Goal: Task Accomplishment & Management: Complete application form

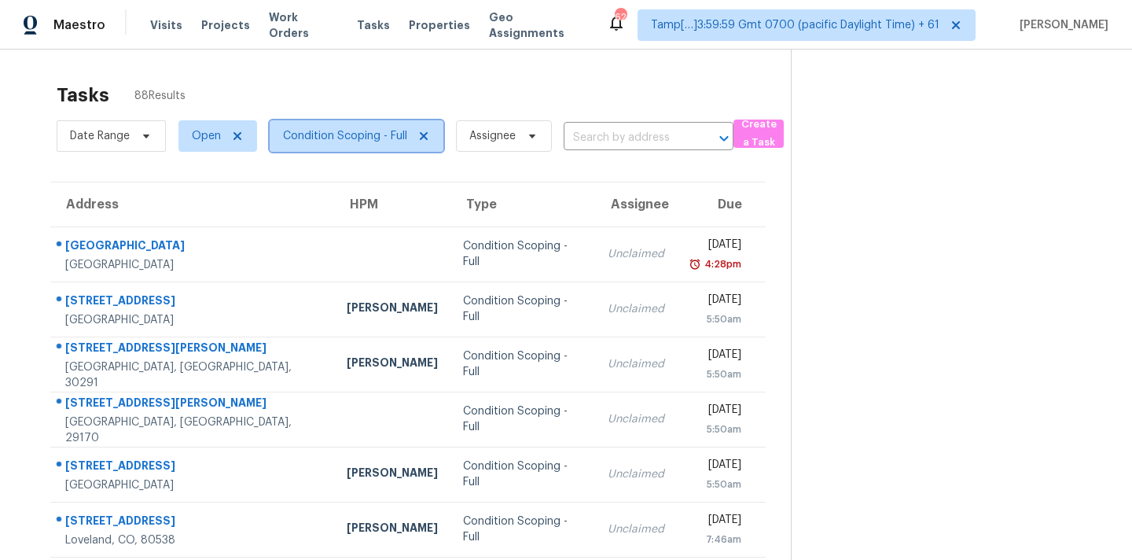
click at [351, 141] on span "Condition Scoping - Full" at bounding box center [345, 136] width 124 height 16
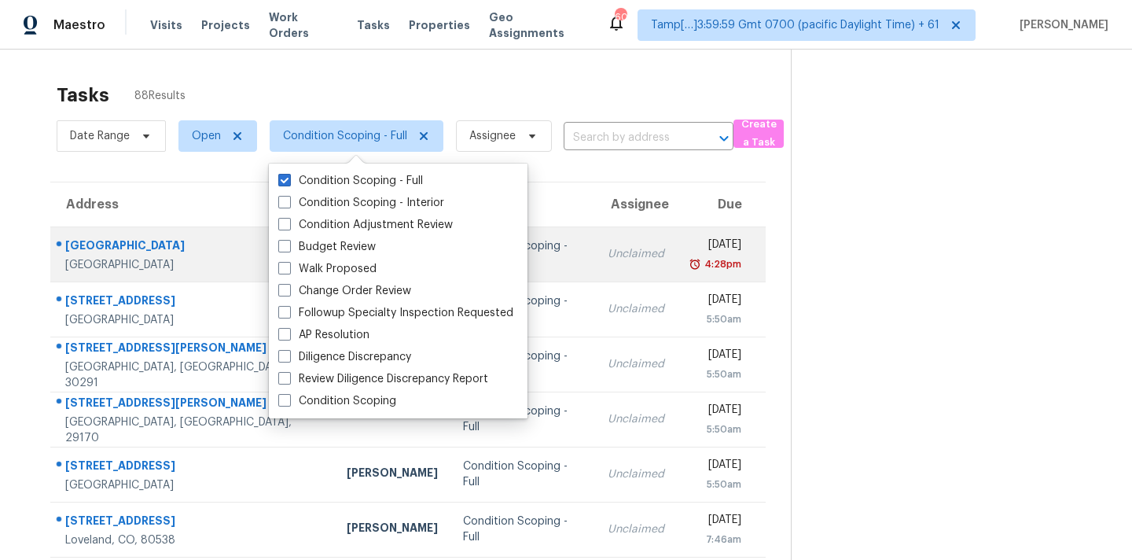
click at [595, 263] on td "Unclaimed" at bounding box center [636, 253] width 82 height 55
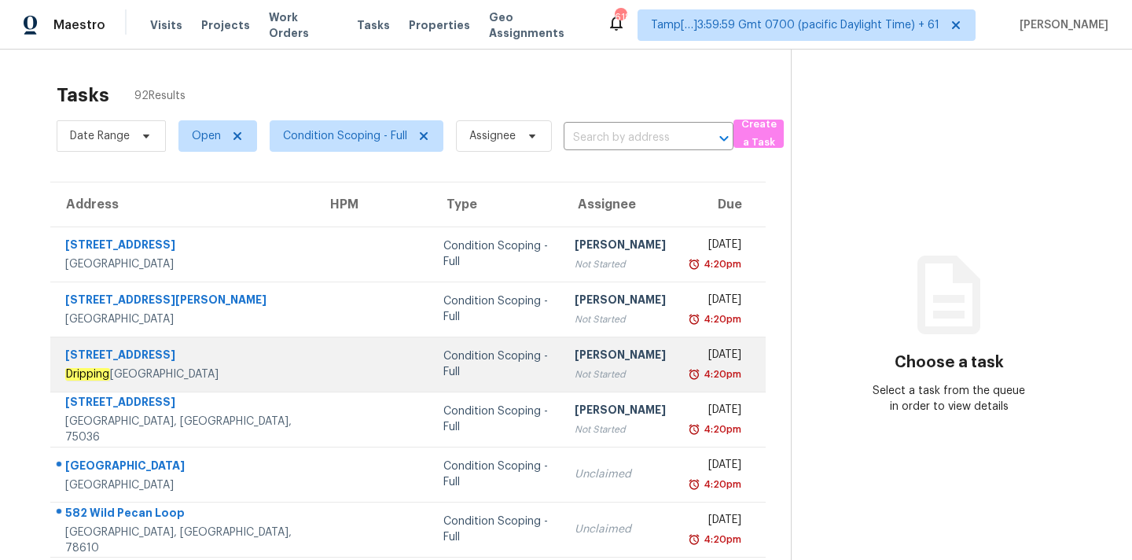
scroll to position [259, 0]
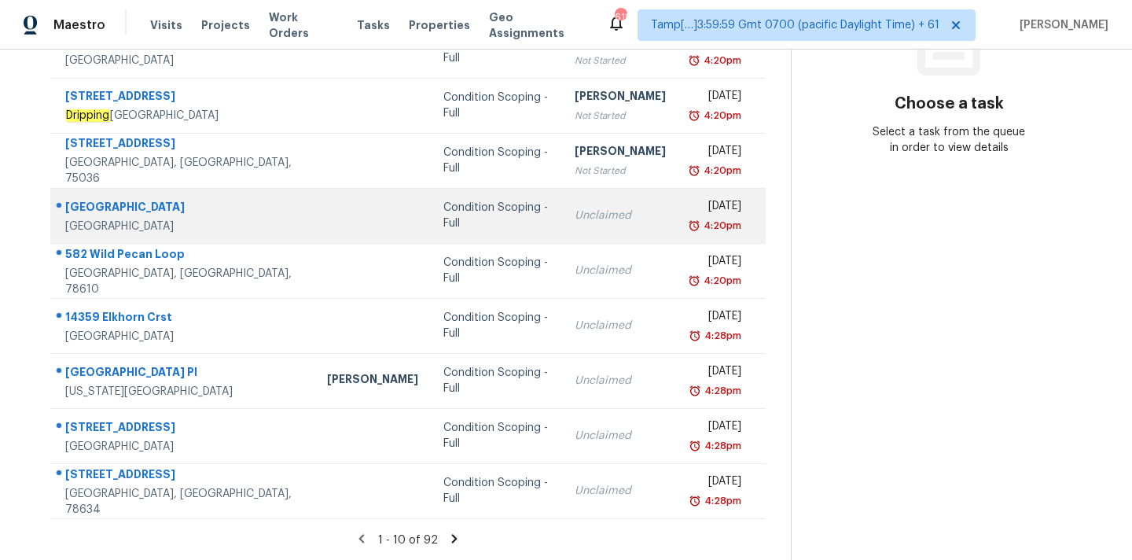
click at [562, 229] on td "Unclaimed" at bounding box center [620, 215] width 116 height 55
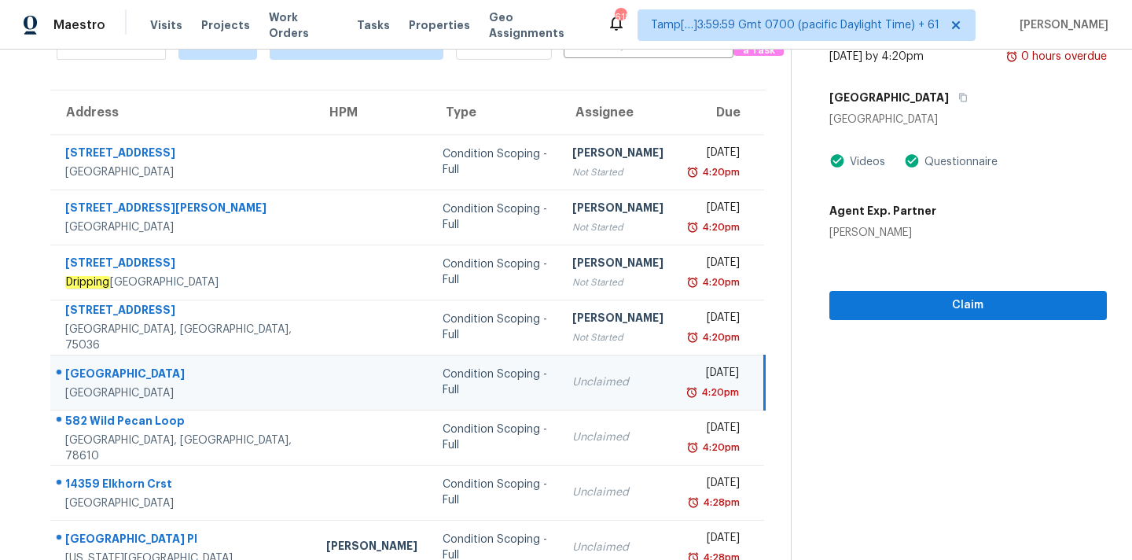
scroll to position [33, 0]
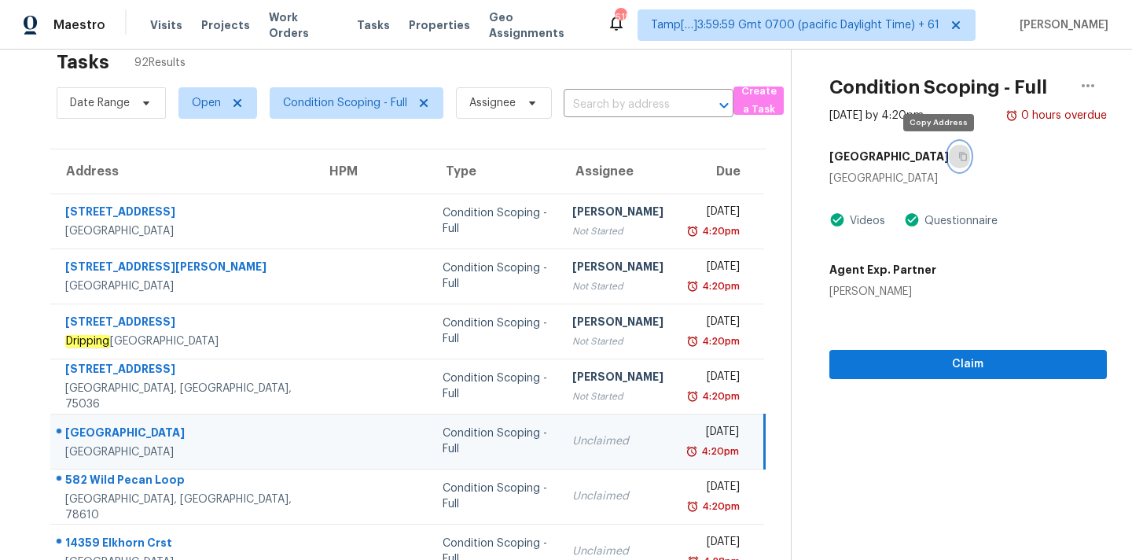
click at [958, 155] on icon "button" at bounding box center [962, 156] width 9 height 9
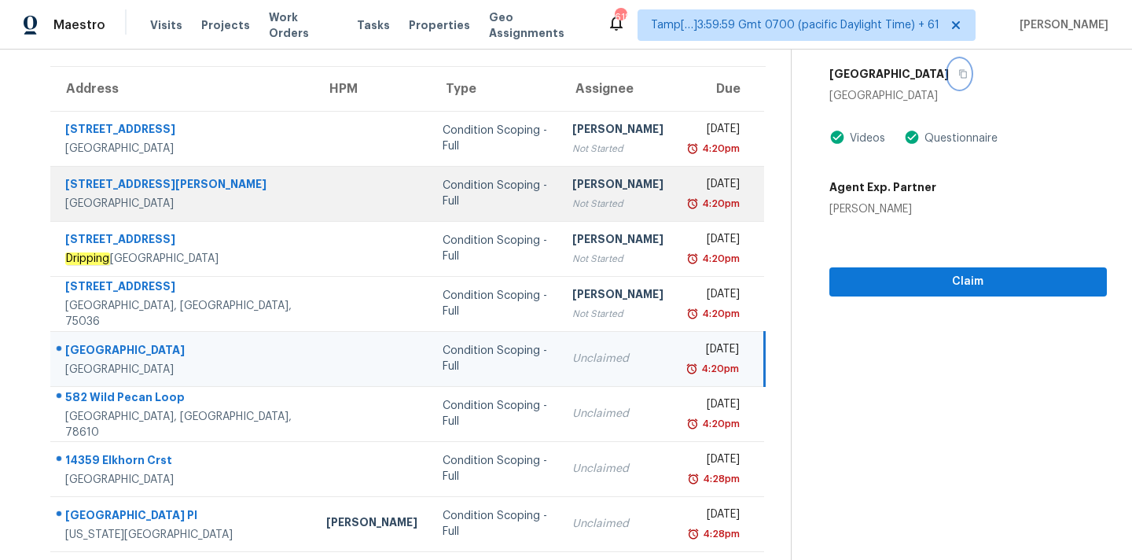
scroll to position [259, 0]
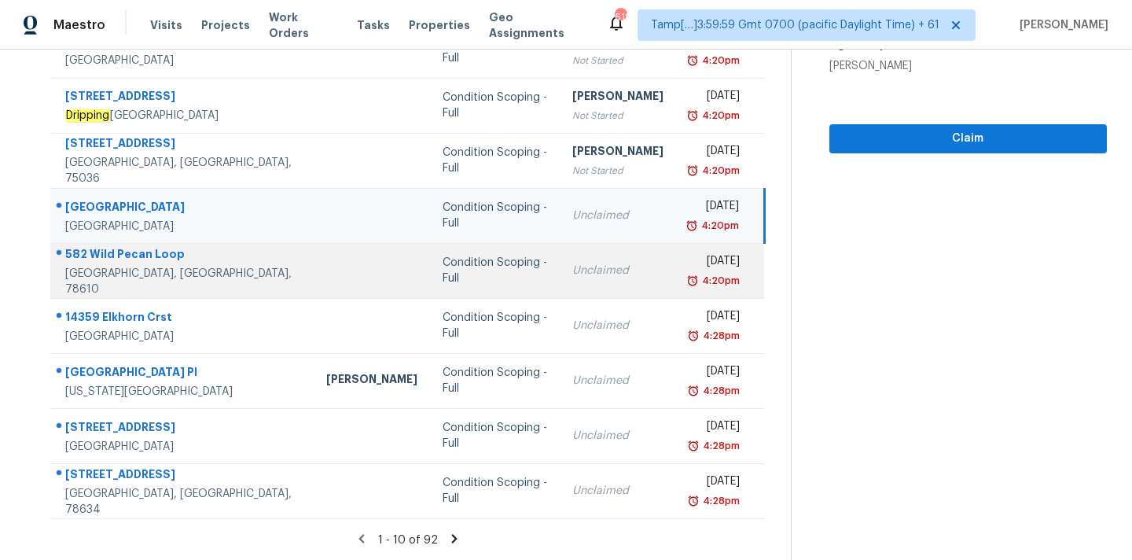
click at [597, 283] on td "Unclaimed" at bounding box center [618, 270] width 116 height 55
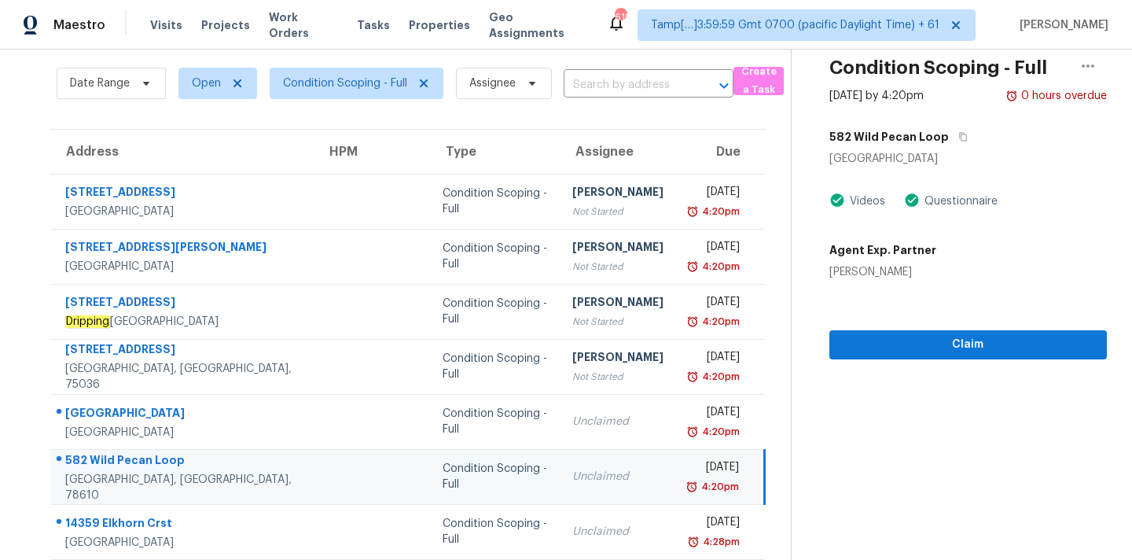
scroll to position [0, 0]
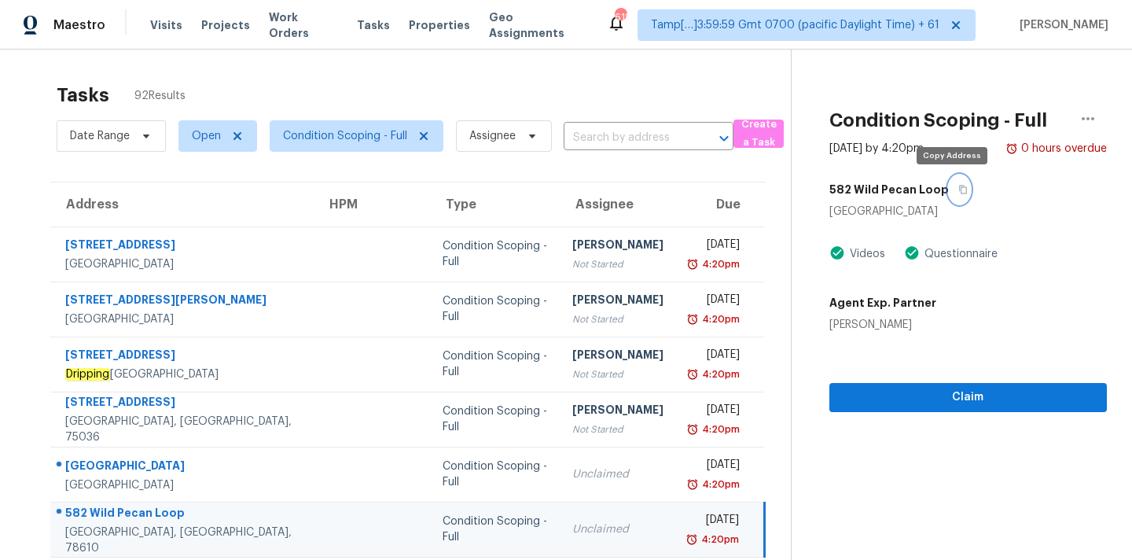
click at [956, 194] on button "button" at bounding box center [959, 189] width 21 height 28
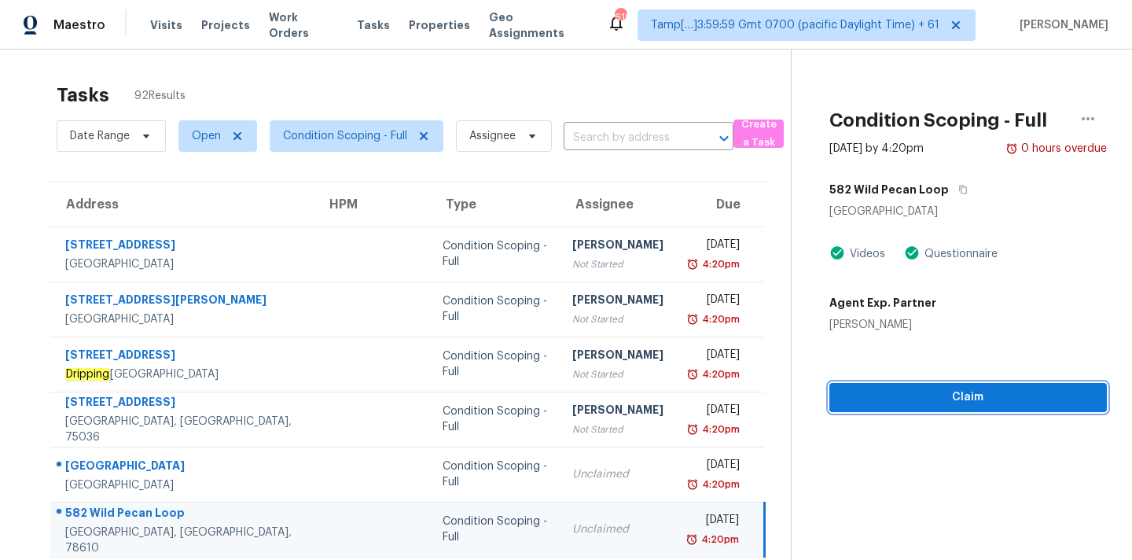
click at [851, 395] on span "Claim" at bounding box center [968, 398] width 252 height 20
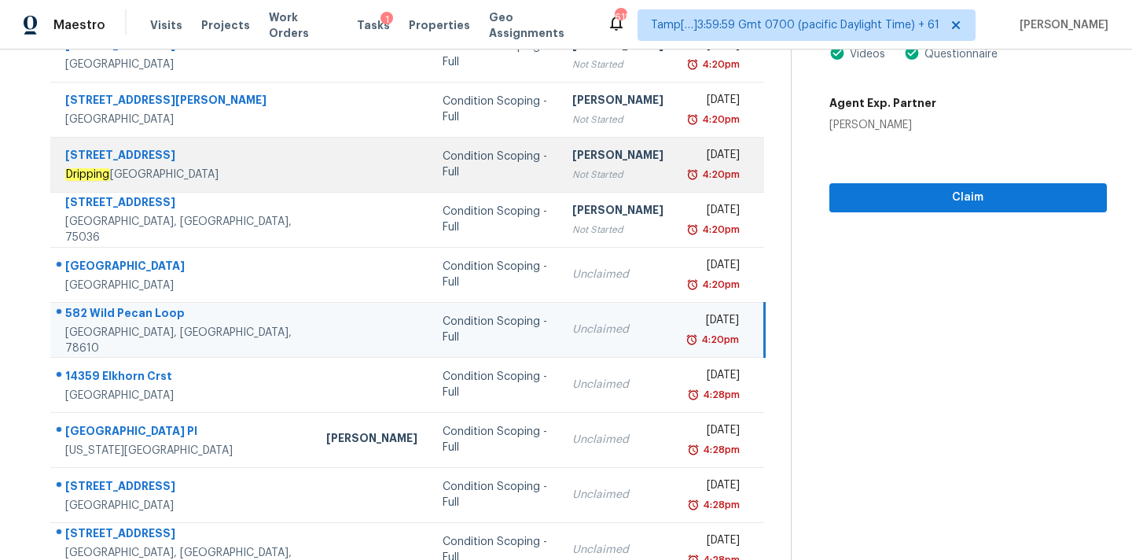
scroll to position [204, 0]
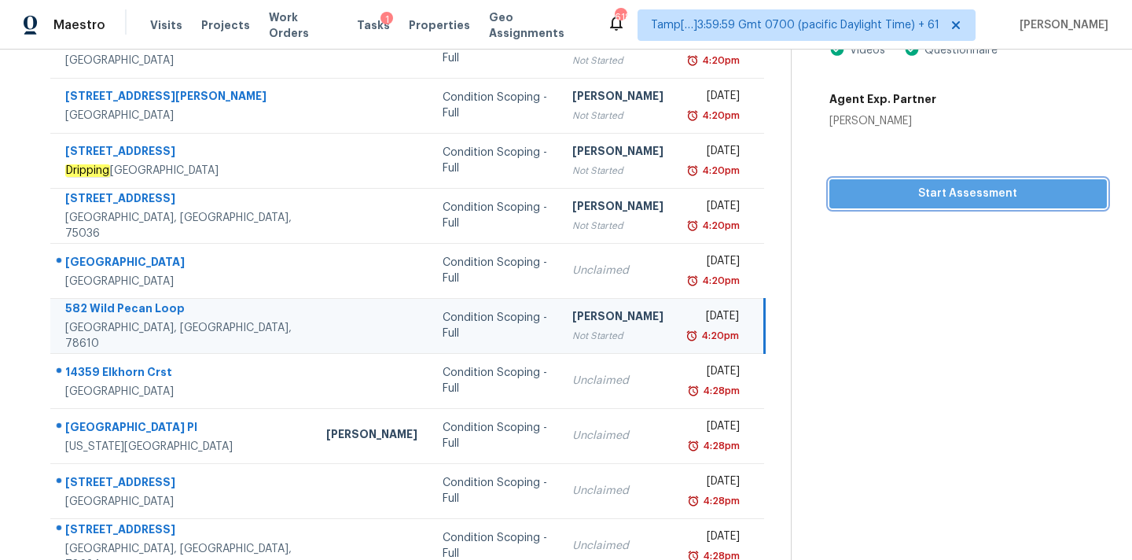
click at [943, 202] on span "Start Assessment" at bounding box center [968, 194] width 252 height 20
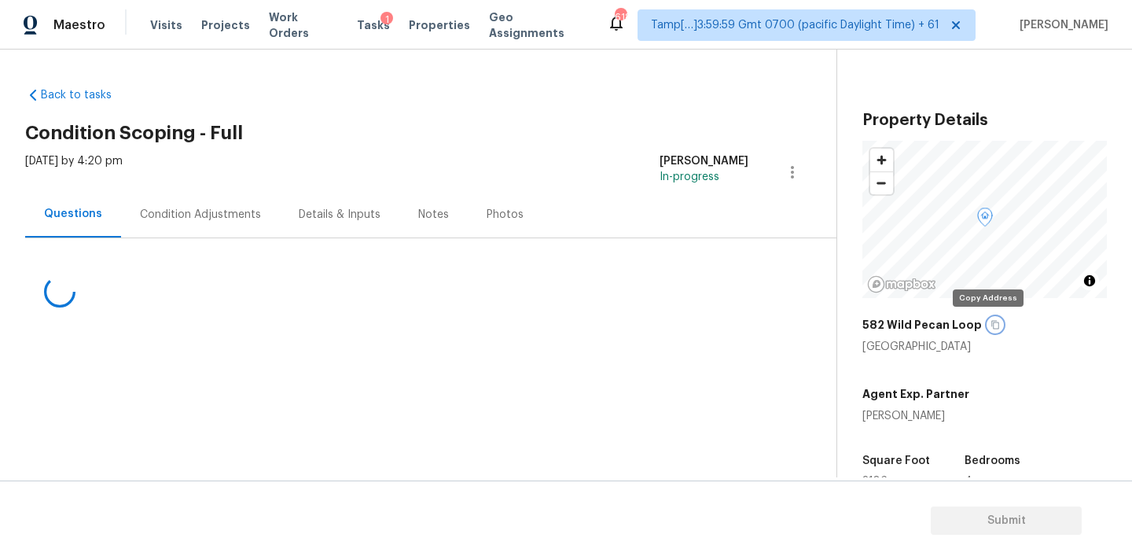
click at [990, 329] on button "button" at bounding box center [995, 325] width 14 height 14
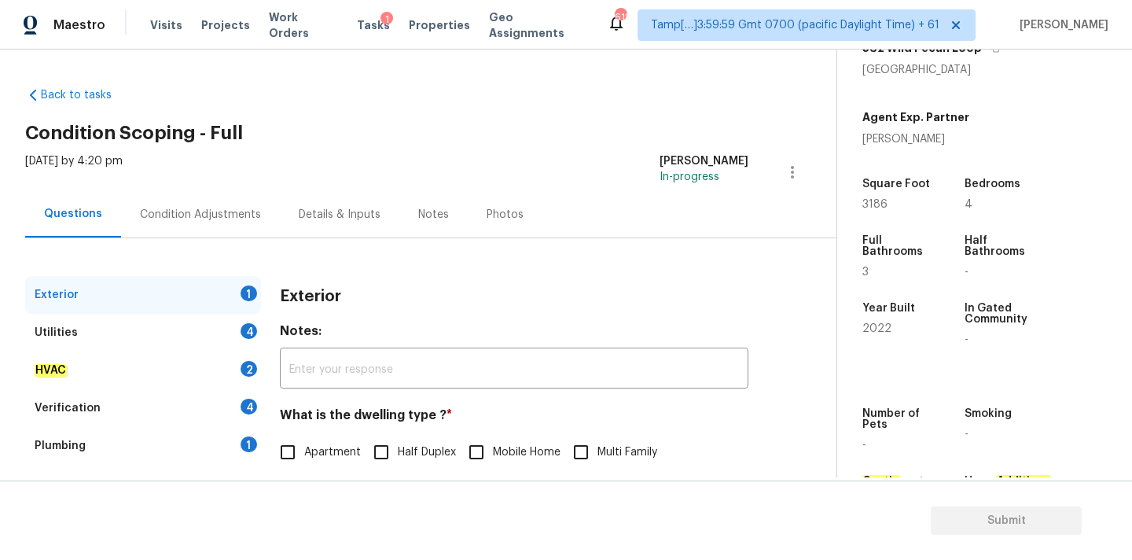
scroll to position [196, 0]
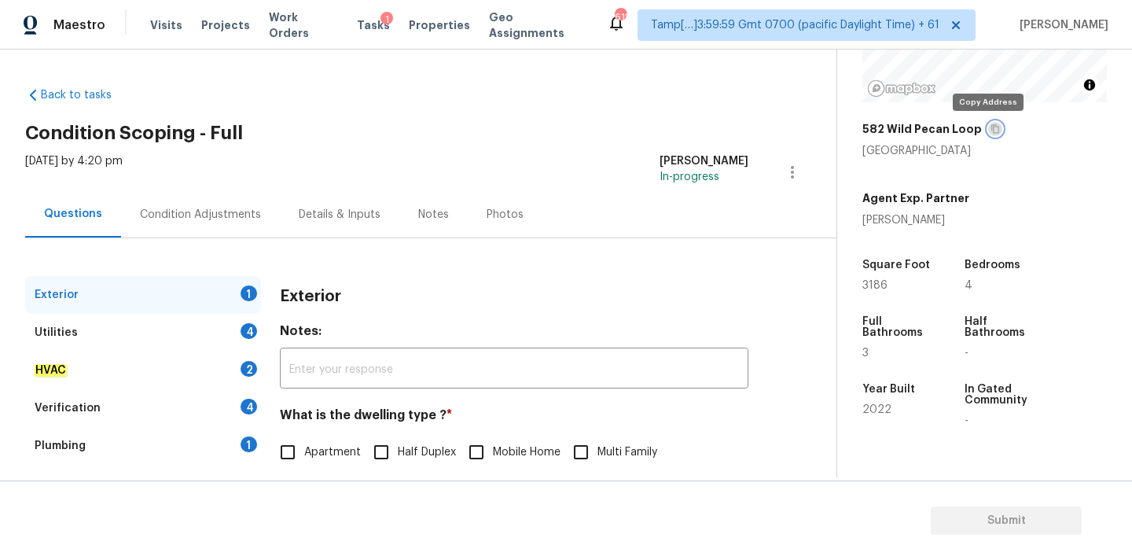
click at [990, 129] on icon "button" at bounding box center [994, 128] width 9 height 9
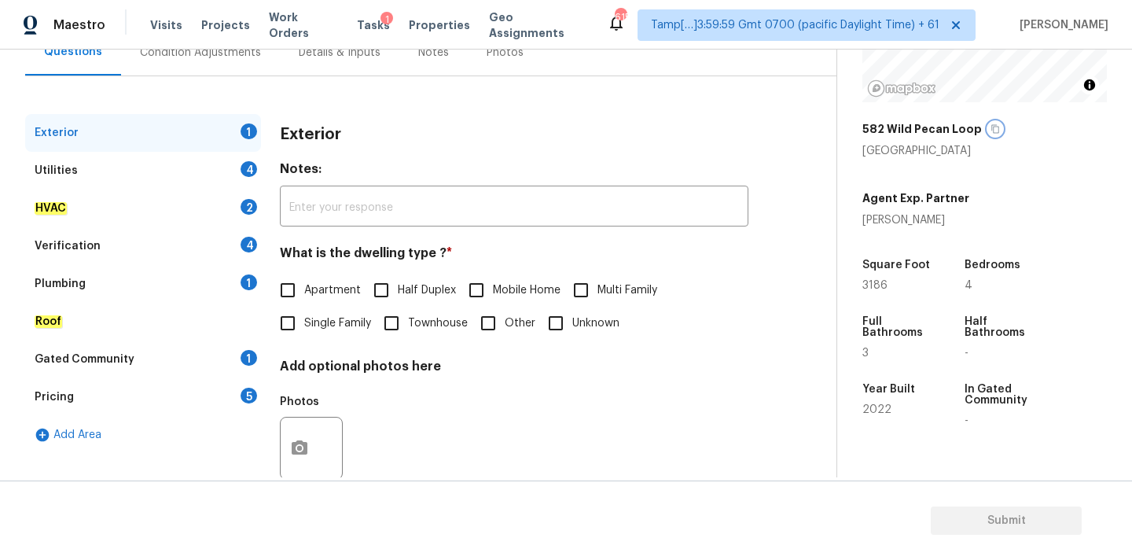
scroll to position [197, 0]
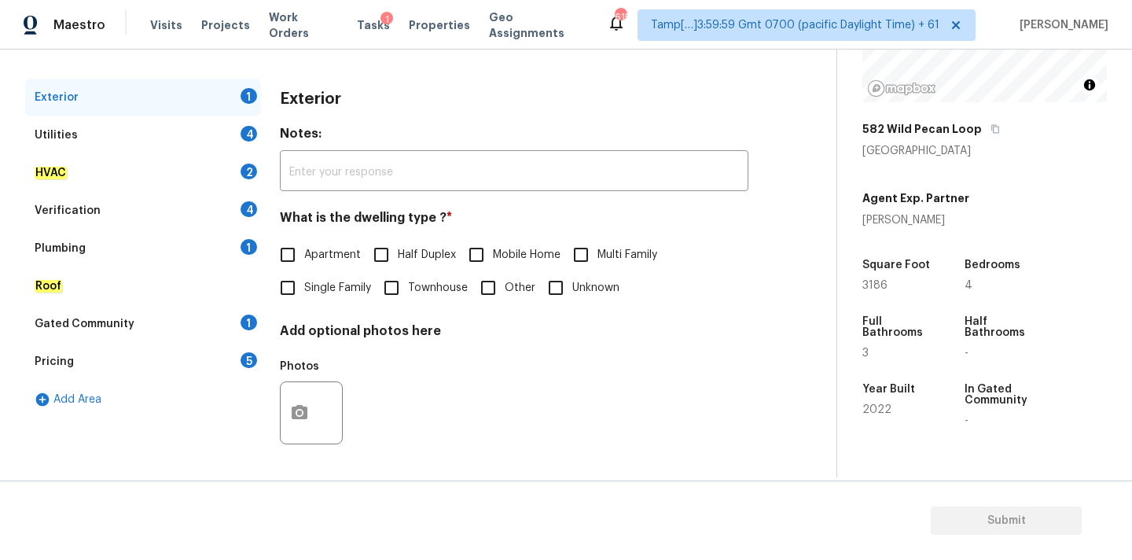
click at [341, 288] on span "Single Family" at bounding box center [337, 288] width 67 height 17
click at [304, 288] on input "Single Family" at bounding box center [287, 287] width 33 height 33
checkbox input "true"
click at [218, 135] on div "Utilities 4" at bounding box center [143, 135] width 236 height 38
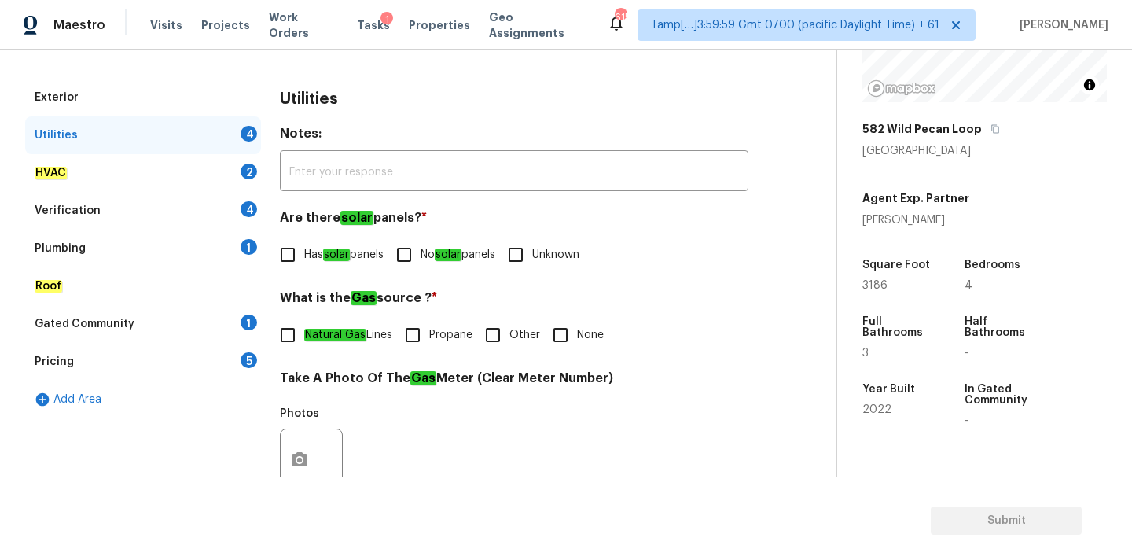
click at [528, 251] on input "Unknown" at bounding box center [515, 254] width 33 height 33
checkbox input "true"
click at [356, 336] on em "Natural Gas" at bounding box center [335, 336] width 62 height 13
click at [304, 336] on input "Natural Gas Lines" at bounding box center [287, 336] width 33 height 33
checkbox input "true"
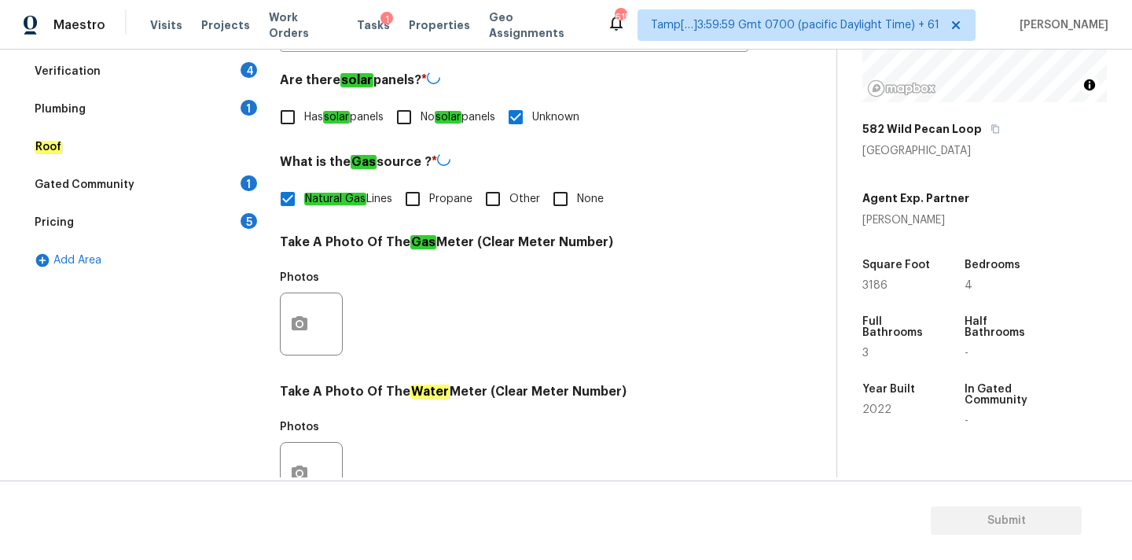
scroll to position [384, 0]
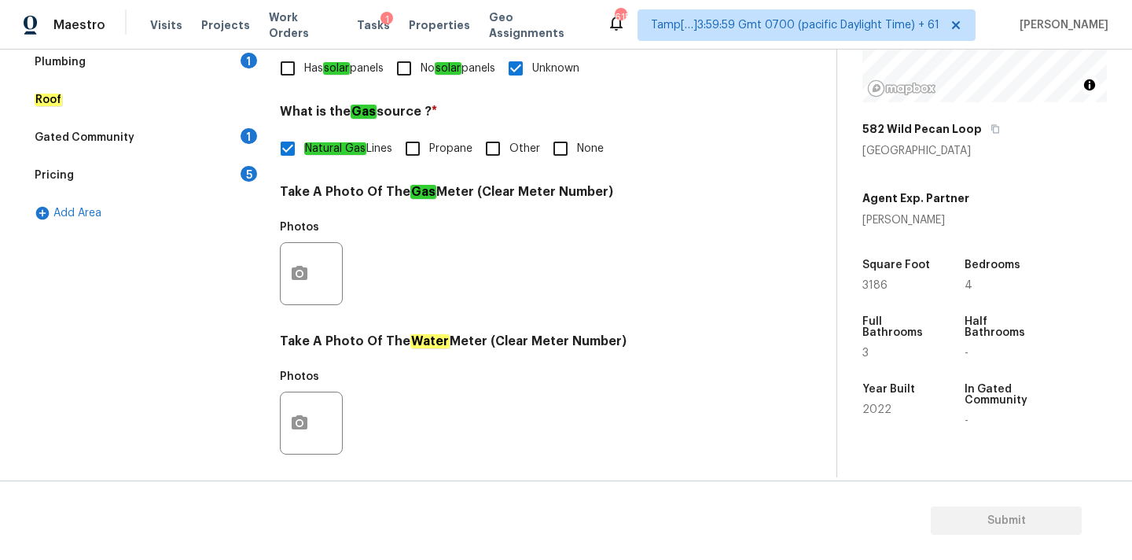
click at [440, 68] on span "No solar panels" at bounding box center [458, 69] width 75 height 17
click at [421, 68] on input "No solar panels" at bounding box center [404, 68] width 33 height 33
checkbox input "true"
checkbox input "false"
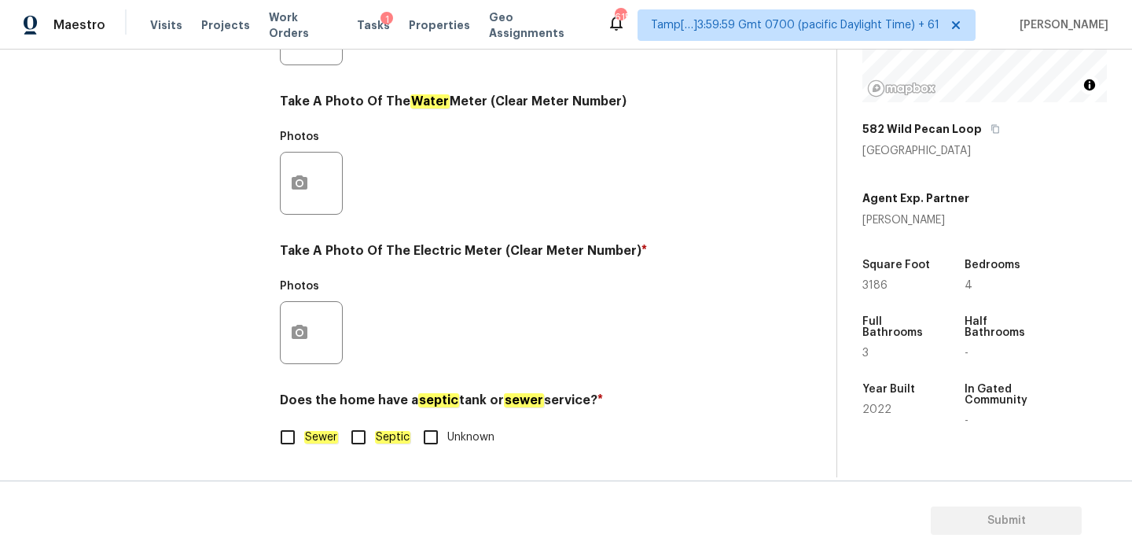
click at [313, 432] on em "Sewer" at bounding box center [321, 437] width 34 height 13
click at [304, 432] on input "Sewer" at bounding box center [287, 437] width 33 height 33
checkbox input "true"
click at [308, 316] on button "button" at bounding box center [300, 332] width 38 height 61
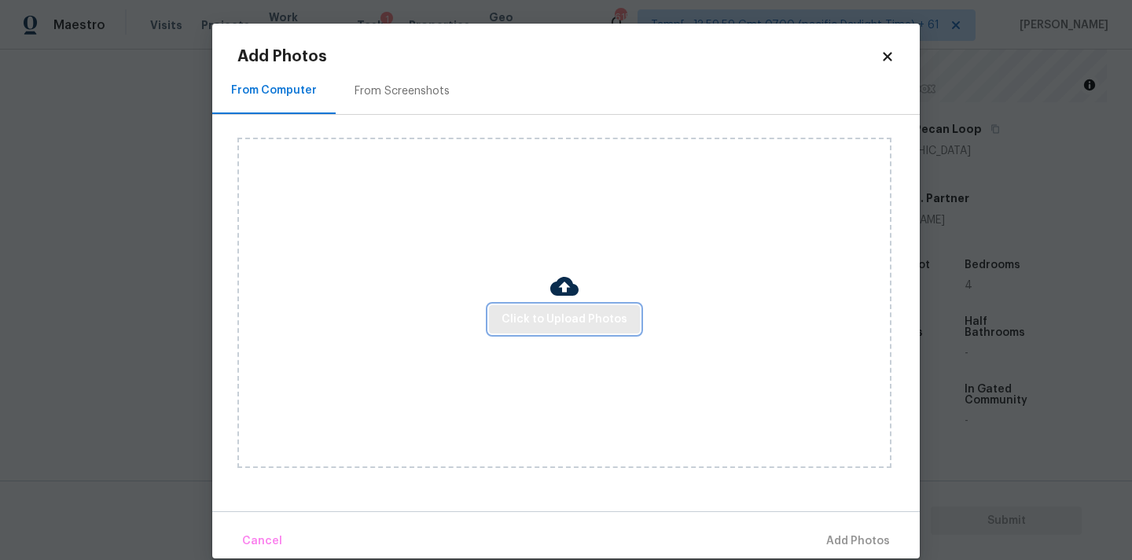
click at [563, 311] on span "Click to Upload Photos" at bounding box center [565, 320] width 126 height 20
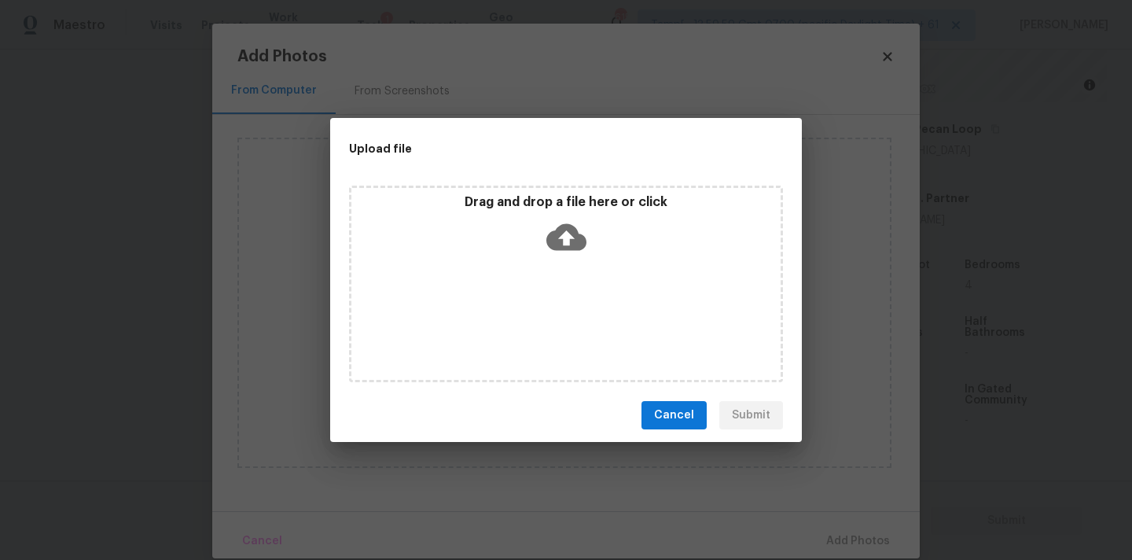
click at [563, 247] on icon at bounding box center [566, 237] width 40 height 27
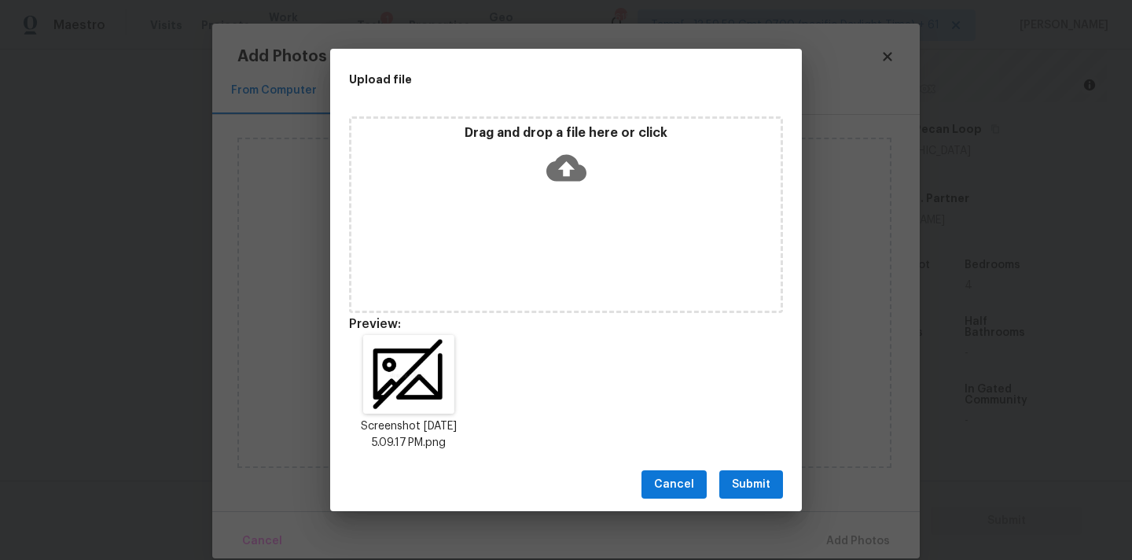
click at [776, 481] on button "Submit" at bounding box center [751, 484] width 64 height 29
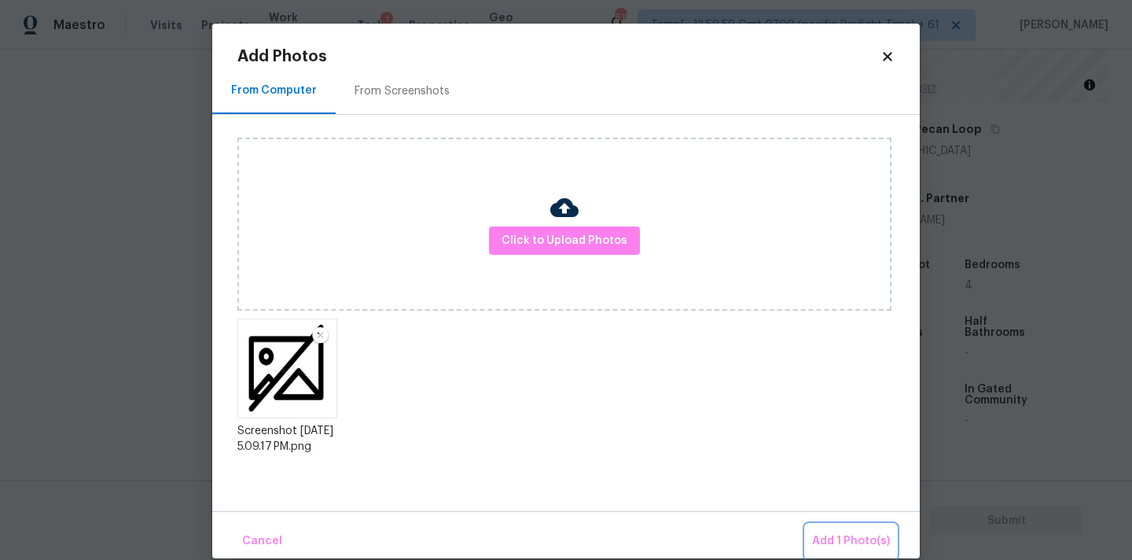
click at [819, 526] on button "Add 1 Photo(s)" at bounding box center [851, 541] width 90 height 34
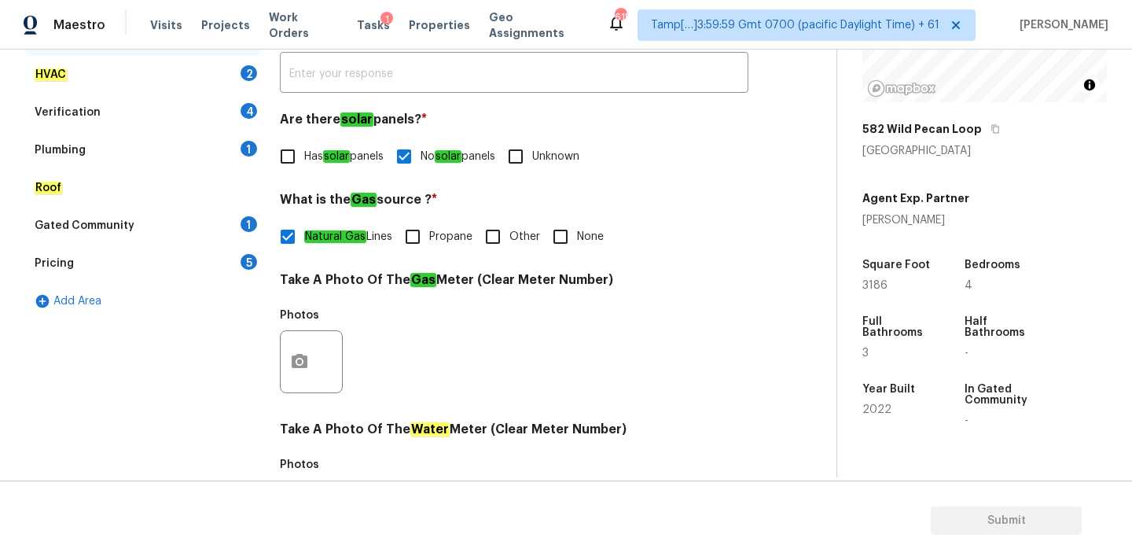
scroll to position [200, 0]
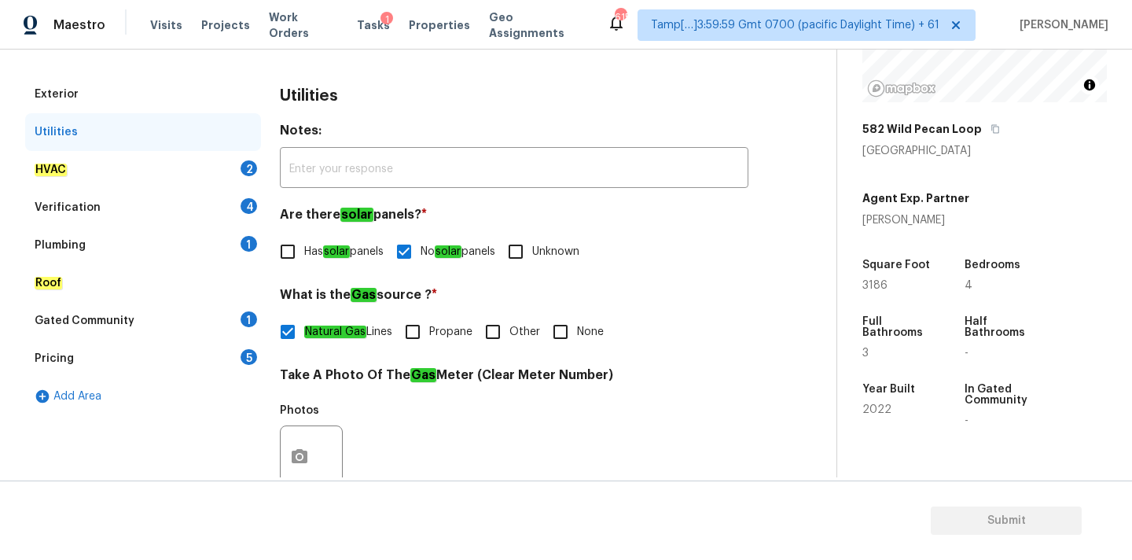
click at [197, 167] on div "HVAC 2" at bounding box center [143, 170] width 236 height 38
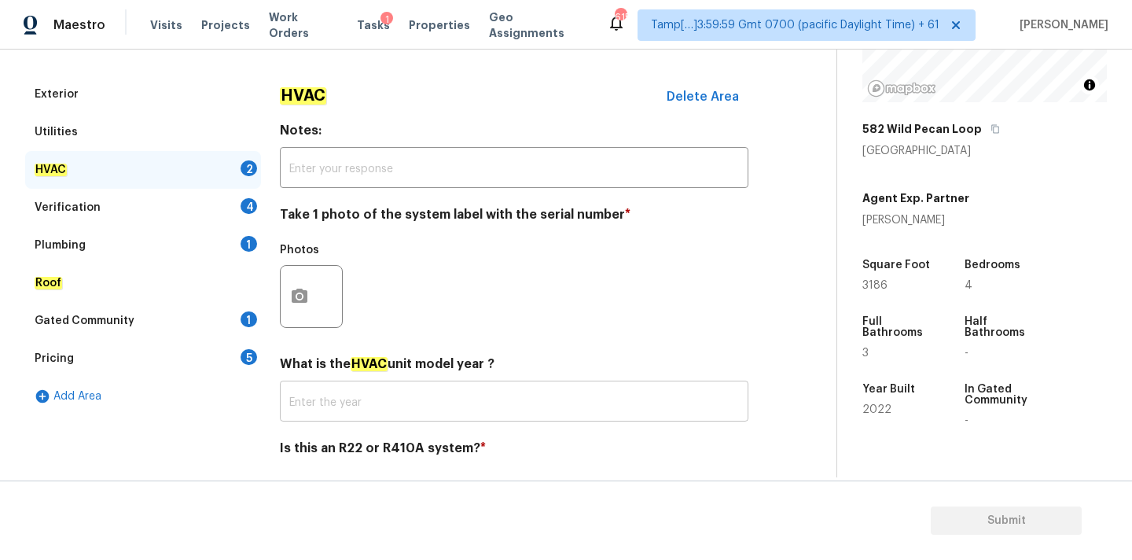
scroll to position [249, 0]
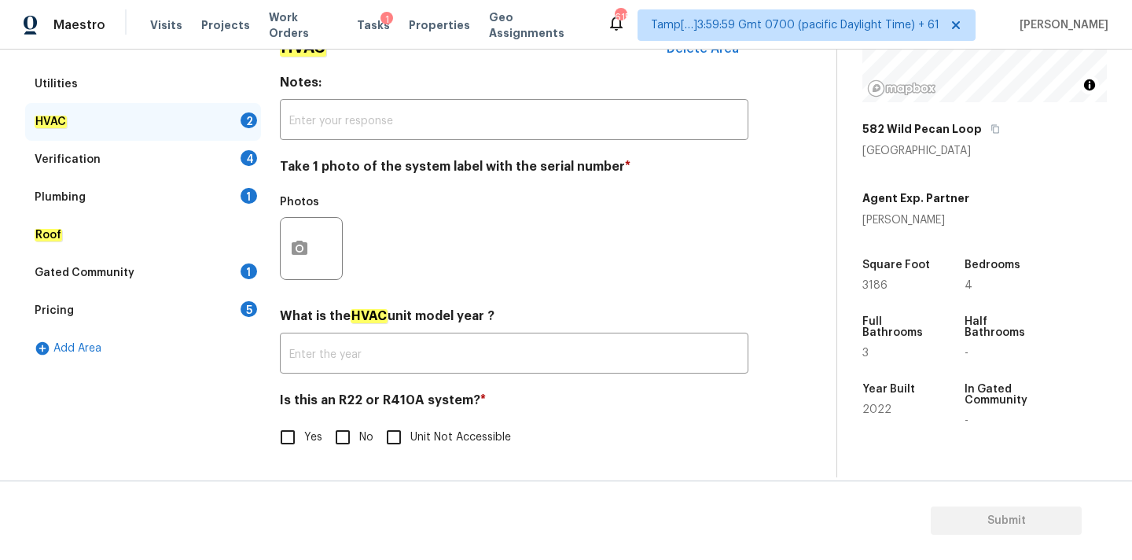
click at [341, 432] on input "No" at bounding box center [342, 437] width 33 height 33
checkbox input "true"
click at [296, 255] on icon "button" at bounding box center [299, 248] width 19 height 19
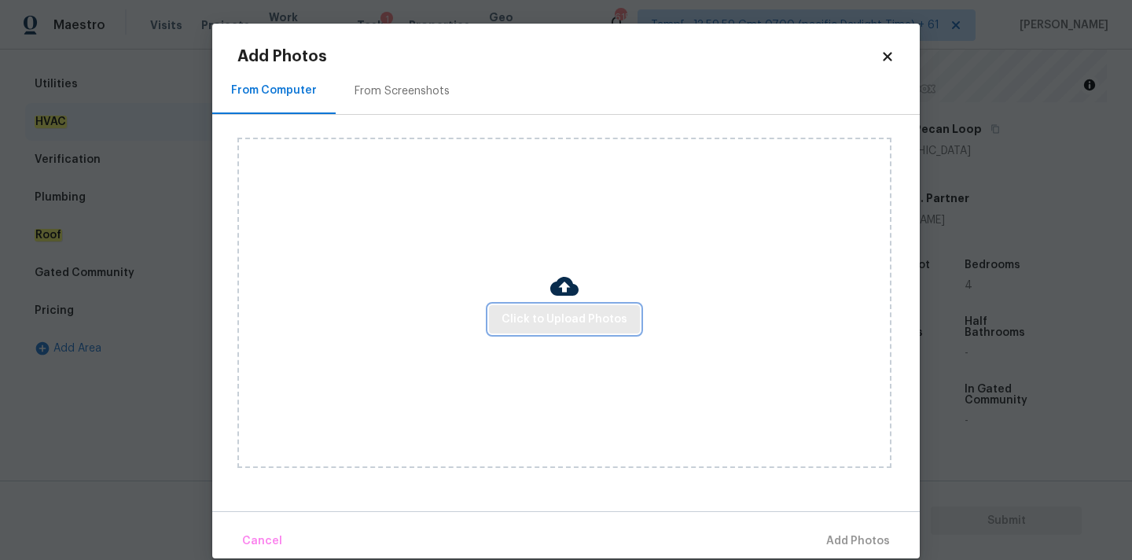
click at [502, 314] on button "Click to Upload Photos" at bounding box center [564, 319] width 151 height 29
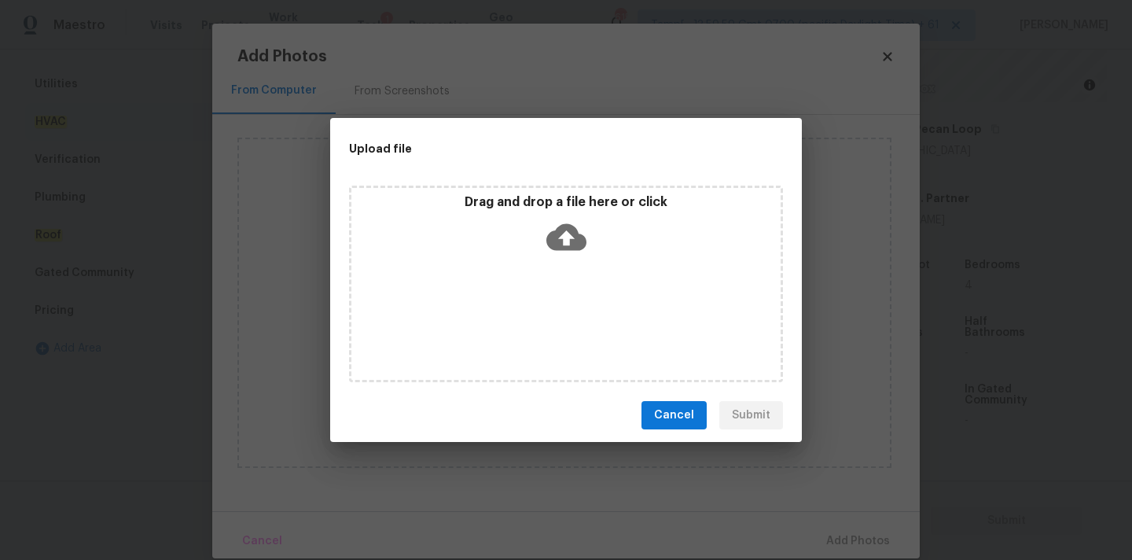
click at [554, 234] on icon at bounding box center [566, 237] width 40 height 27
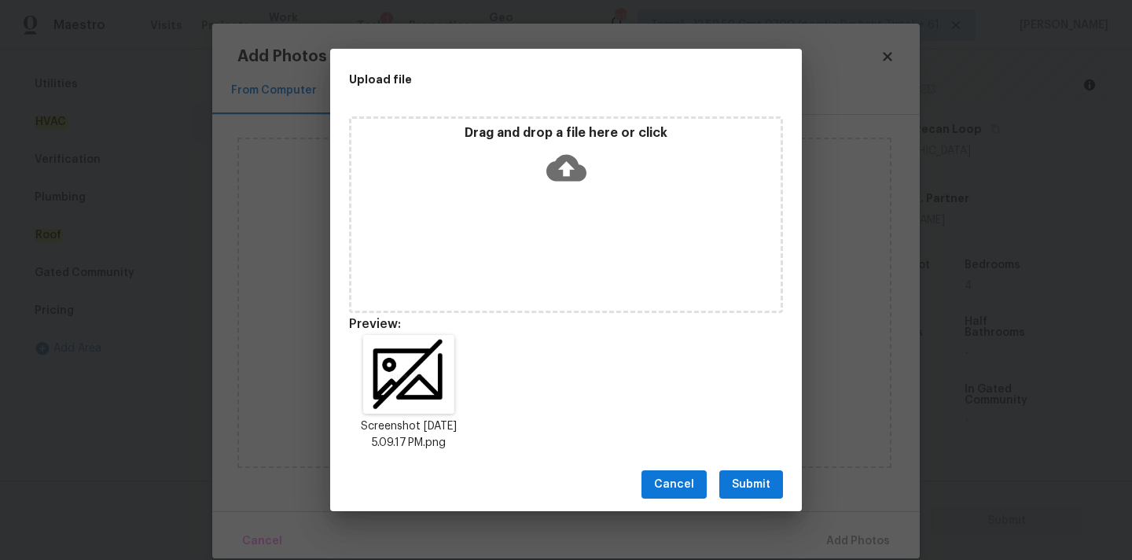
click at [763, 477] on span "Submit" at bounding box center [751, 485] width 39 height 20
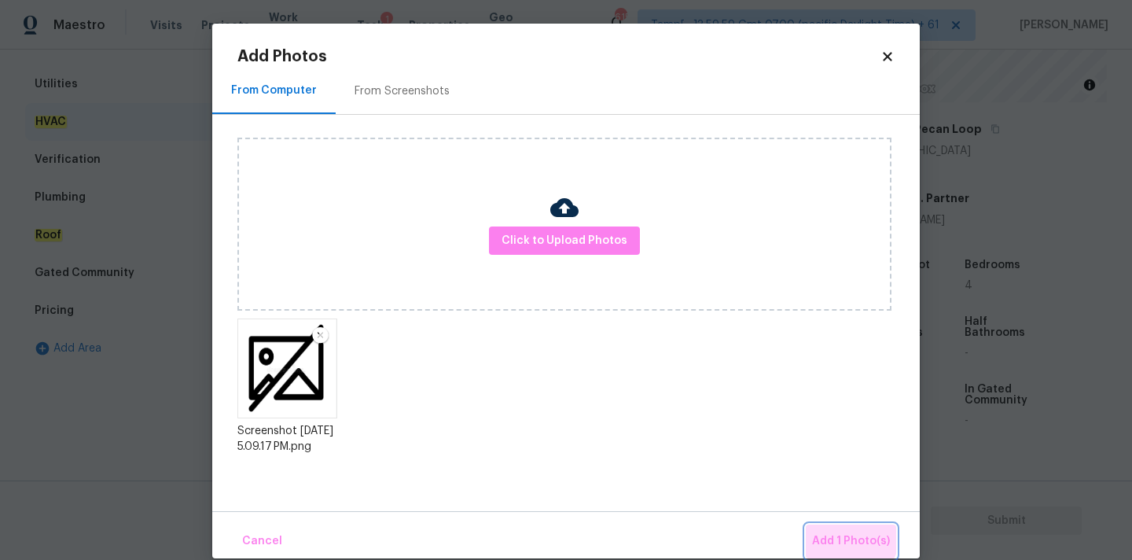
click at [838, 529] on button "Add 1 Photo(s)" at bounding box center [851, 541] width 90 height 34
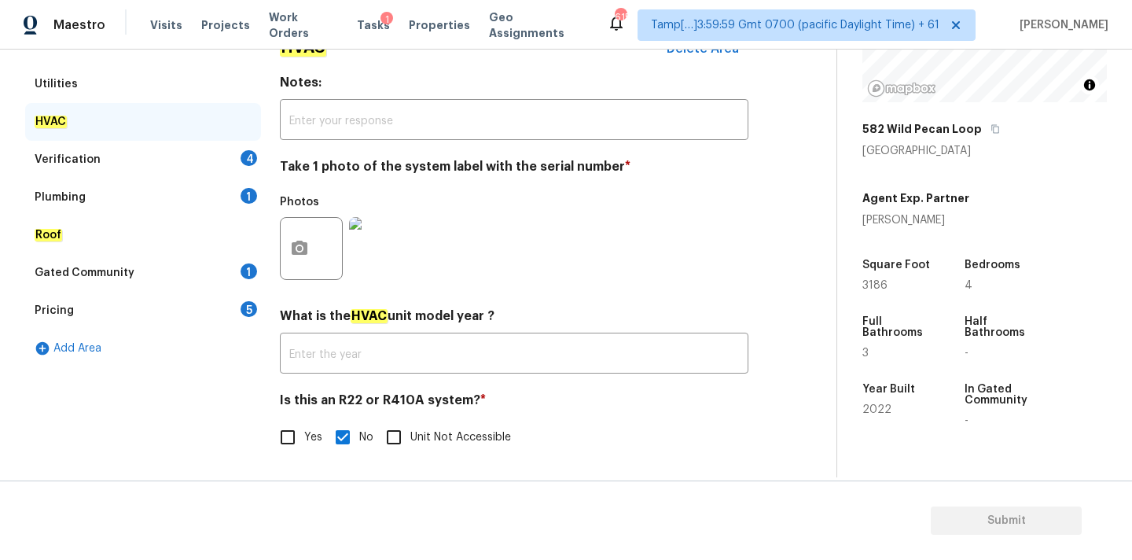
click at [166, 162] on div "Verification 4" at bounding box center [143, 160] width 236 height 38
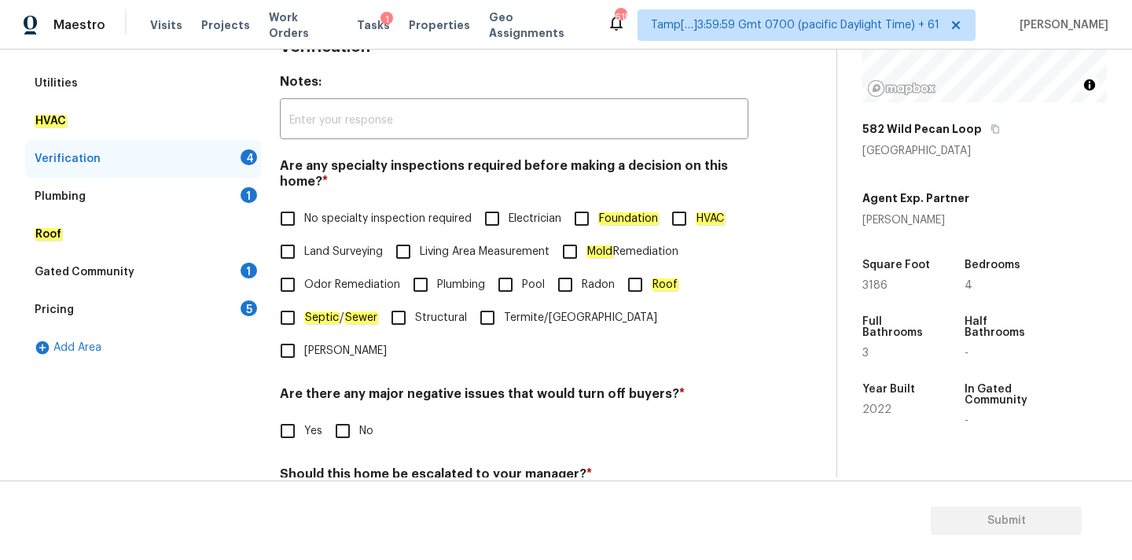
click at [286, 211] on input "No specialty inspection required" at bounding box center [287, 218] width 33 height 33
checkbox input "true"
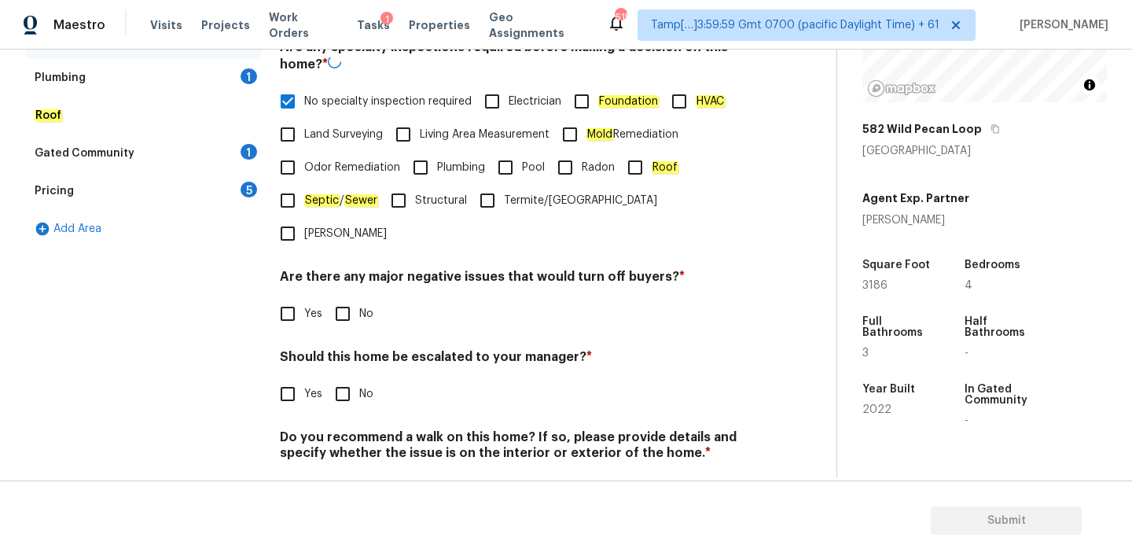
scroll to position [386, 0]
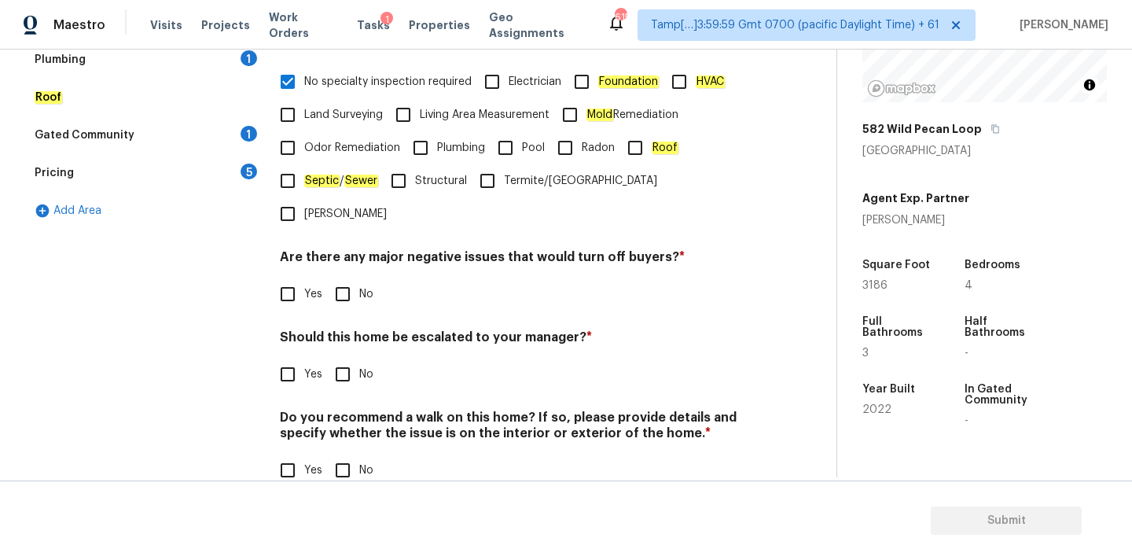
click at [338, 277] on input "No" at bounding box center [342, 293] width 33 height 33
checkbox input "true"
click at [351, 358] on input "No" at bounding box center [342, 374] width 33 height 33
checkbox input "true"
click at [351, 454] on input "No" at bounding box center [342, 470] width 33 height 33
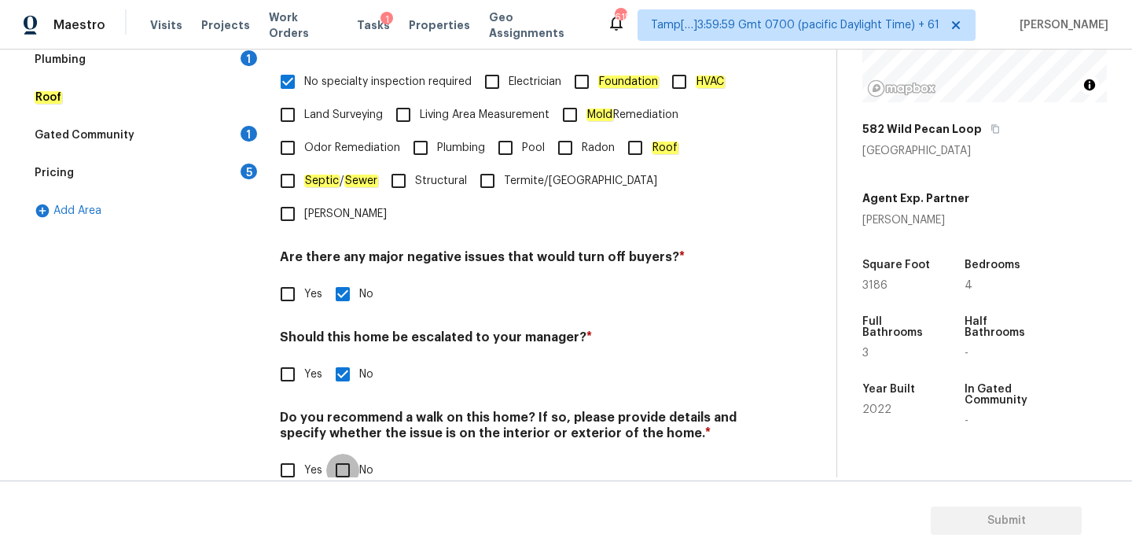
checkbox input "true"
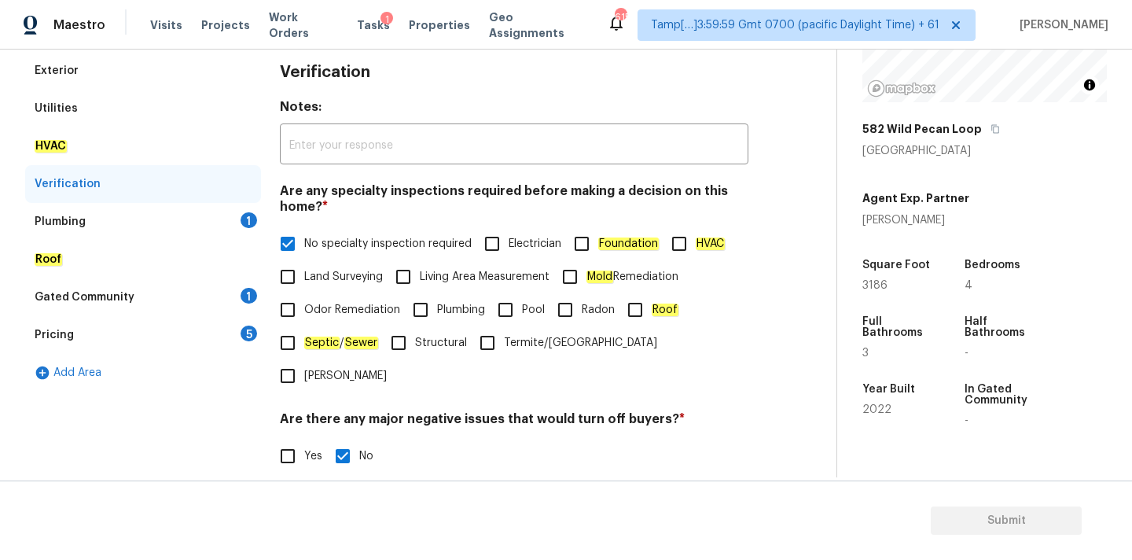
click at [138, 221] on div "Plumbing 1" at bounding box center [143, 222] width 236 height 38
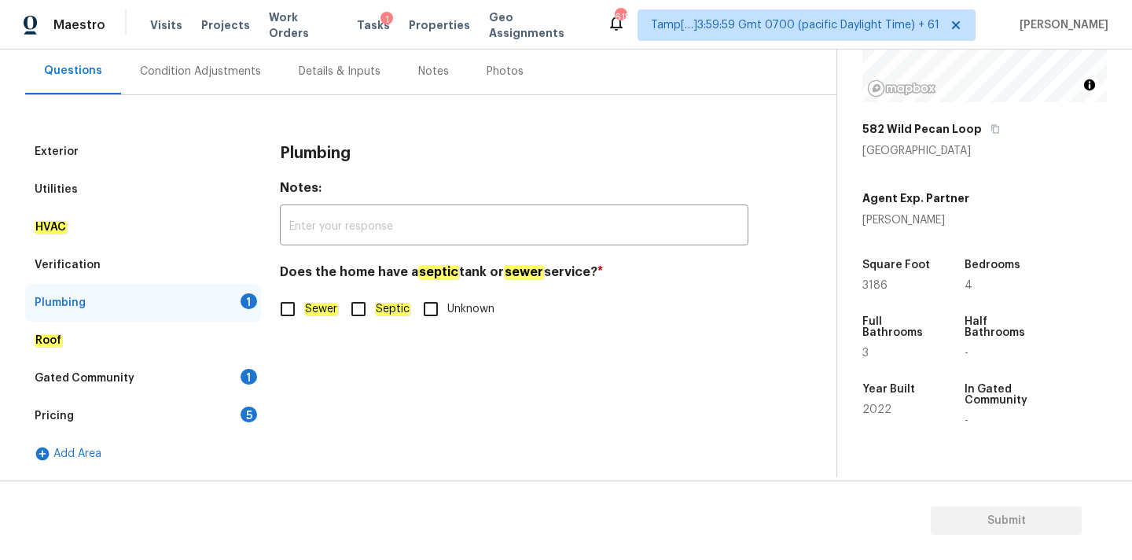
click at [288, 307] on input "Sewer" at bounding box center [287, 308] width 33 height 33
checkbox input "true"
click at [222, 370] on div "Gated Community 1" at bounding box center [143, 378] width 236 height 38
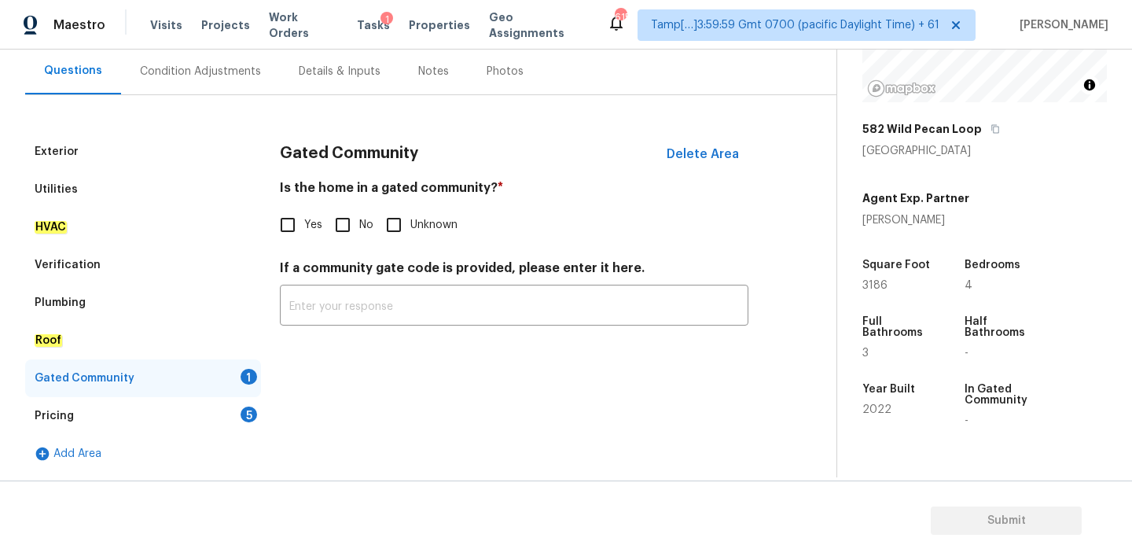
click at [359, 228] on span "No" at bounding box center [366, 225] width 14 height 17
click at [359, 228] on input "No" at bounding box center [342, 224] width 33 height 33
checkbox input "true"
click at [222, 419] on div "Pricing 5" at bounding box center [143, 416] width 236 height 38
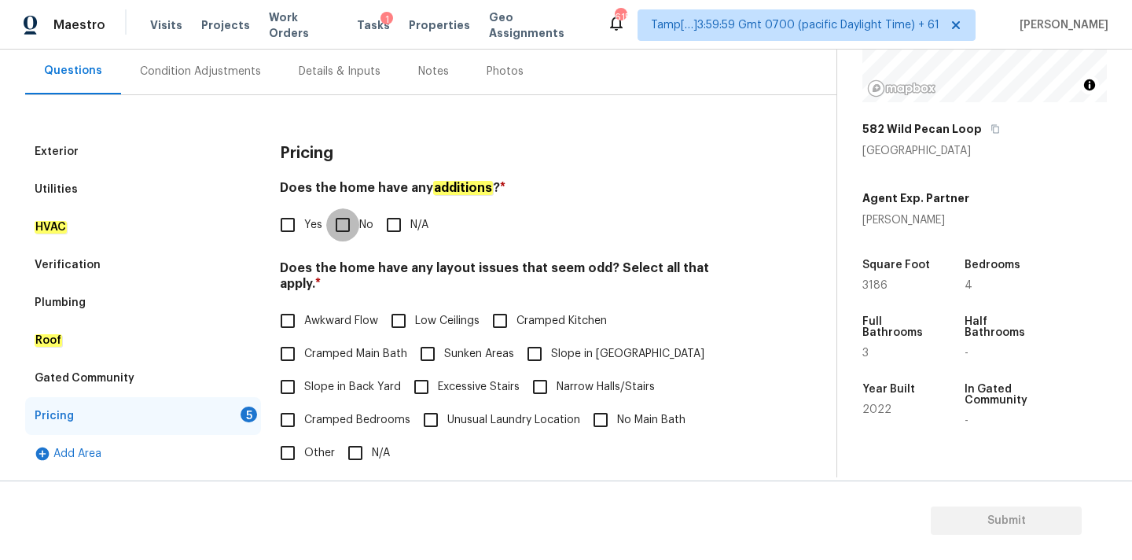
click at [345, 215] on input "No" at bounding box center [342, 224] width 33 height 33
checkbox input "true"
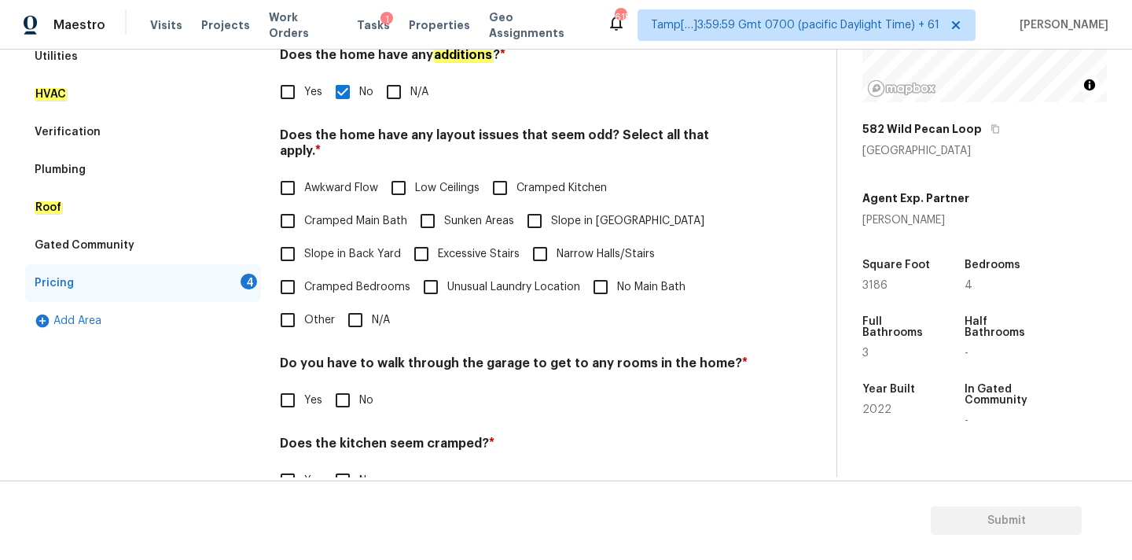
scroll to position [384, 0]
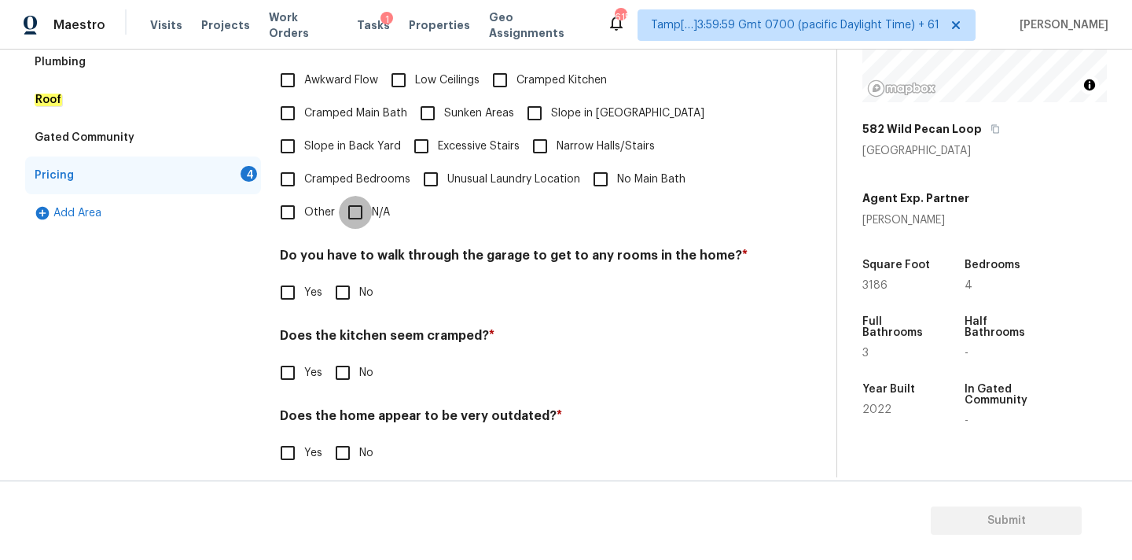
click at [350, 204] on input "N/A" at bounding box center [355, 212] width 33 height 33
checkbox input "true"
click at [348, 287] on input "No" at bounding box center [342, 292] width 33 height 33
checkbox input "true"
click at [350, 364] on input "No" at bounding box center [342, 372] width 33 height 33
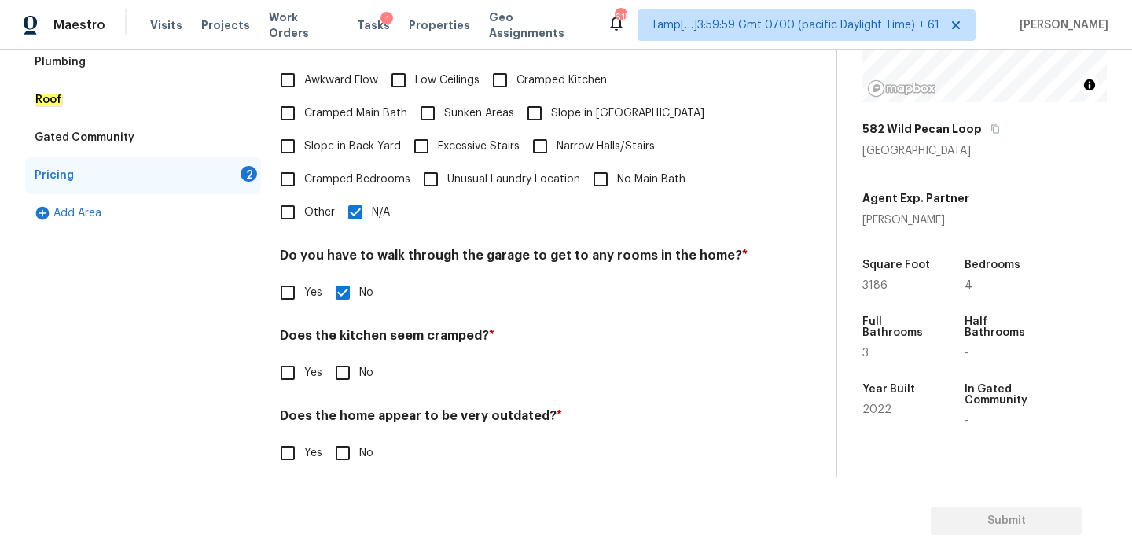
checkbox input "true"
click at [350, 438] on input "No" at bounding box center [342, 454] width 33 height 33
checkbox input "true"
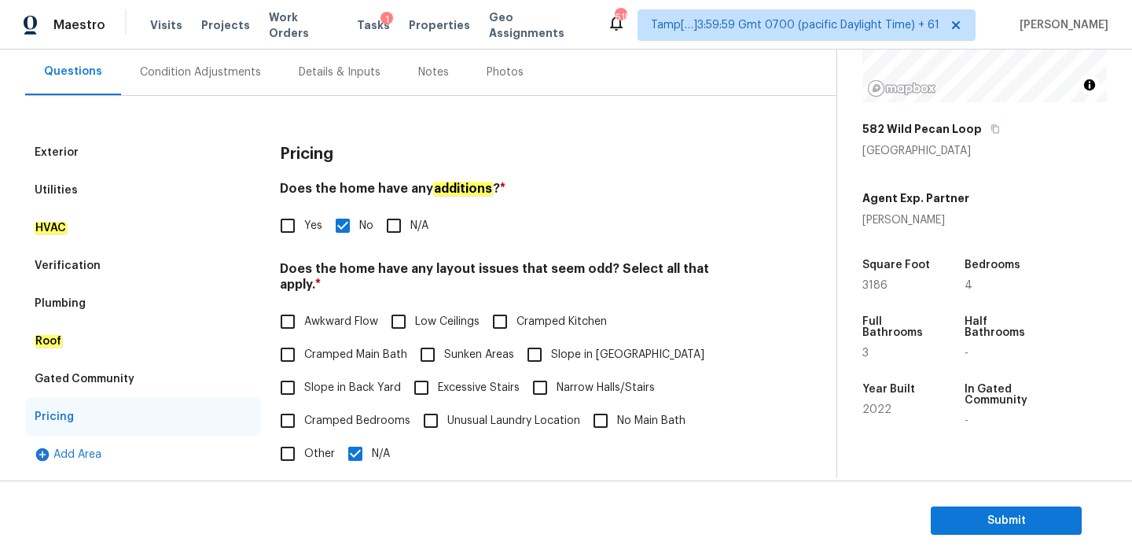
scroll to position [0, 0]
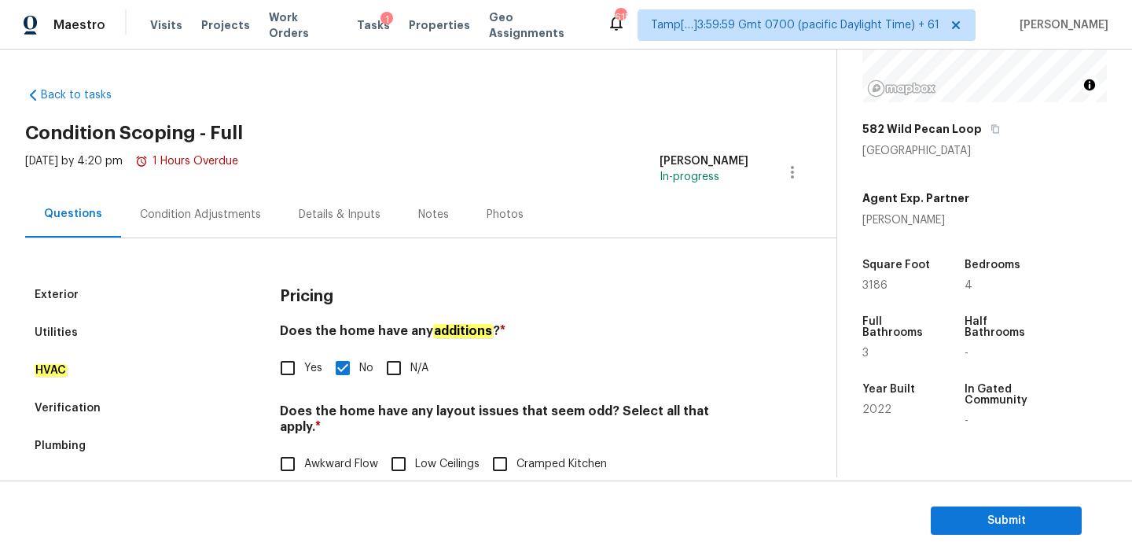
click at [237, 223] on div "Condition Adjustments" at bounding box center [200, 214] width 159 height 46
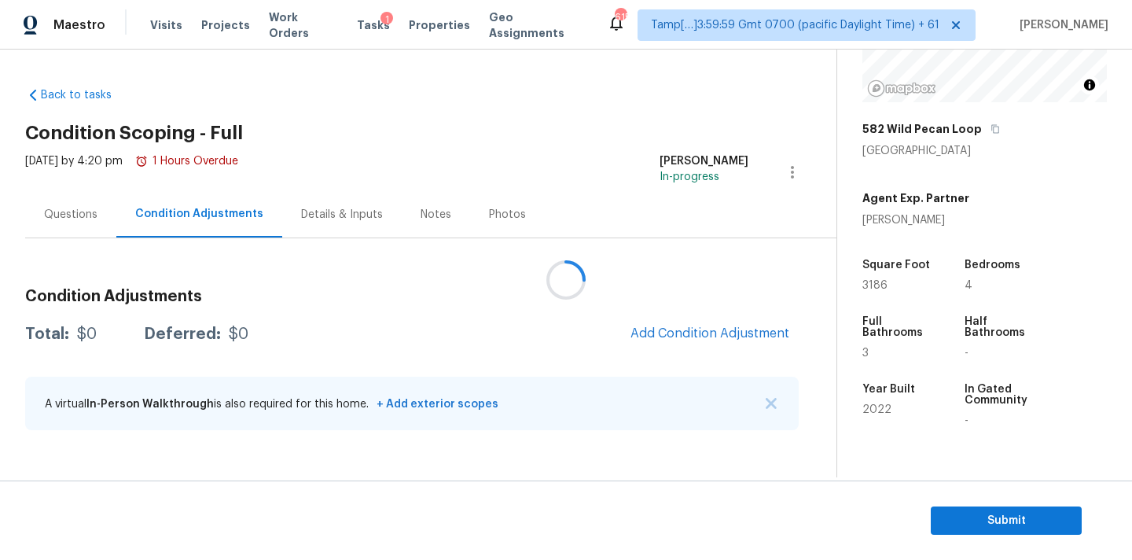
click at [654, 329] on div at bounding box center [566, 280] width 1132 height 560
click at [689, 328] on span "Add Condition Adjustment" at bounding box center [709, 333] width 159 height 14
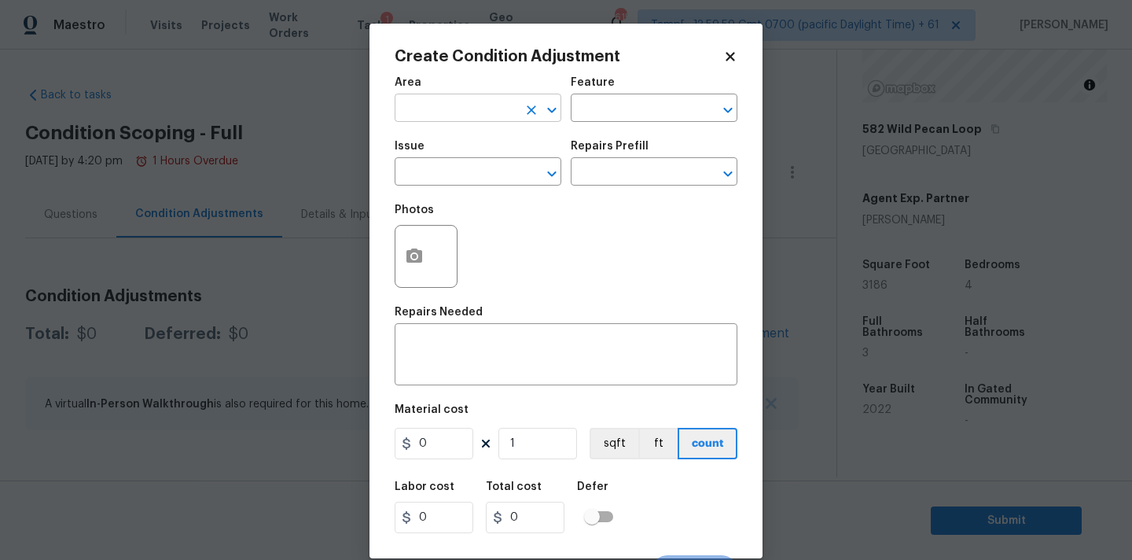
click at [439, 116] on input "text" at bounding box center [456, 109] width 123 height 24
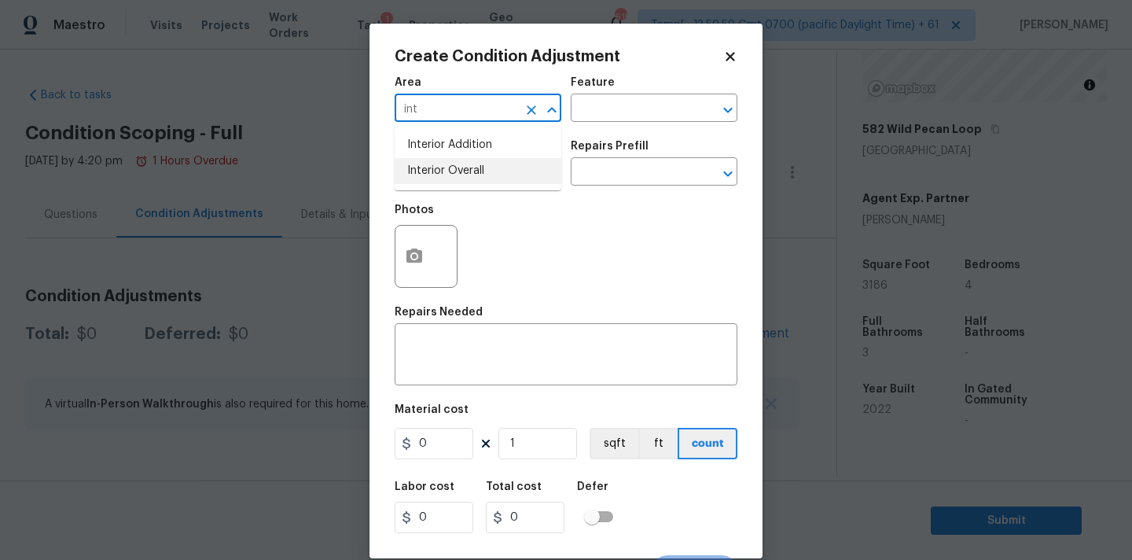
click at [445, 167] on li "Interior Overall" at bounding box center [478, 171] width 167 height 26
type input "Interior Overall"
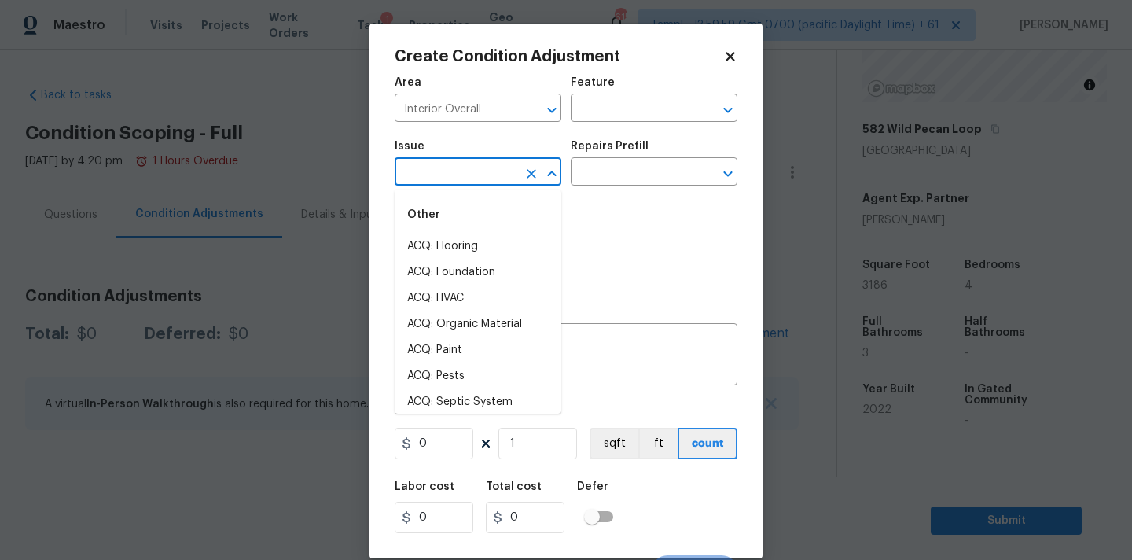
click at [445, 178] on input "text" at bounding box center [456, 173] width 123 height 24
click at [461, 350] on li "ACQ: Paint" at bounding box center [478, 350] width 167 height 26
type input "ACQ: Paint"
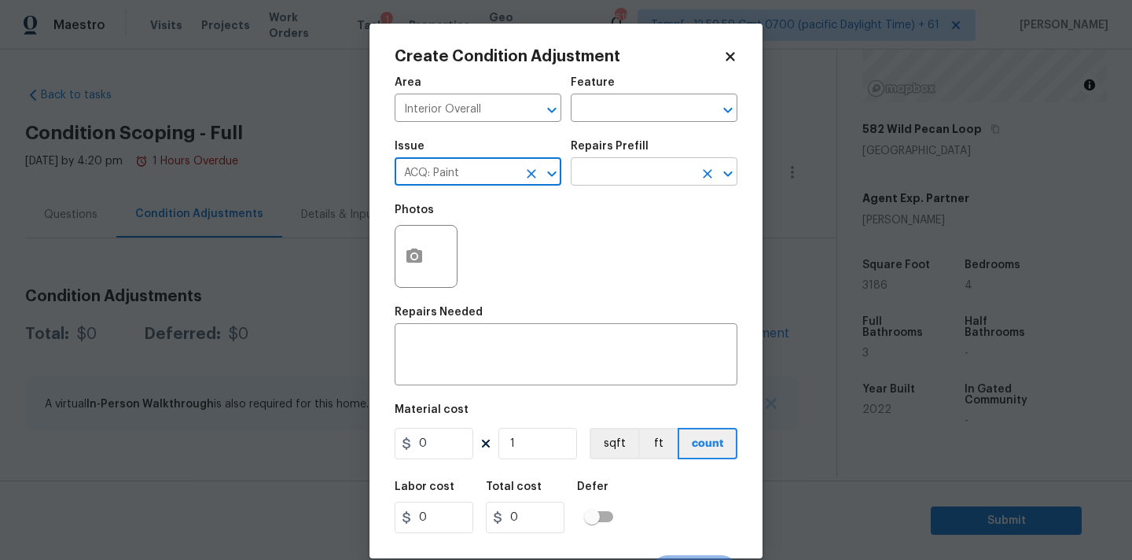
click at [597, 168] on input "text" at bounding box center [632, 173] width 123 height 24
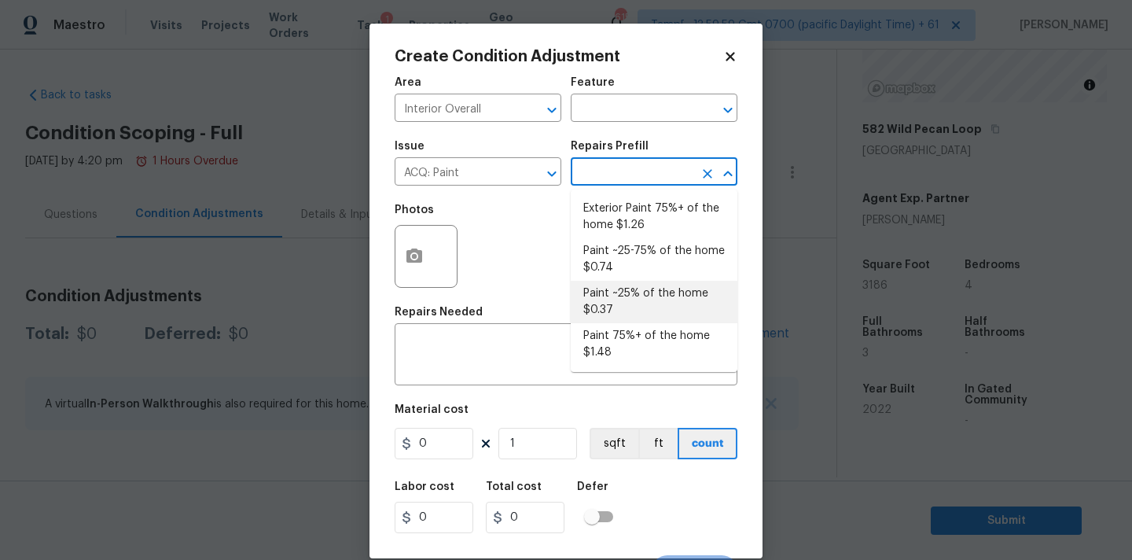
click at [623, 313] on li "Paint ~25% of the home $0.37" at bounding box center [654, 302] width 167 height 42
type input "Acquisition"
type textarea "Acquisition Scope: ~25% of the home needs interior paint"
type input "0.37"
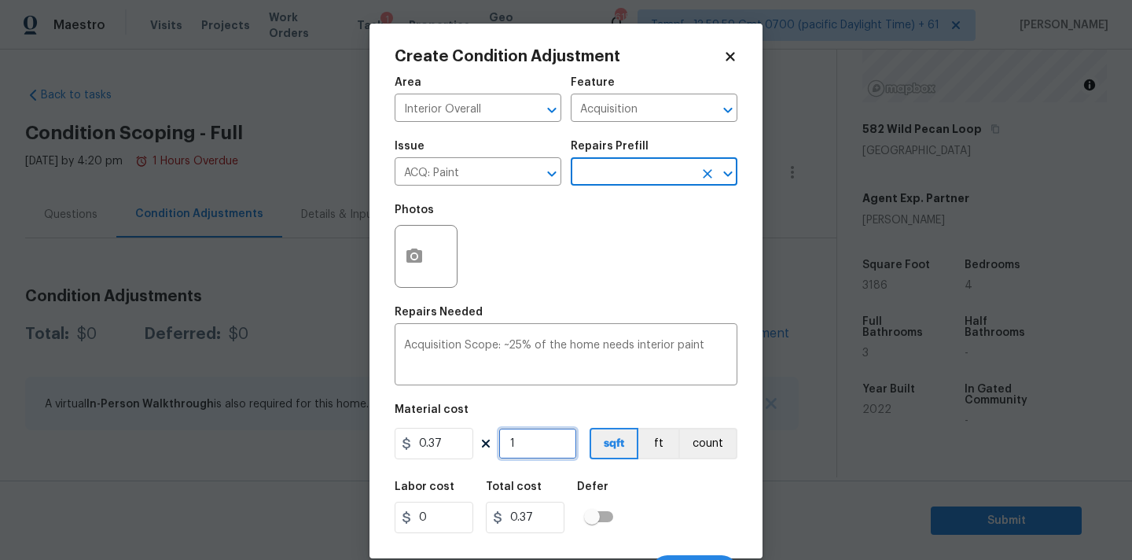
click at [540, 447] on input "1" at bounding box center [537, 443] width 79 height 31
type input "3"
type input "1.11"
type input "31"
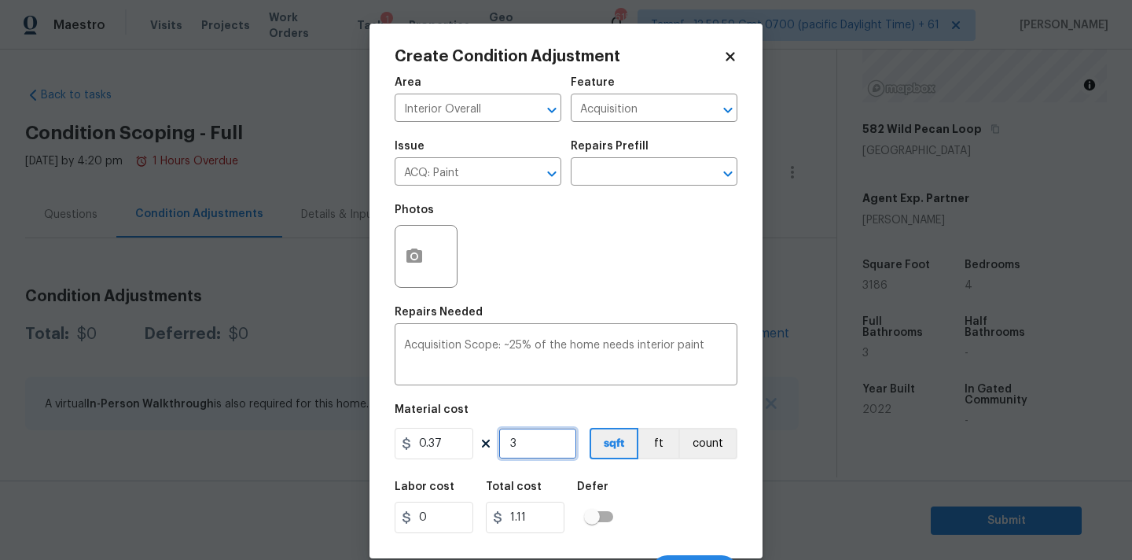
type input "11.47"
type input "318"
type input "117.66"
type input "3186"
type input "1178.82"
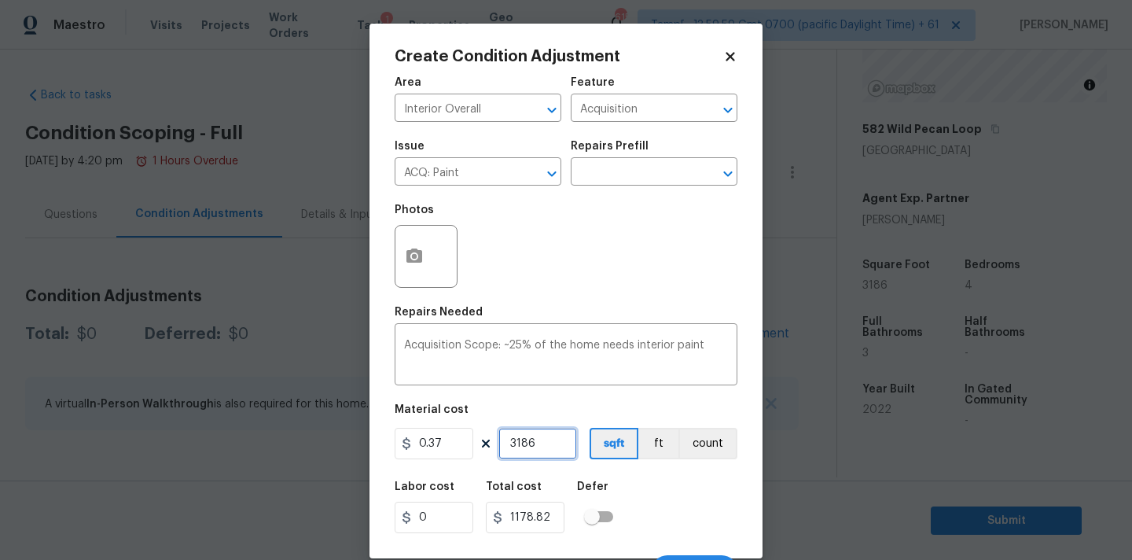
scroll to position [28, 0]
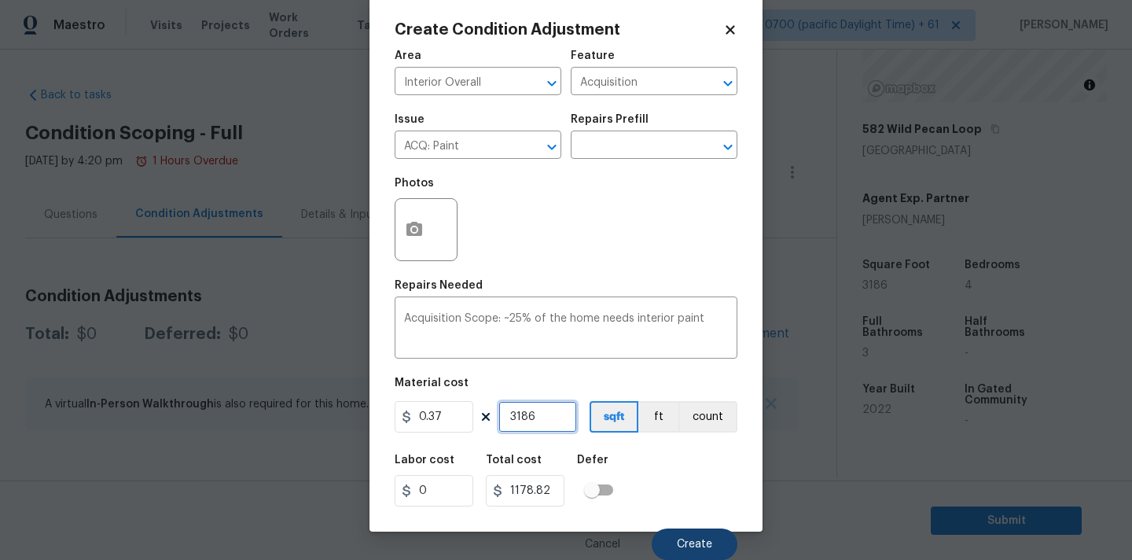
type input "3186"
click at [713, 541] on button "Create" at bounding box center [695, 543] width 86 height 31
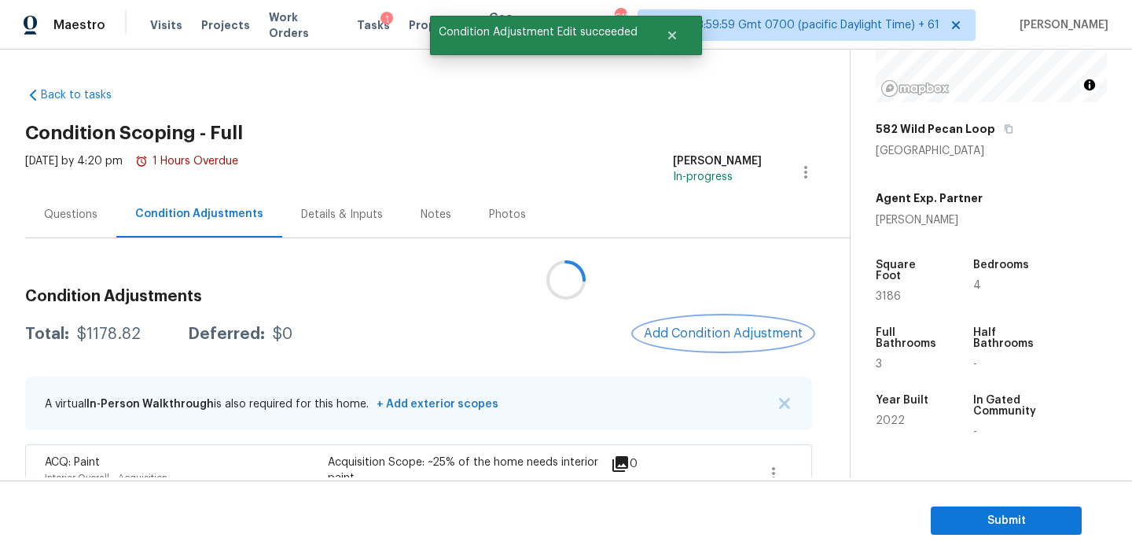
scroll to position [0, 0]
click at [685, 334] on span "Add Condition Adjustment" at bounding box center [723, 333] width 159 height 14
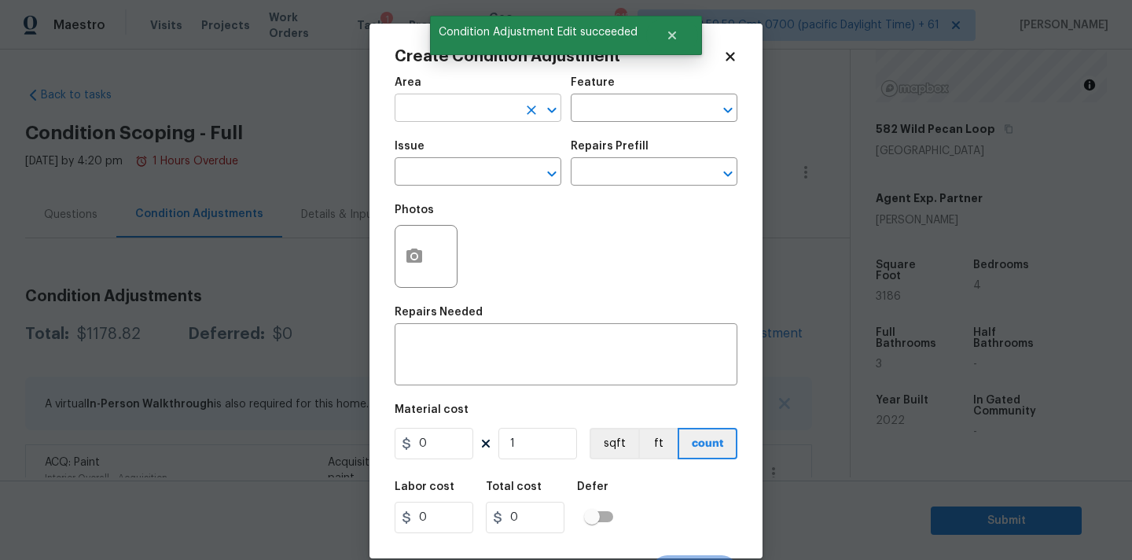
click at [452, 114] on input "text" at bounding box center [456, 109] width 123 height 24
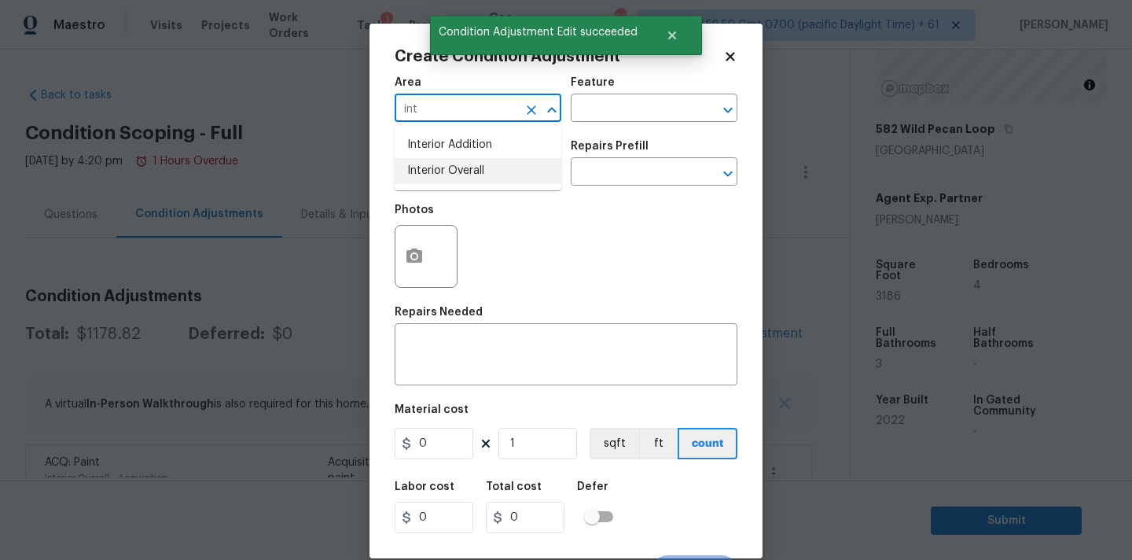
click at [445, 165] on li "Interior Overall" at bounding box center [478, 171] width 167 height 26
type input "Interior Overall"
click at [445, 167] on input "text" at bounding box center [456, 173] width 123 height 24
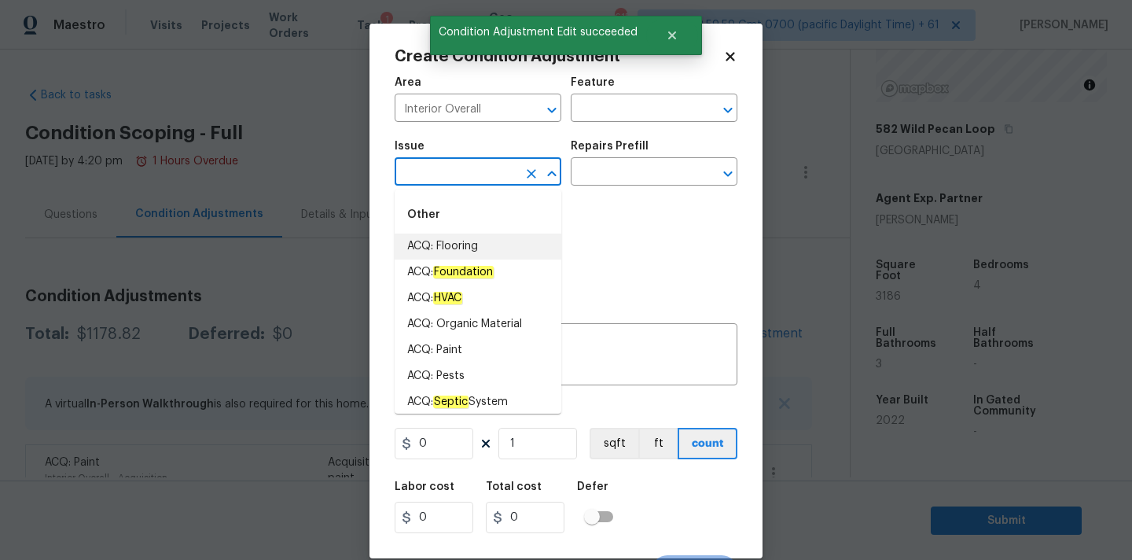
click at [454, 237] on li "ACQ: Flooring" at bounding box center [478, 246] width 167 height 26
type input "ACQ: Flooring"
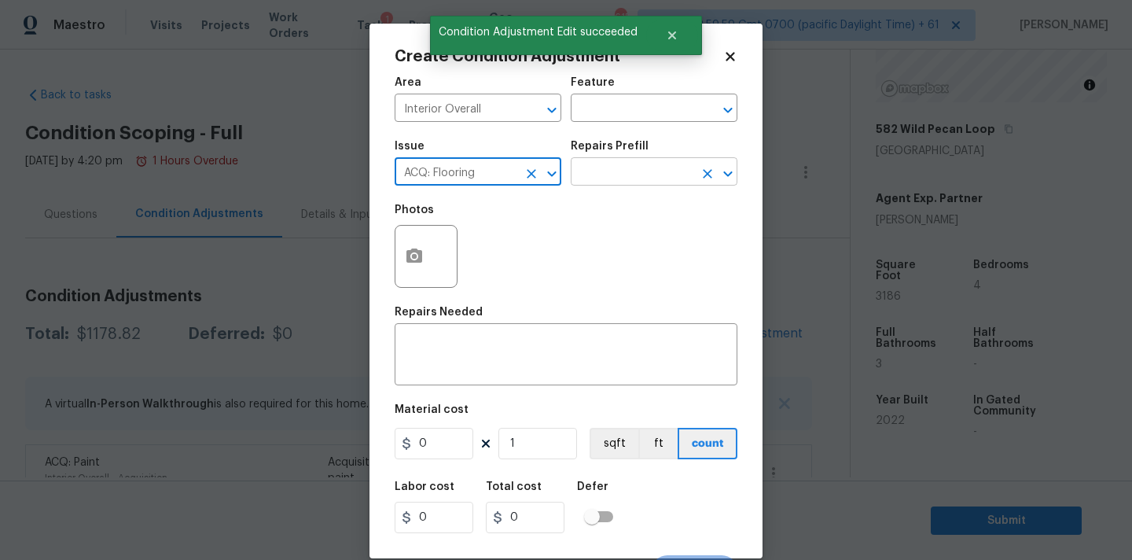
click at [638, 175] on input "text" at bounding box center [632, 173] width 123 height 24
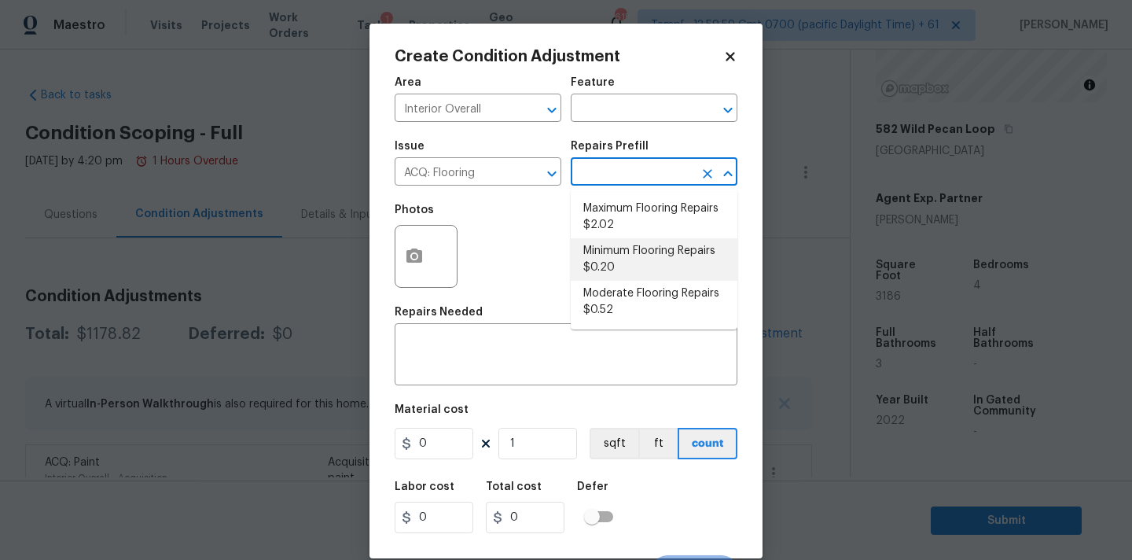
click at [633, 249] on li "Minimum Flooring Repairs $0.20" at bounding box center [654, 259] width 167 height 42
type input "Acquisition"
type textarea "Acquisition Scope: Minimum flooring repairs"
type input "0.2"
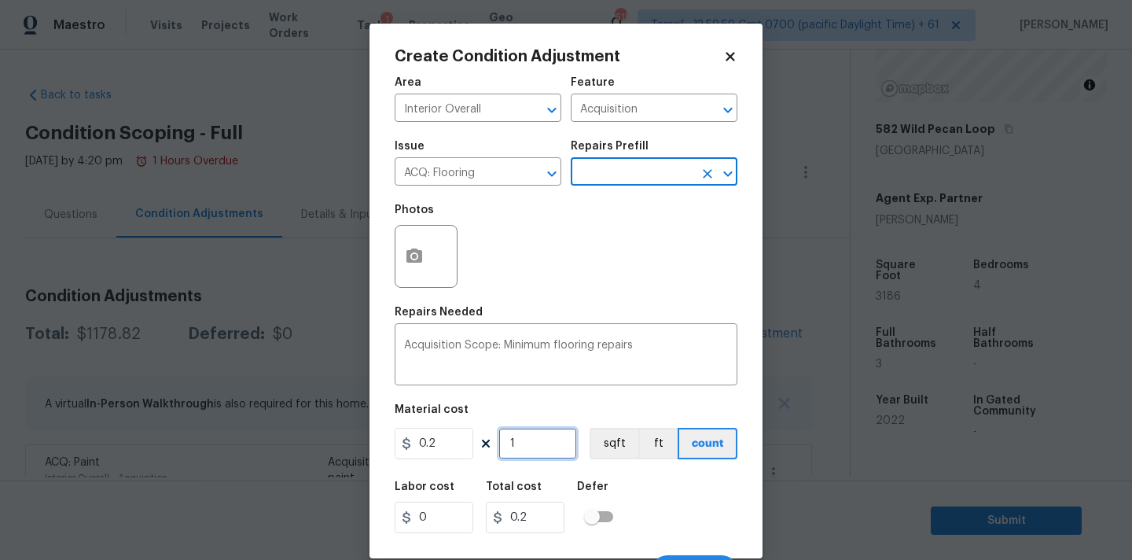
click at [529, 444] on input "1" at bounding box center [537, 443] width 79 height 31
type input "3"
type input "0.6"
type input "31"
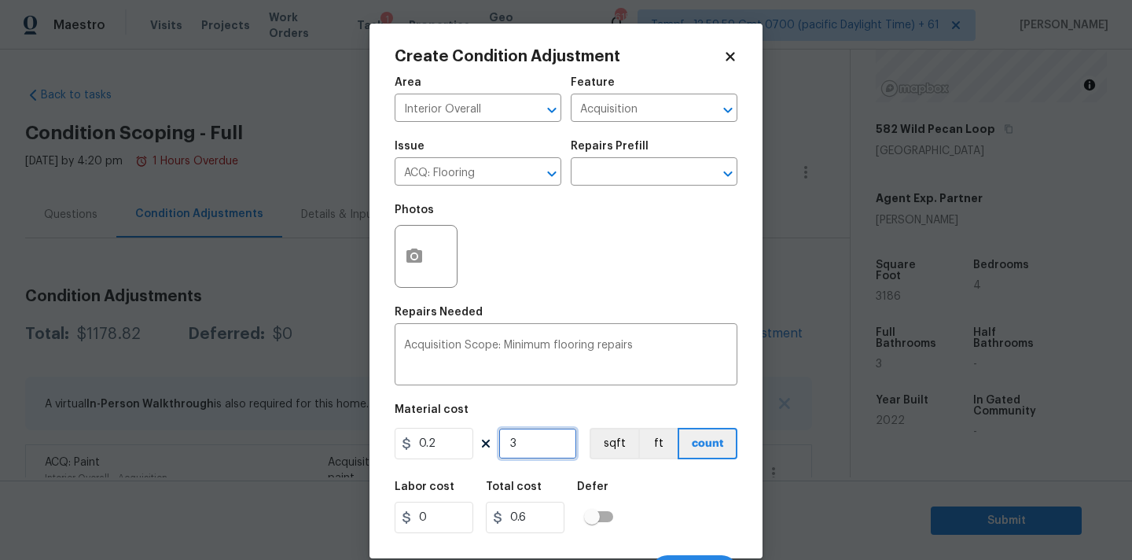
type input "6.2"
type input "318"
type input "63.6"
type input "3186"
type input "637.2"
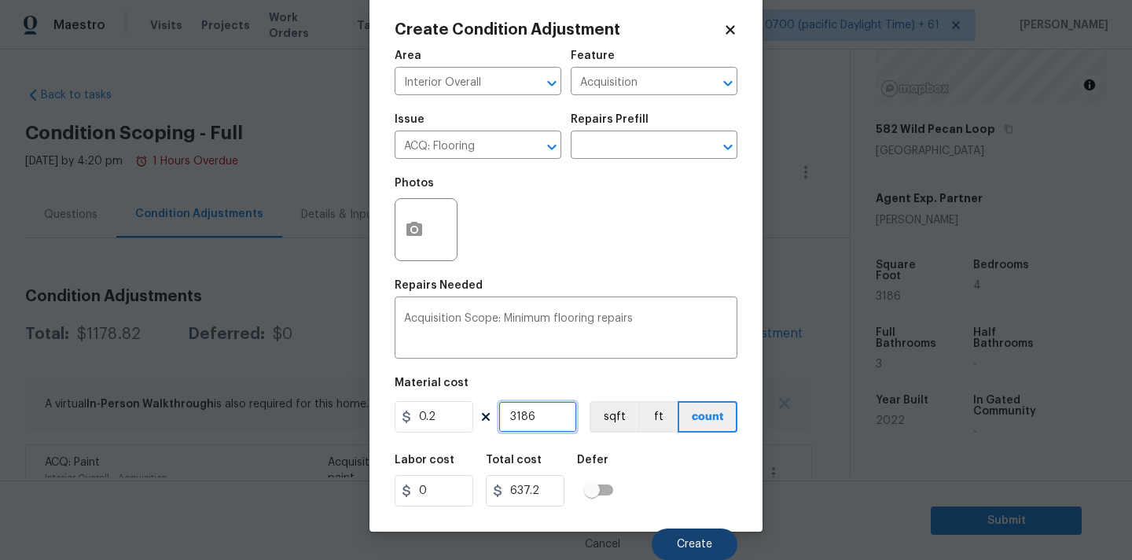
type input "3186"
click at [671, 549] on button "Create" at bounding box center [695, 543] width 86 height 31
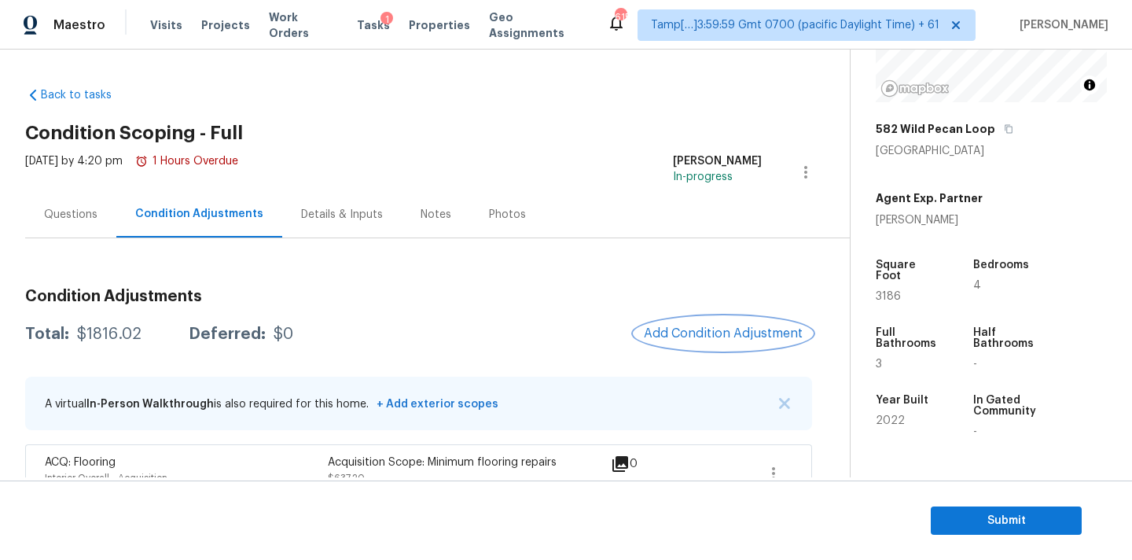
scroll to position [97, 0]
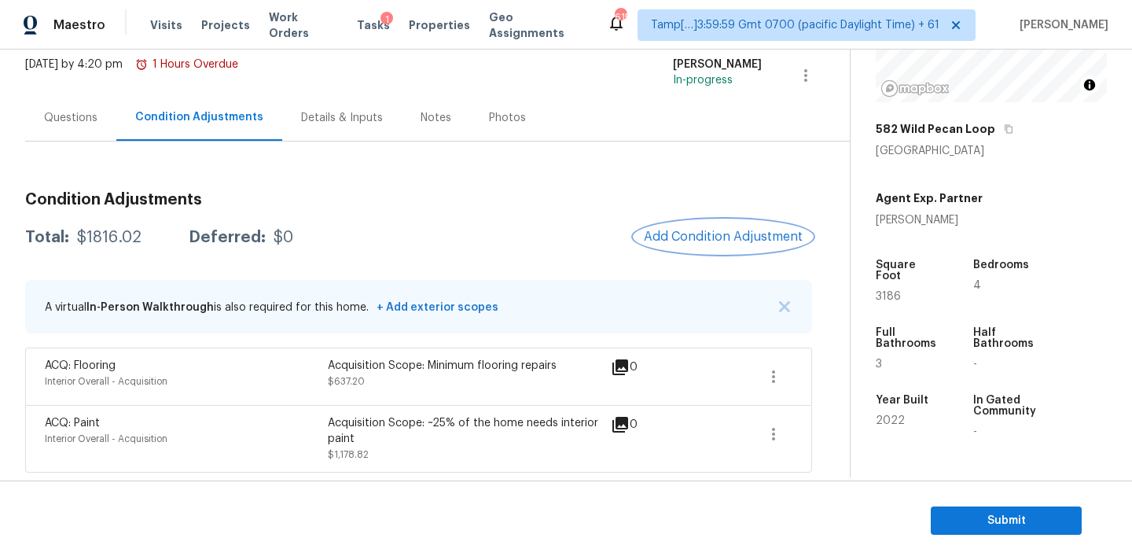
click at [677, 228] on button "Add Condition Adjustment" at bounding box center [723, 236] width 178 height 33
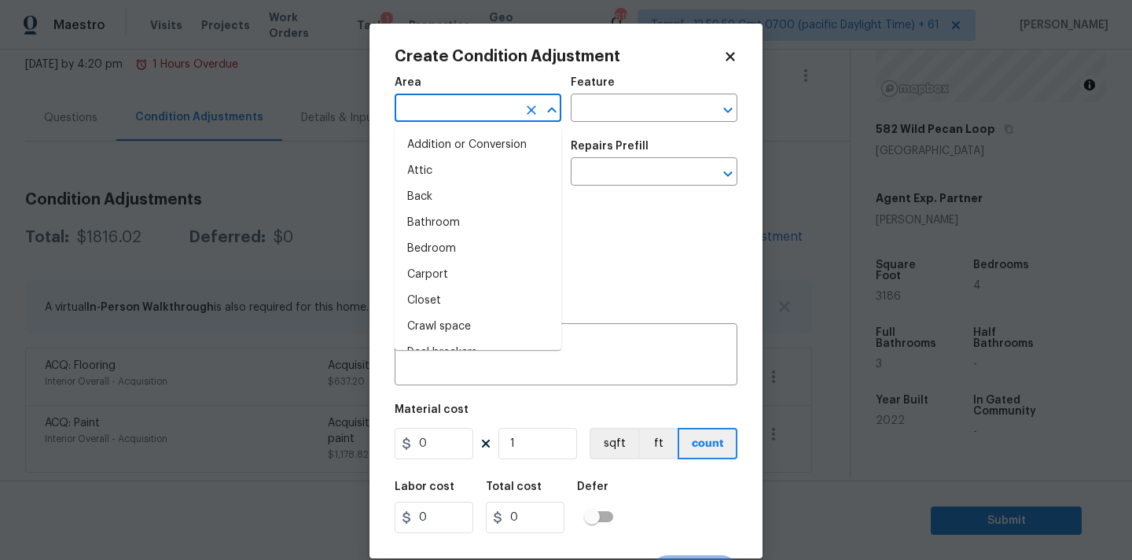
click at [451, 117] on input "text" at bounding box center [456, 109] width 123 height 24
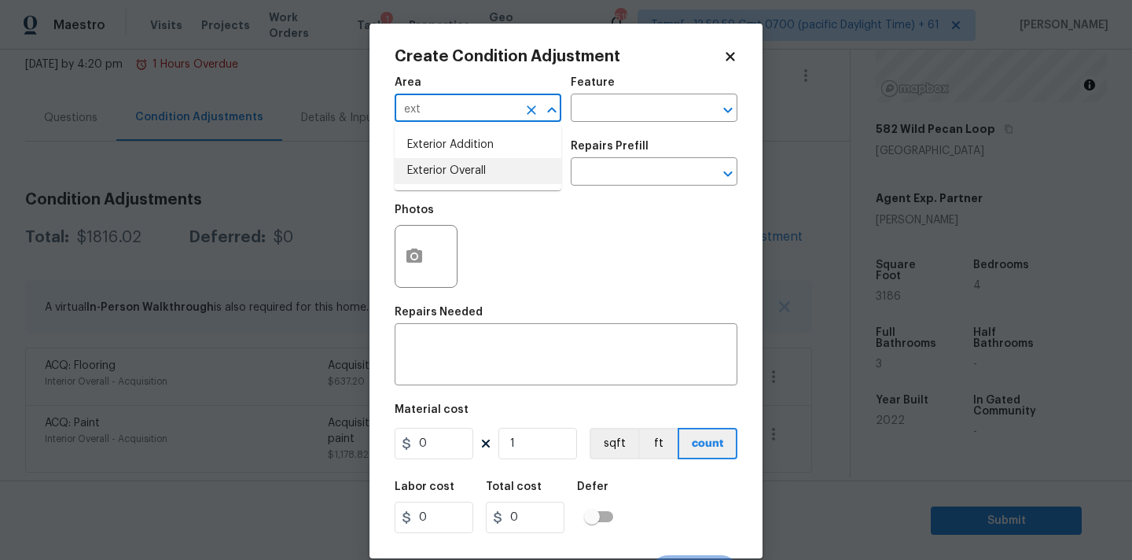
click at [443, 178] on li "Exterior Overall" at bounding box center [478, 171] width 167 height 26
type input "Exterior Overall"
click at [443, 178] on input "text" at bounding box center [456, 173] width 123 height 24
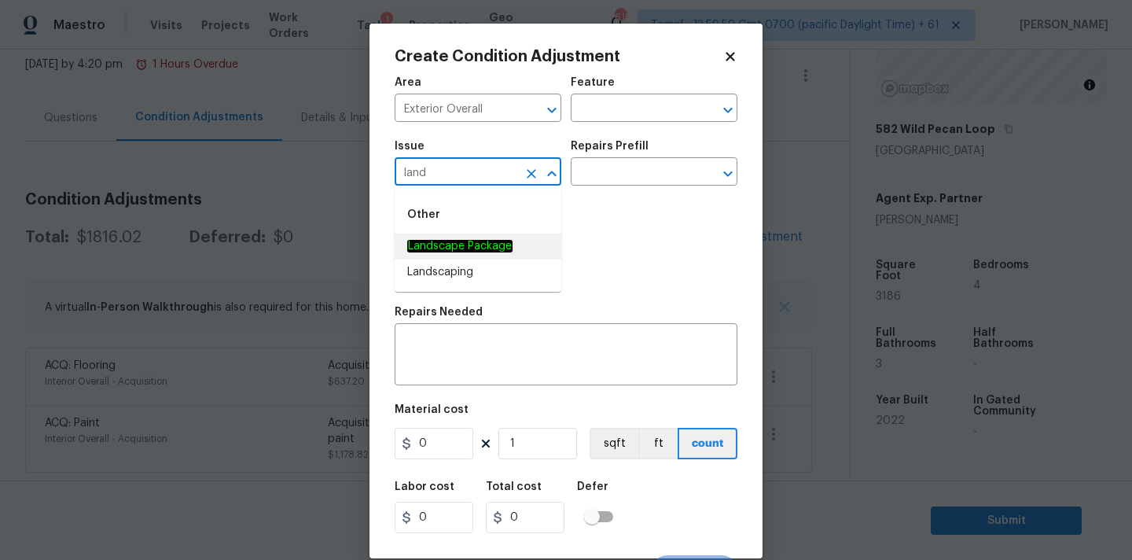
click at [438, 245] on em "Landscape Package" at bounding box center [459, 246] width 105 height 13
type input "Landscape Package"
click at [585, 175] on input "text" at bounding box center [632, 173] width 123 height 24
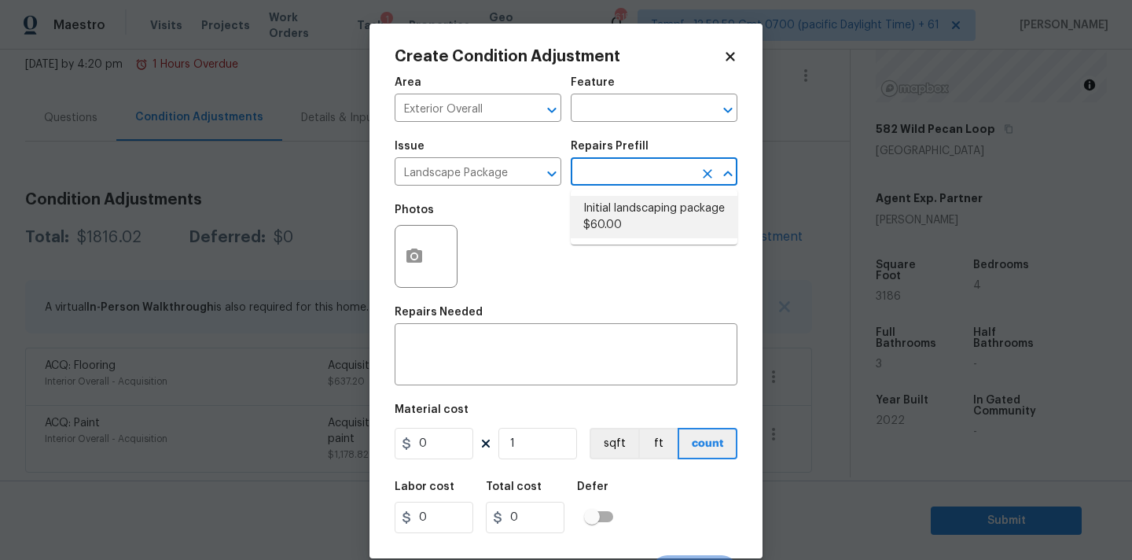
click at [601, 213] on li "Initial landscaping package $60.00" at bounding box center [654, 217] width 167 height 42
type input "Home Readiness Packages"
type textarea "Mowing of grass up to 6" in height. Mow, edge along driveways & sidewalks, trim…"
type input "60"
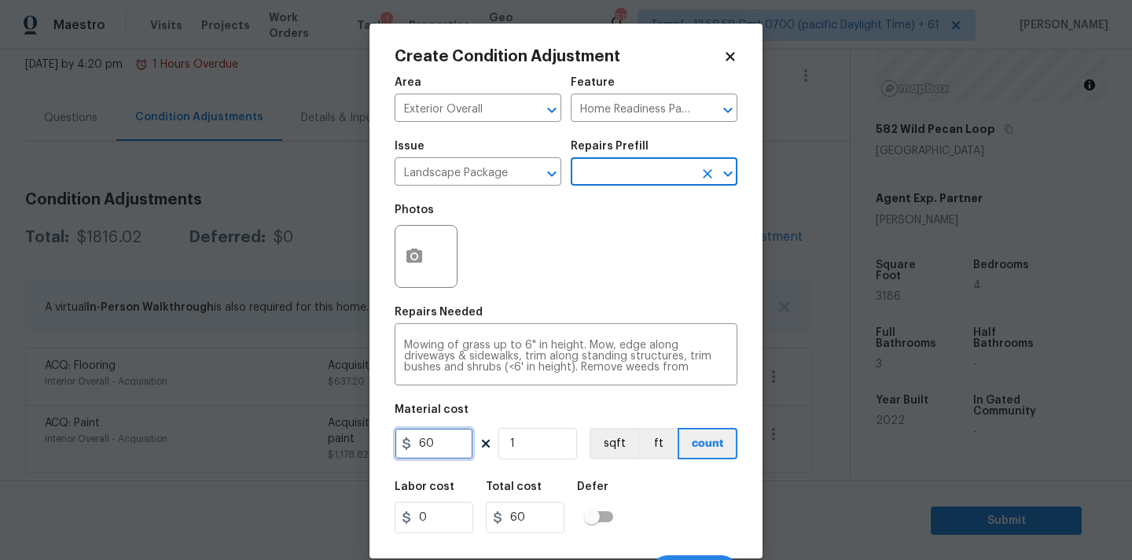
click at [431, 448] on input "60" at bounding box center [434, 443] width 79 height 31
type input "200"
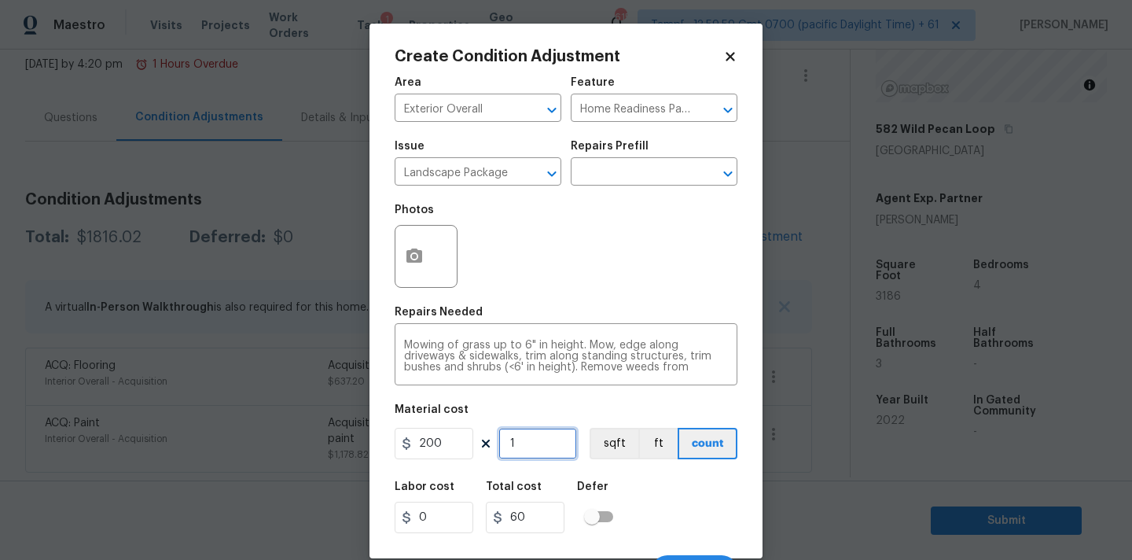
type input "200"
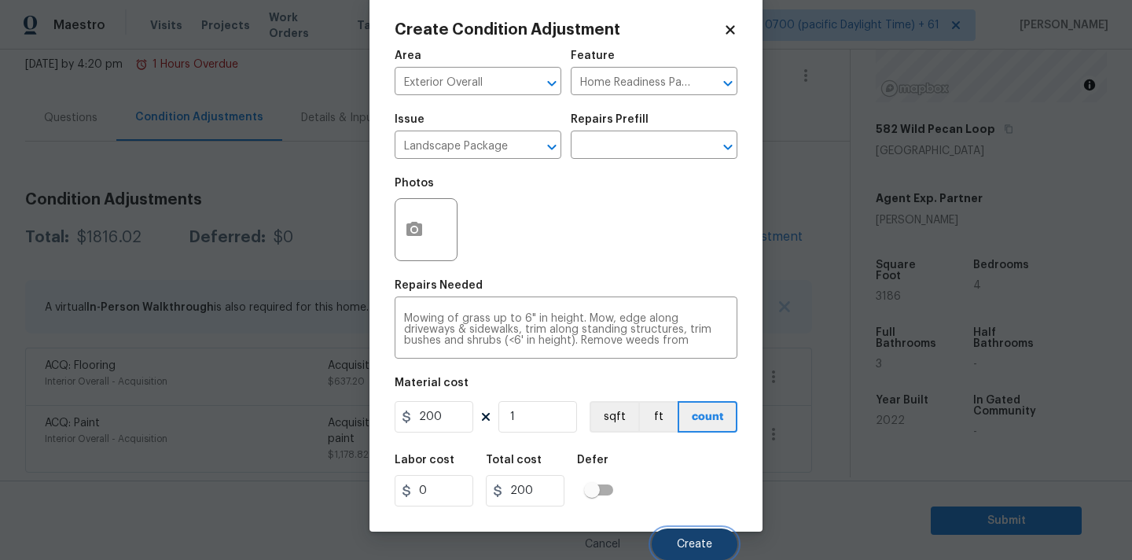
click at [689, 535] on button "Create" at bounding box center [695, 543] width 86 height 31
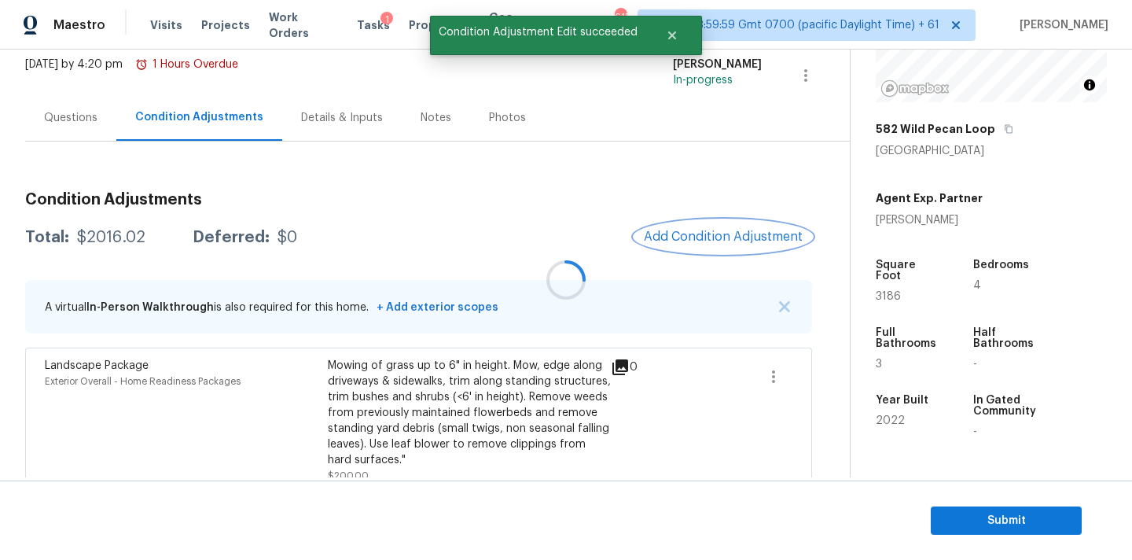
scroll to position [0, 0]
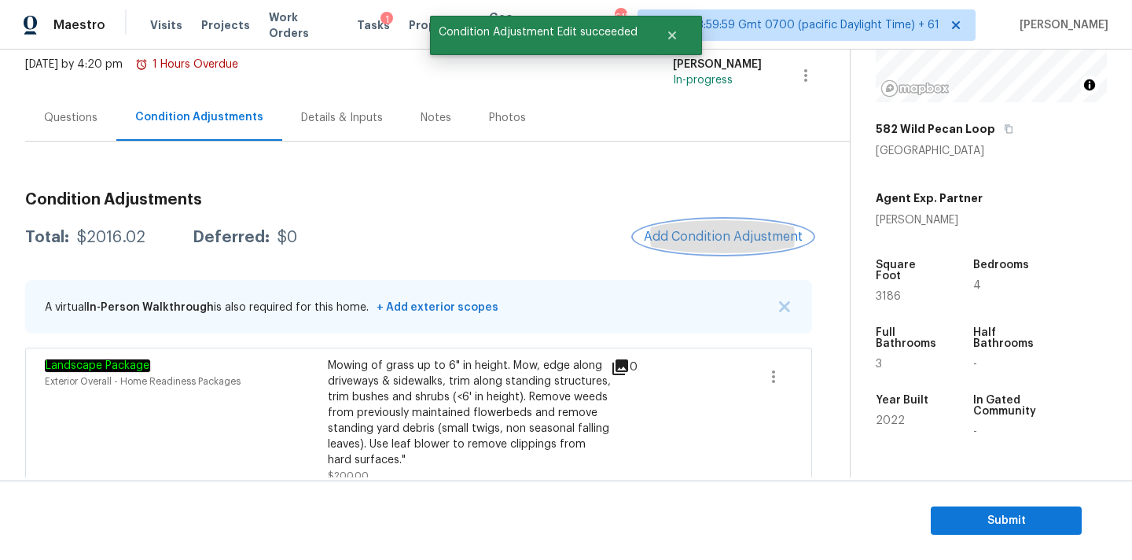
click at [677, 240] on span "Add Condition Adjustment" at bounding box center [723, 237] width 159 height 14
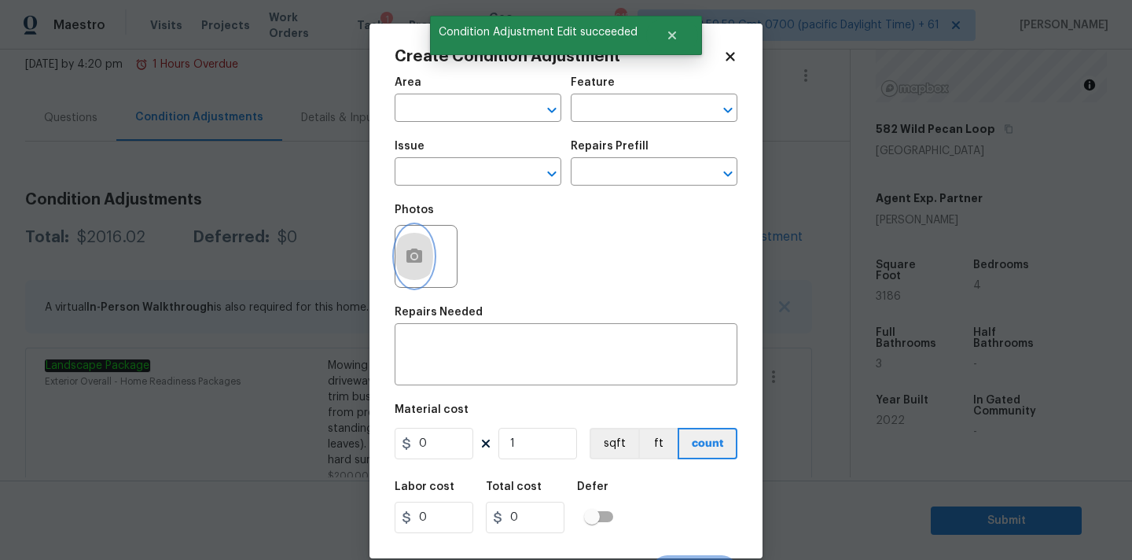
click at [408, 259] on icon "button" at bounding box center [414, 255] width 16 height 14
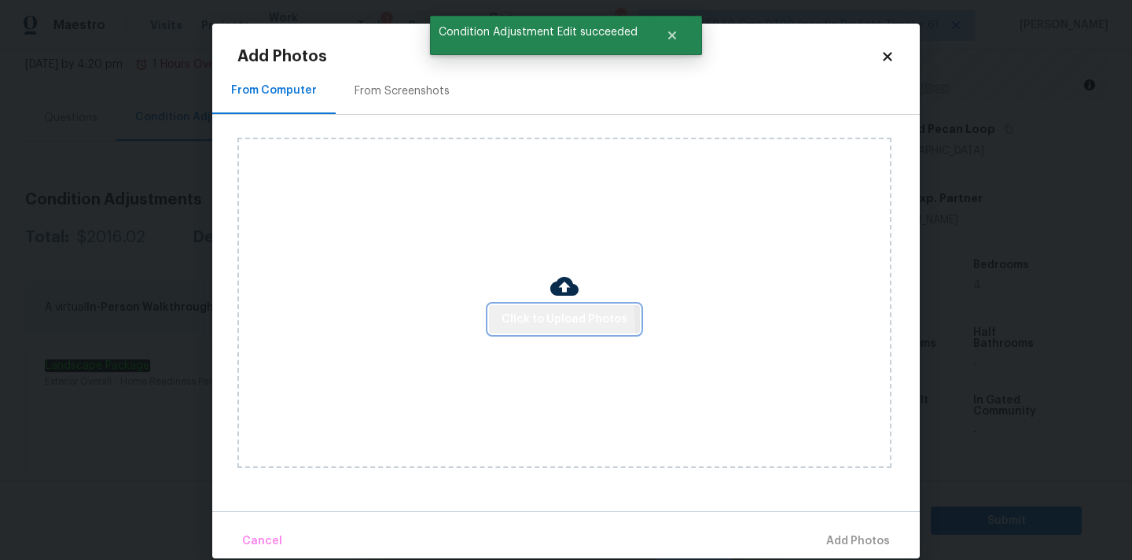
click at [506, 323] on span "Click to Upload Photos" at bounding box center [565, 320] width 126 height 20
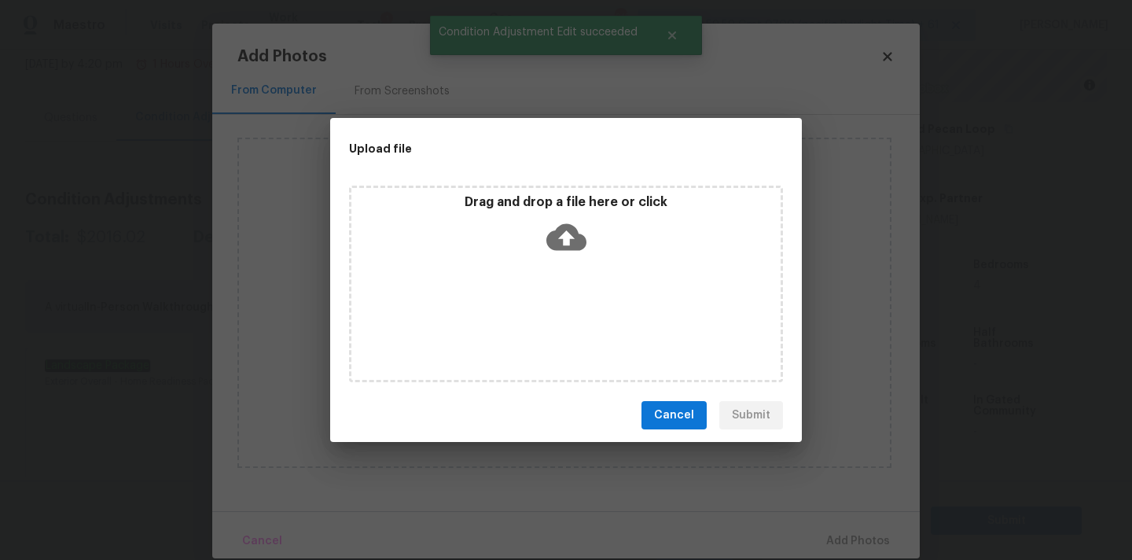
click at [543, 253] on div "Drag and drop a file here or click" at bounding box center [565, 228] width 429 height 68
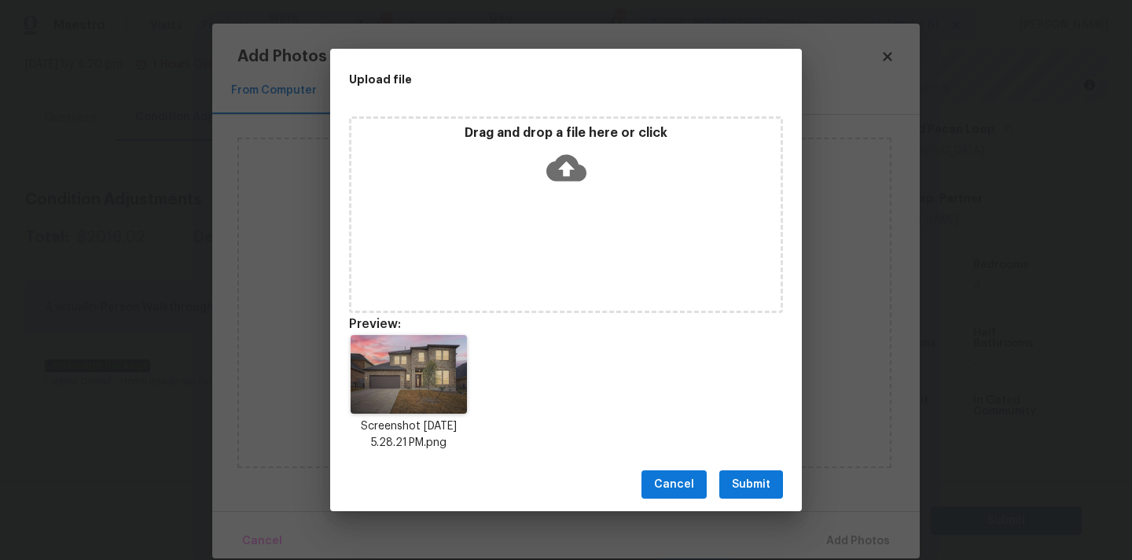
click at [770, 490] on button "Submit" at bounding box center [751, 484] width 64 height 29
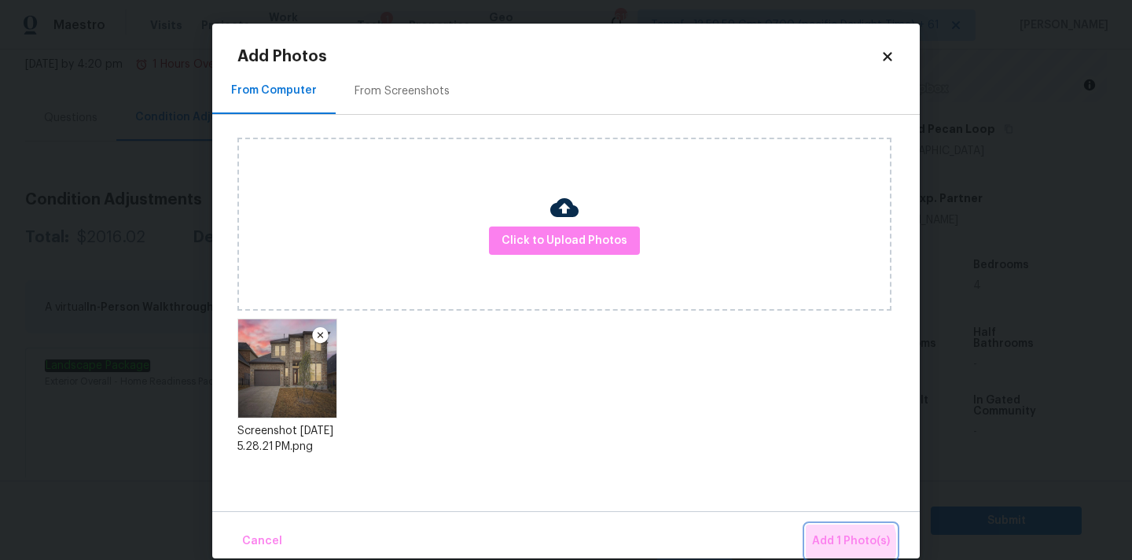
click at [842, 543] on span "Add 1 Photo(s)" at bounding box center [851, 541] width 78 height 20
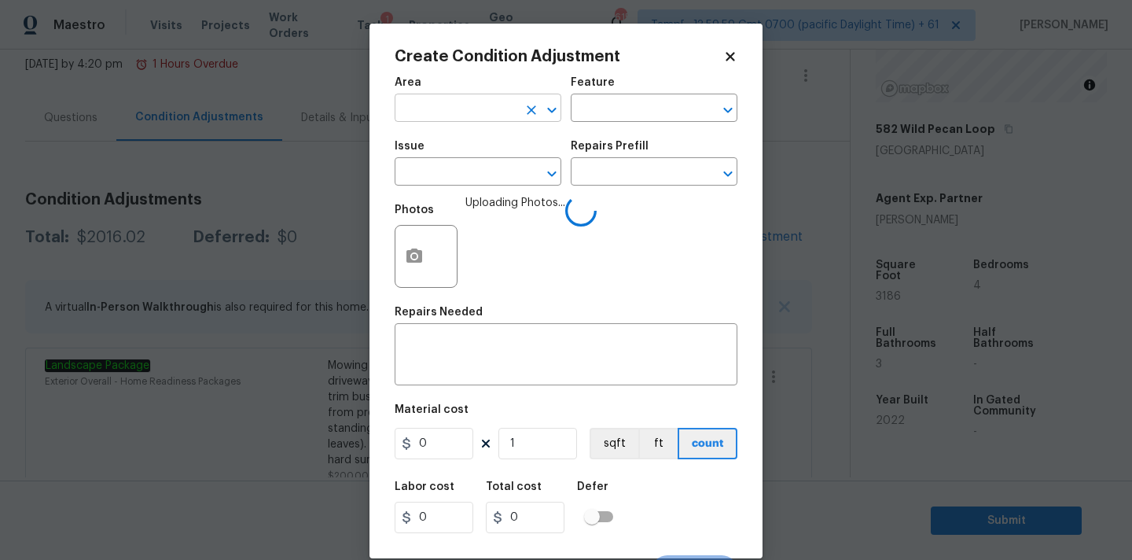
click at [475, 109] on input "text" at bounding box center [456, 109] width 123 height 24
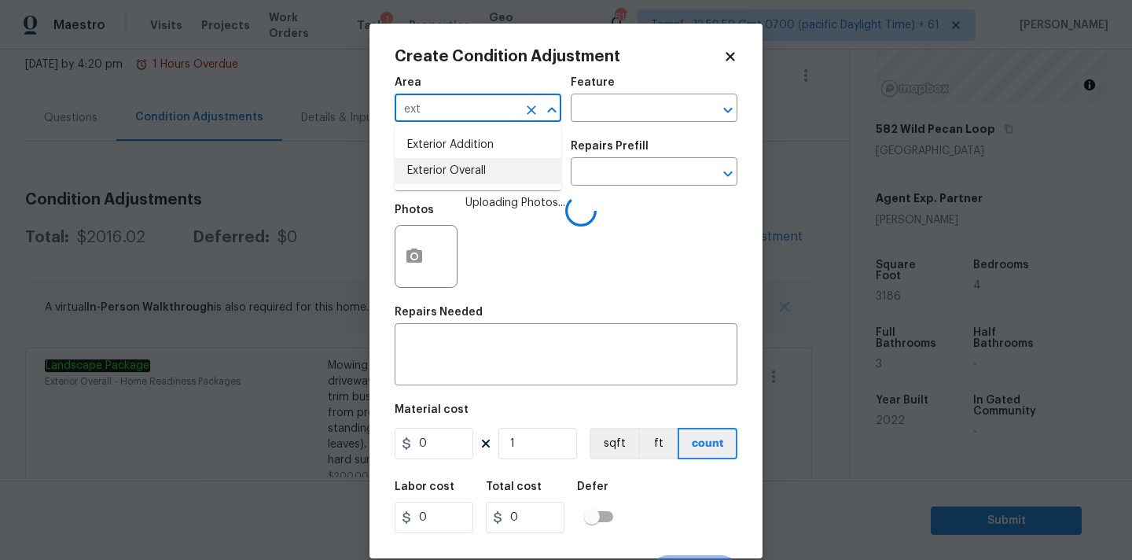
click at [471, 175] on li "Exterior Overall" at bounding box center [478, 171] width 167 height 26
type input "Exterior Overall"
click at [498, 175] on input "text" at bounding box center [456, 173] width 123 height 24
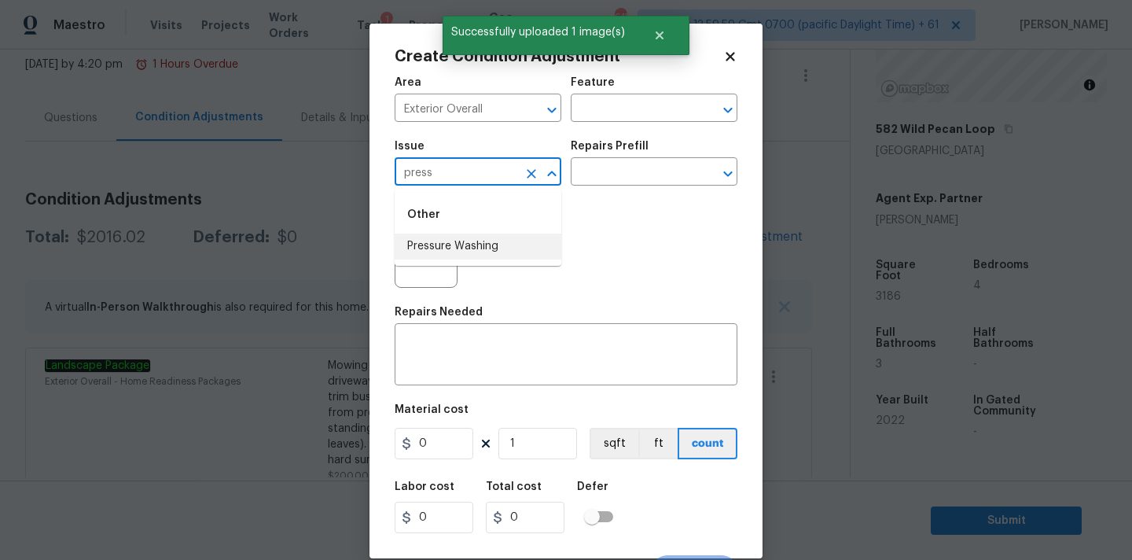
click at [490, 237] on li "Pressure Washing" at bounding box center [478, 246] width 167 height 26
type input "Pressure Washing"
click at [619, 185] on input "text" at bounding box center [632, 173] width 123 height 24
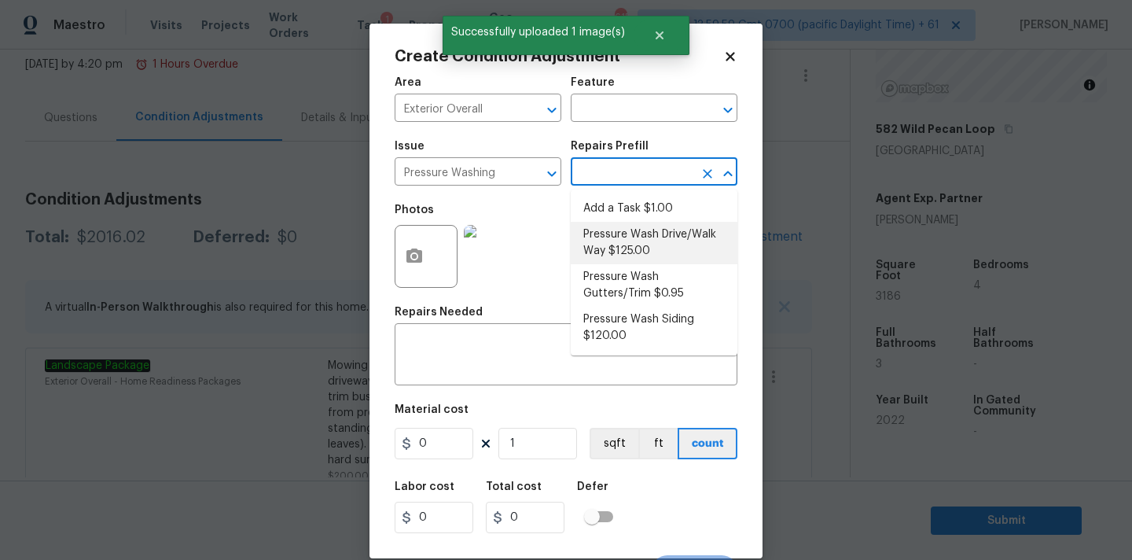
click at [623, 236] on li "Pressure Wash Drive/Walk Way $125.00" at bounding box center [654, 243] width 167 height 42
type input "Siding"
type textarea "Pressure wash the driveways/walkways as directed by the PM. Ensure that all deb…"
type input "125"
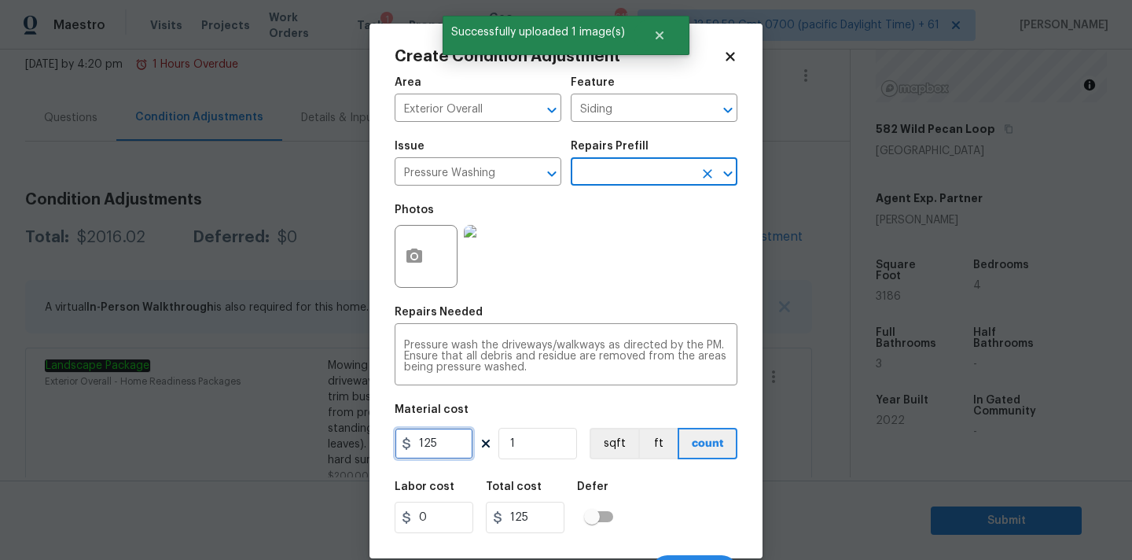
click at [434, 436] on input "125" at bounding box center [434, 443] width 79 height 31
type input "200"
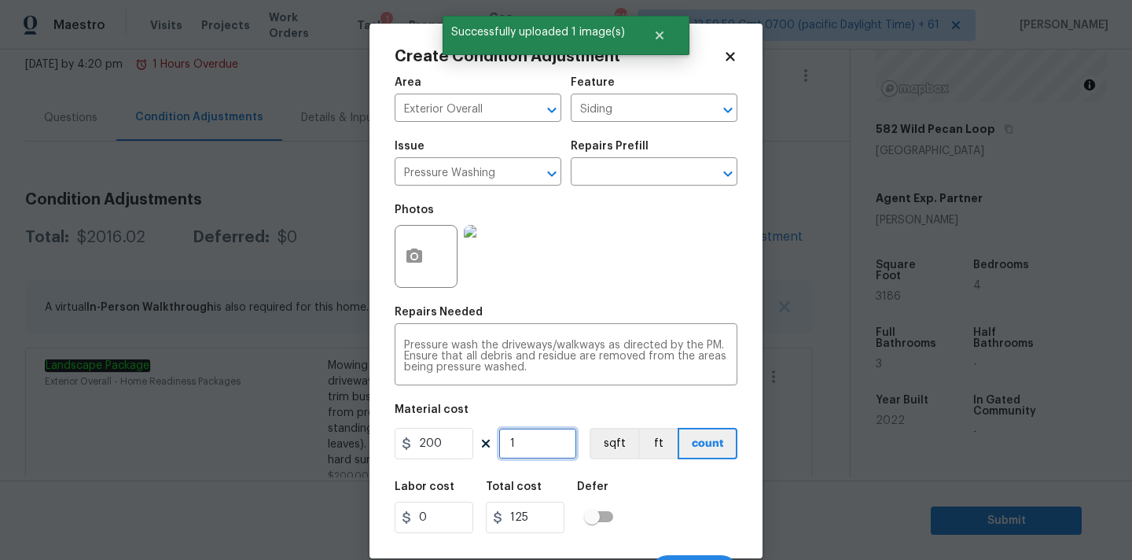
type input "200"
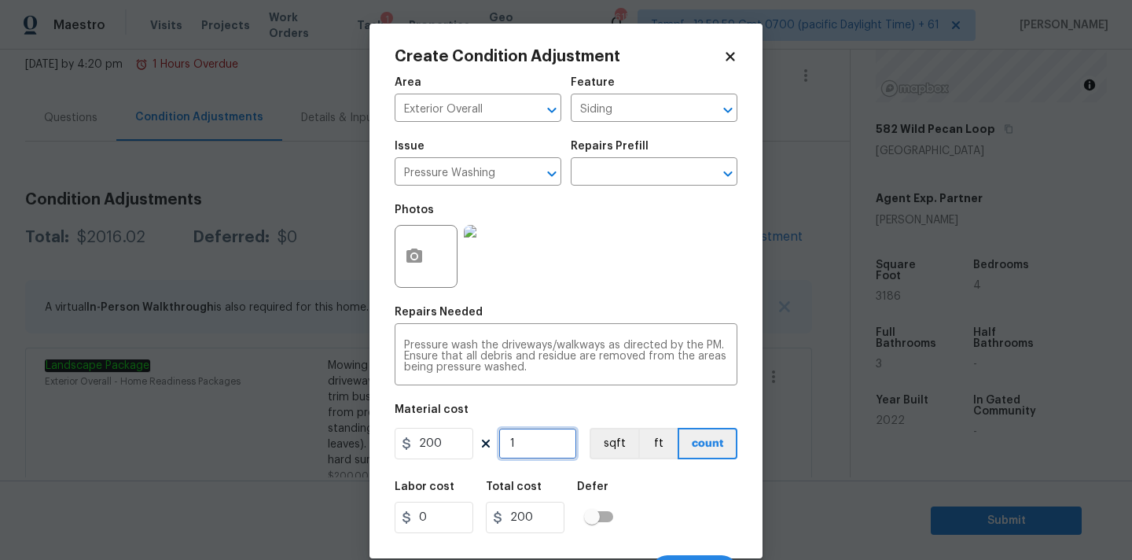
scroll to position [28, 0]
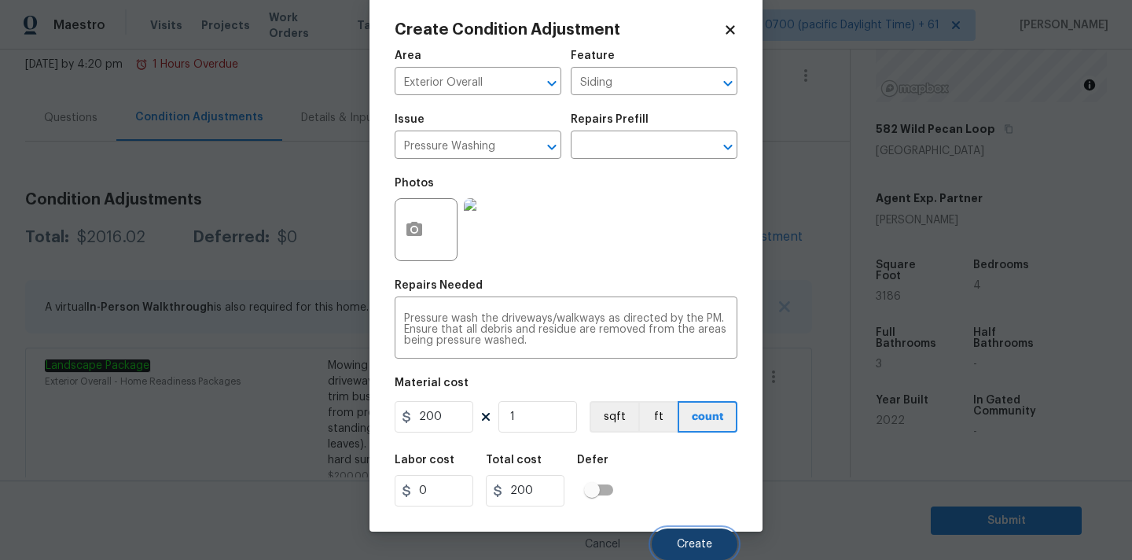
click at [682, 546] on span "Create" at bounding box center [694, 544] width 35 height 12
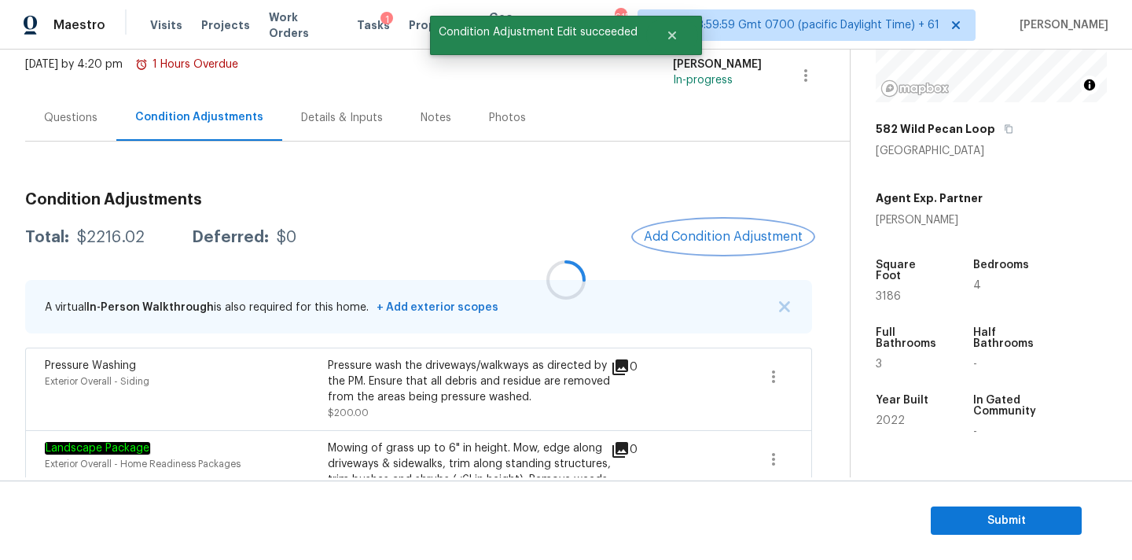
scroll to position [0, 0]
drag, startPoint x: 76, startPoint y: 238, endPoint x: 170, endPoint y: 238, distance: 93.5
click at [170, 238] on div "Total: $2216.02 Deferred: $0" at bounding box center [160, 238] width 271 height 16
copy div "$2216.02"
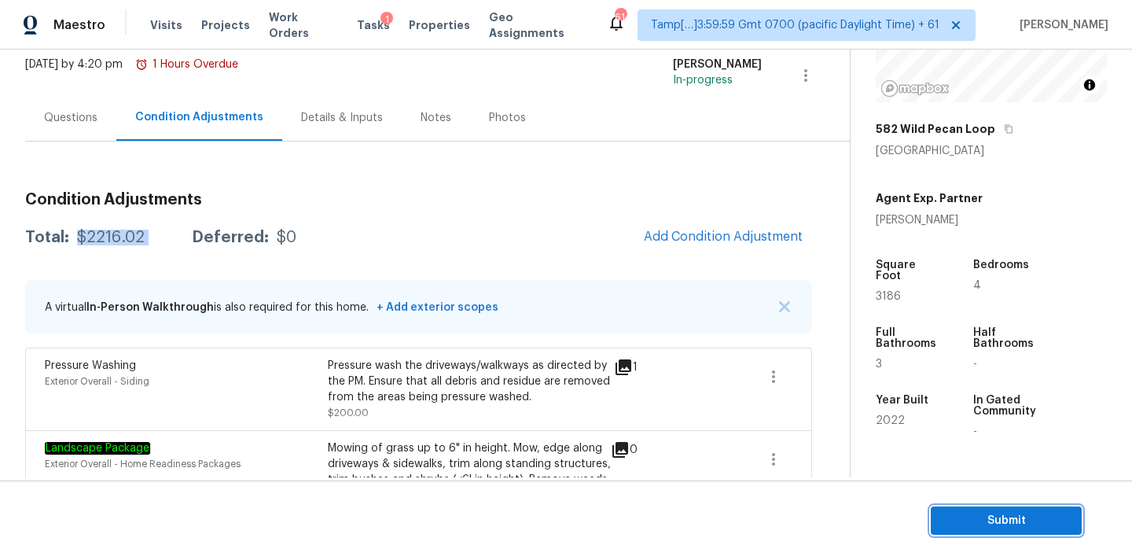
click at [944, 513] on span "Submit" at bounding box center [1006, 521] width 126 height 20
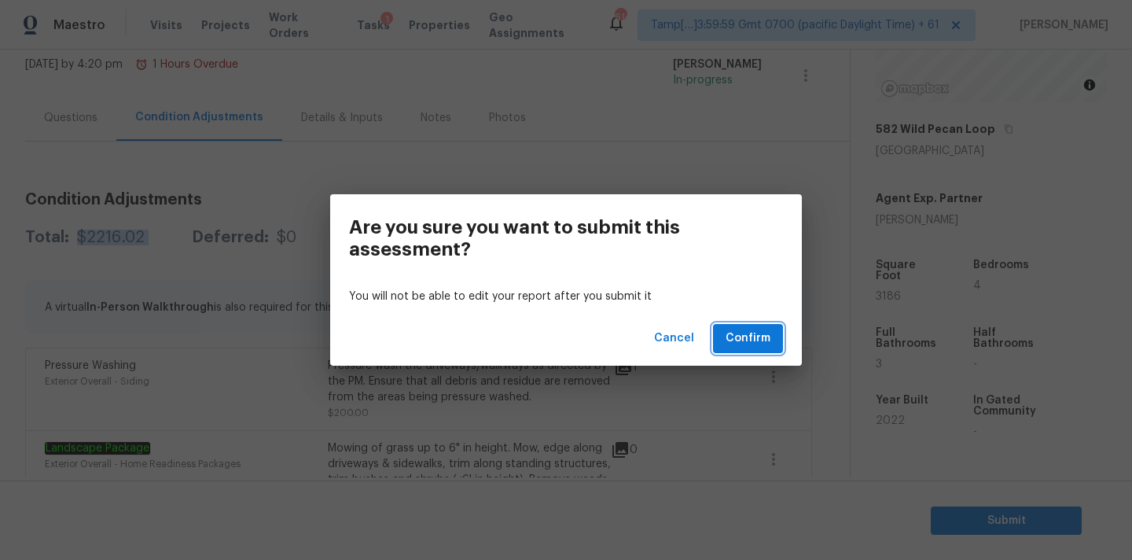
click at [763, 345] on span "Confirm" at bounding box center [748, 339] width 45 height 20
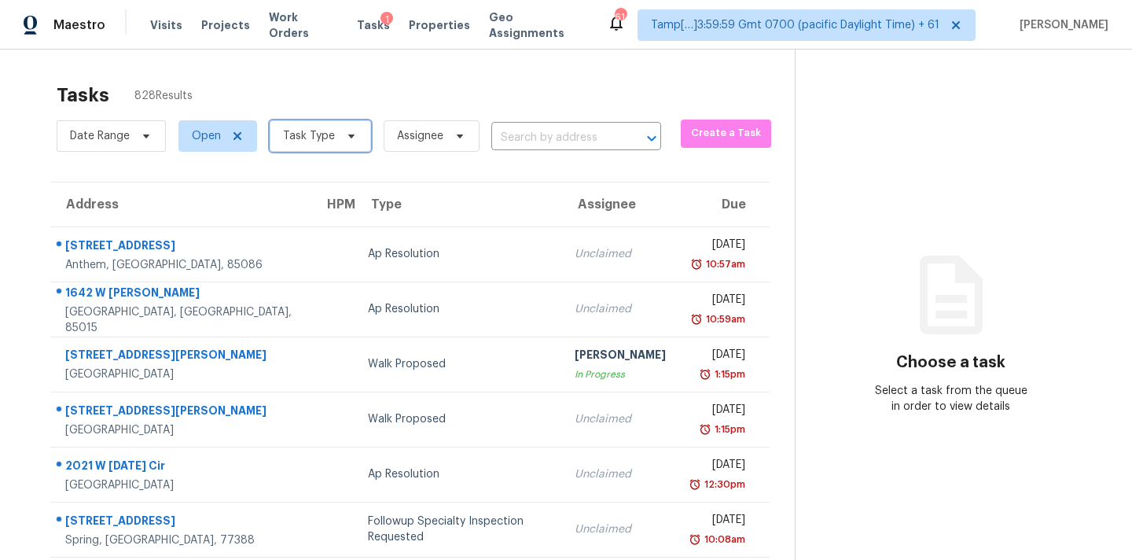
click at [344, 148] on span "Task Type" at bounding box center [320, 135] width 101 height 31
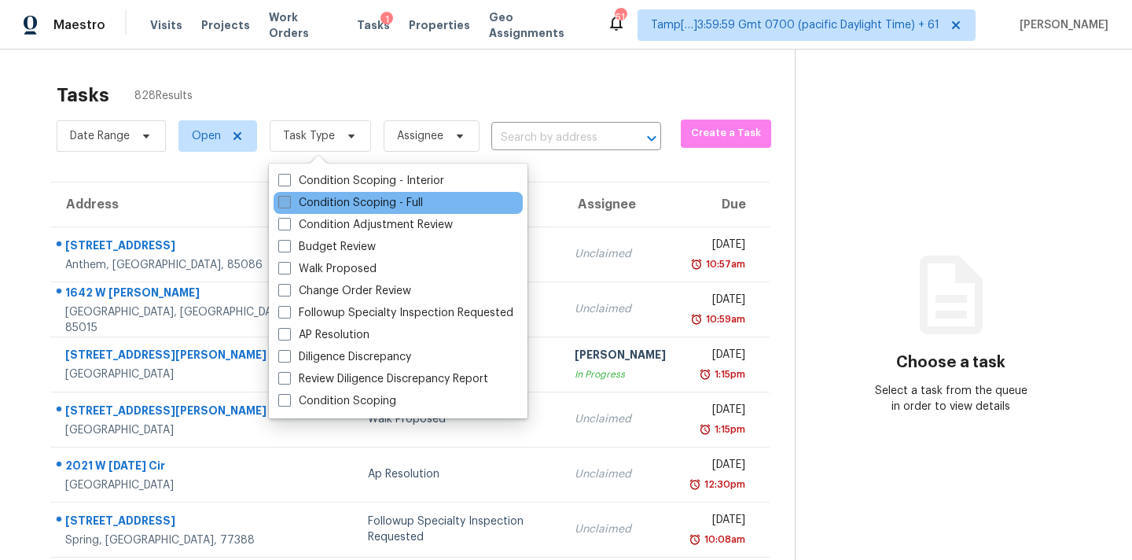
click at [369, 208] on label "Condition Scoping - Full" at bounding box center [350, 203] width 145 height 16
click at [288, 205] on input "Condition Scoping - Full" at bounding box center [283, 200] width 10 height 10
checkbox input "true"
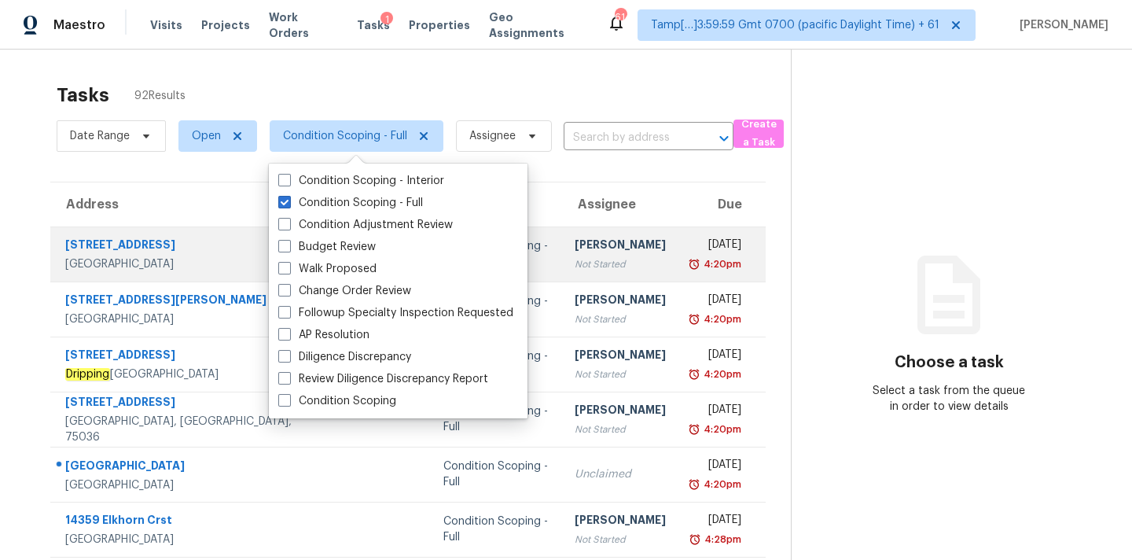
click at [562, 271] on td "[PERSON_NAME] Not Started" at bounding box center [620, 253] width 116 height 55
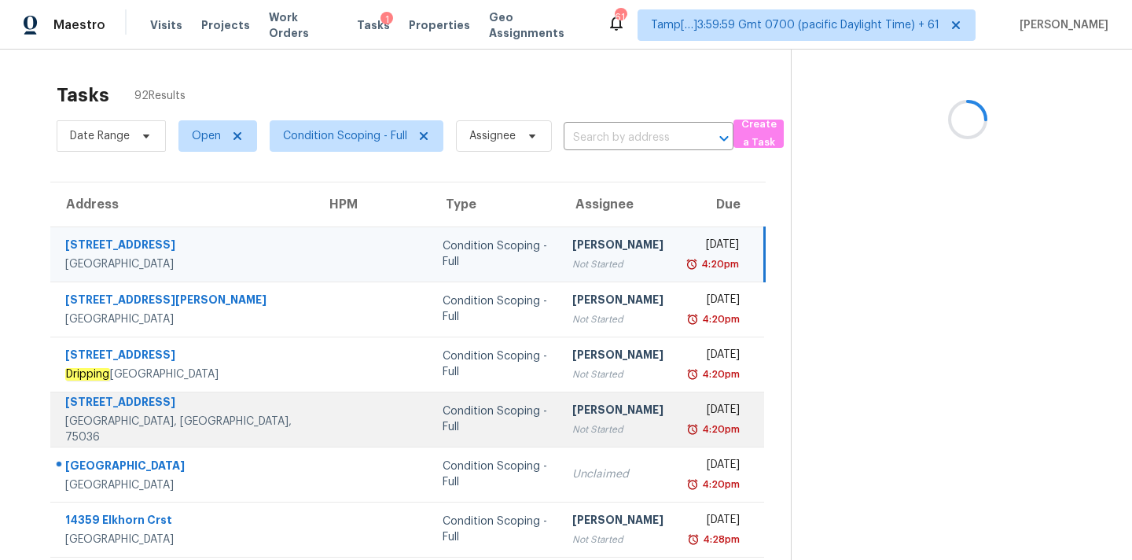
scroll to position [259, 0]
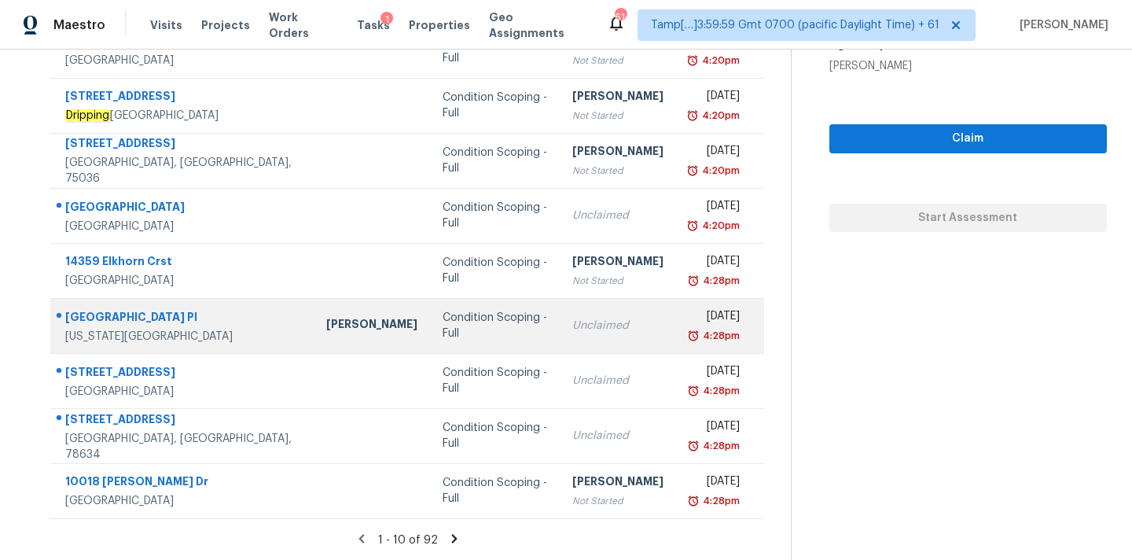
click at [560, 335] on td "Unclaimed" at bounding box center [618, 325] width 116 height 55
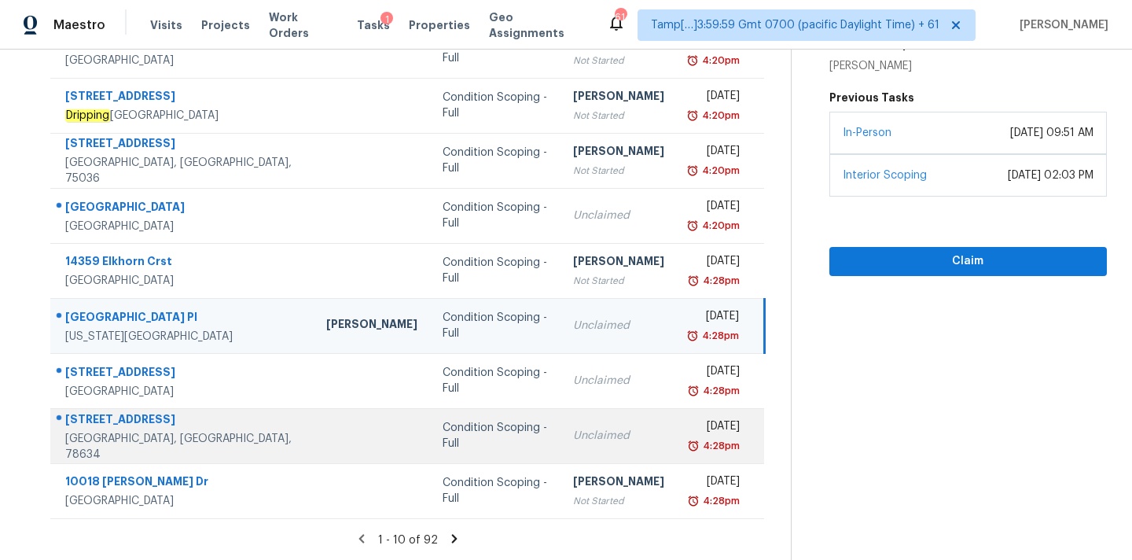
click at [581, 430] on div "Unclaimed" at bounding box center [618, 436] width 91 height 16
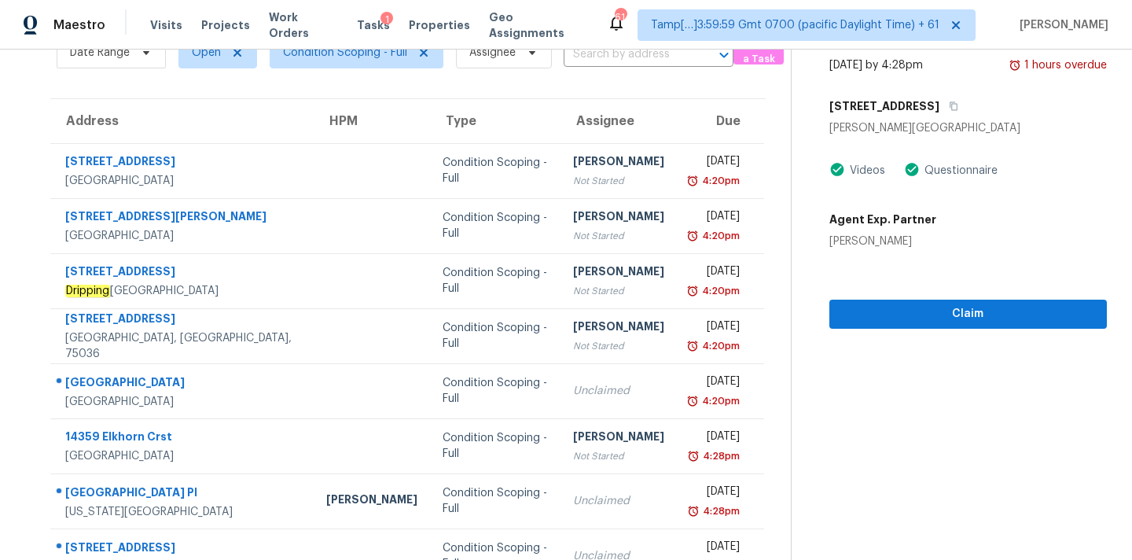
scroll to position [48, 0]
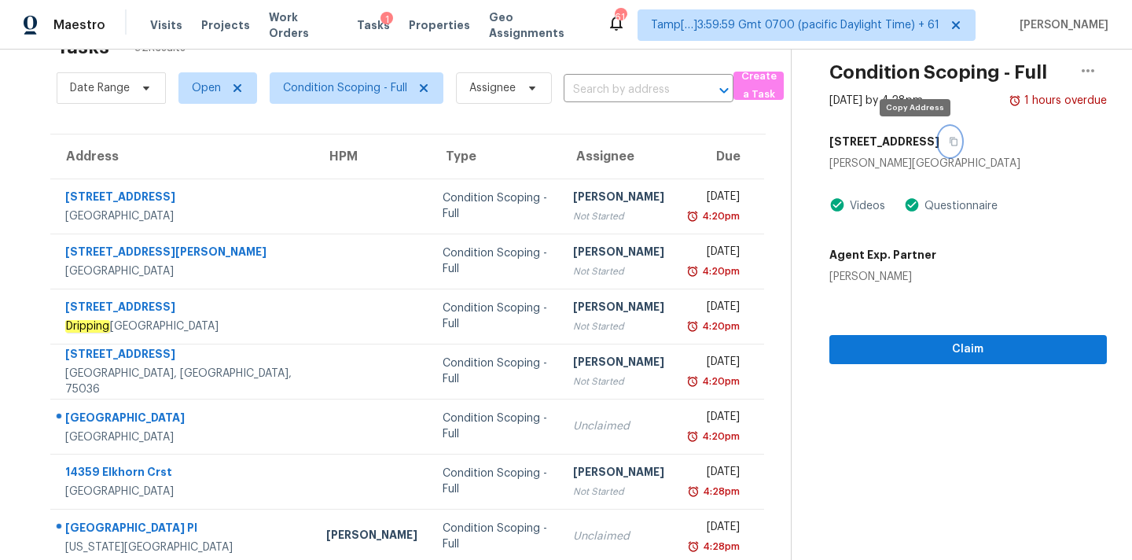
click at [939, 148] on button "button" at bounding box center [949, 141] width 21 height 28
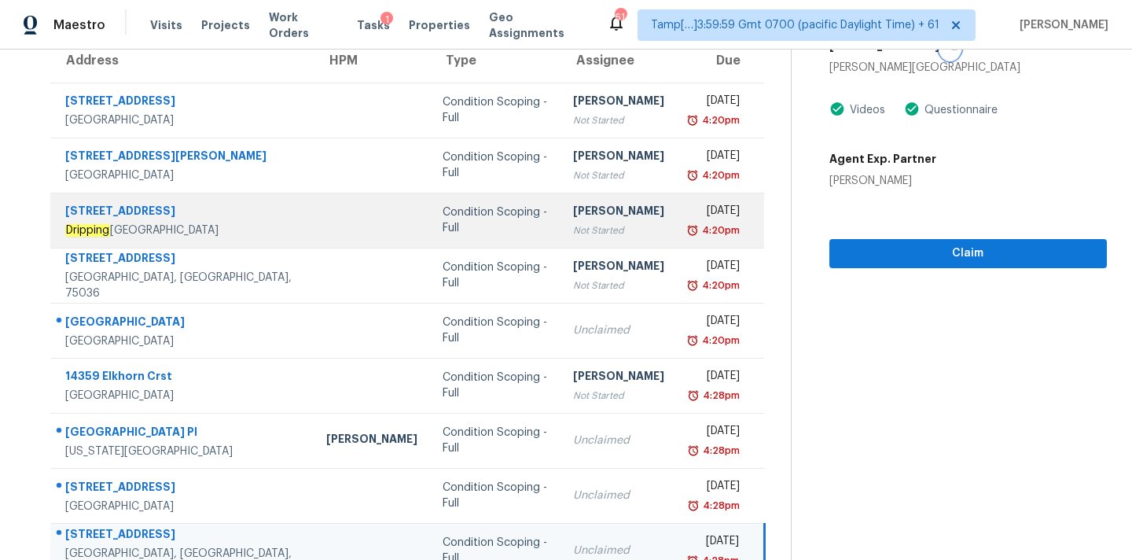
scroll to position [259, 0]
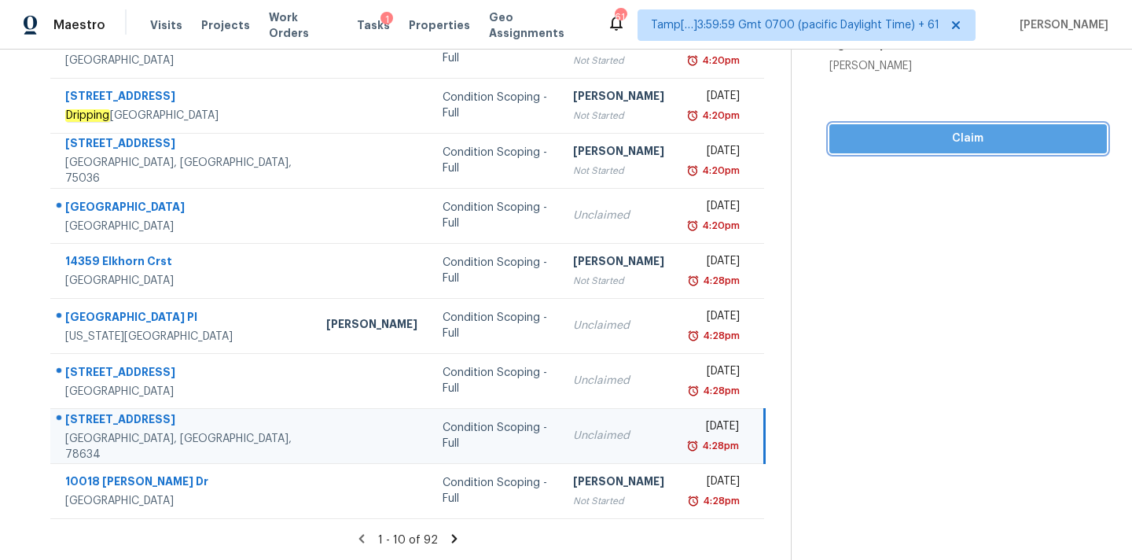
click at [916, 140] on span "Claim" at bounding box center [968, 139] width 252 height 20
click at [933, 134] on span "Start Assessment" at bounding box center [968, 139] width 252 height 20
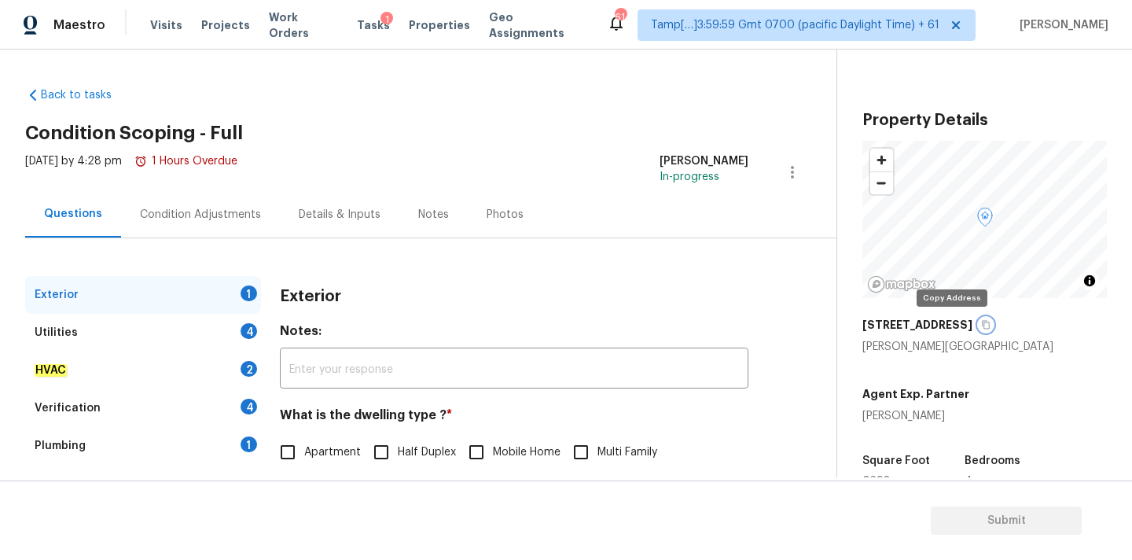
click at [981, 326] on icon "button" at bounding box center [985, 324] width 9 height 9
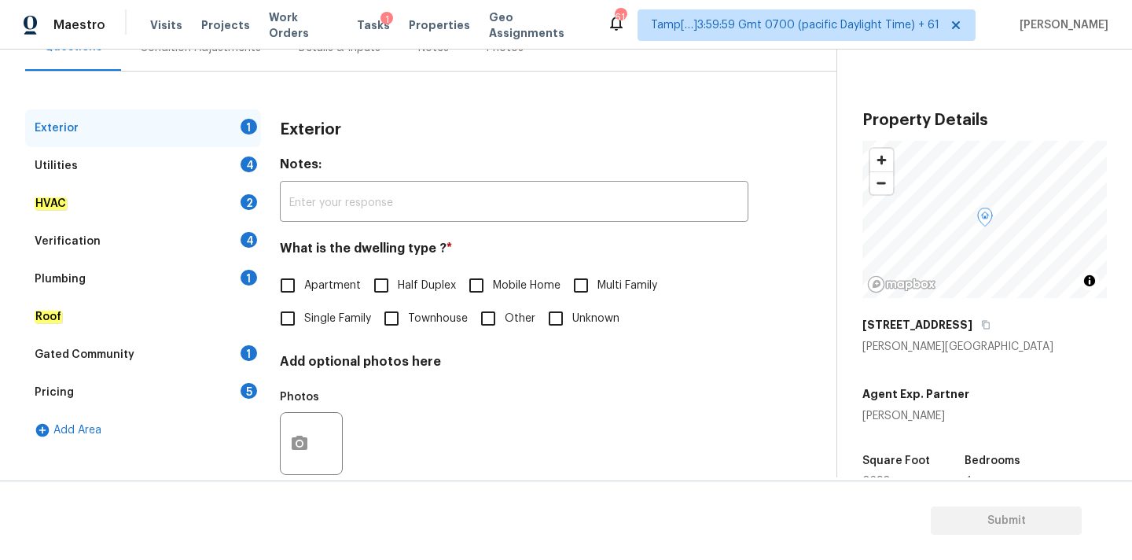
scroll to position [197, 0]
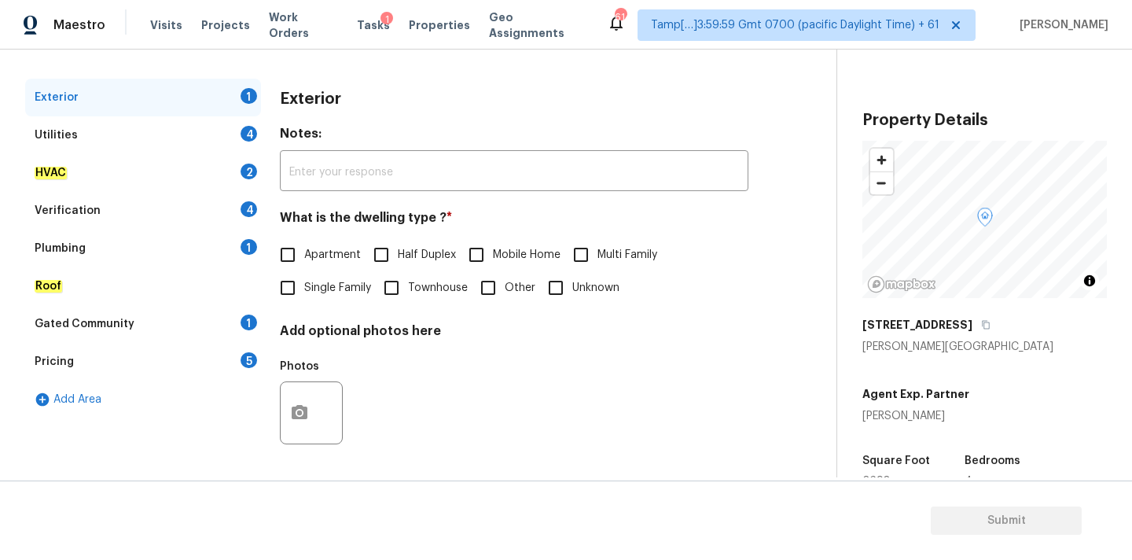
click at [336, 290] on span "Single Family" at bounding box center [337, 288] width 67 height 17
click at [304, 290] on input "Single Family" at bounding box center [287, 287] width 33 height 33
checkbox input "true"
click at [198, 134] on div "Utilities 4" at bounding box center [143, 135] width 236 height 38
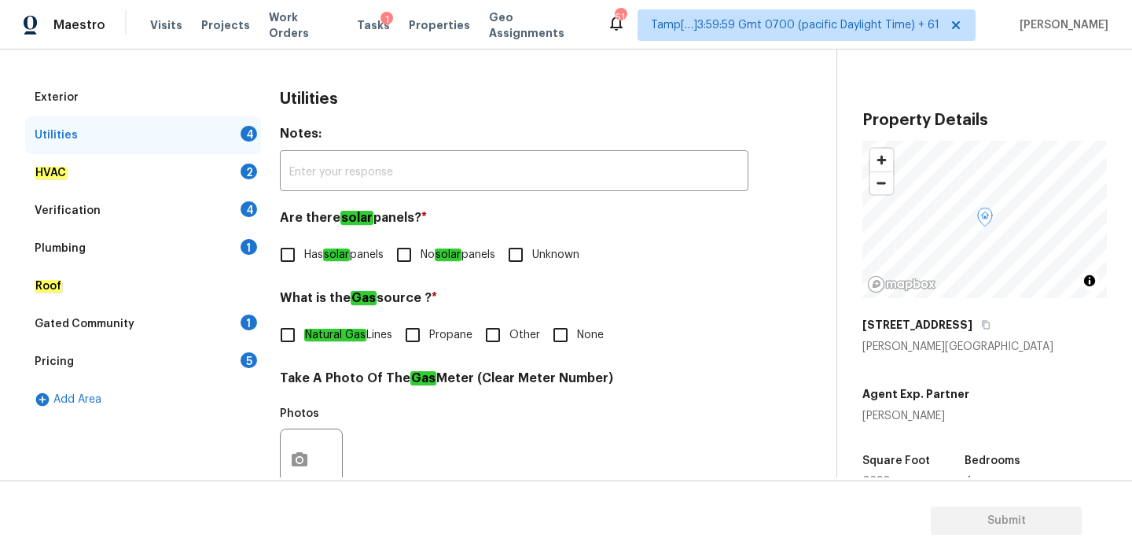
click at [419, 248] on input "No solar panels" at bounding box center [404, 254] width 33 height 33
checkbox input "true"
click at [562, 339] on input "None" at bounding box center [560, 334] width 33 height 33
checkbox input "true"
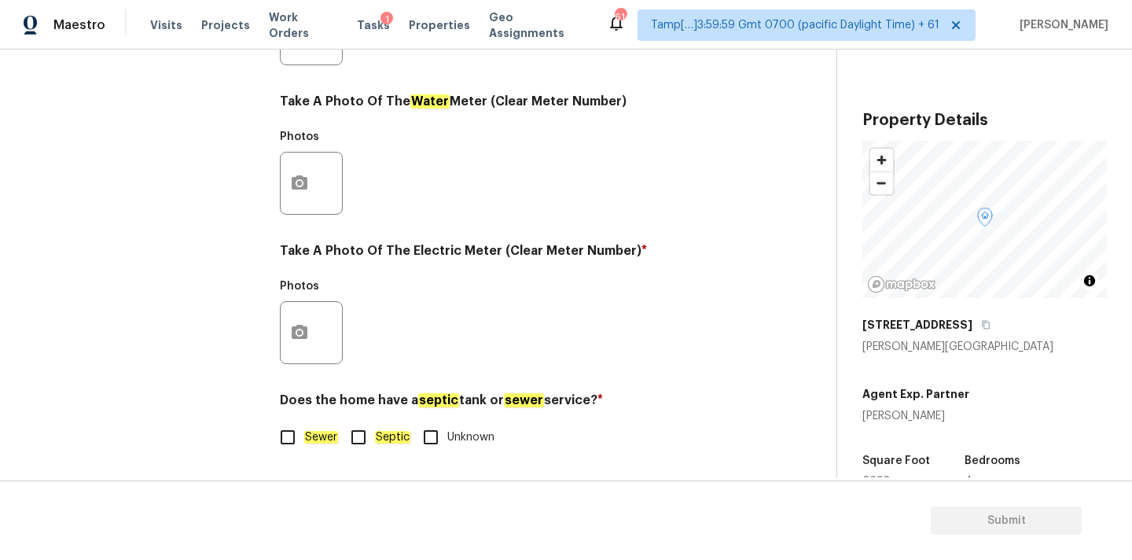
scroll to position [623, 0]
click at [329, 425] on label "Sewer" at bounding box center [304, 437] width 67 height 33
click at [304, 425] on input "Sewer" at bounding box center [287, 437] width 33 height 33
checkbox input "true"
click at [299, 324] on icon "button" at bounding box center [299, 332] width 19 height 19
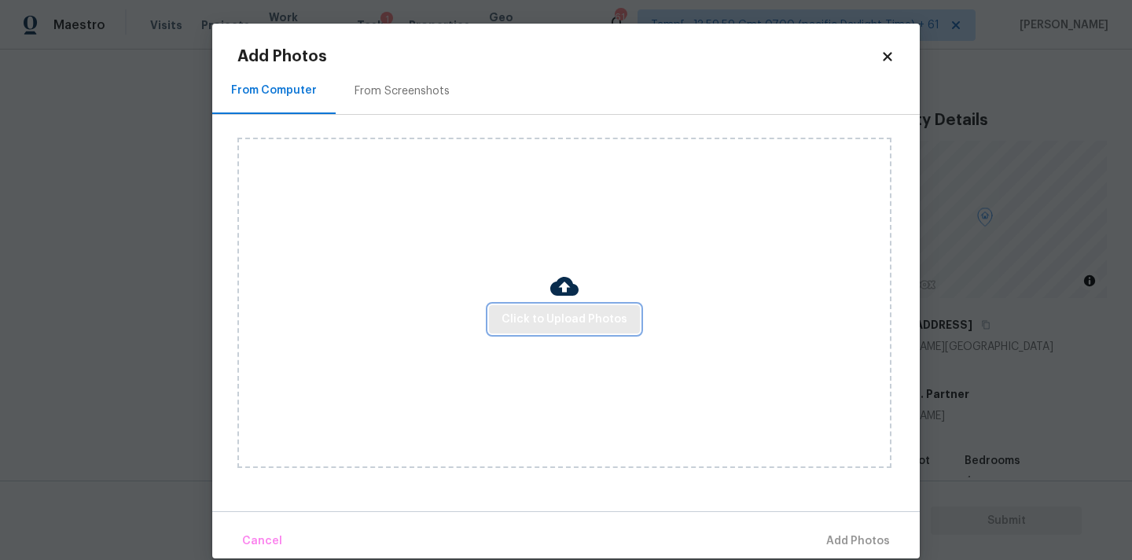
click at [531, 318] on span "Click to Upload Photos" at bounding box center [565, 320] width 126 height 20
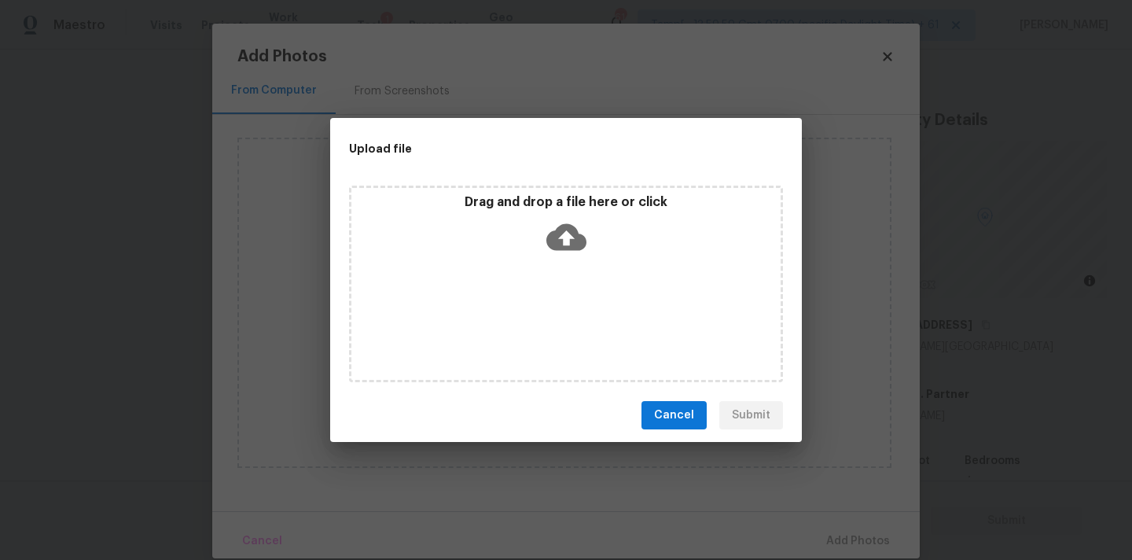
click at [565, 226] on icon at bounding box center [566, 237] width 40 height 27
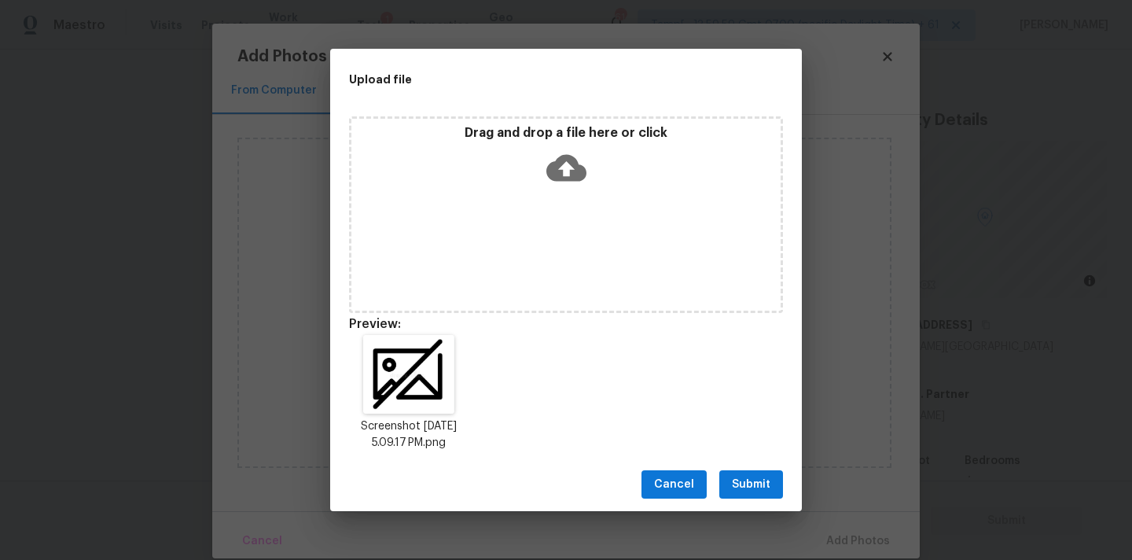
click at [748, 484] on span "Submit" at bounding box center [751, 485] width 39 height 20
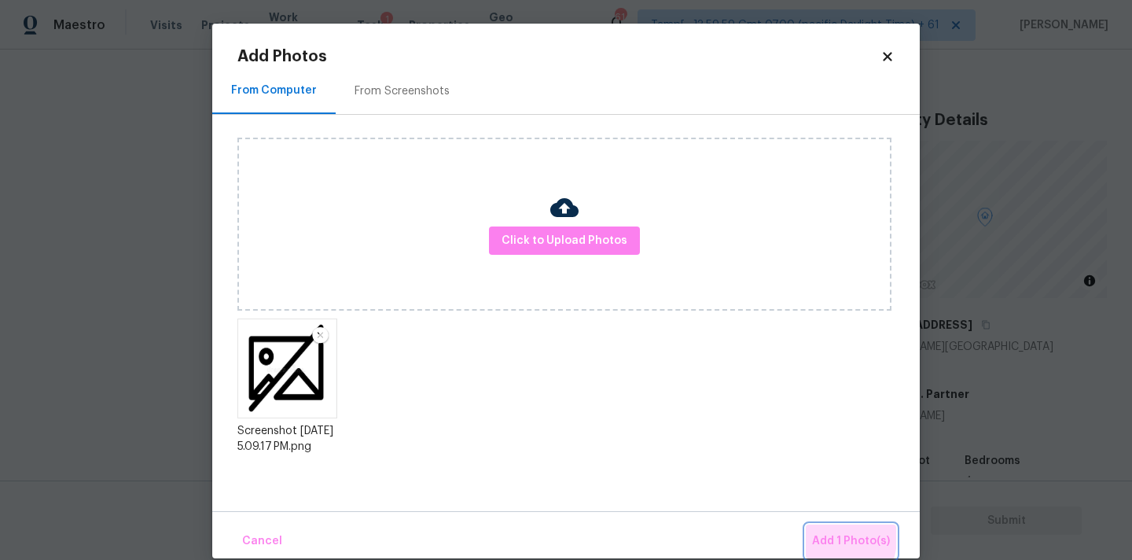
click at [829, 538] on span "Add 1 Photo(s)" at bounding box center [851, 541] width 78 height 20
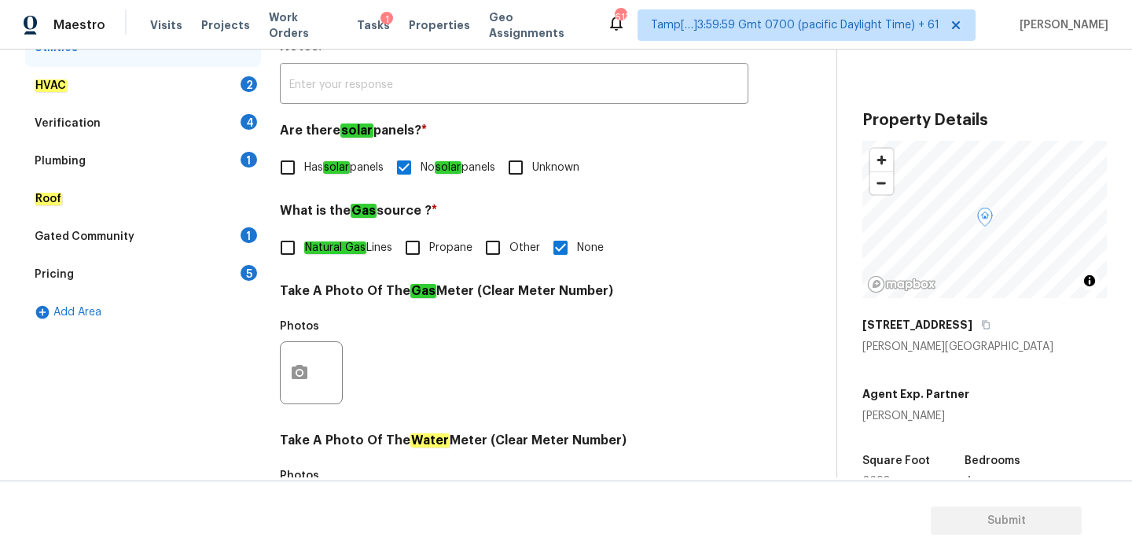
click at [193, 78] on div "HVAC 2" at bounding box center [143, 86] width 236 height 38
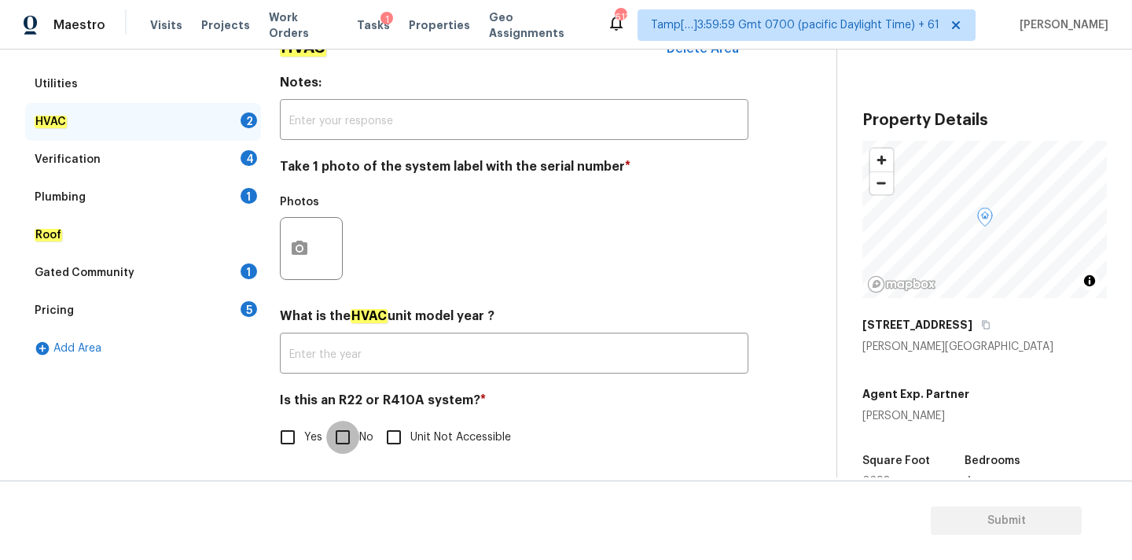
click at [347, 450] on input "No" at bounding box center [342, 437] width 33 height 33
checkbox input "true"
click at [307, 263] on button "button" at bounding box center [300, 248] width 38 height 61
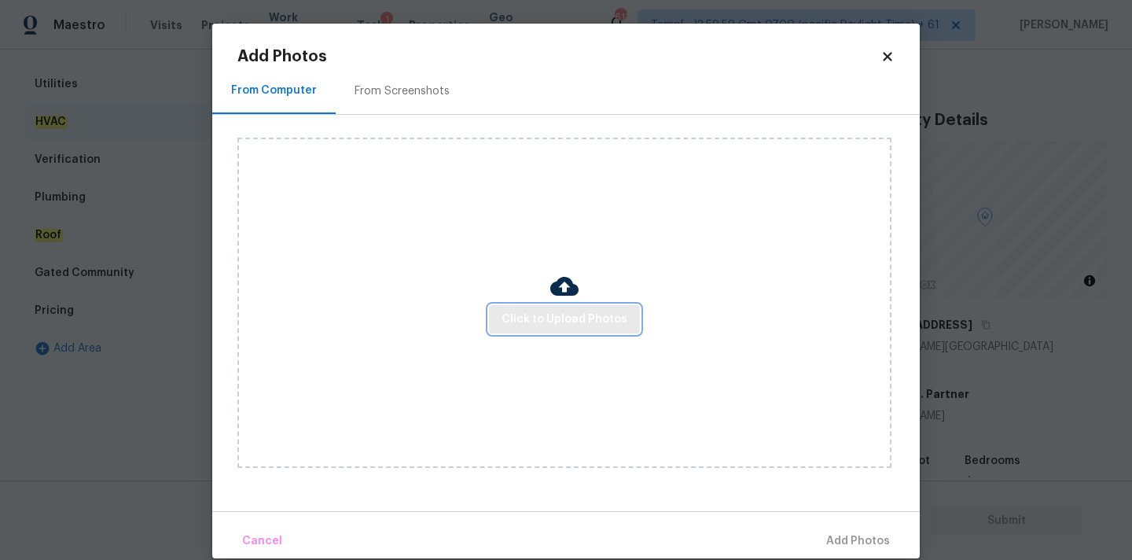
click at [531, 319] on span "Click to Upload Photos" at bounding box center [565, 320] width 126 height 20
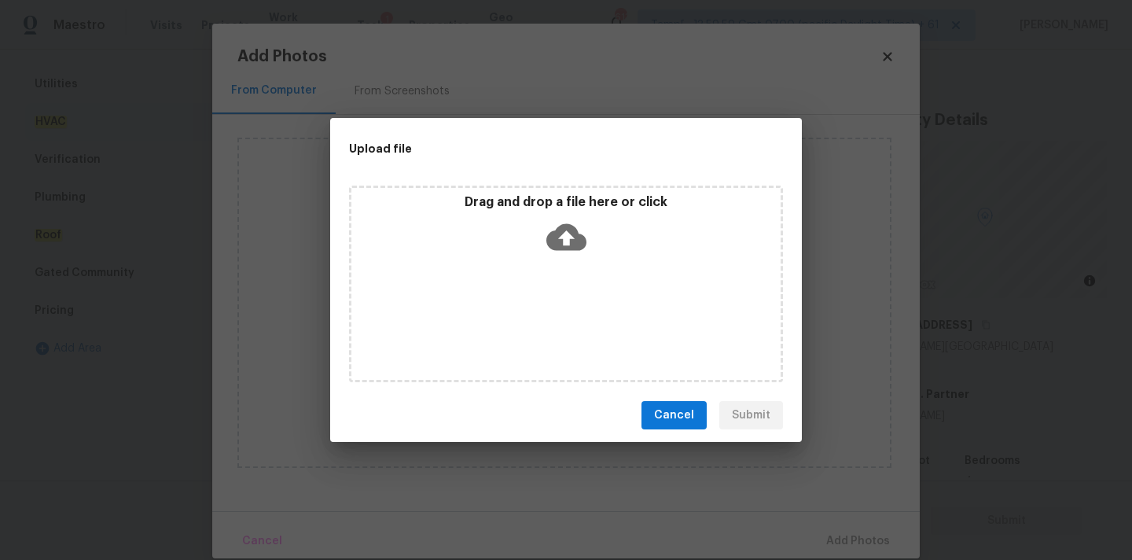
click at [563, 241] on icon at bounding box center [566, 237] width 40 height 40
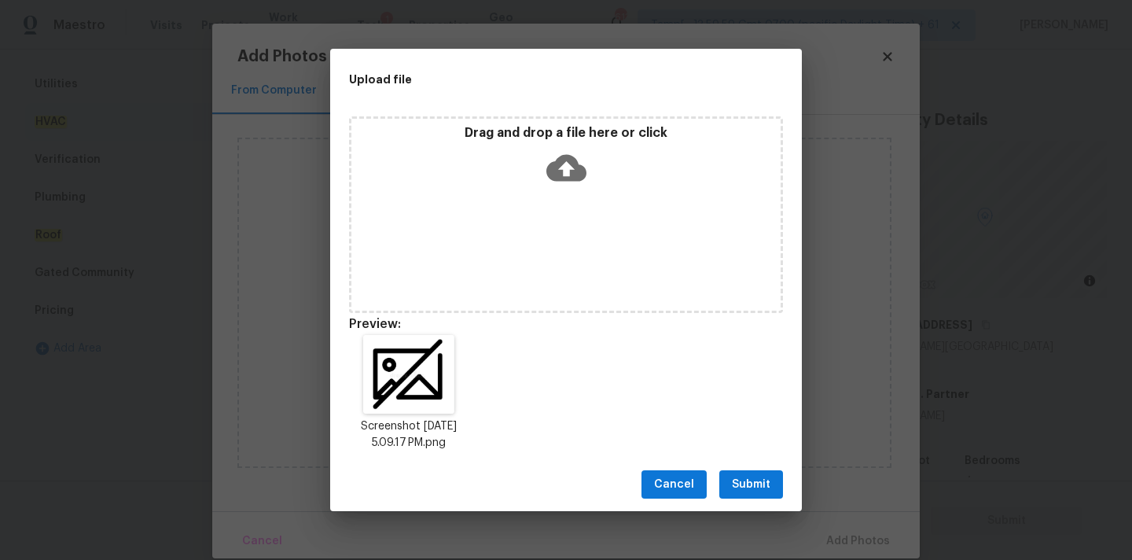
click at [748, 477] on span "Submit" at bounding box center [751, 485] width 39 height 20
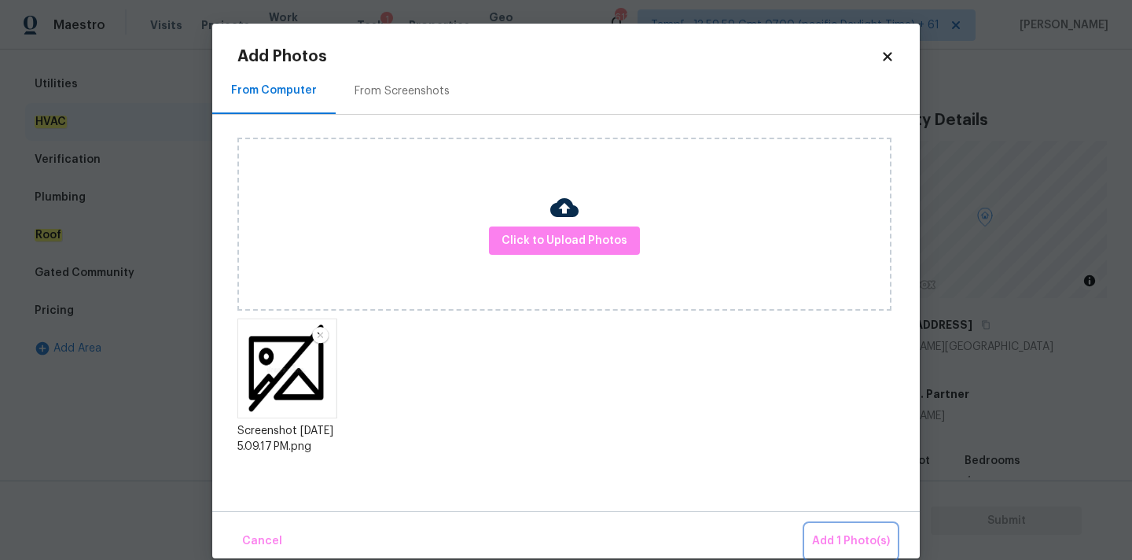
click at [842, 534] on span "Add 1 Photo(s)" at bounding box center [851, 541] width 78 height 20
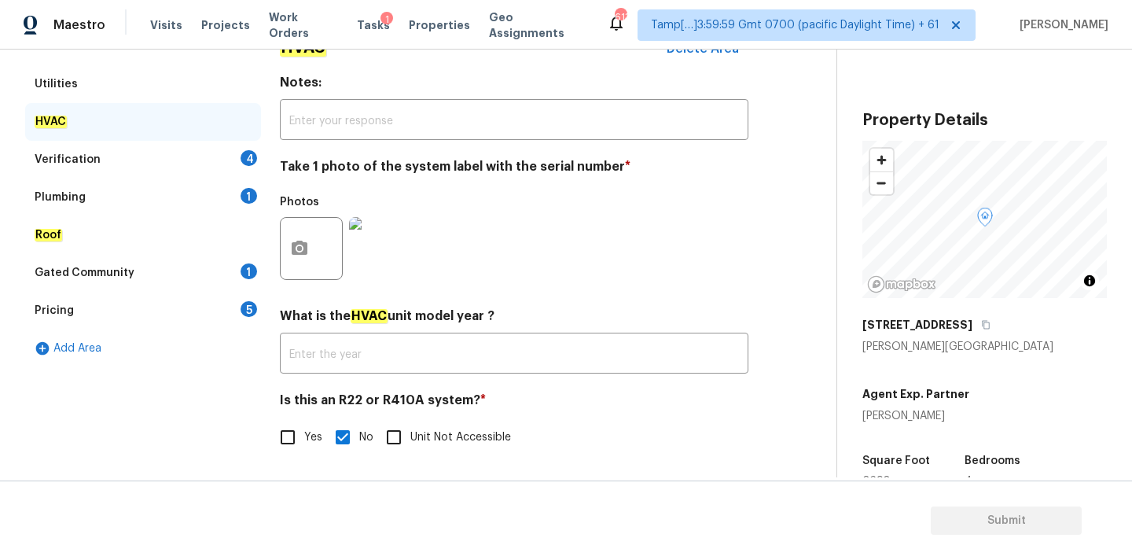
click at [221, 156] on div "Verification 4" at bounding box center [143, 160] width 236 height 38
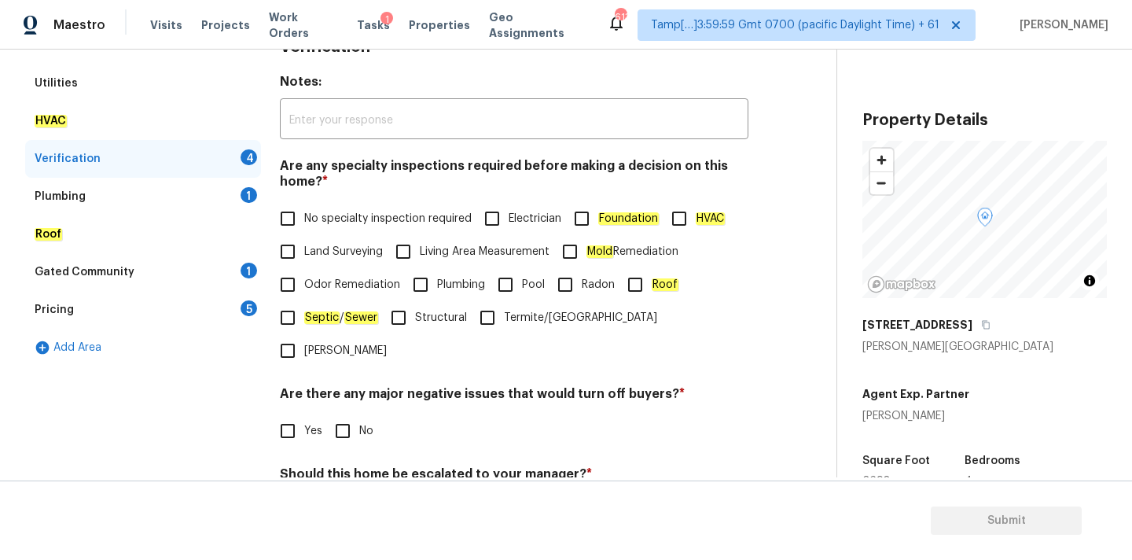
click at [384, 237] on div "No specialty inspection required Electrician Foundation HVAC Land Surveying Liv…" at bounding box center [514, 284] width 469 height 165
click at [384, 219] on span "No specialty inspection required" at bounding box center [387, 219] width 167 height 17
click at [304, 219] on input "No specialty inspection required" at bounding box center [287, 218] width 33 height 33
checkbox input "true"
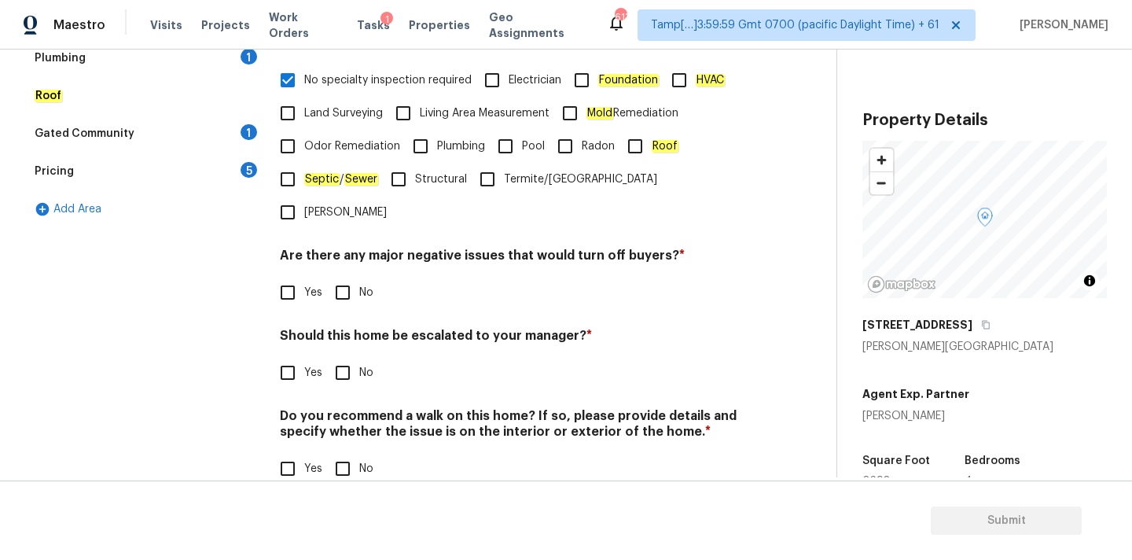
scroll to position [386, 0]
click at [357, 277] on input "No" at bounding box center [342, 293] width 33 height 33
checkbox input "true"
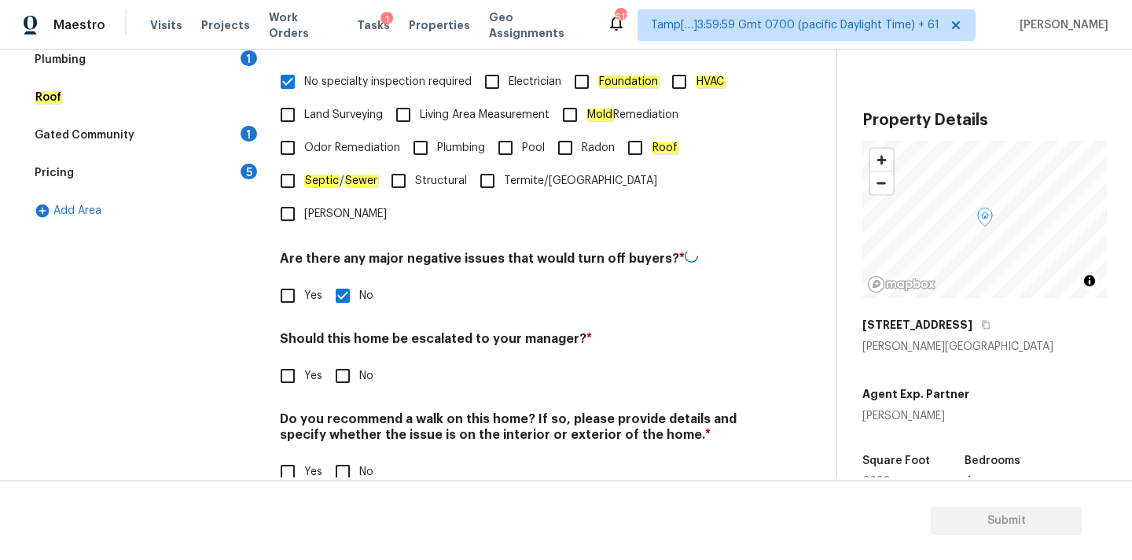
click at [354, 359] on input "No" at bounding box center [342, 375] width 33 height 33
checkbox input "true"
click at [354, 455] on input "No" at bounding box center [342, 471] width 33 height 33
checkbox input "true"
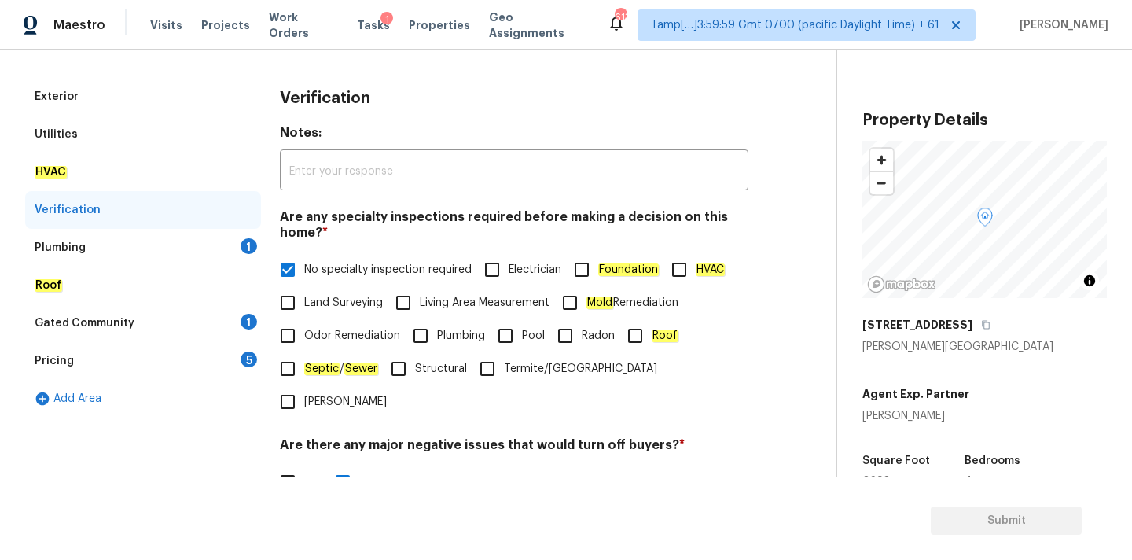
click at [192, 231] on div "Plumbing 1" at bounding box center [143, 248] width 236 height 38
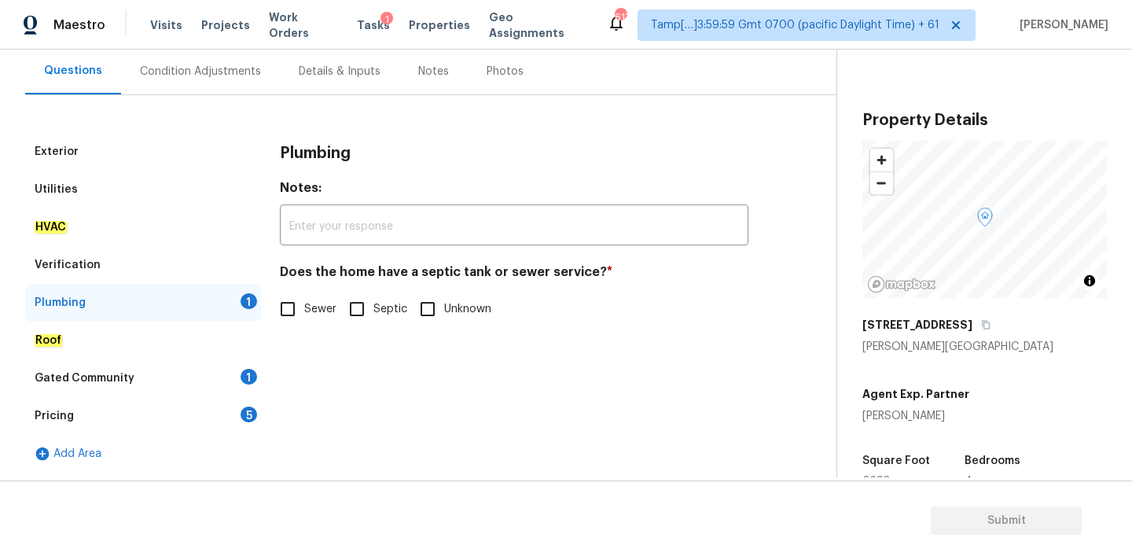
scroll to position [143, 0]
click at [304, 305] on em "Sewer" at bounding box center [321, 309] width 34 height 13
click at [304, 305] on input "Sewer" at bounding box center [287, 308] width 33 height 33
checkbox input "true"
click at [228, 364] on div "Gated Community 1" at bounding box center [143, 378] width 236 height 38
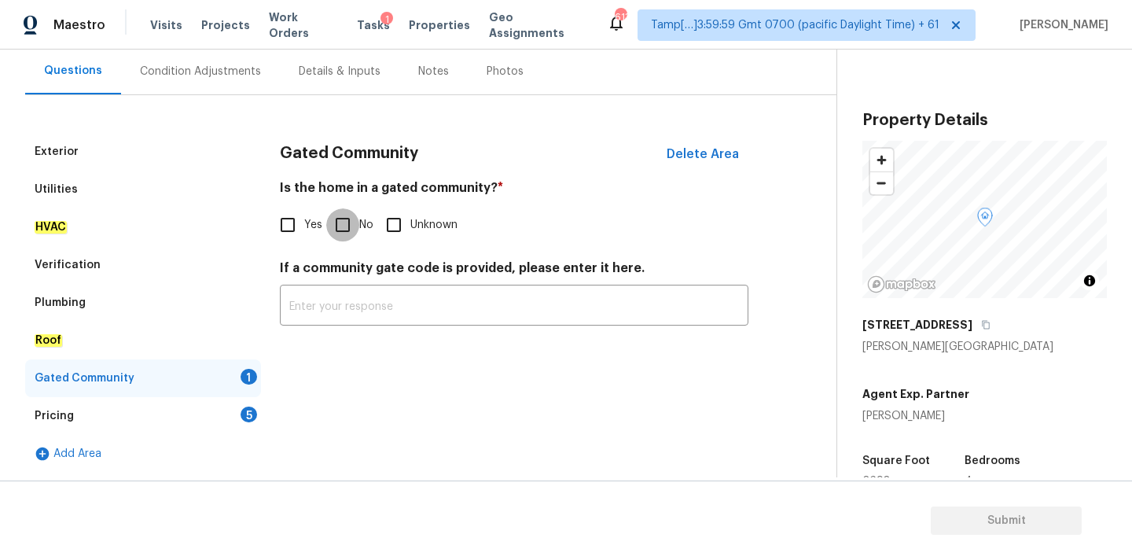
click at [350, 208] on input "No" at bounding box center [342, 224] width 33 height 33
checkbox input "true"
click at [215, 406] on div "Pricing 5" at bounding box center [143, 416] width 236 height 38
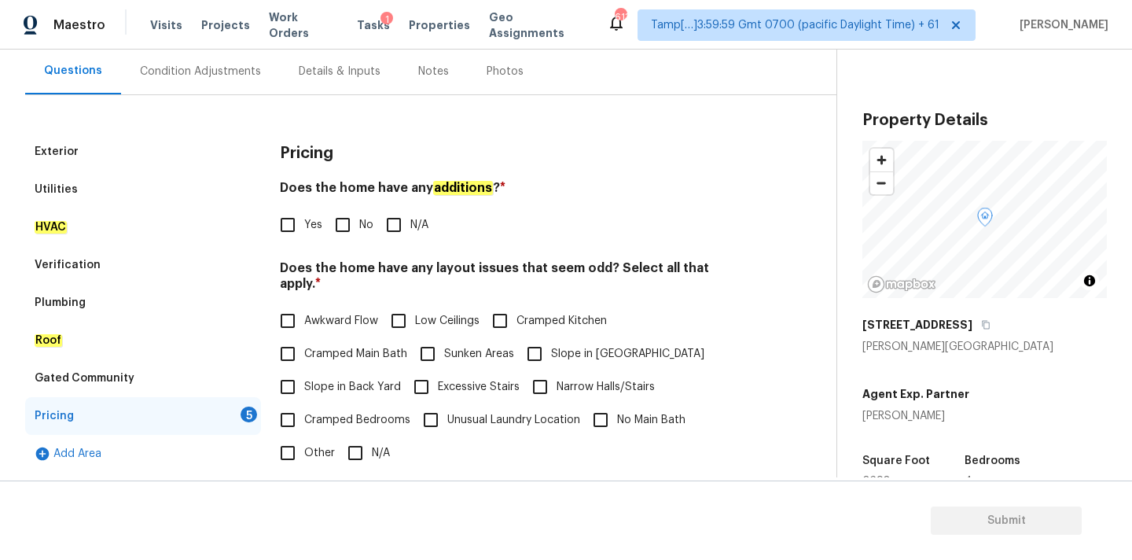
click at [343, 221] on input "No" at bounding box center [342, 224] width 33 height 33
checkbox input "true"
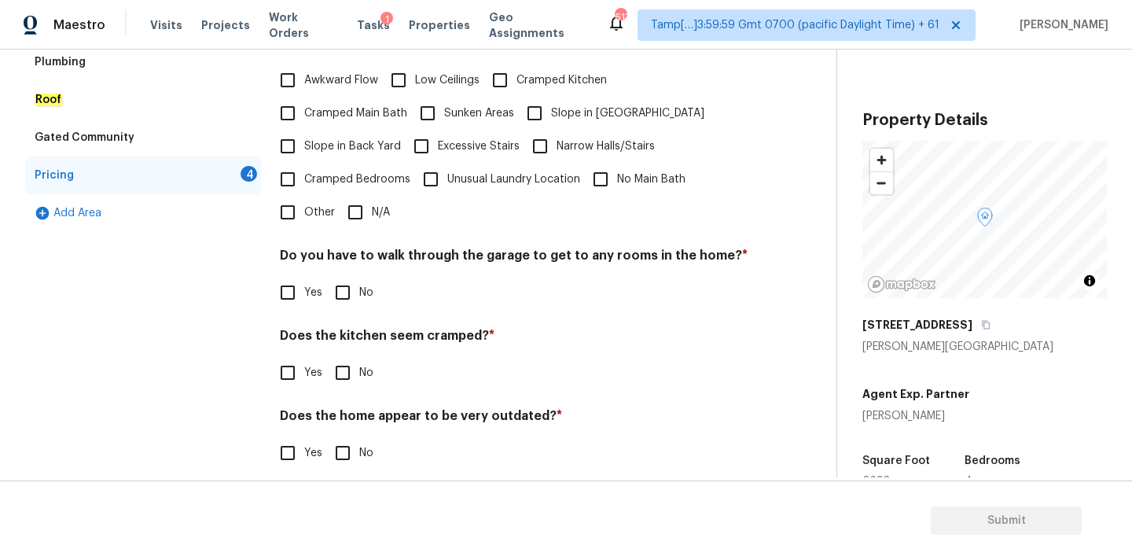
click at [356, 197] on input "N/A" at bounding box center [355, 212] width 33 height 33
checkbox input "true"
click at [346, 278] on input "No" at bounding box center [342, 292] width 33 height 33
checkbox input "true"
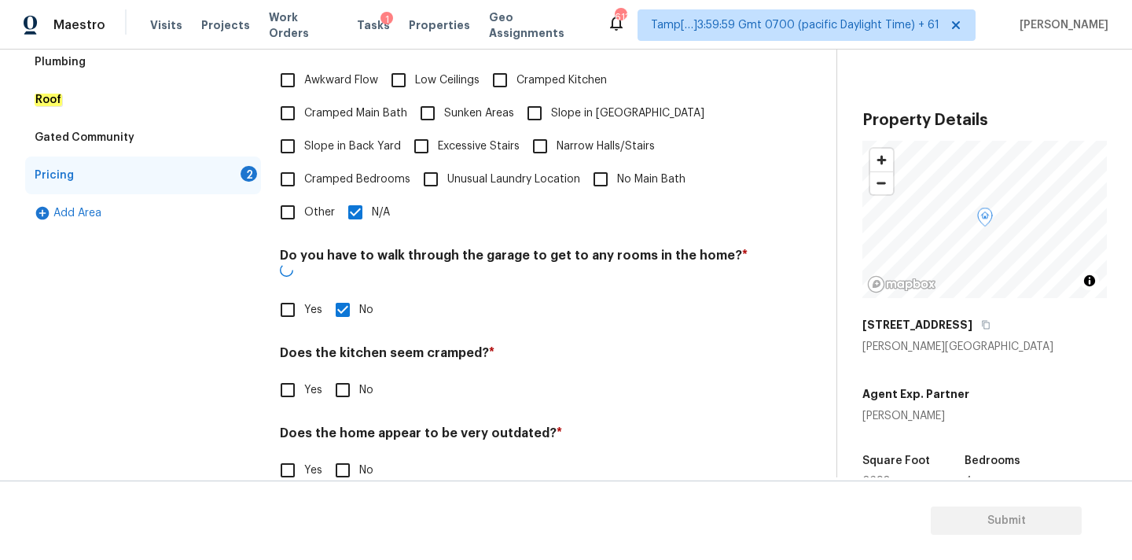
click at [344, 373] on input "No" at bounding box center [342, 389] width 33 height 33
checkbox input "true"
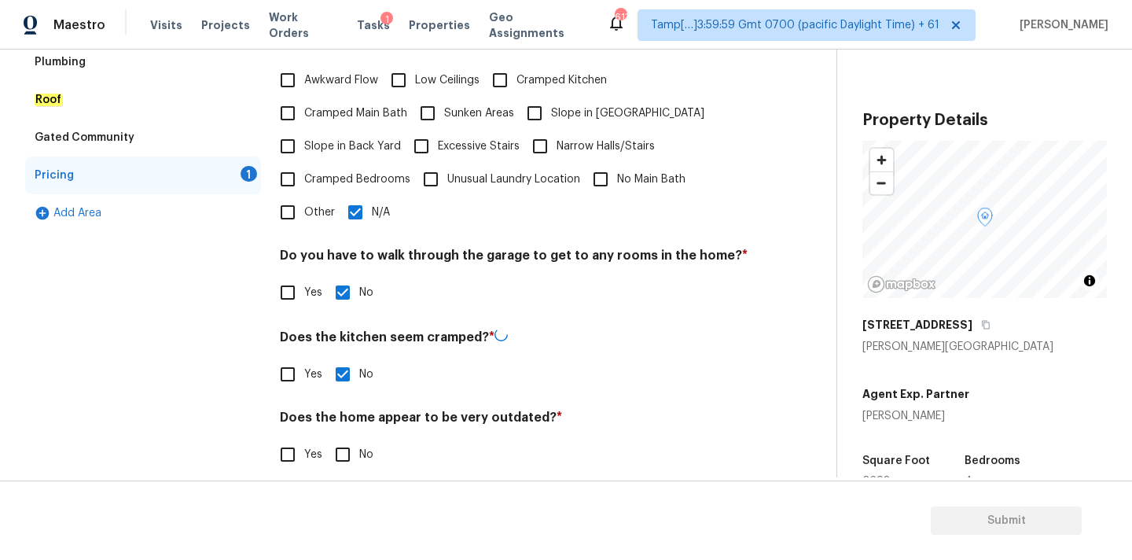
click at [344, 438] on input "No" at bounding box center [342, 454] width 33 height 33
checkbox input "true"
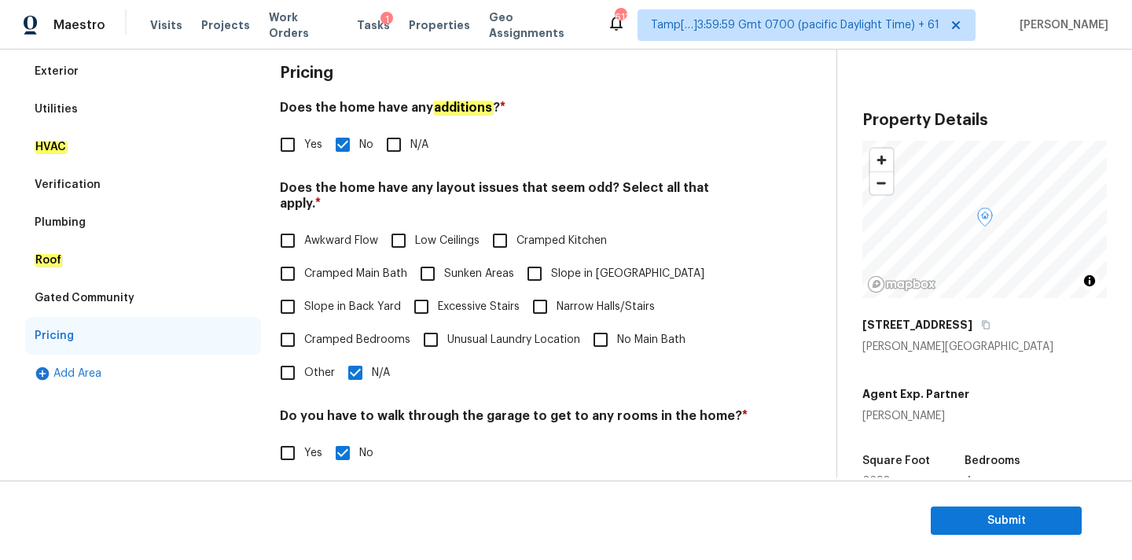
scroll to position [0, 0]
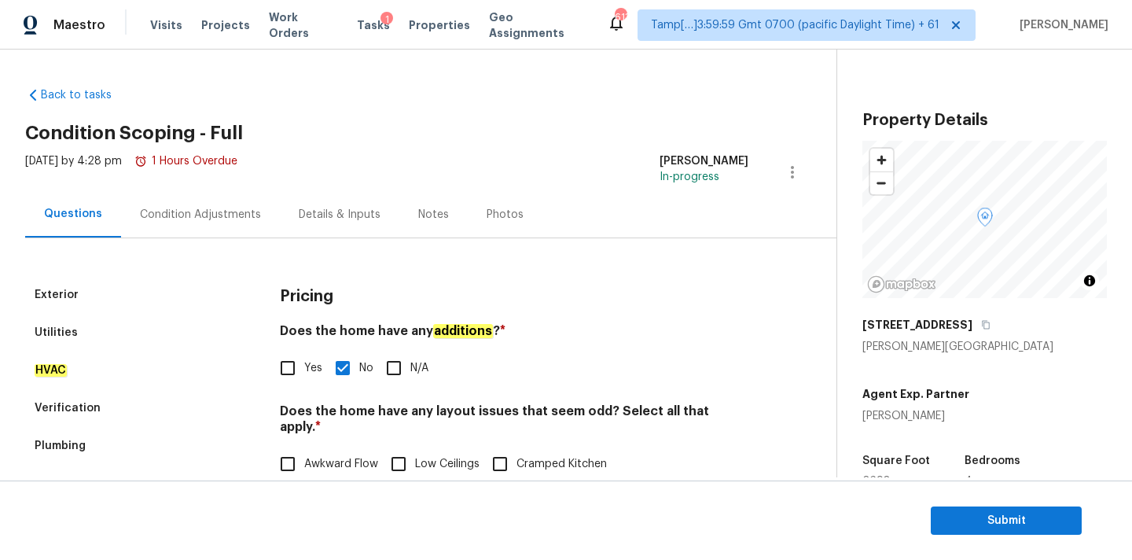
click at [201, 204] on div "Condition Adjustments" at bounding box center [200, 214] width 159 height 46
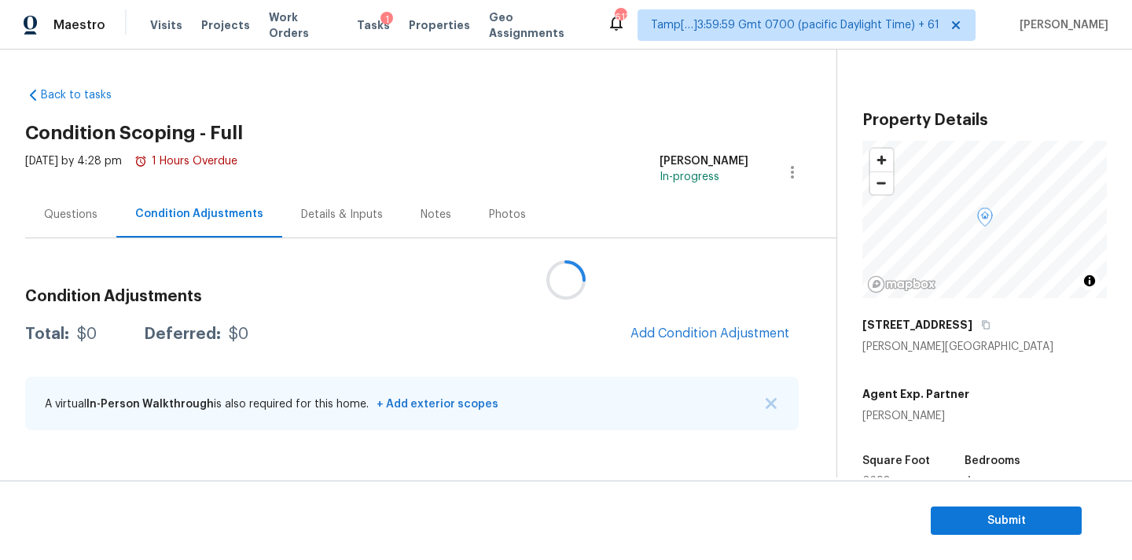
click at [691, 336] on div at bounding box center [566, 280] width 1132 height 560
click at [691, 336] on span "Add Condition Adjustment" at bounding box center [709, 333] width 159 height 14
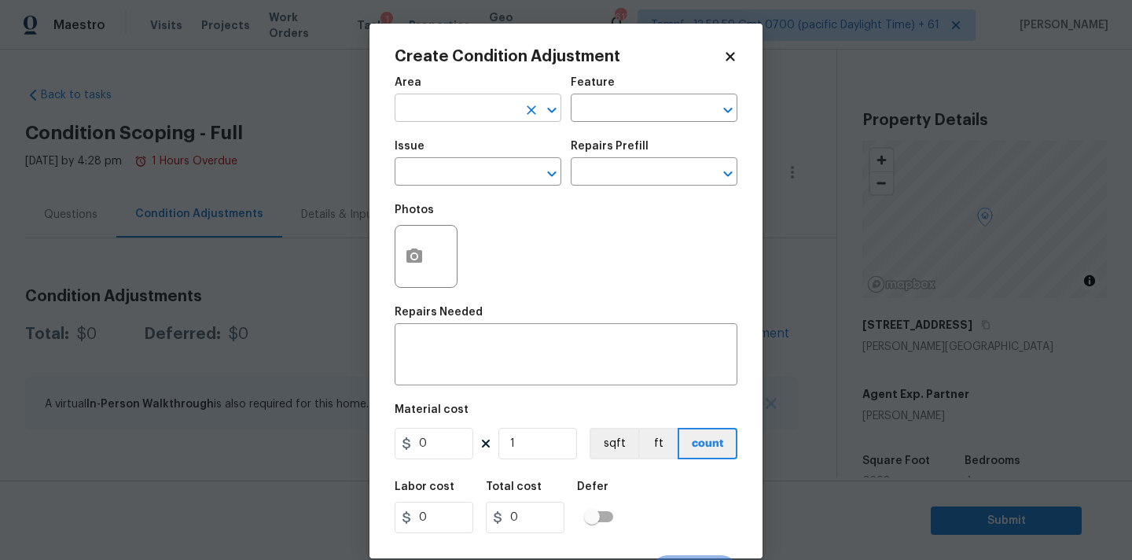
click at [426, 116] on input "text" at bounding box center [456, 109] width 123 height 24
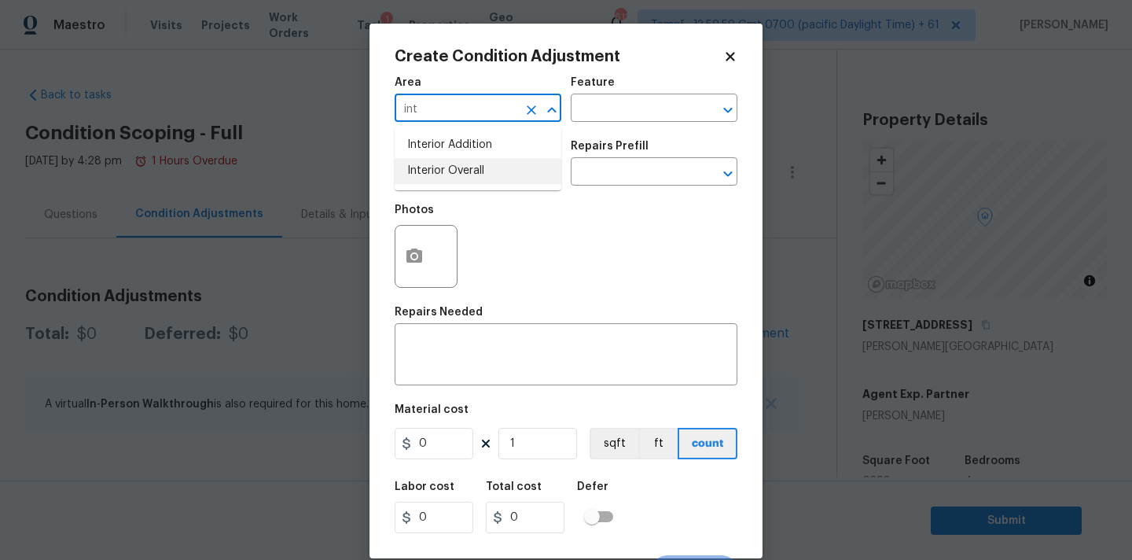
click at [428, 174] on li "Interior Overall" at bounding box center [478, 171] width 167 height 26
type input "Interior Overall"
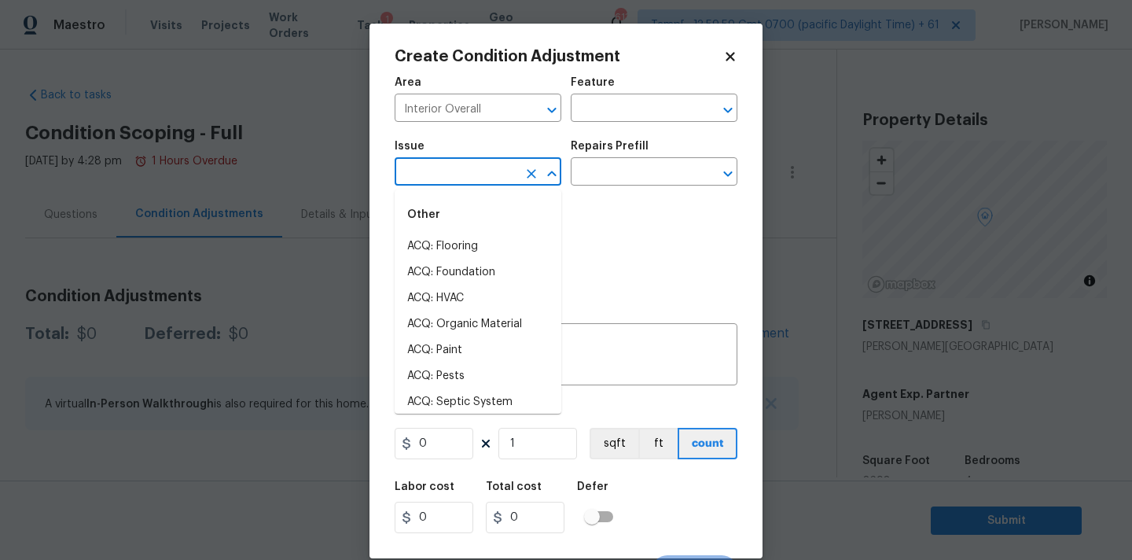
click at [428, 174] on input "text" at bounding box center [456, 173] width 123 height 24
click at [459, 348] on li "ACQ: Paint" at bounding box center [478, 350] width 167 height 26
type input "ACQ: Paint"
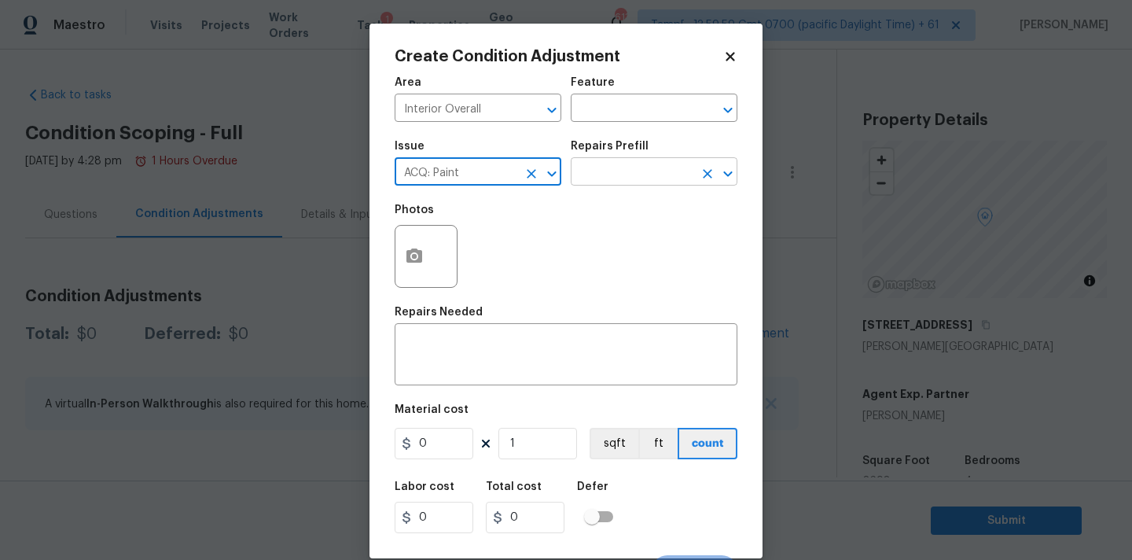
click at [617, 182] on input "text" at bounding box center [632, 173] width 123 height 24
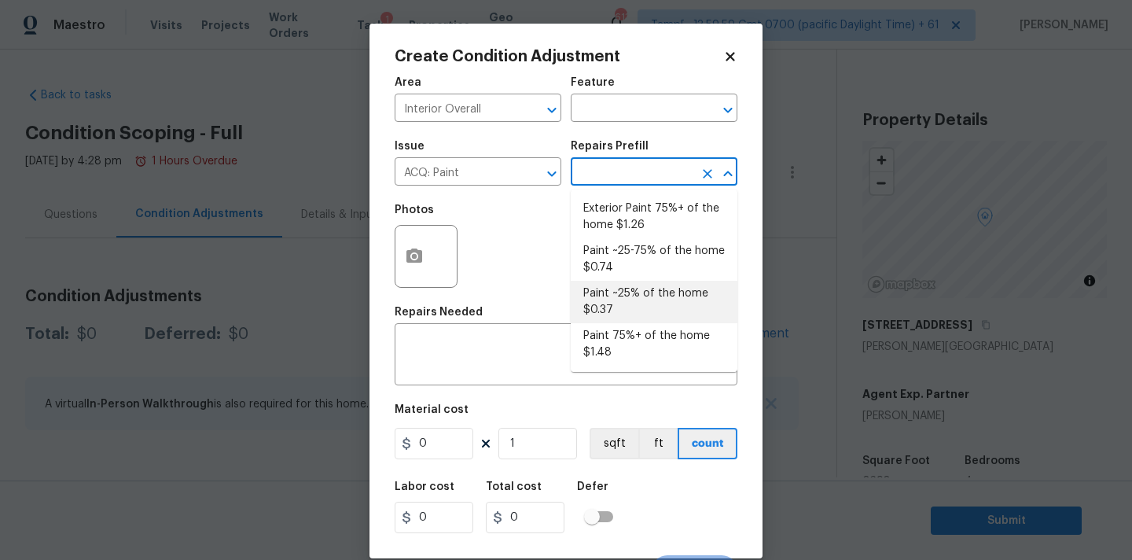
click at [625, 301] on li "Paint ~25% of the home $0.37" at bounding box center [654, 302] width 167 height 42
type input "Acquisition"
type textarea "Acquisition Scope: ~25% of the home needs interior paint"
type input "0.37"
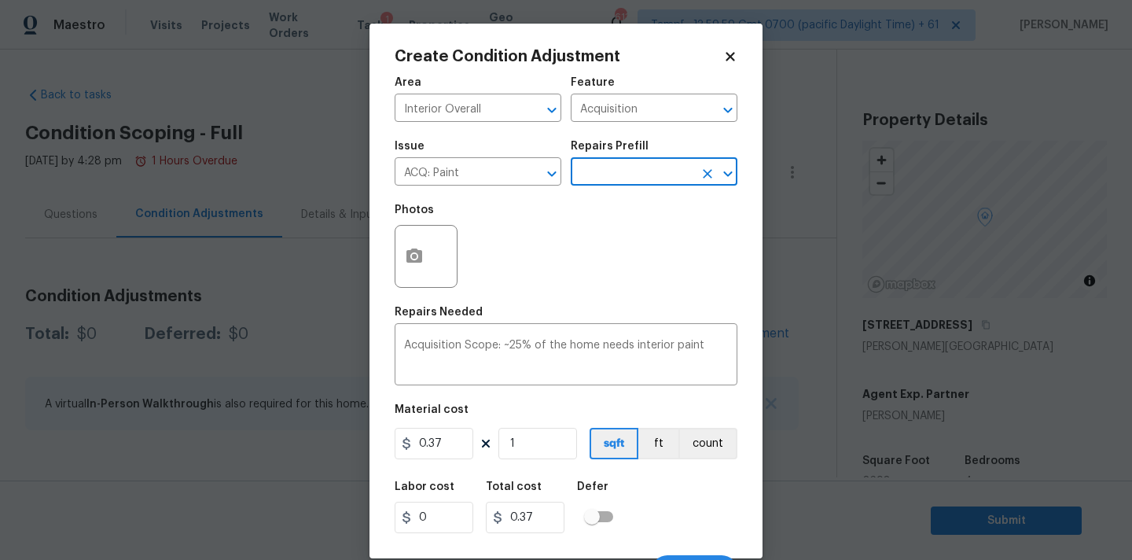
scroll to position [28, 0]
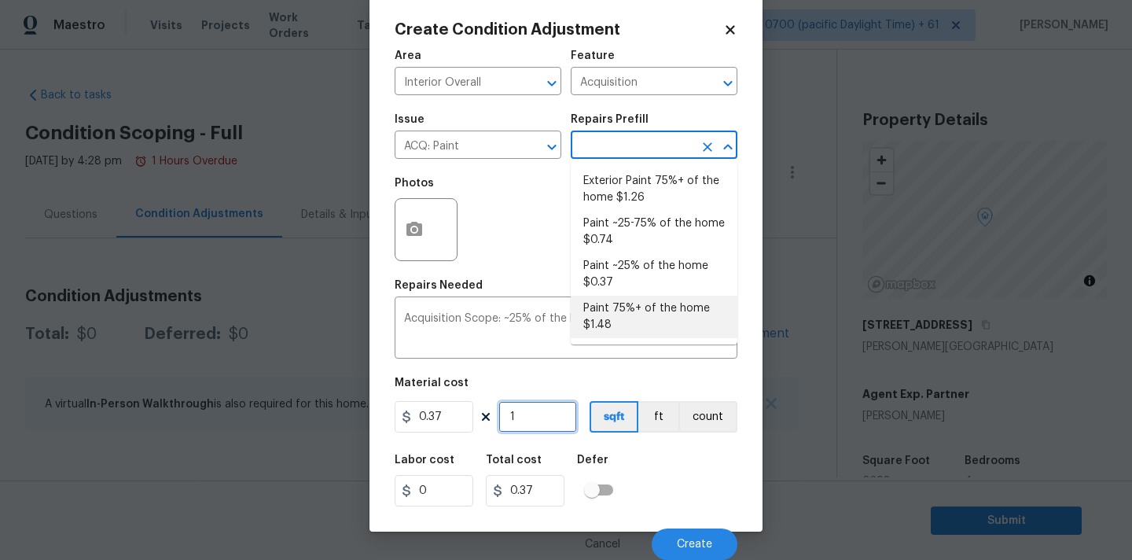
click at [527, 417] on input "1" at bounding box center [537, 416] width 79 height 31
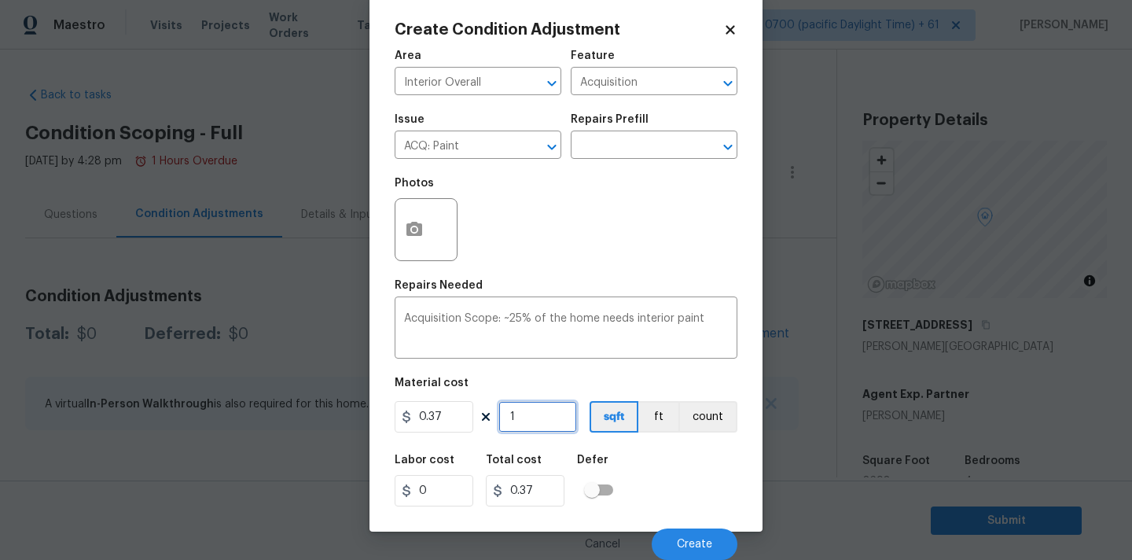
click at [527, 417] on input "1" at bounding box center [537, 416] width 79 height 31
type input "2"
type input "0.74"
type input "26"
type input "9.62"
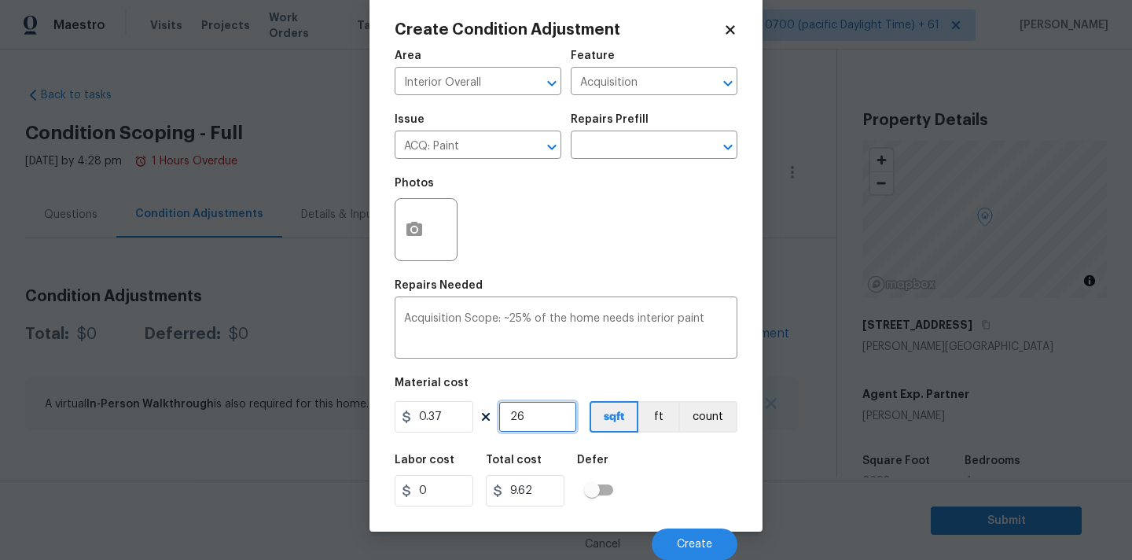
type input "269"
type input "99.53"
type input "2698"
type input "998.26"
type input "2698"
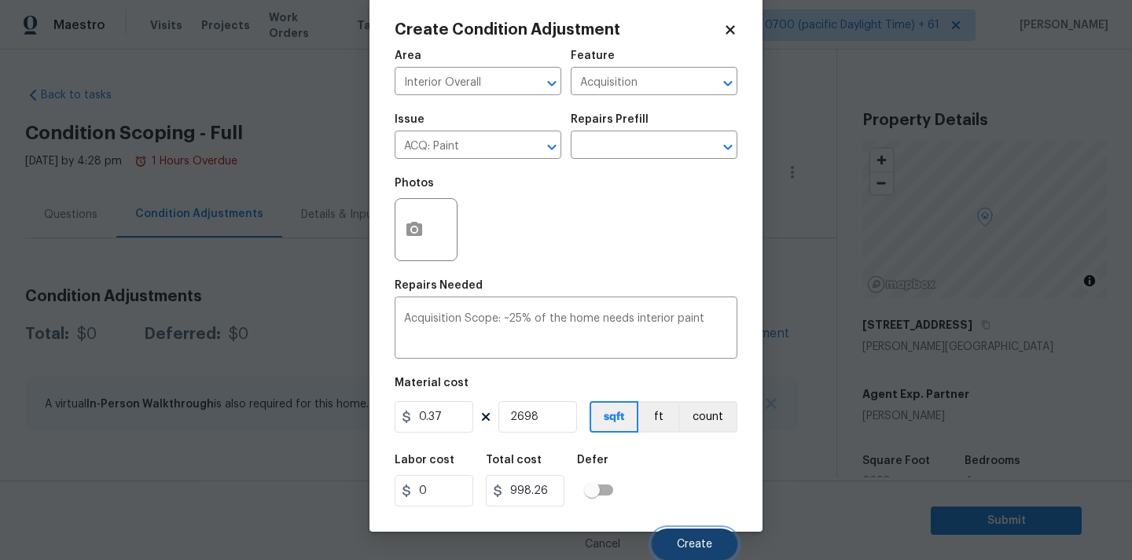
click at [673, 538] on button "Create" at bounding box center [695, 543] width 86 height 31
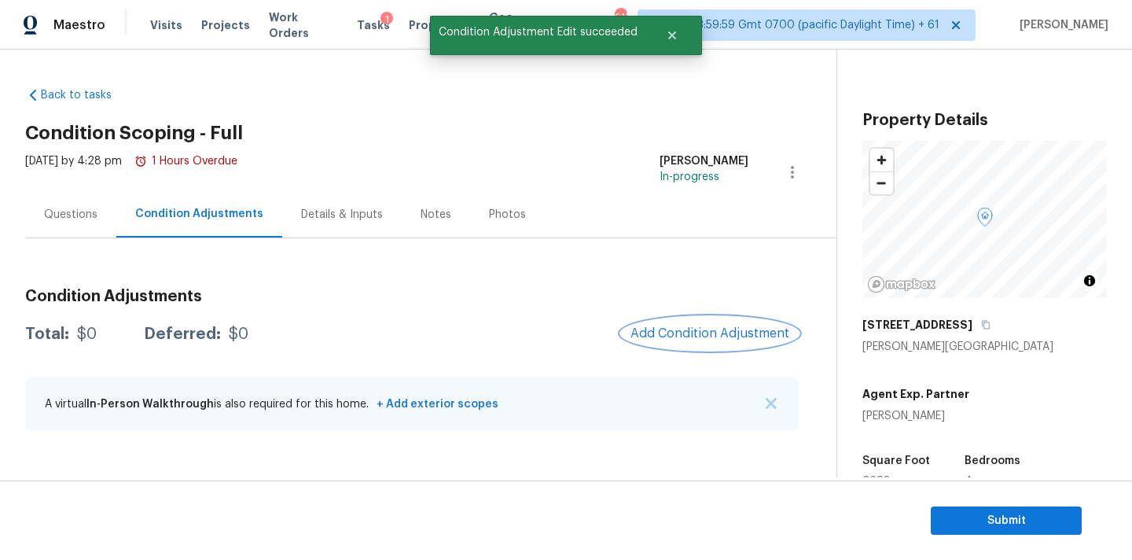
scroll to position [0, 0]
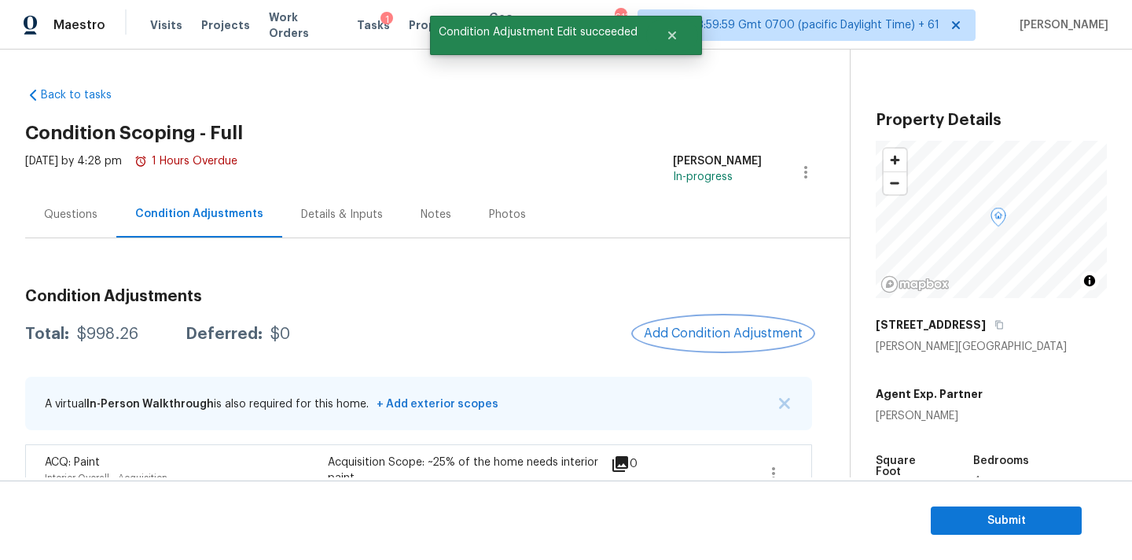
click at [666, 332] on span "Add Condition Adjustment" at bounding box center [723, 333] width 159 height 14
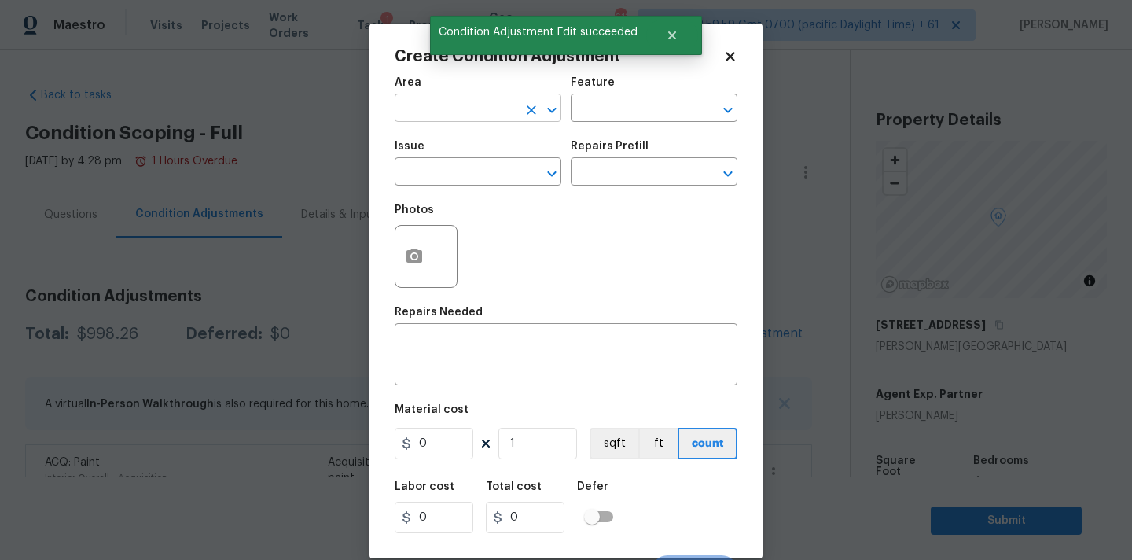
click at [452, 110] on input "text" at bounding box center [456, 109] width 123 height 24
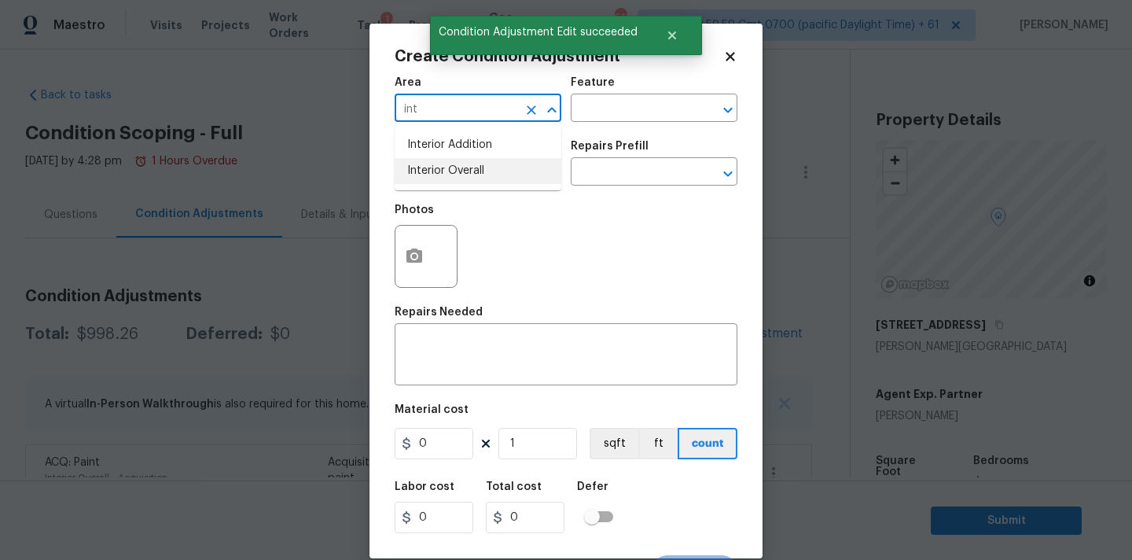
click at [450, 164] on li "Interior Overall" at bounding box center [478, 171] width 167 height 26
type input "Interior Overall"
click at [450, 176] on input "text" at bounding box center [456, 173] width 123 height 24
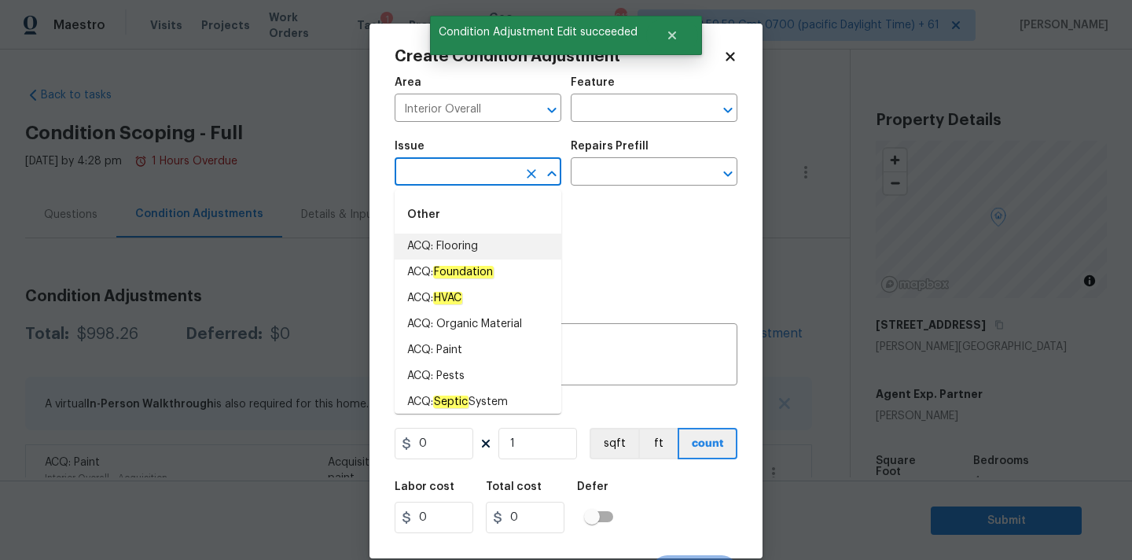
click at [460, 248] on li "ACQ: Flooring" at bounding box center [478, 246] width 167 height 26
type input "ACQ: Flooring"
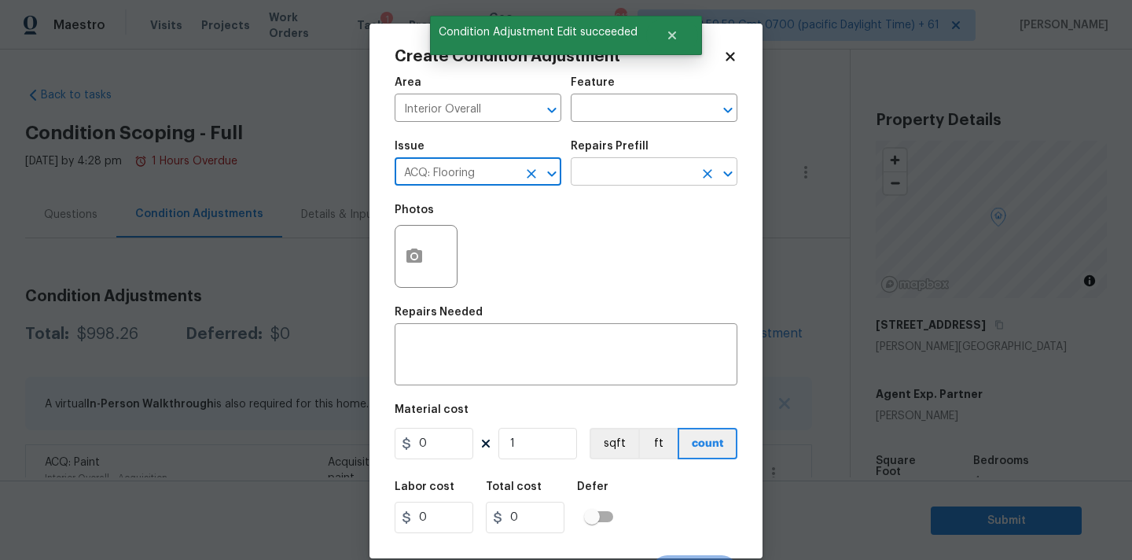
click at [616, 172] on input "text" at bounding box center [632, 173] width 123 height 24
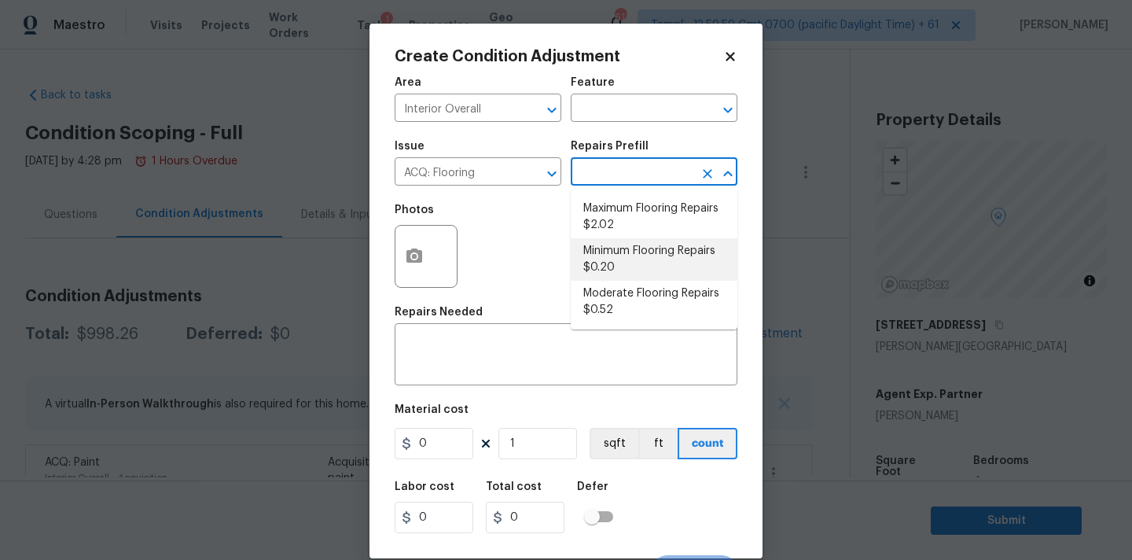
click at [623, 248] on li "Minimum Flooring Repairs $0.20" at bounding box center [654, 259] width 167 height 42
type input "Acquisition"
type textarea "Acquisition Scope: Minimum flooring repairs"
type input "0.2"
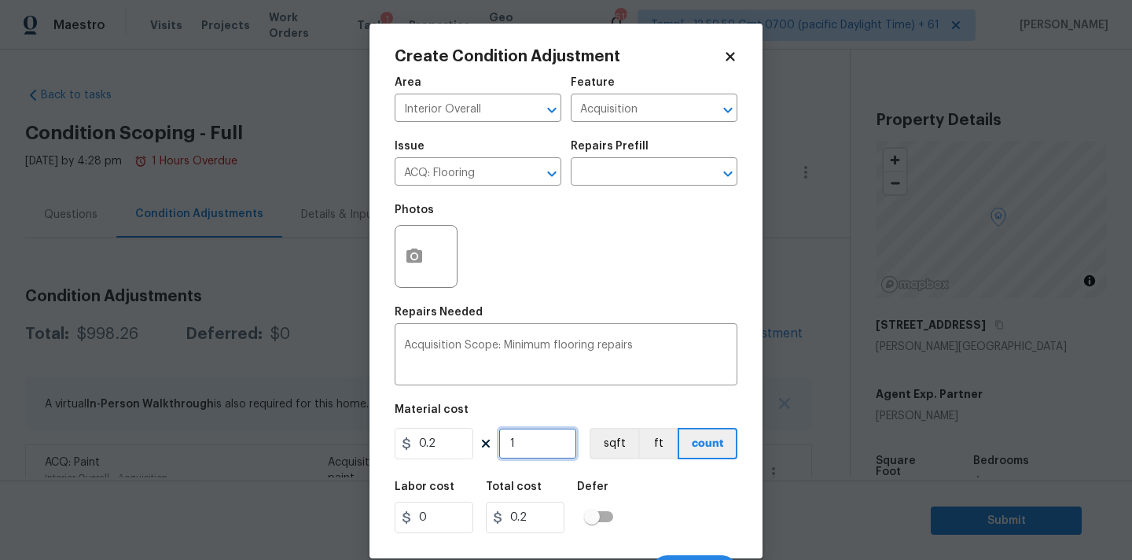
click at [539, 447] on input "1" at bounding box center [537, 443] width 79 height 31
type input "2"
type input "0.4"
type input "26"
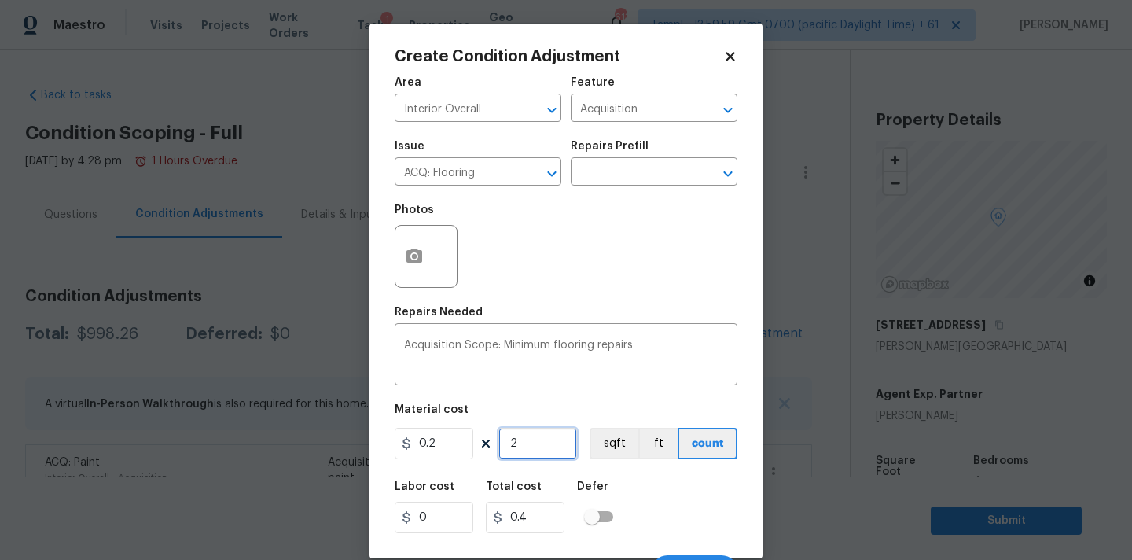
type input "5.2"
type input "269"
type input "53.8"
type input "2698"
type input "539.6"
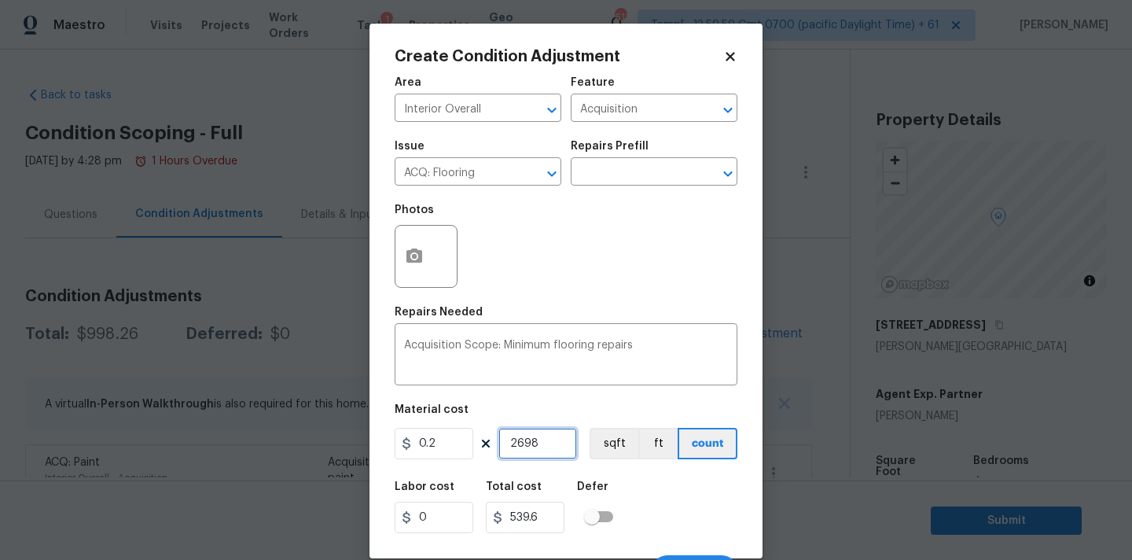
scroll to position [28, 0]
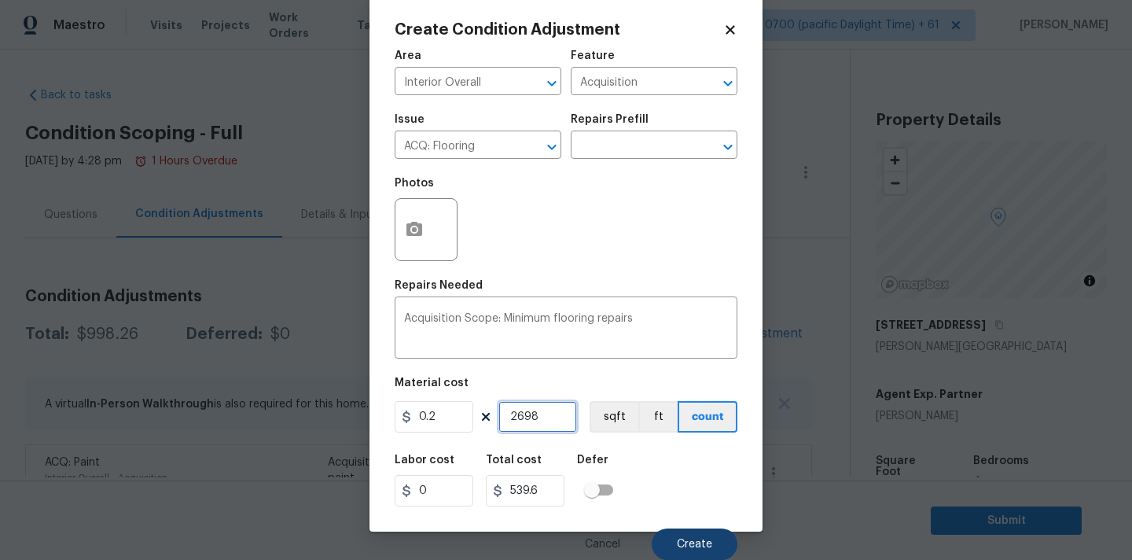
type input "2698"
click at [712, 542] on button "Create" at bounding box center [695, 543] width 86 height 31
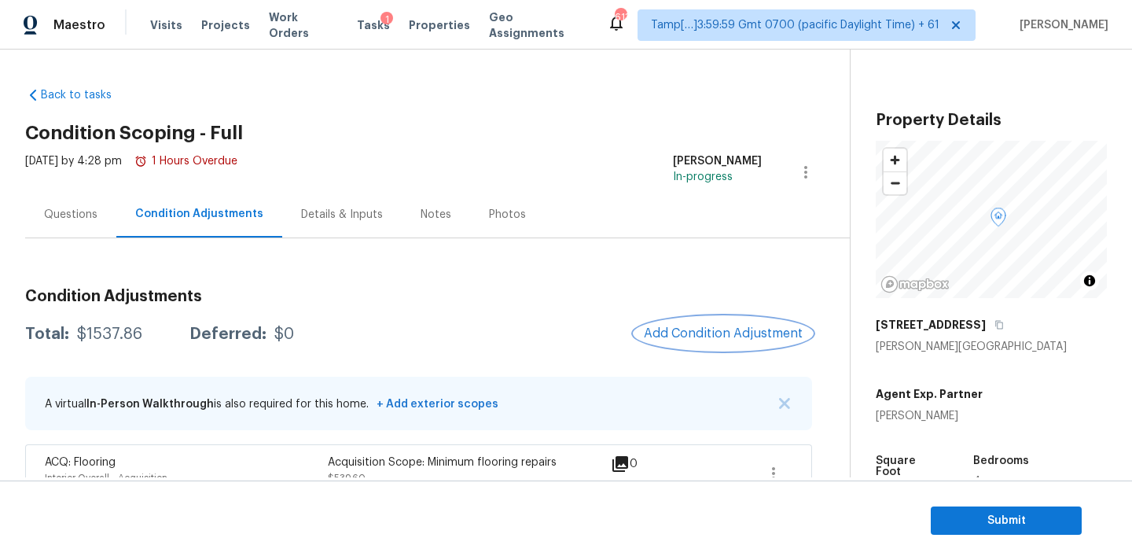
scroll to position [97, 0]
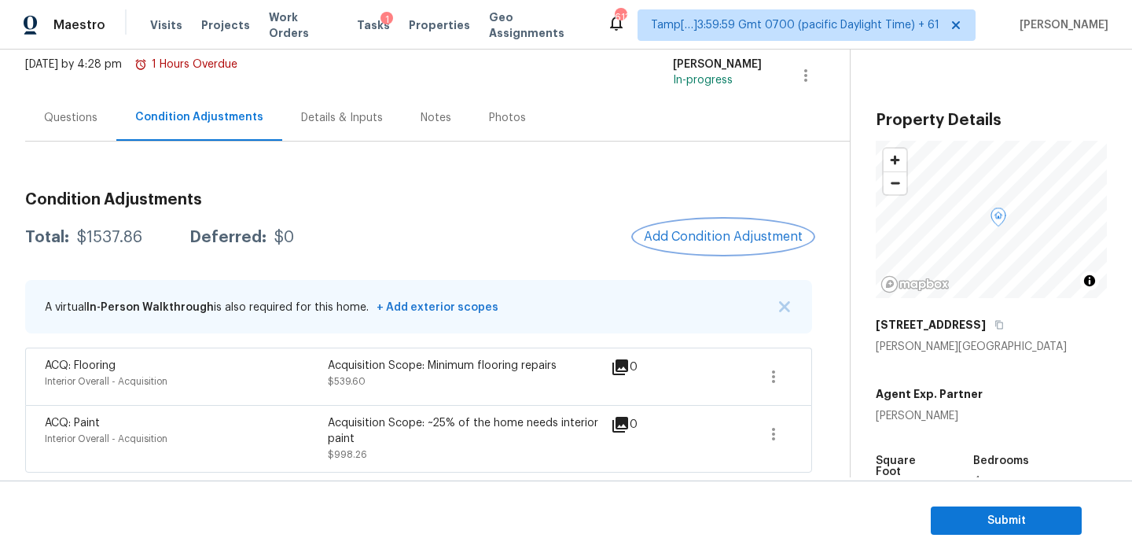
click at [697, 234] on span "Add Condition Adjustment" at bounding box center [723, 237] width 159 height 14
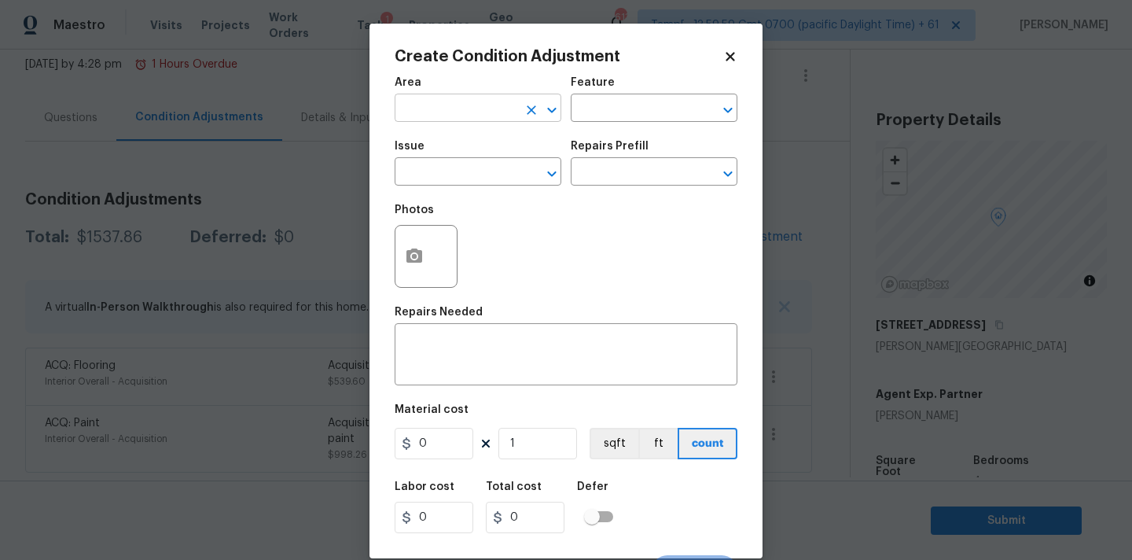
click at [472, 121] on input "text" at bounding box center [456, 109] width 123 height 24
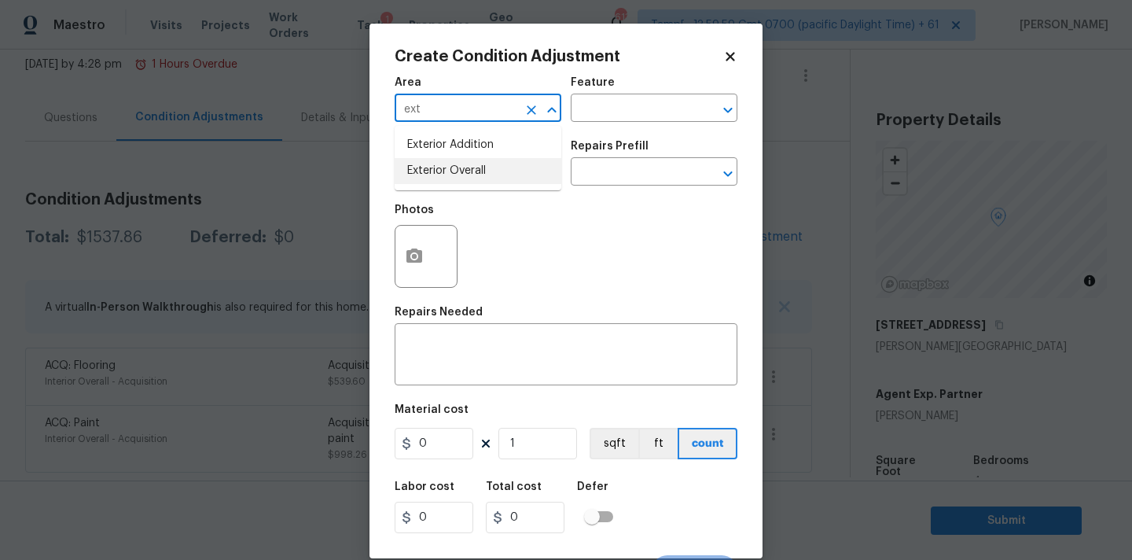
click at [472, 171] on li "Exterior Overall" at bounding box center [478, 171] width 167 height 26
type input "Exterior Overall"
click at [472, 171] on input "text" at bounding box center [456, 173] width 123 height 24
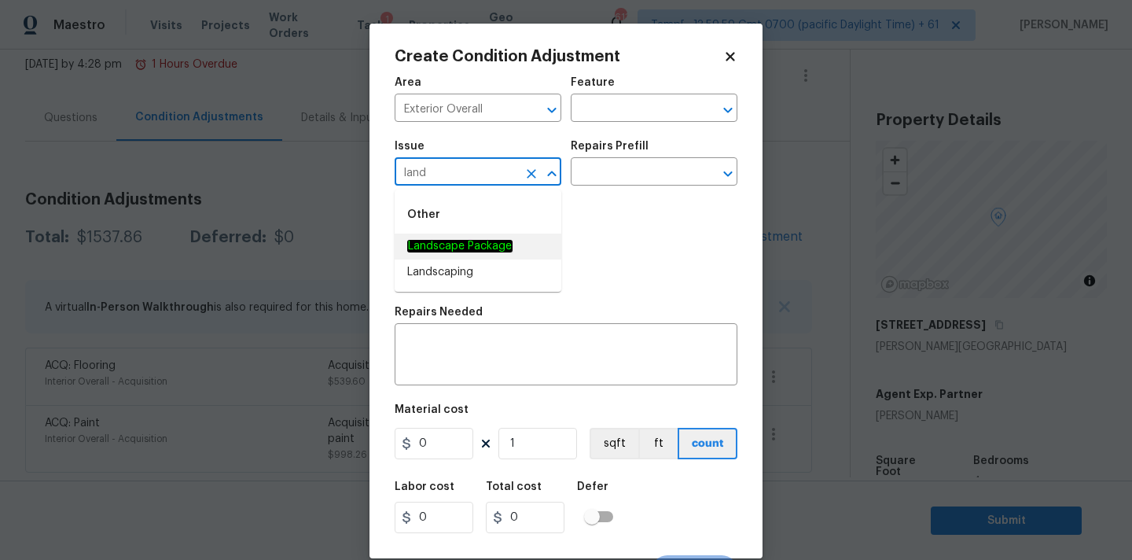
click at [482, 244] on em "Landscape Package" at bounding box center [459, 246] width 105 height 13
type input "Landscape Package"
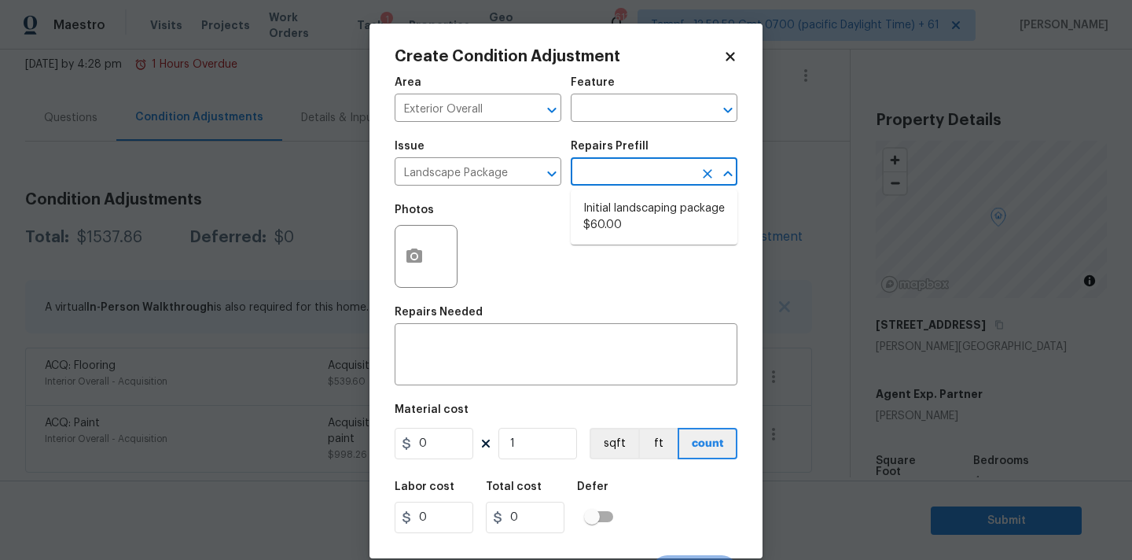
click at [622, 169] on input "text" at bounding box center [632, 173] width 123 height 24
click at [616, 226] on li "Initial landscaping package $60.00" at bounding box center [654, 217] width 167 height 42
type input "Home Readiness Packages"
type textarea "Mowing of grass up to 6" in height. Mow, edge along driveways & sidewalks, trim…"
type input "60"
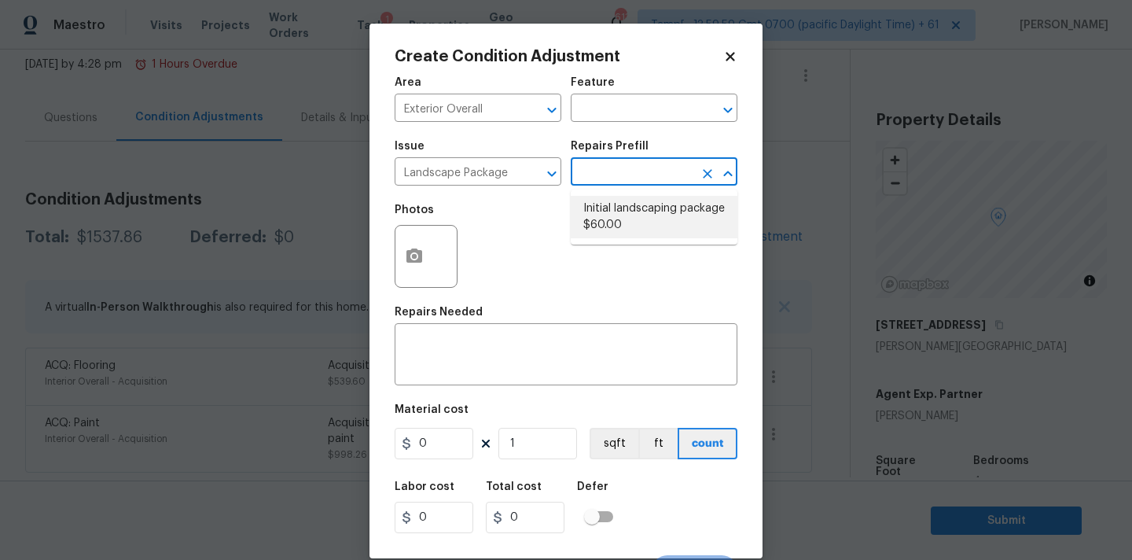
type input "60"
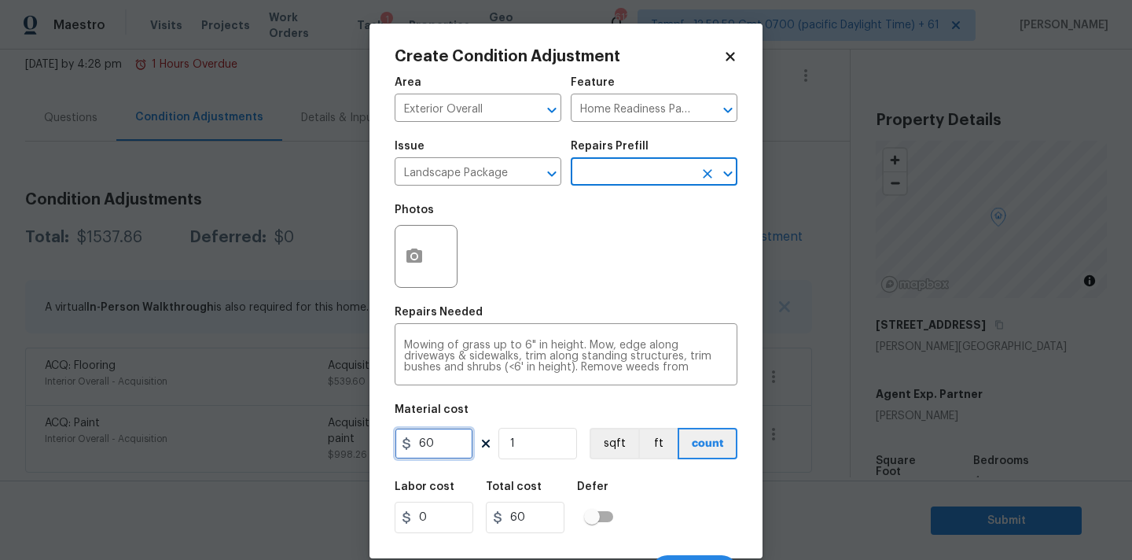
click at [452, 443] on input "60" at bounding box center [434, 443] width 79 height 31
type input "200"
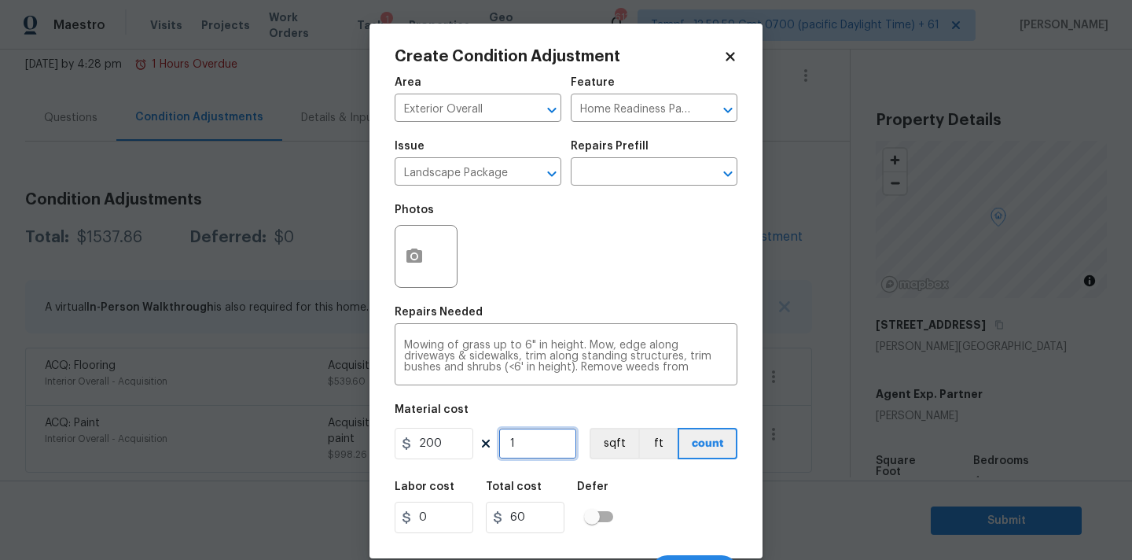
type input "200"
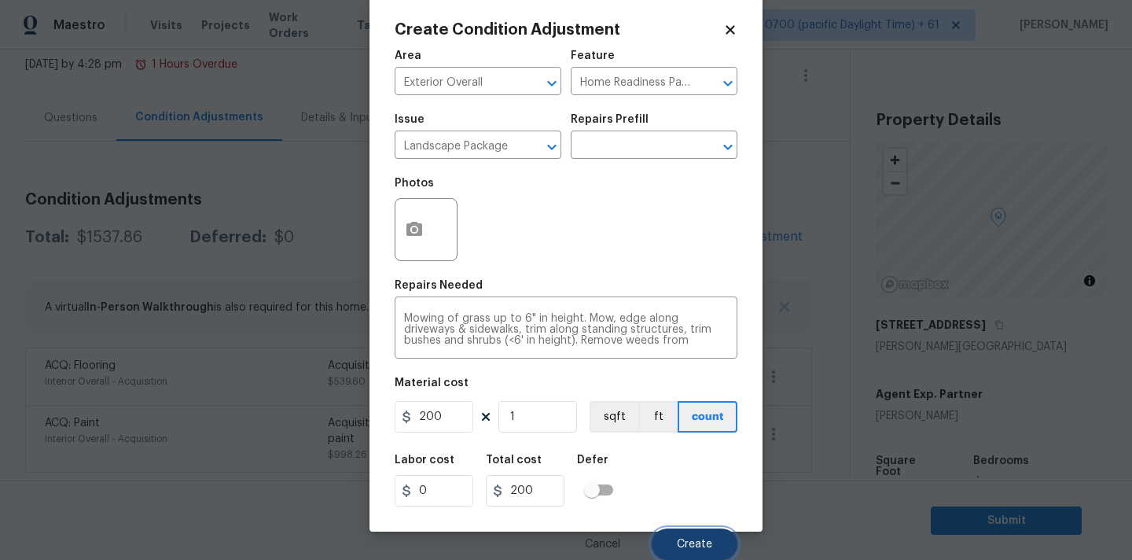
click at [683, 537] on button "Create" at bounding box center [695, 543] width 86 height 31
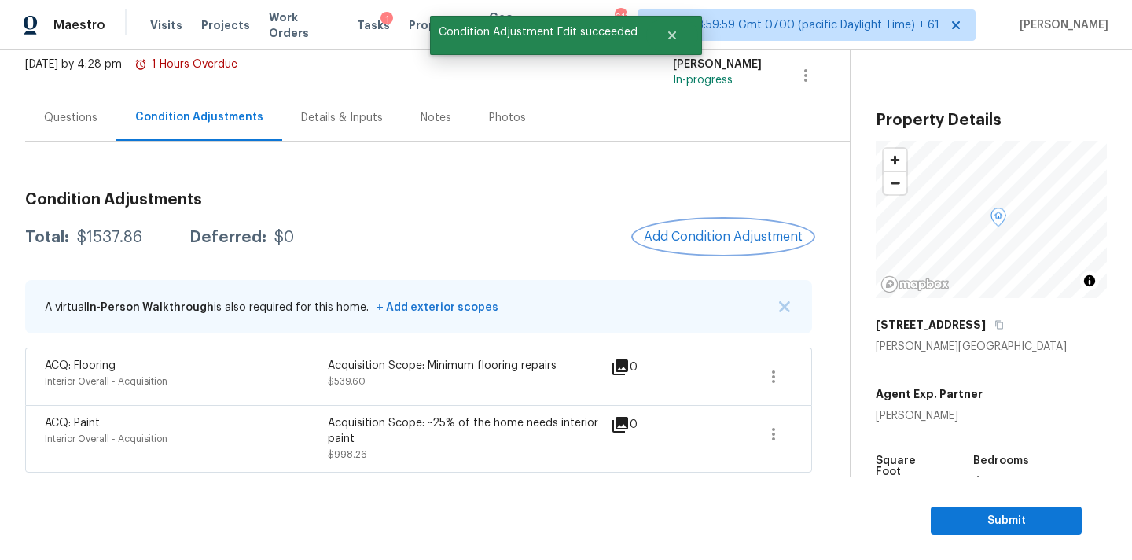
scroll to position [0, 0]
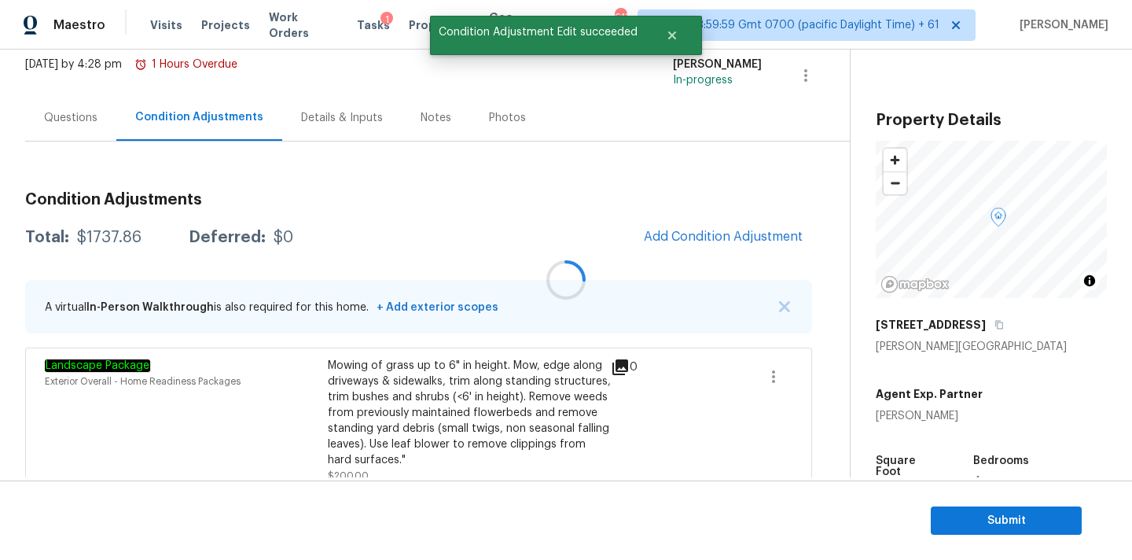
click at [712, 234] on div at bounding box center [566, 280] width 1132 height 560
click at [712, 234] on span "Add Condition Adjustment" at bounding box center [723, 237] width 159 height 14
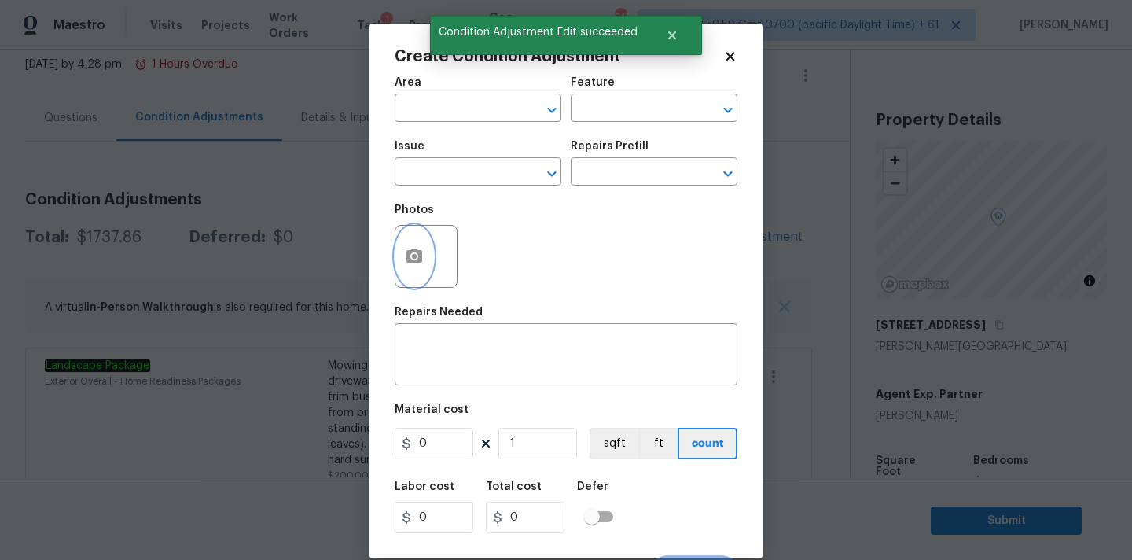
click at [427, 250] on button "button" at bounding box center [414, 256] width 38 height 61
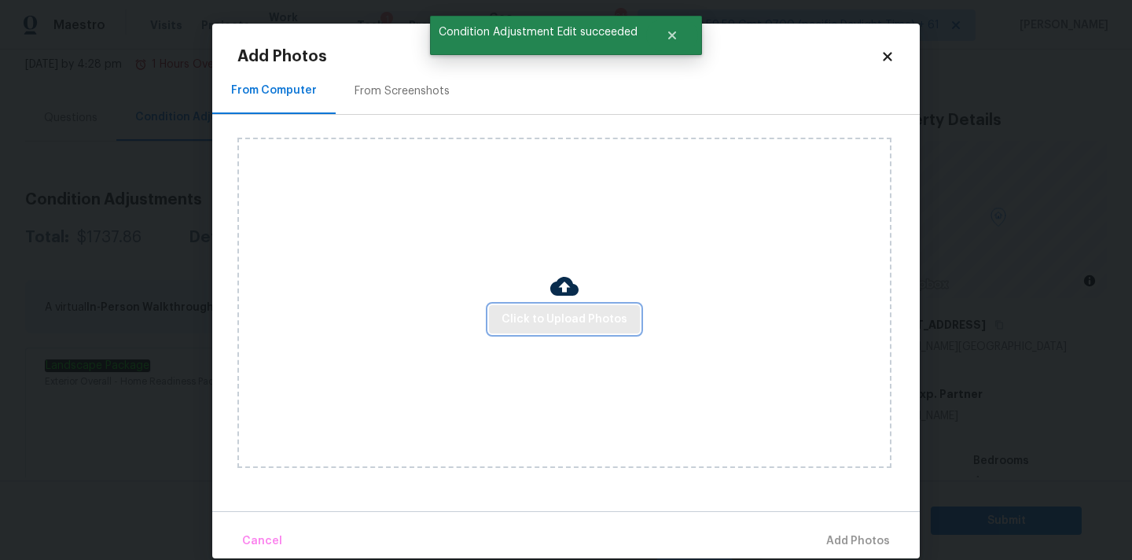
click at [520, 315] on span "Click to Upload Photos" at bounding box center [565, 320] width 126 height 20
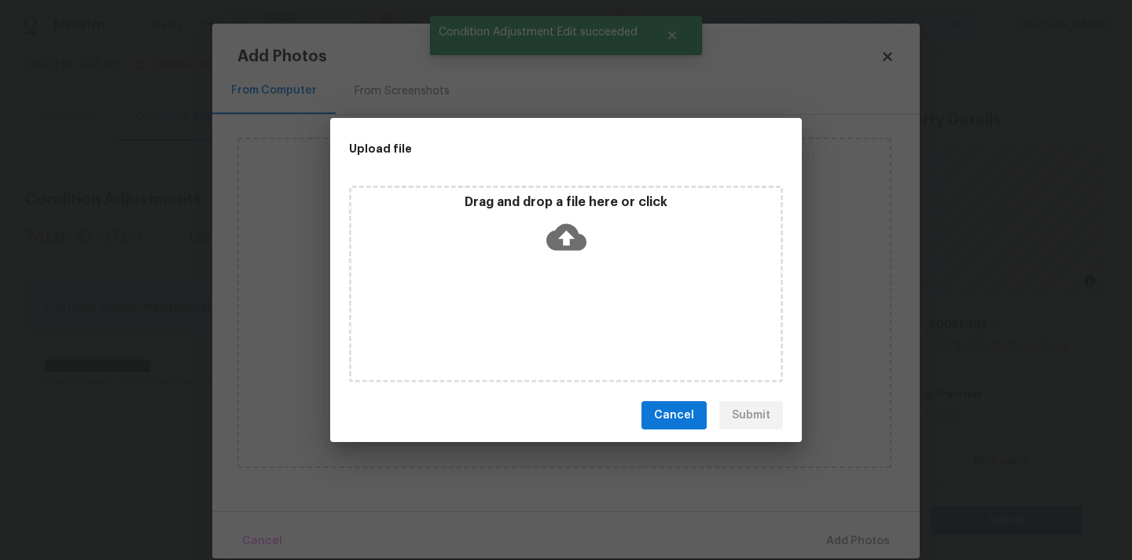
click at [553, 241] on icon at bounding box center [566, 237] width 40 height 27
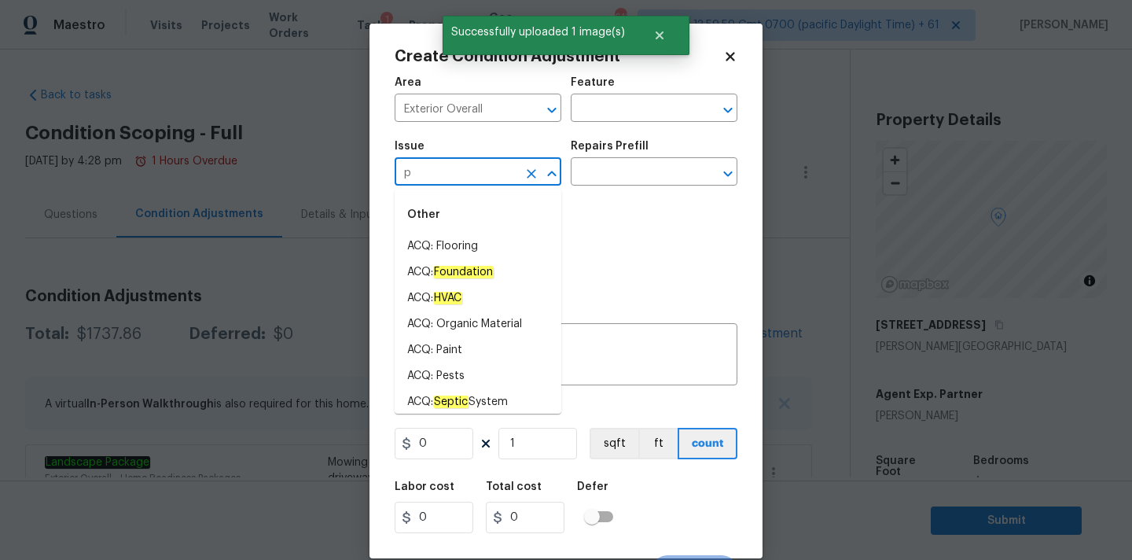
scroll to position [97, 0]
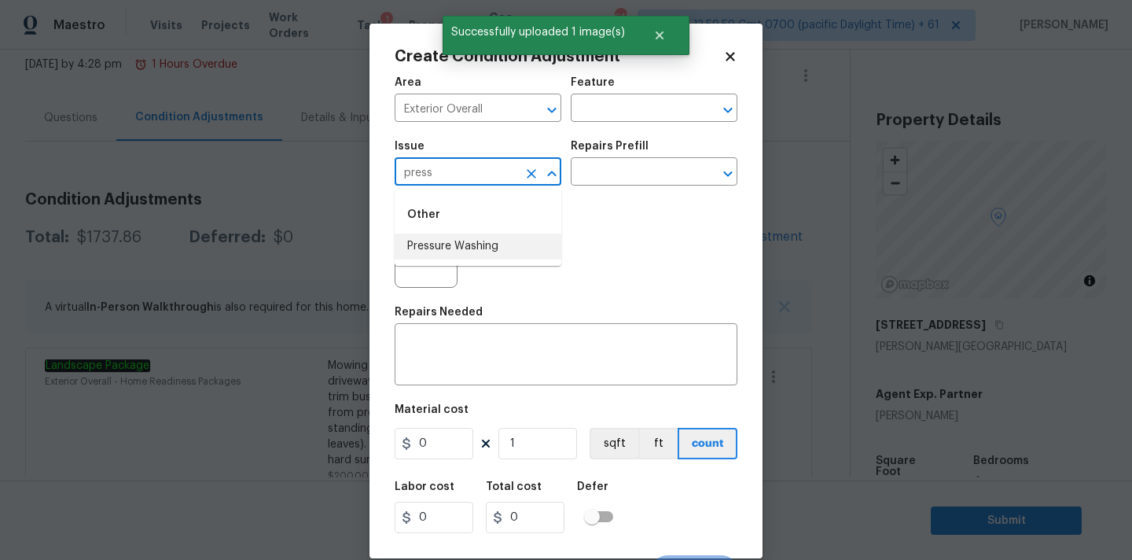
click at [465, 242] on li "Pressure Washing" at bounding box center [478, 246] width 167 height 26
type input "Pressure Washing"
click at [628, 176] on input "text" at bounding box center [632, 173] width 123 height 24
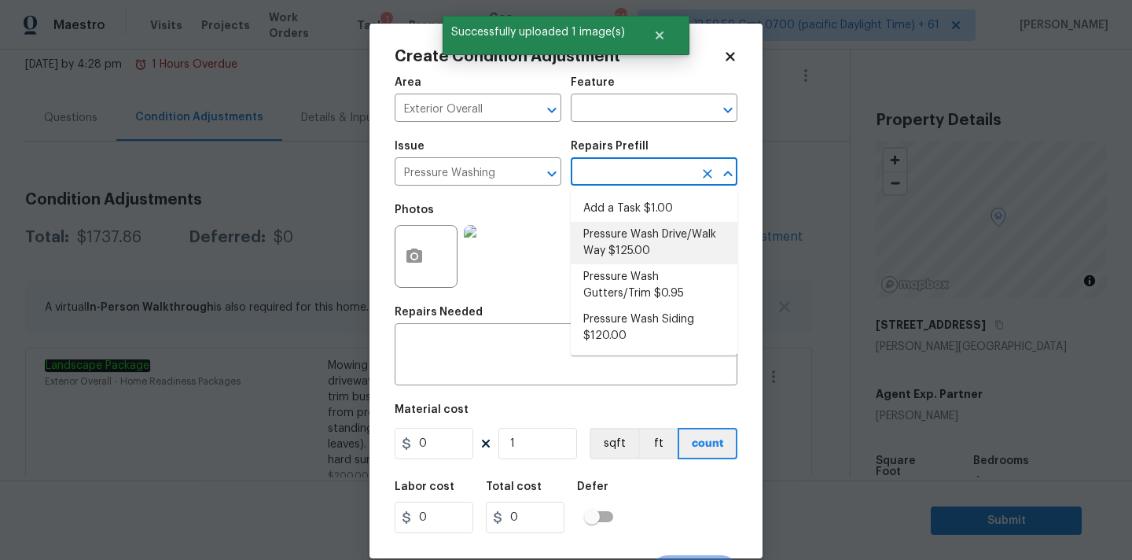
click at [627, 243] on li "Pressure Wash Drive/Walk Way $125.00" at bounding box center [654, 243] width 167 height 42
type input "Siding"
type input "125"
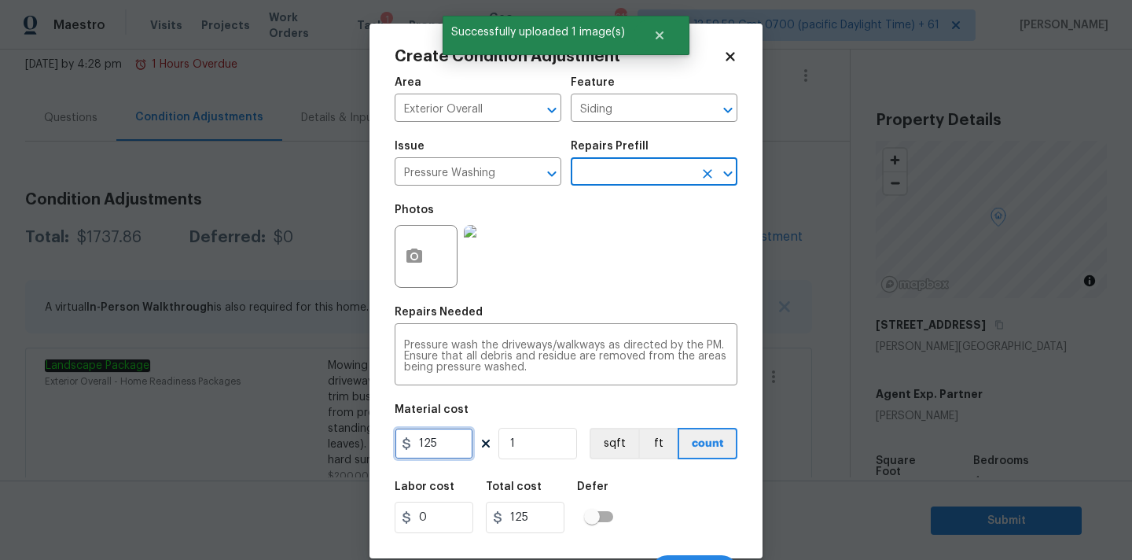
click at [429, 458] on input "125" at bounding box center [434, 443] width 79 height 31
type input "200"
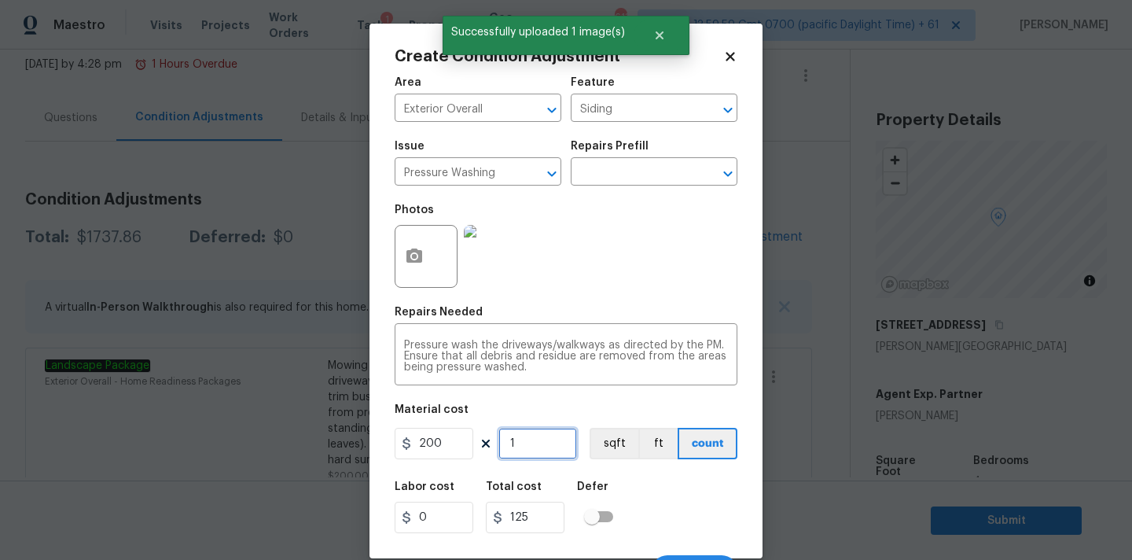
type input "200"
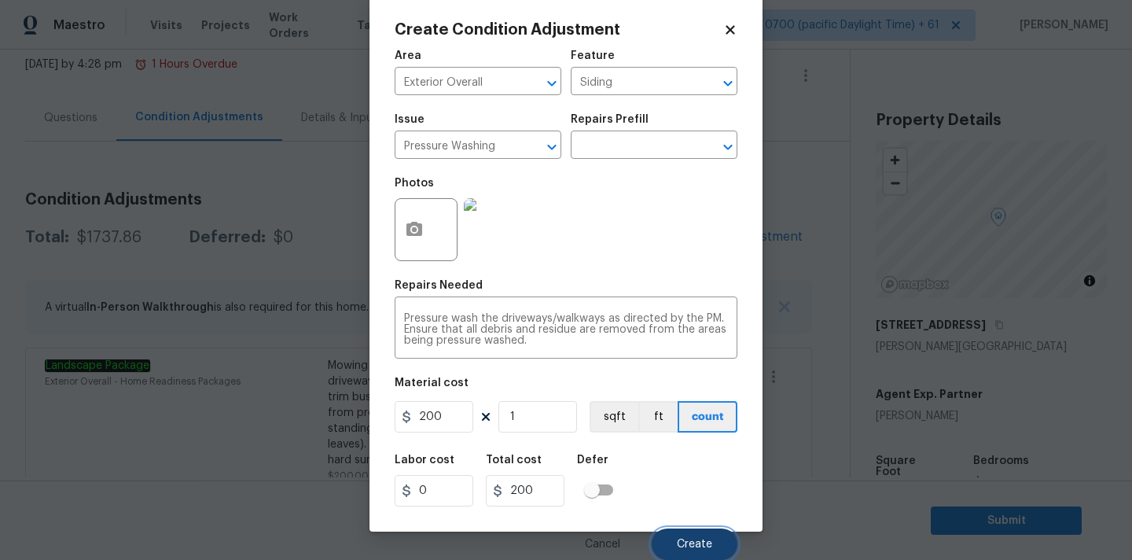
click at [708, 536] on button "Create" at bounding box center [695, 543] width 86 height 31
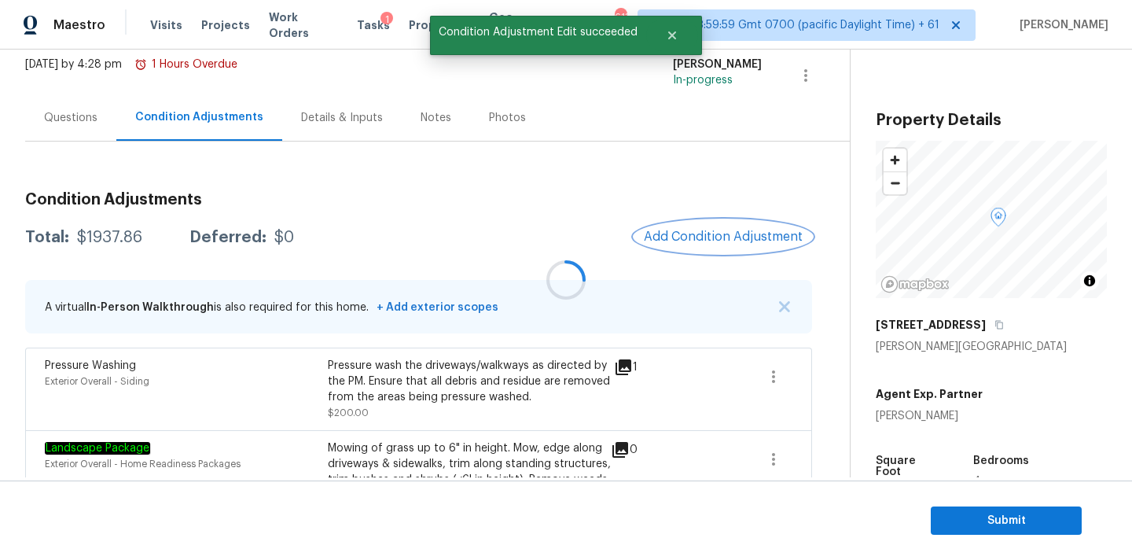
scroll to position [0, 0]
click at [694, 244] on button "Add Condition Adjustment" at bounding box center [723, 236] width 178 height 33
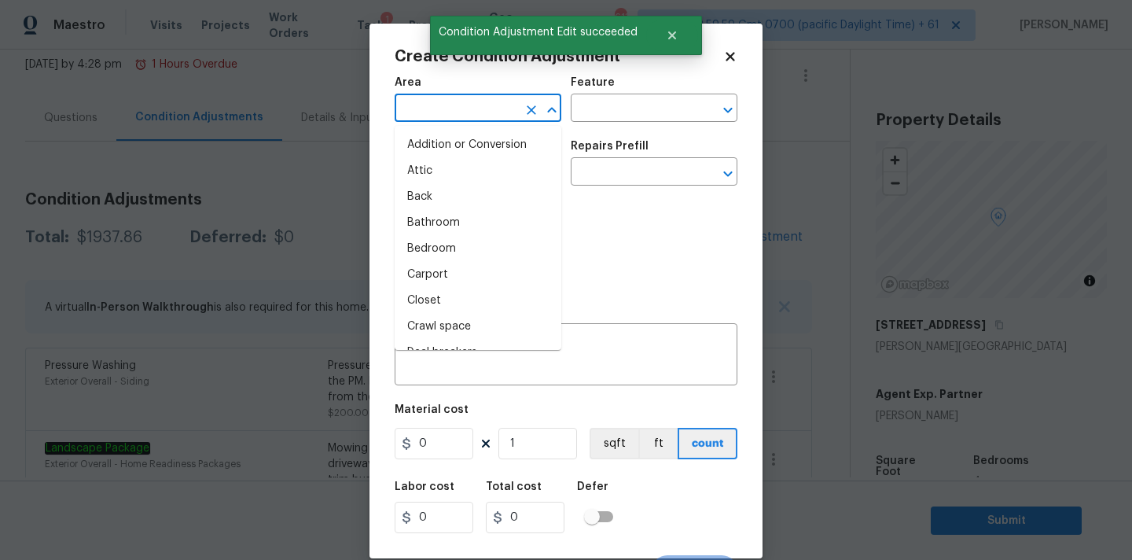
click at [435, 109] on input "text" at bounding box center [456, 109] width 123 height 24
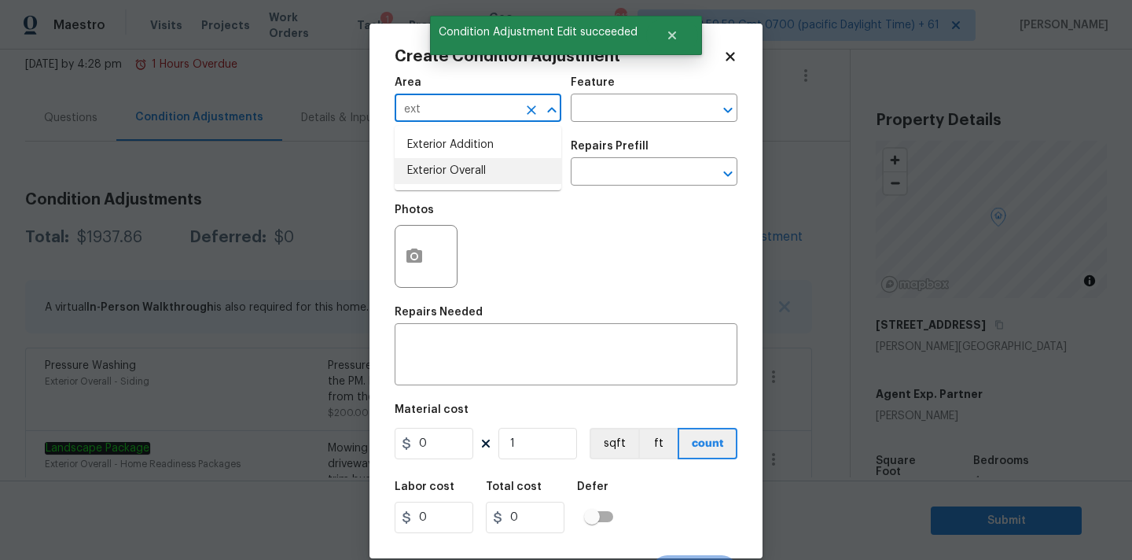
click at [439, 168] on li "Exterior Overall" at bounding box center [478, 171] width 167 height 26
type input "Exterior Overall"
click at [441, 170] on input "text" at bounding box center [456, 173] width 123 height 24
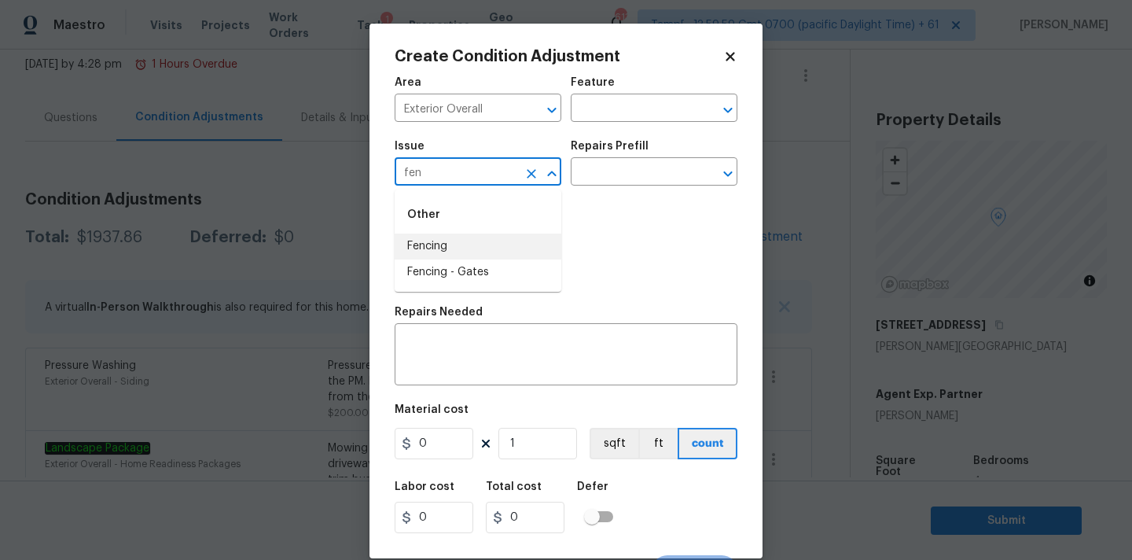
click at [450, 234] on li "Fencing" at bounding box center [478, 246] width 167 height 26
type input "Fencing"
click at [476, 348] on textarea at bounding box center [566, 356] width 324 height 33
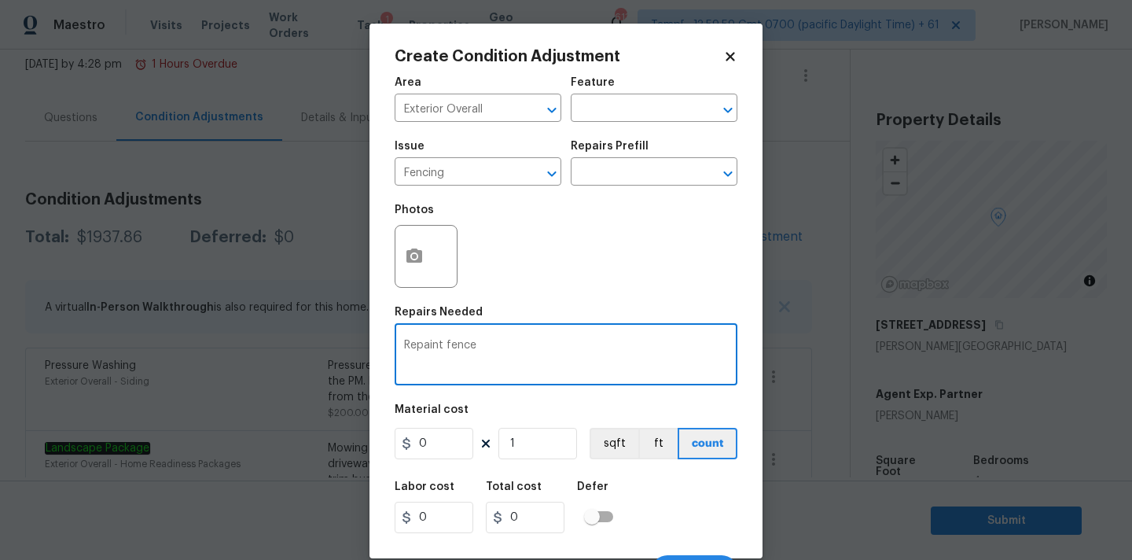
type textarea "Repaint fence"
click at [434, 447] on input "0" at bounding box center [434, 443] width 79 height 31
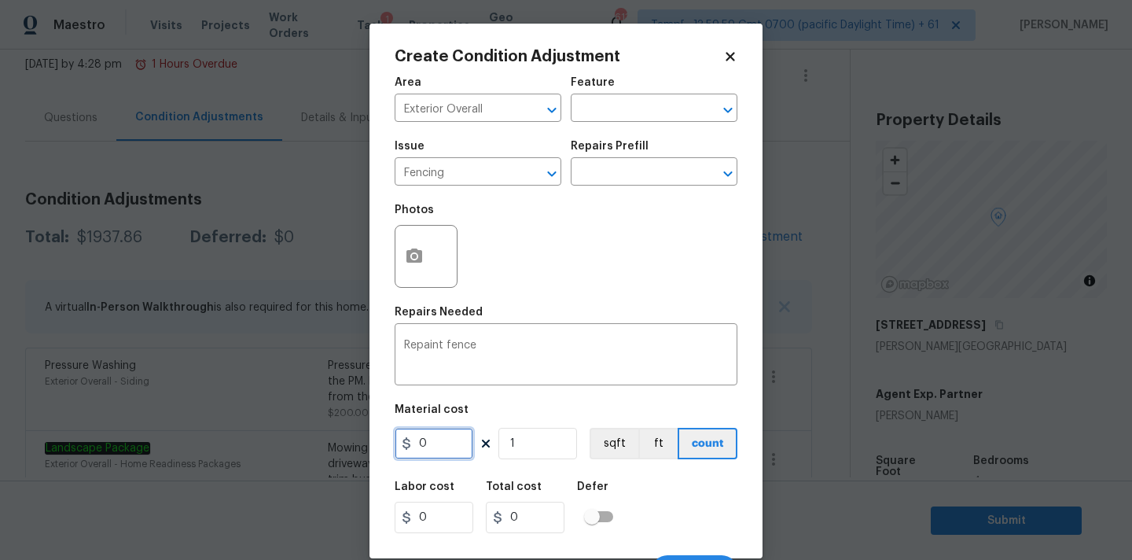
click at [434, 447] on input "0" at bounding box center [434, 443] width 79 height 31
type input "1000"
click at [415, 250] on icon "button" at bounding box center [414, 255] width 16 height 14
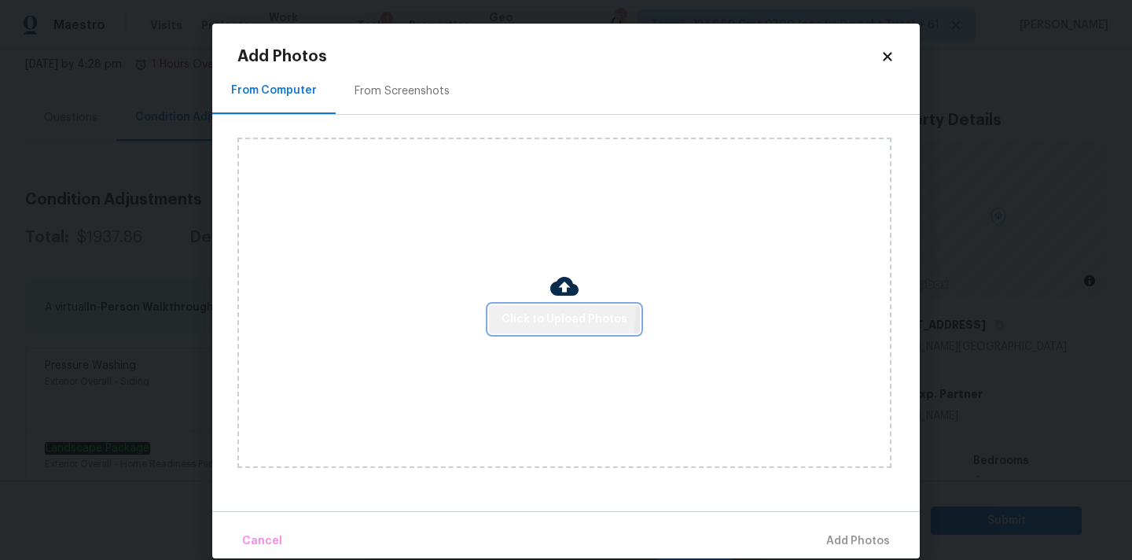
click at [519, 310] on span "Click to Upload Photos" at bounding box center [565, 320] width 126 height 20
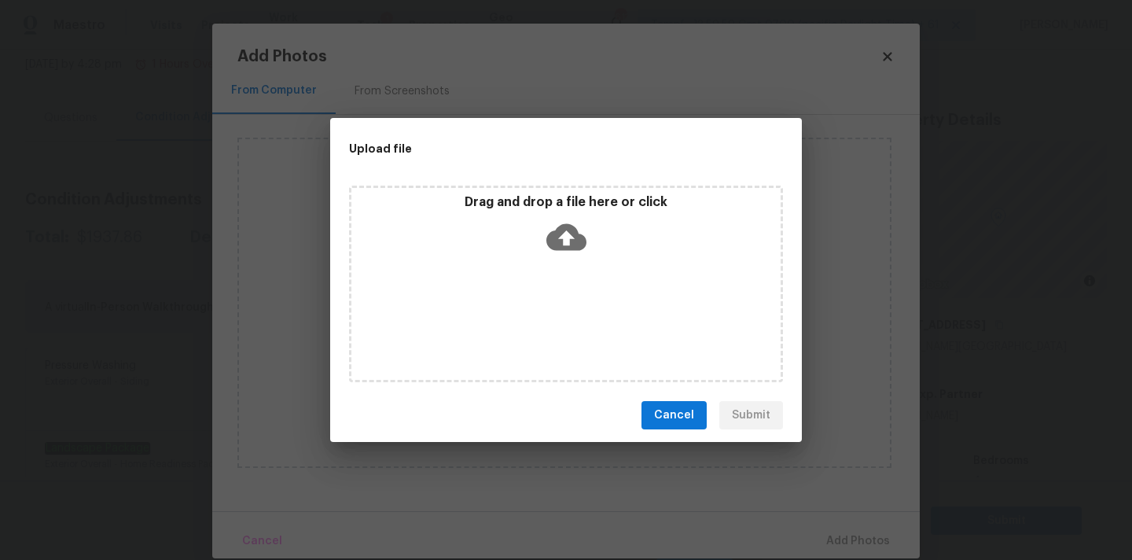
click at [552, 227] on icon at bounding box center [566, 237] width 40 height 40
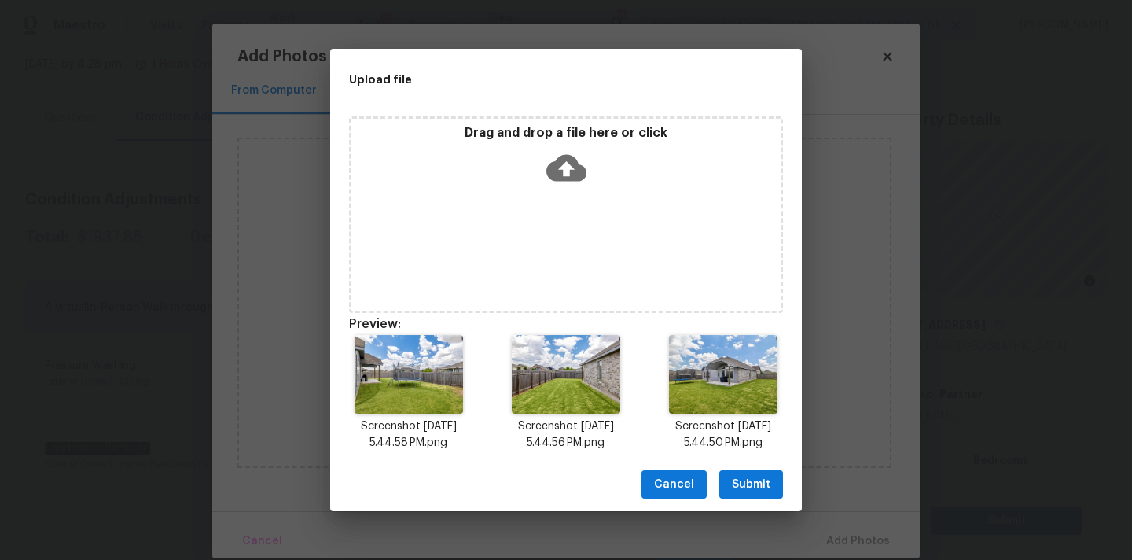
click at [740, 483] on span "Submit" at bounding box center [751, 485] width 39 height 20
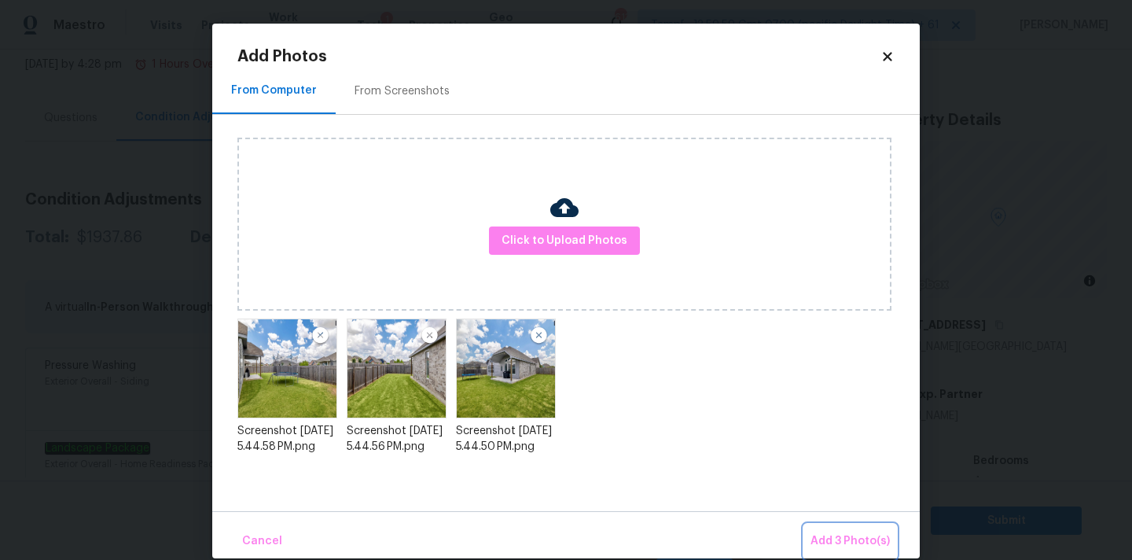
click at [840, 530] on button "Add 3 Photo(s)" at bounding box center [850, 541] width 92 height 34
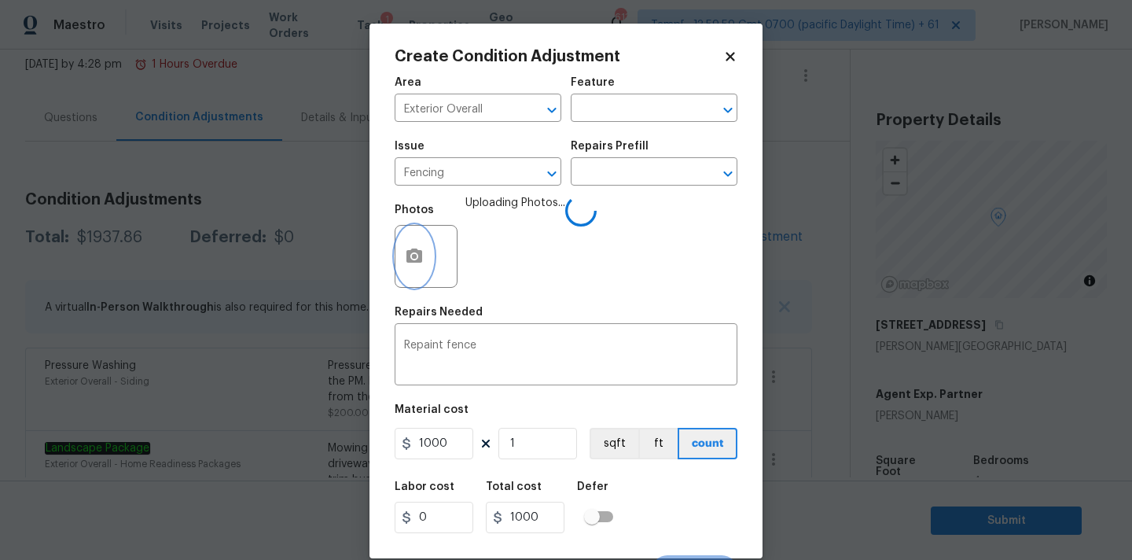
scroll to position [28, 0]
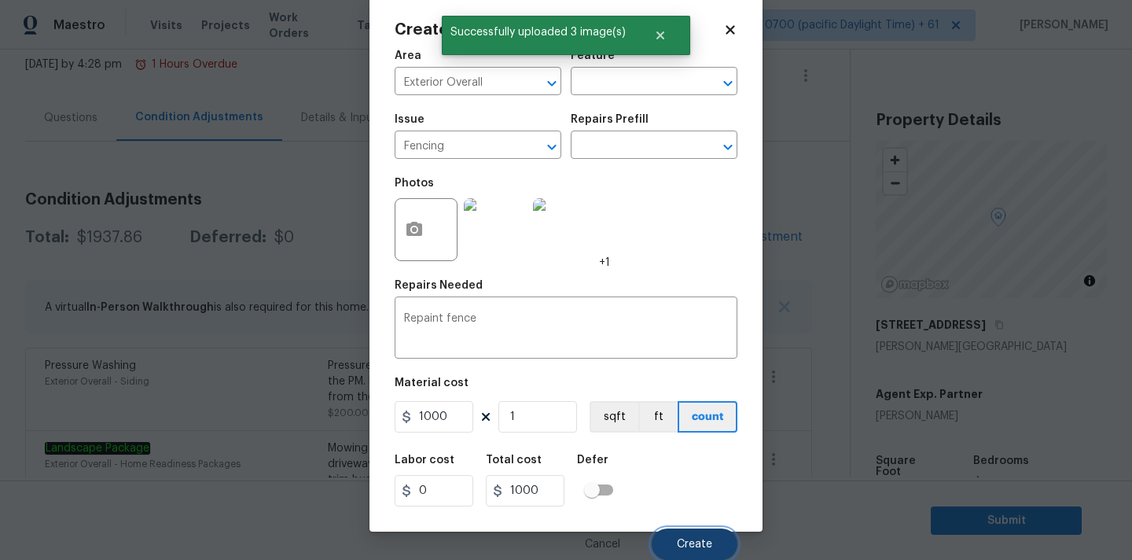
click at [671, 546] on button "Create" at bounding box center [695, 543] width 86 height 31
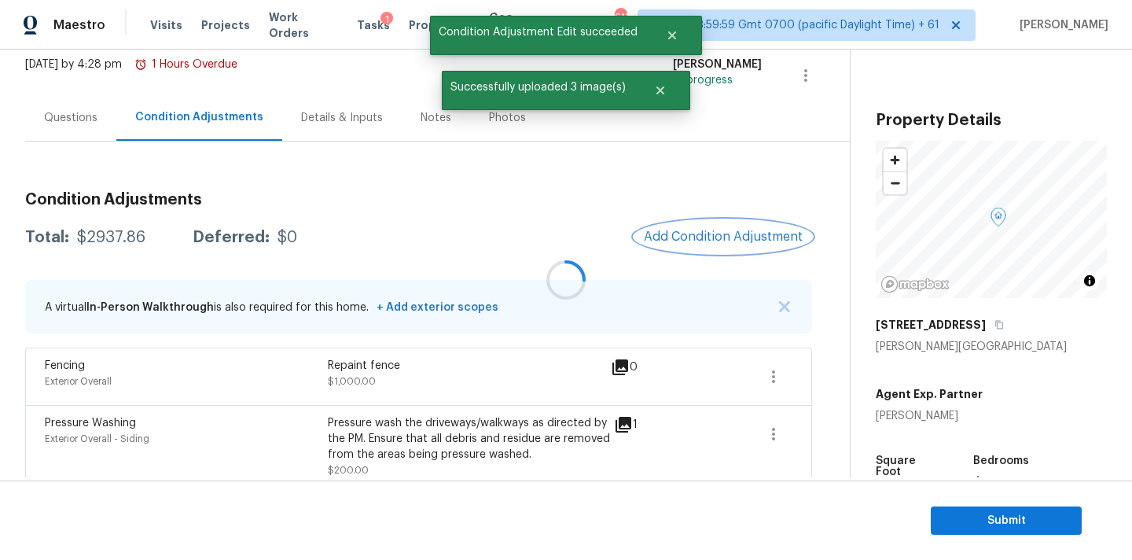
scroll to position [0, 0]
click at [710, 234] on span "Add Condition Adjustment" at bounding box center [723, 237] width 159 height 14
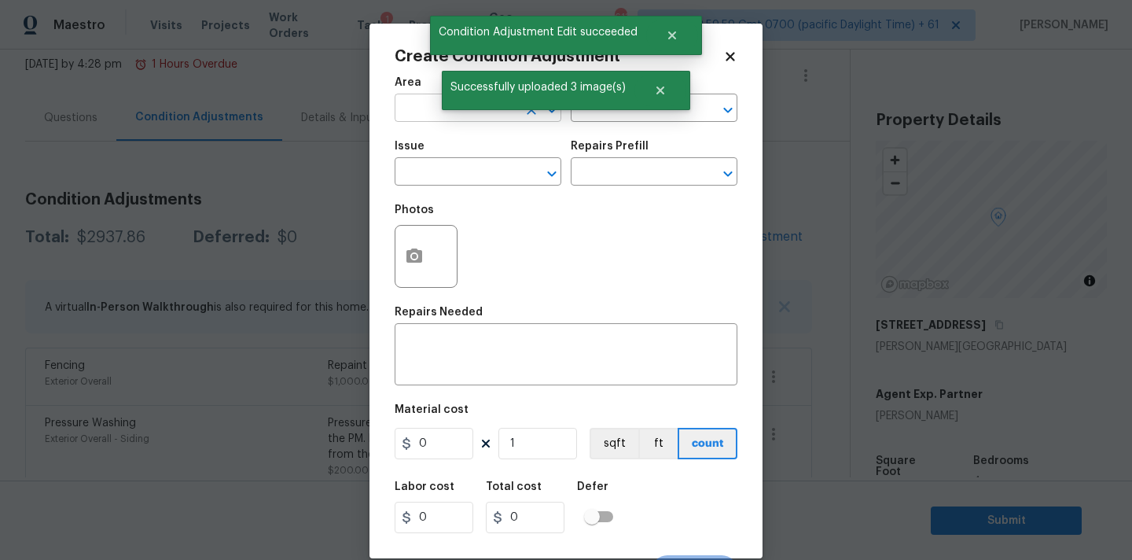
click at [413, 113] on input "text" at bounding box center [456, 109] width 123 height 24
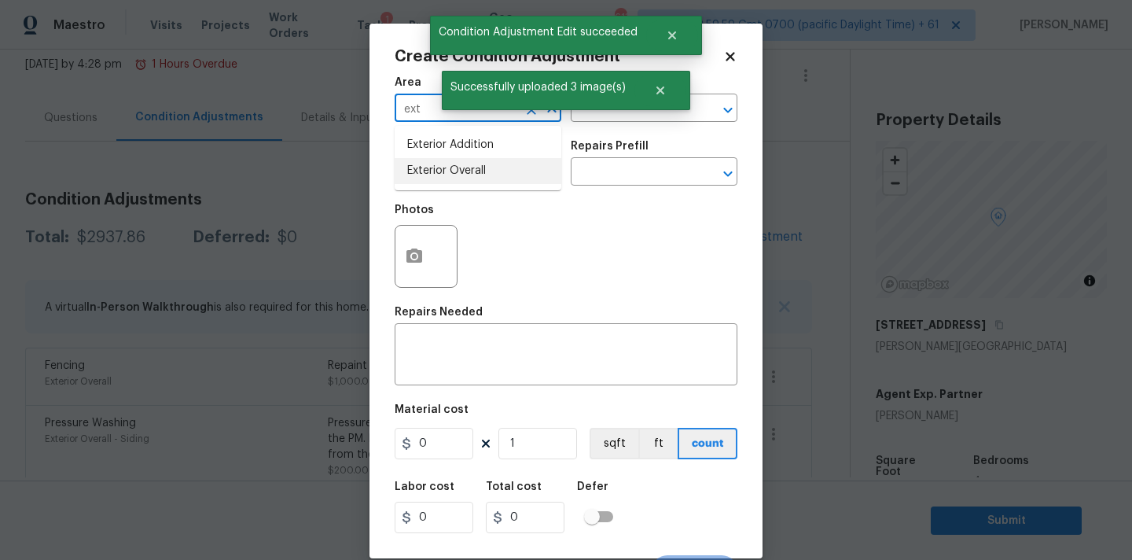
click at [437, 175] on li "Exterior Overall" at bounding box center [478, 171] width 167 height 26
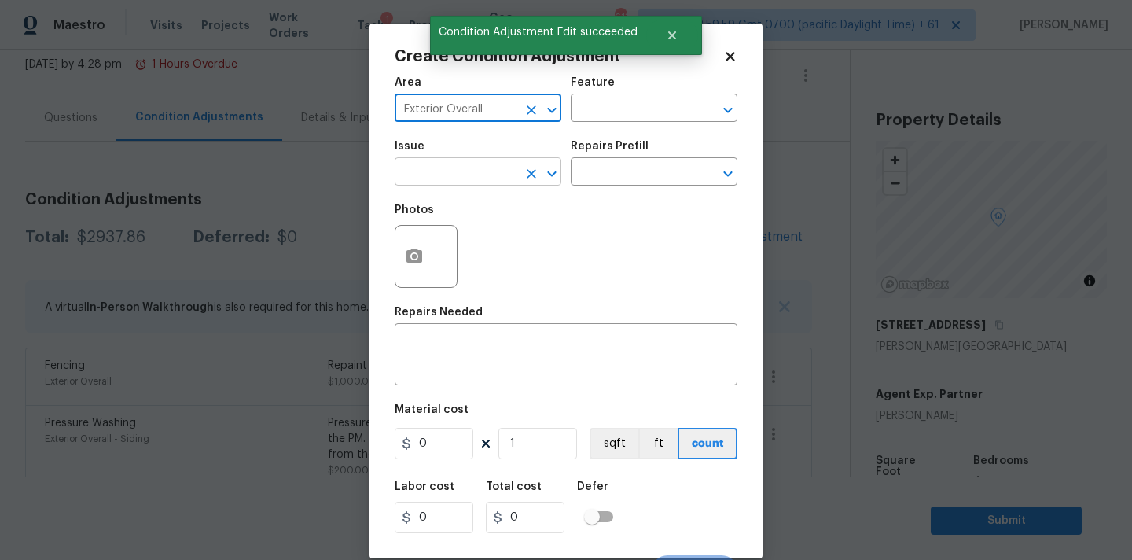
type input "Exterior Overall"
click at [448, 175] on input "text" at bounding box center [456, 173] width 123 height 24
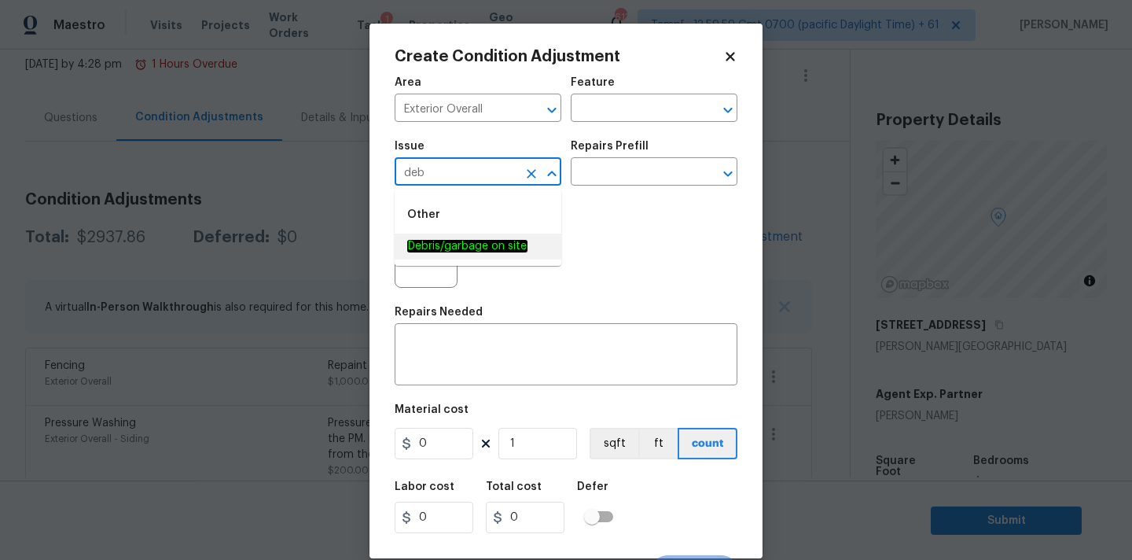
click at [454, 248] on em "Debris/garbage on site" at bounding box center [467, 246] width 120 height 13
type input "Debris/garbage on site"
click at [476, 358] on textarea at bounding box center [566, 356] width 324 height 33
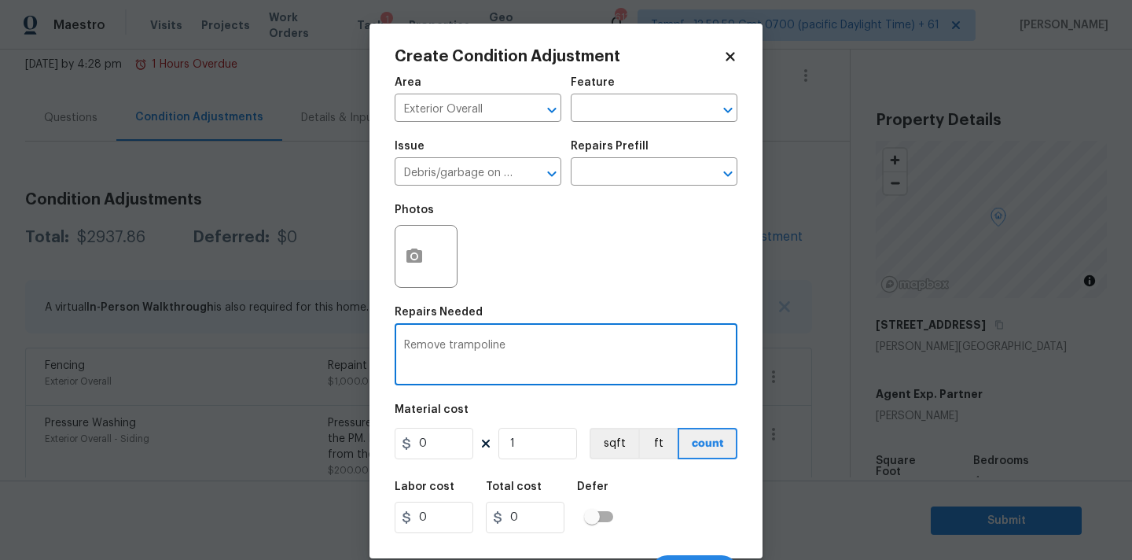
type textarea "Remove trampoline"
click at [441, 438] on input "0" at bounding box center [434, 443] width 79 height 31
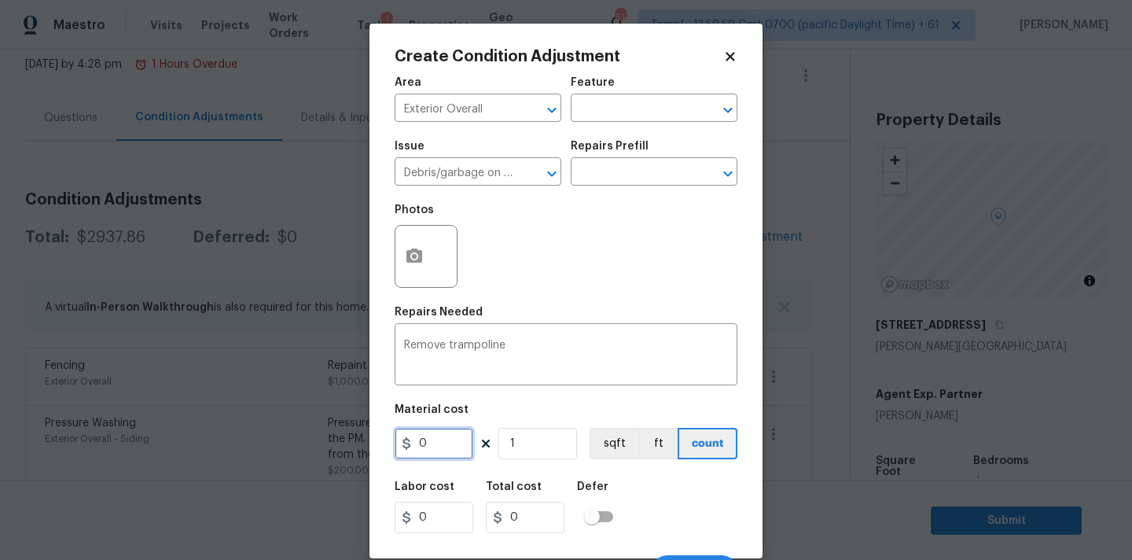
click at [441, 438] on input "0" at bounding box center [434, 443] width 79 height 31
type input "300"
click at [416, 252] on icon "button" at bounding box center [414, 255] width 16 height 14
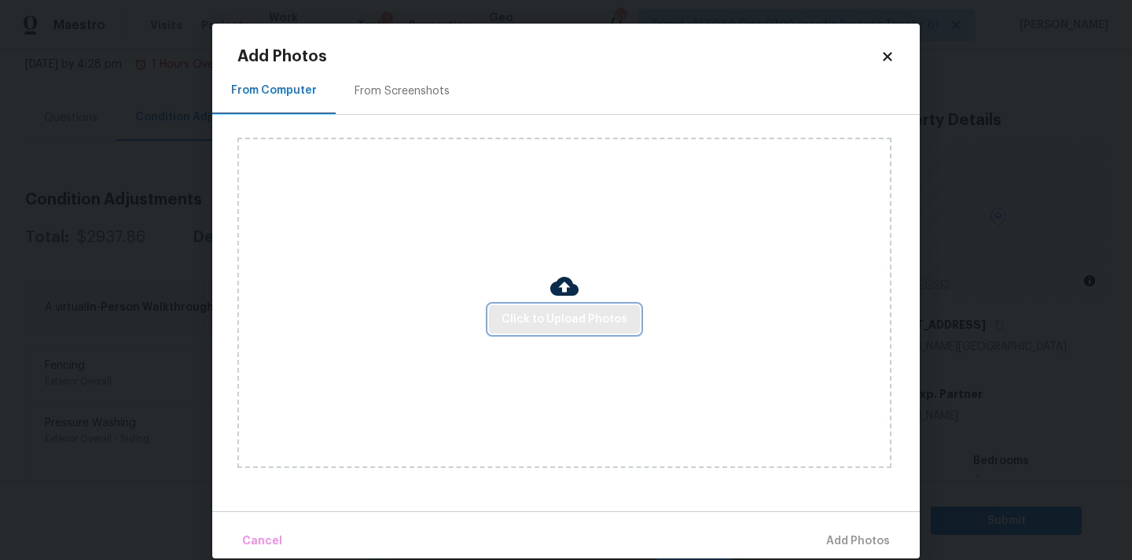
click at [509, 314] on span "Click to Upload Photos" at bounding box center [565, 320] width 126 height 20
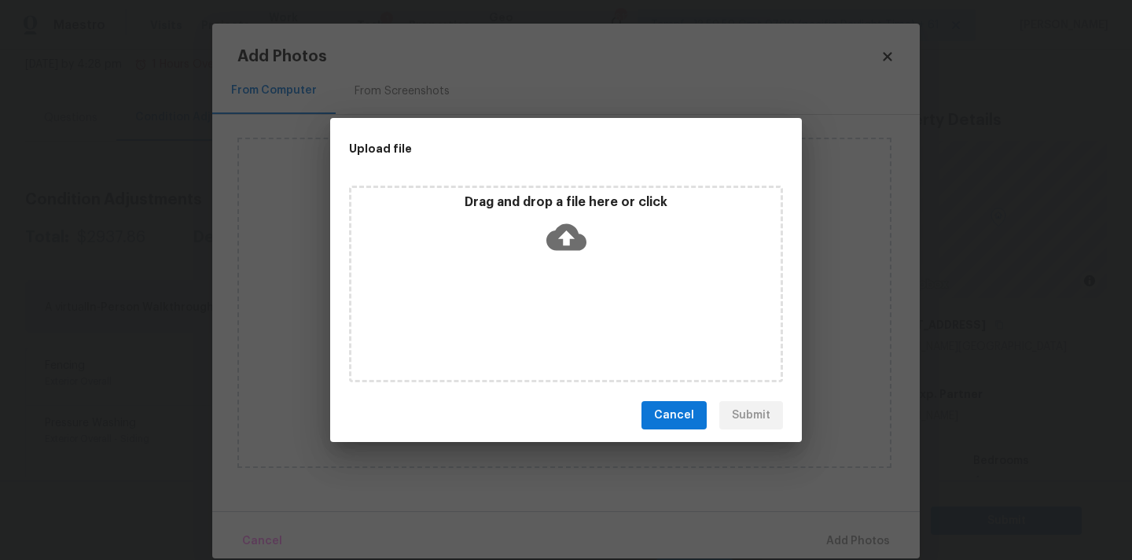
click at [557, 236] on icon at bounding box center [566, 237] width 40 height 27
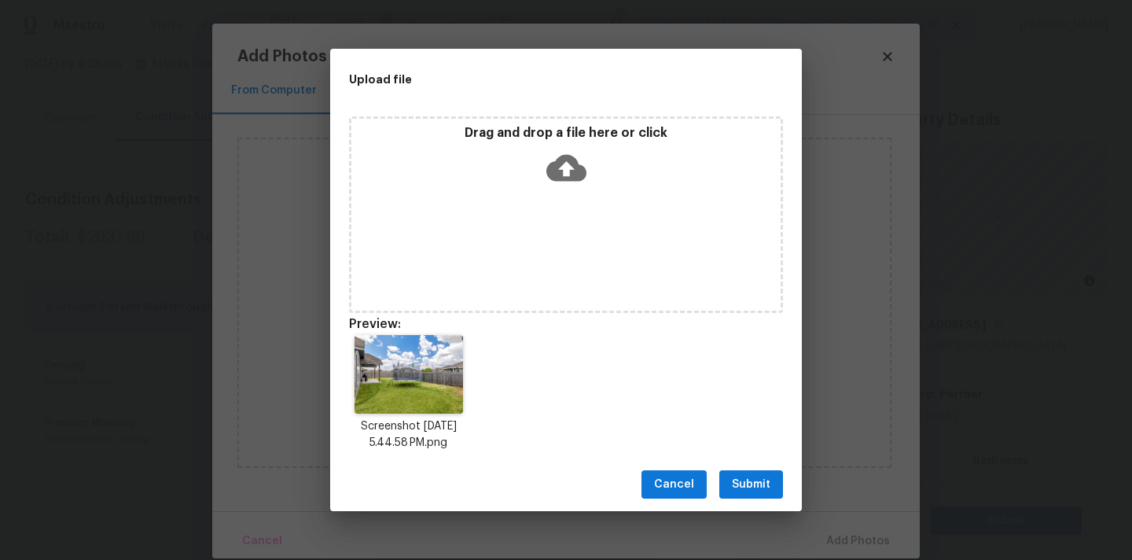
click at [773, 484] on button "Submit" at bounding box center [751, 484] width 64 height 29
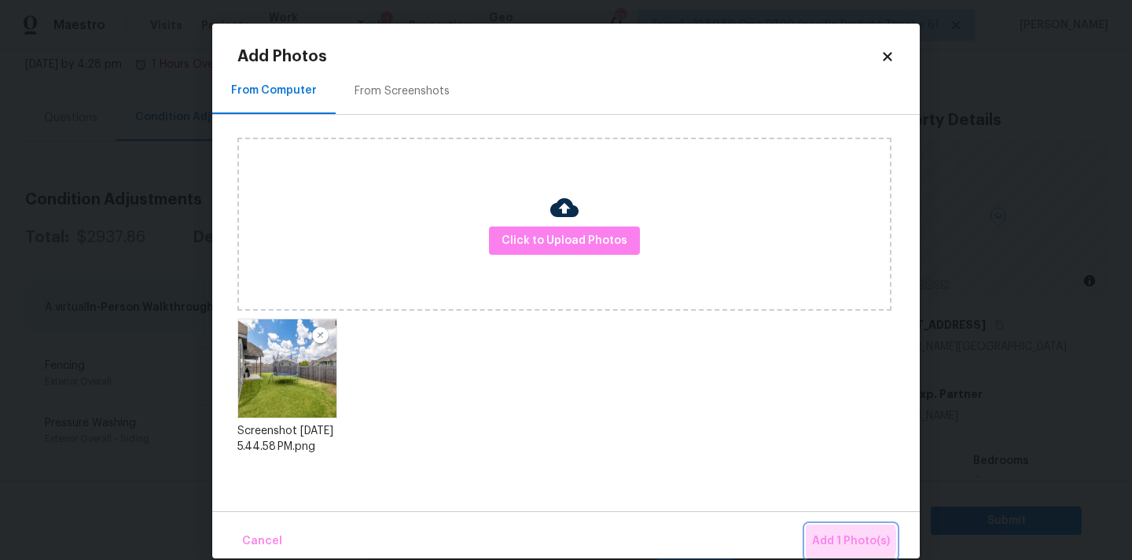
click at [843, 541] on span "Add 1 Photo(s)" at bounding box center [851, 541] width 78 height 20
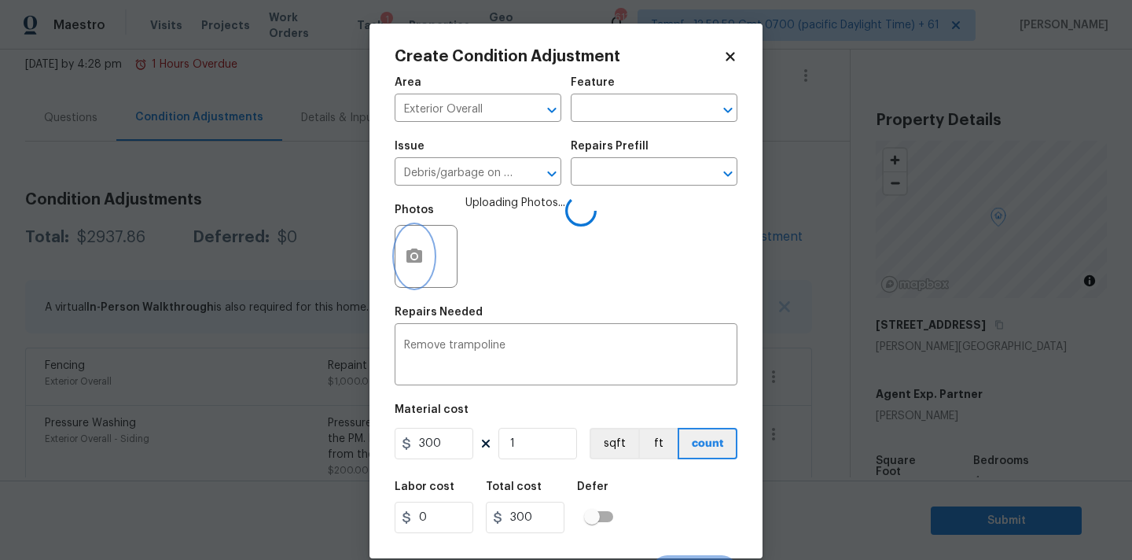
scroll to position [28, 0]
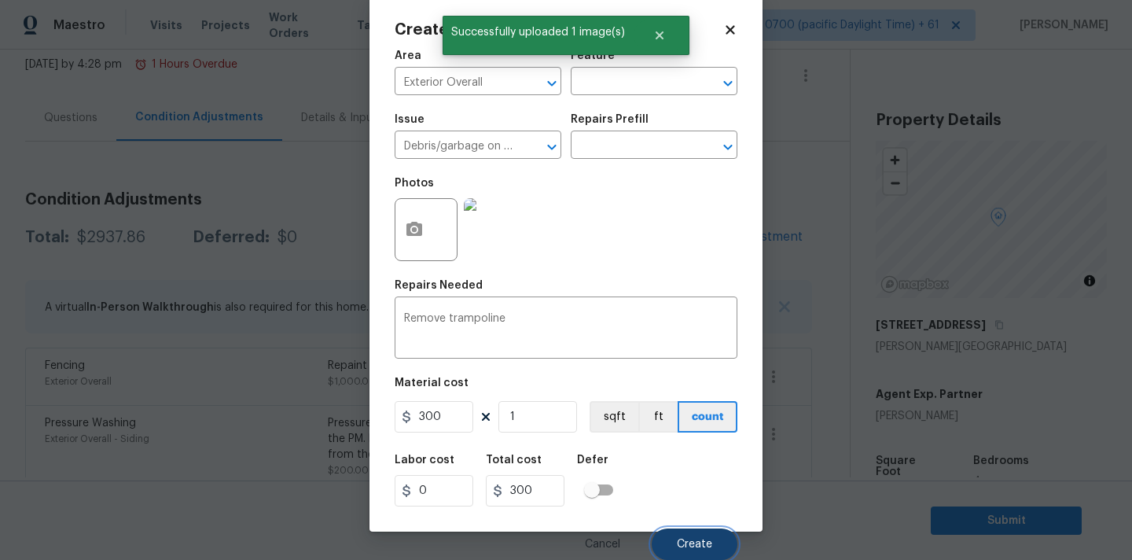
click at [664, 532] on button "Create" at bounding box center [695, 543] width 86 height 31
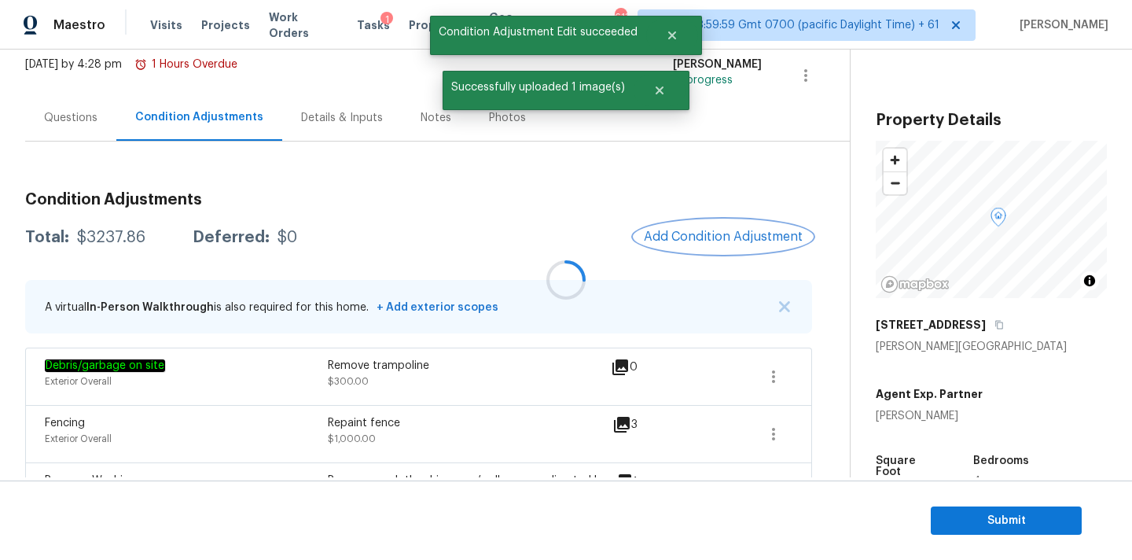
scroll to position [0, 0]
drag, startPoint x: 75, startPoint y: 237, endPoint x: 155, endPoint y: 237, distance: 80.2
click at [155, 237] on div "Total: $3237.86 Deferred: $0" at bounding box center [161, 238] width 272 height 16
copy div "$3237.86"
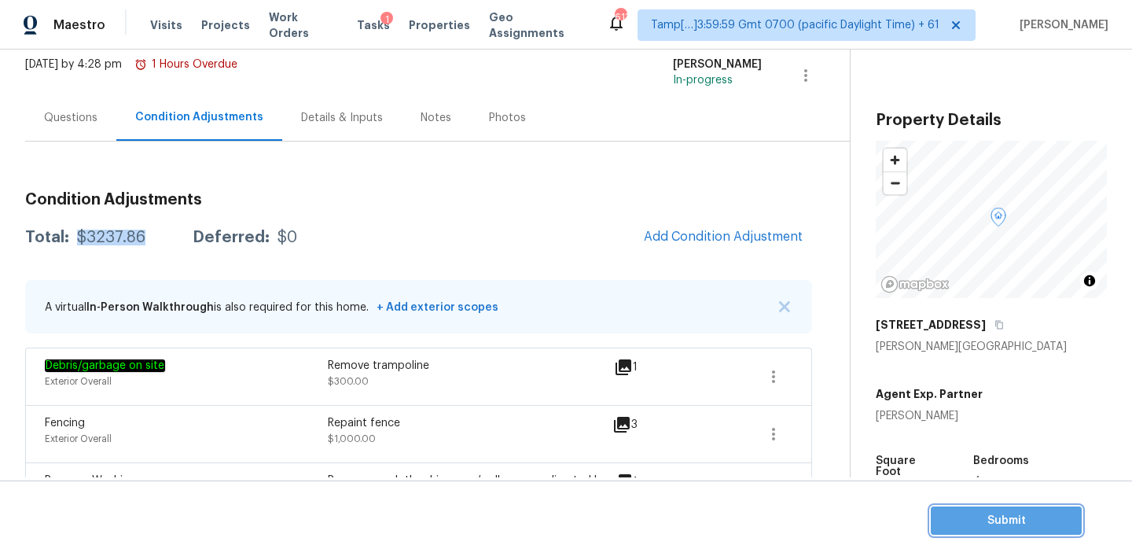
click at [957, 514] on span "Submit" at bounding box center [1006, 521] width 126 height 20
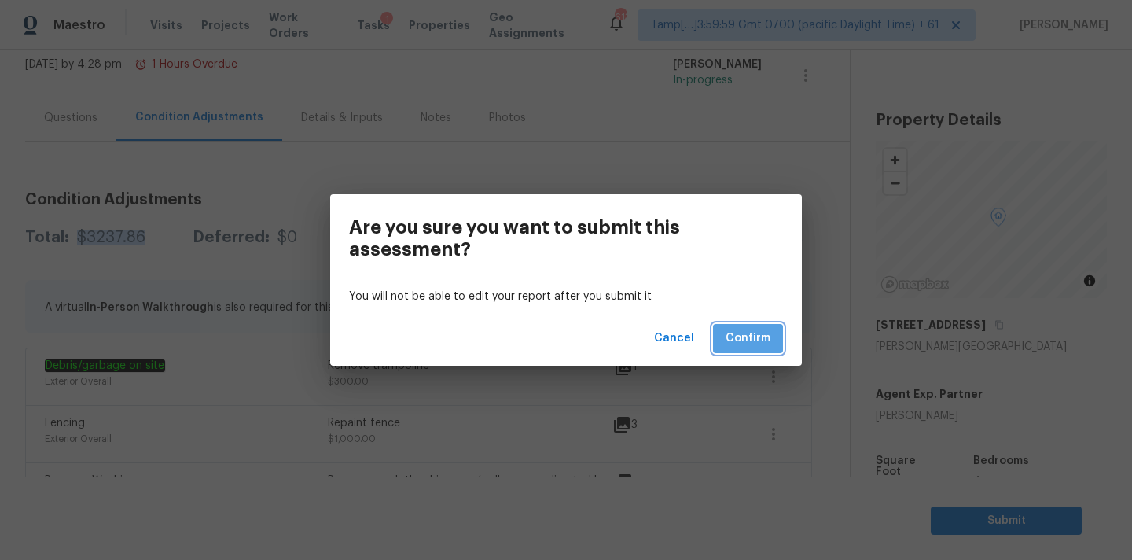
click at [752, 341] on span "Confirm" at bounding box center [748, 339] width 45 height 20
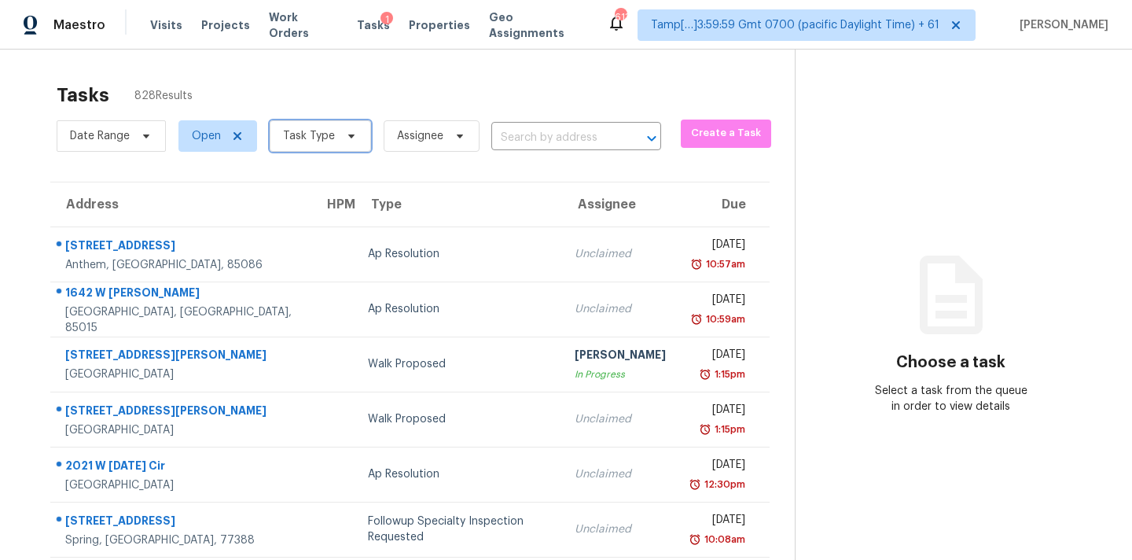
click at [318, 135] on span "Task Type" at bounding box center [309, 136] width 52 height 16
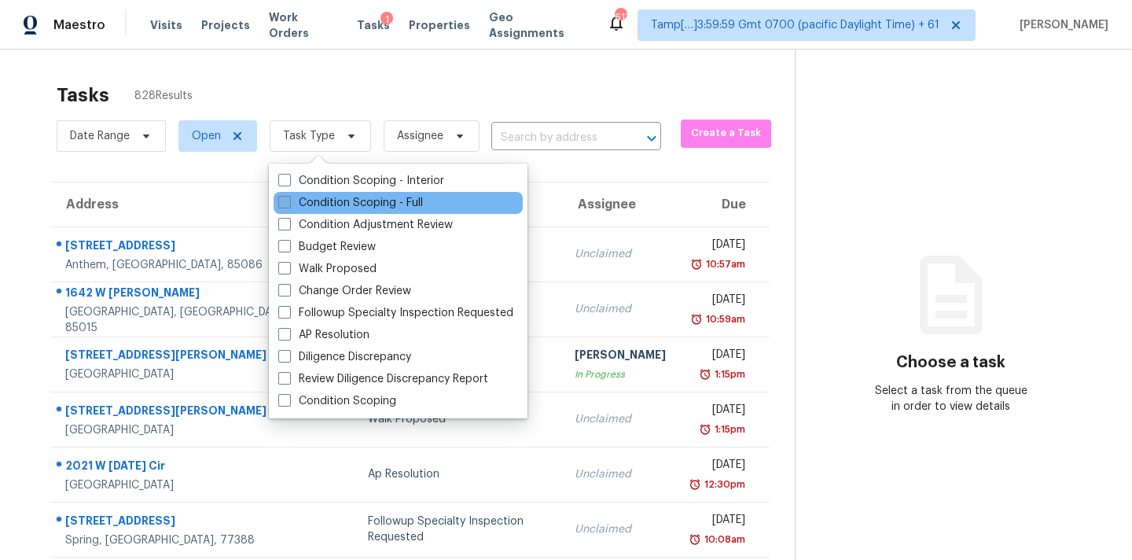
click at [366, 201] on label "Condition Scoping - Full" at bounding box center [350, 203] width 145 height 16
click at [288, 201] on input "Condition Scoping - Full" at bounding box center [283, 200] width 10 height 10
checkbox input "true"
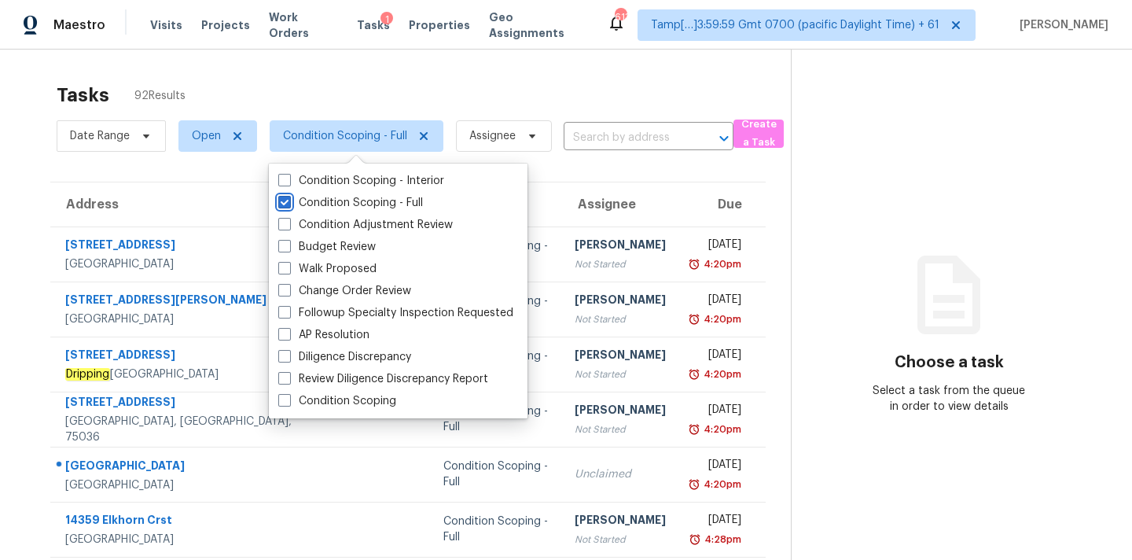
scroll to position [259, 0]
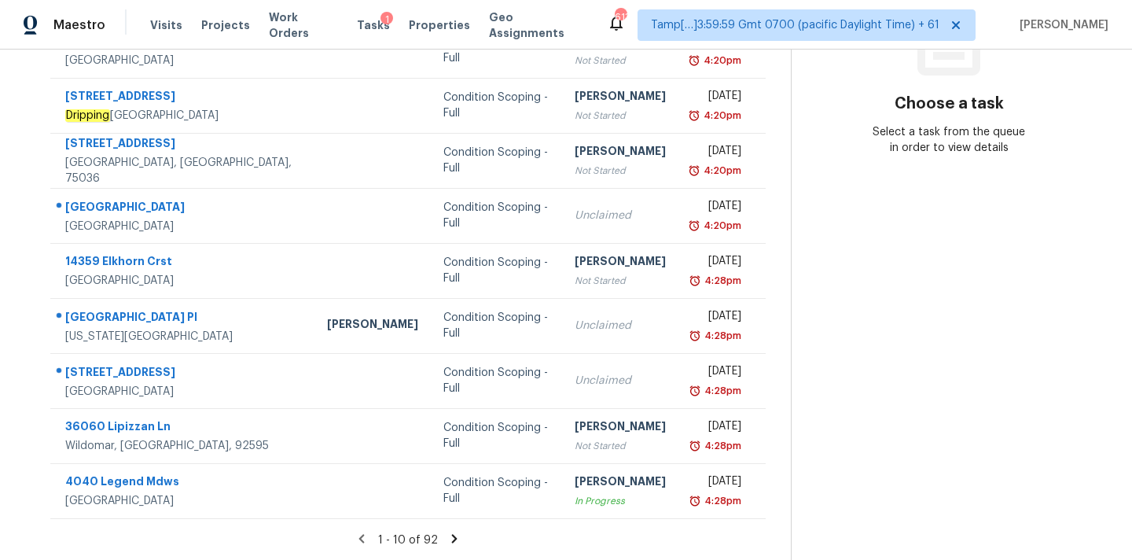
click at [454, 538] on icon at bounding box center [455, 538] width 6 height 9
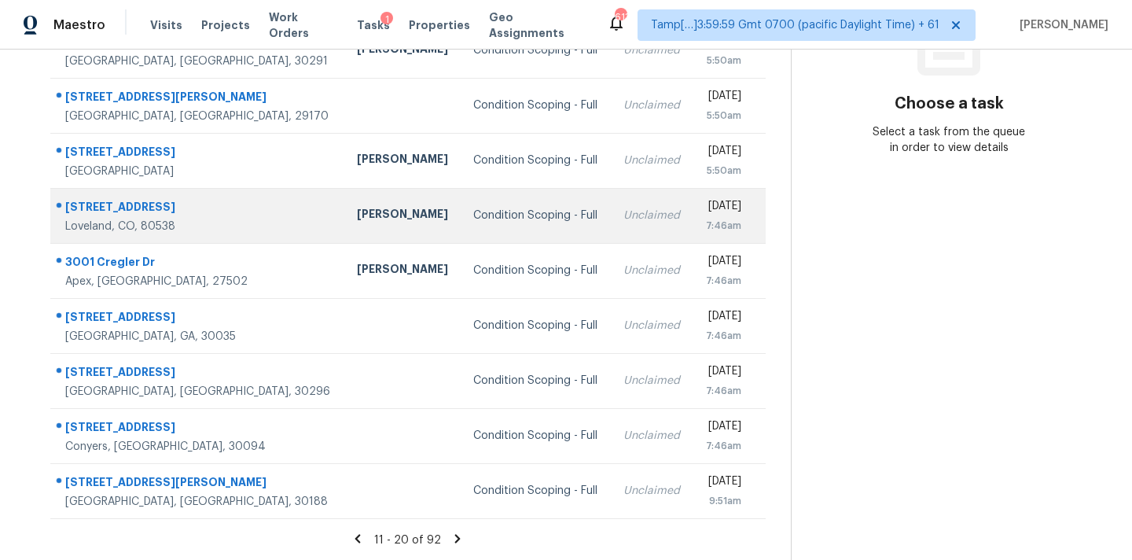
scroll to position [0, 0]
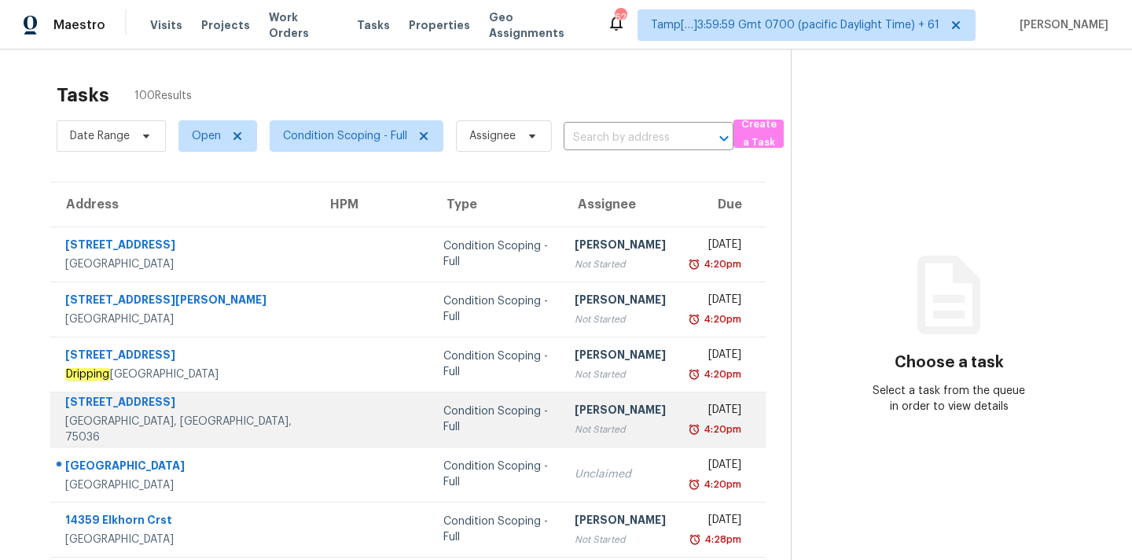
scroll to position [259, 0]
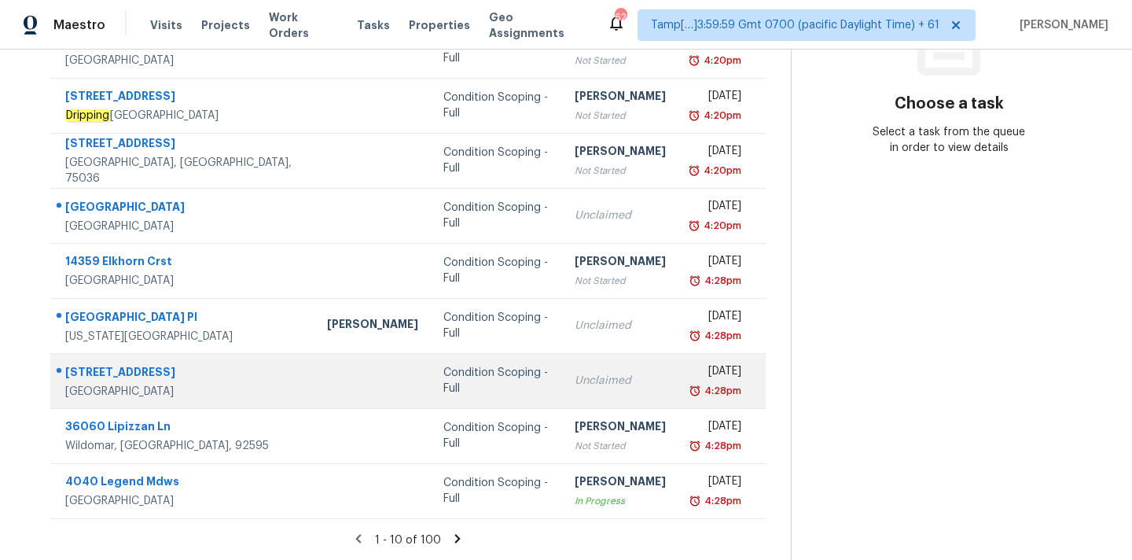
click at [575, 385] on div "Unclaimed" at bounding box center [620, 381] width 91 height 16
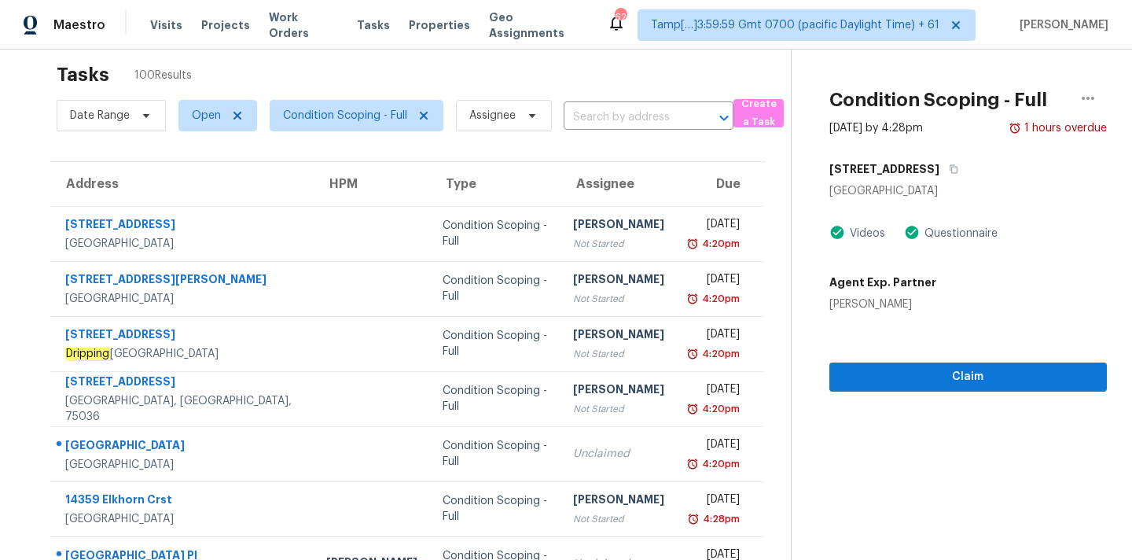
scroll to position [6, 0]
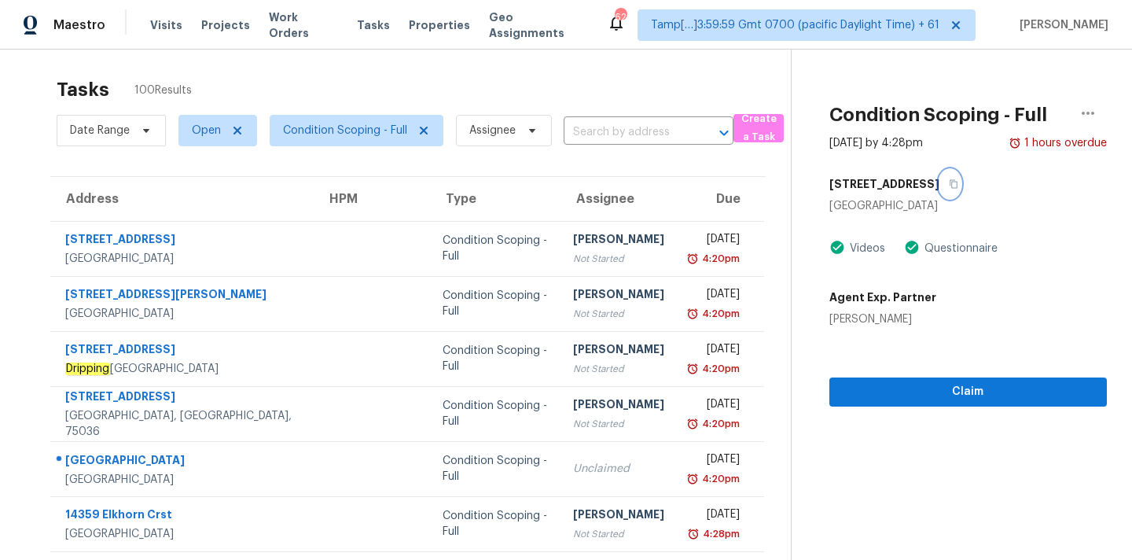
click at [954, 183] on icon "button" at bounding box center [953, 183] width 9 height 9
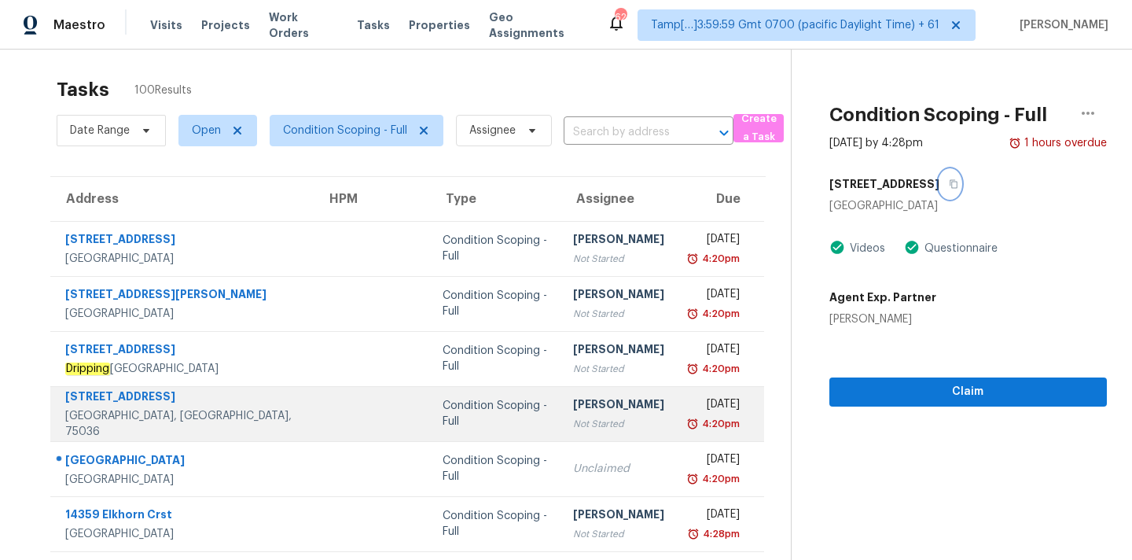
scroll to position [259, 0]
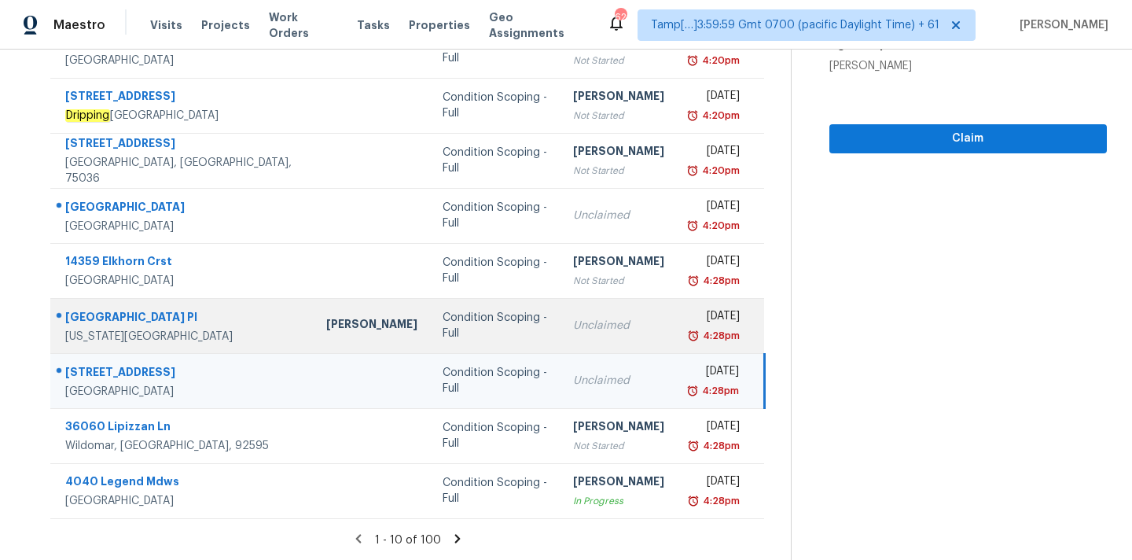
click at [573, 324] on div "Unclaimed" at bounding box center [618, 326] width 91 height 16
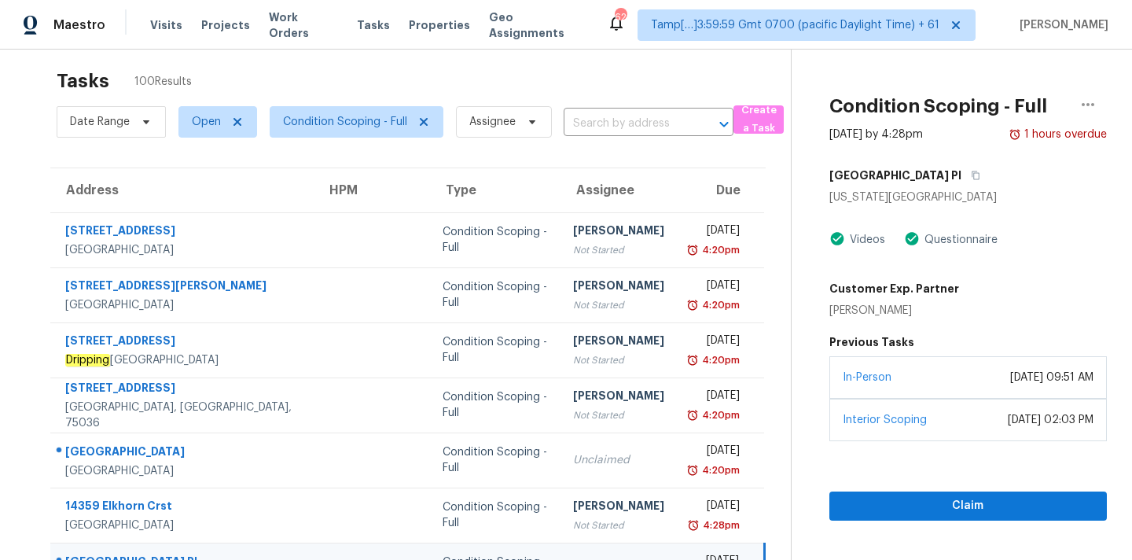
scroll to position [0, 0]
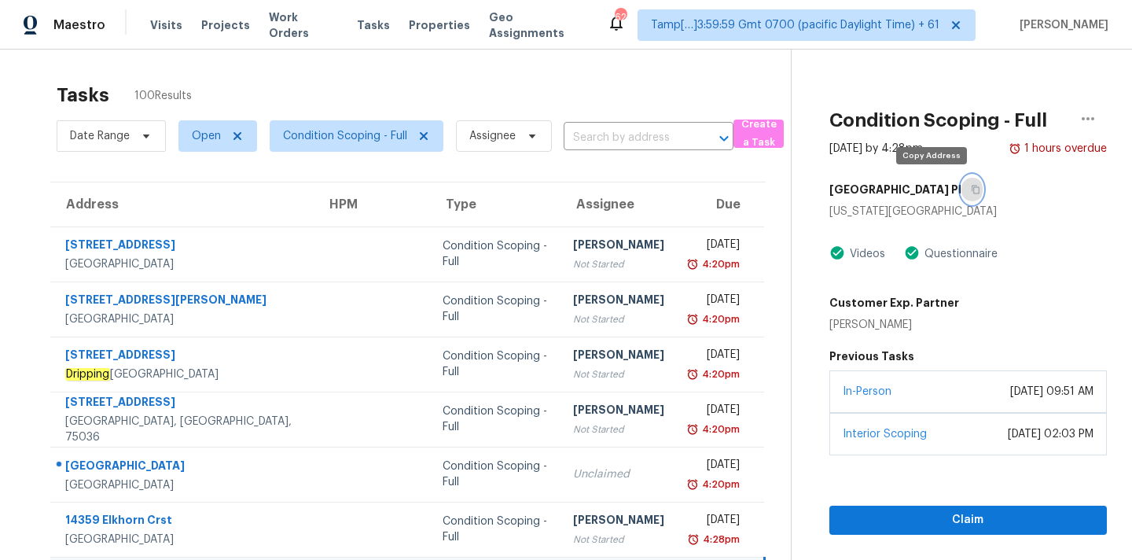
click at [971, 193] on icon "button" at bounding box center [975, 189] width 9 height 9
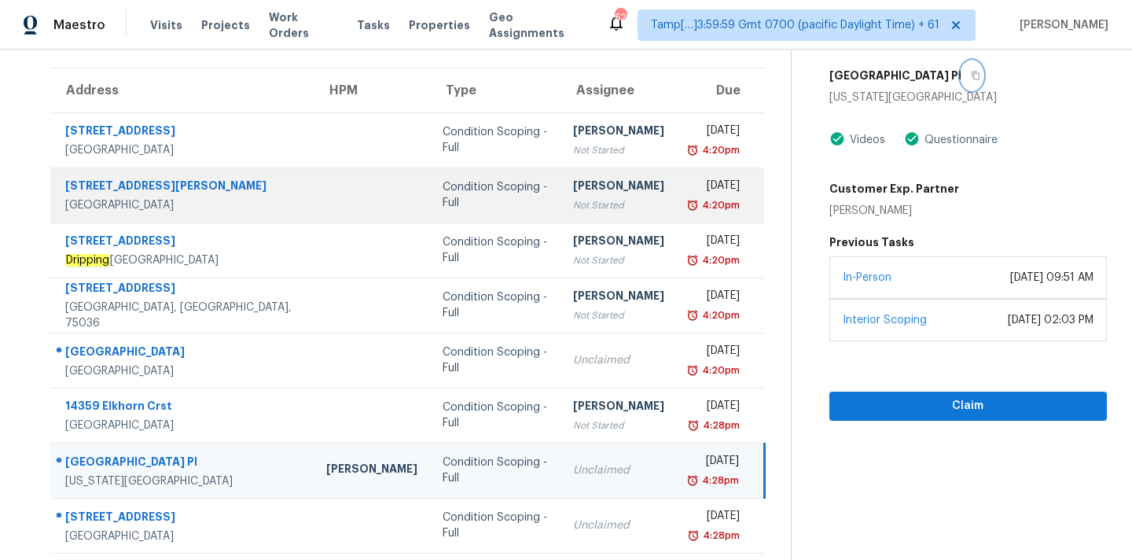
scroll to position [259, 0]
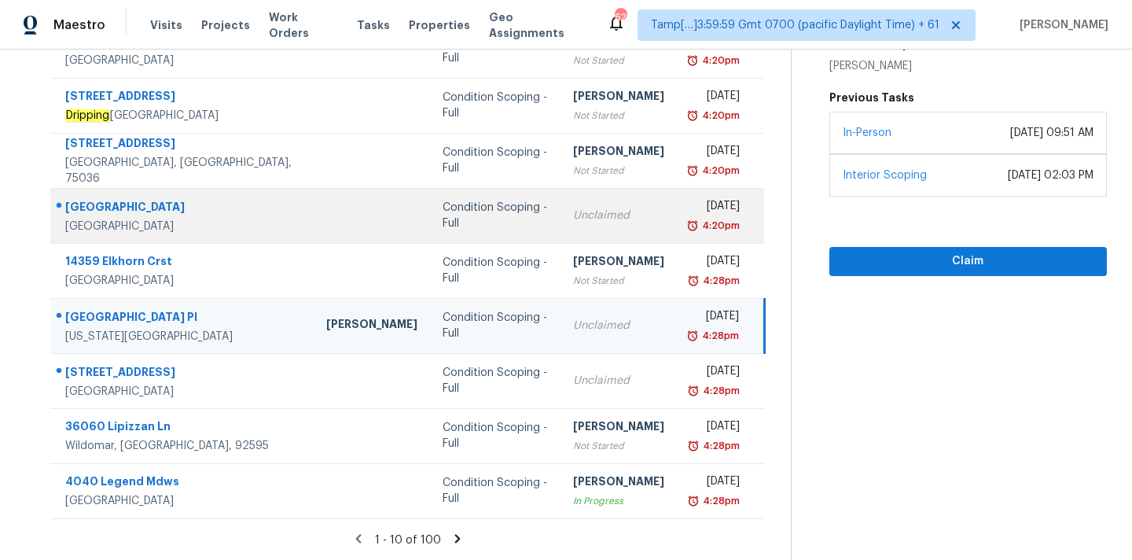
click at [578, 230] on td "Unclaimed" at bounding box center [618, 215] width 116 height 55
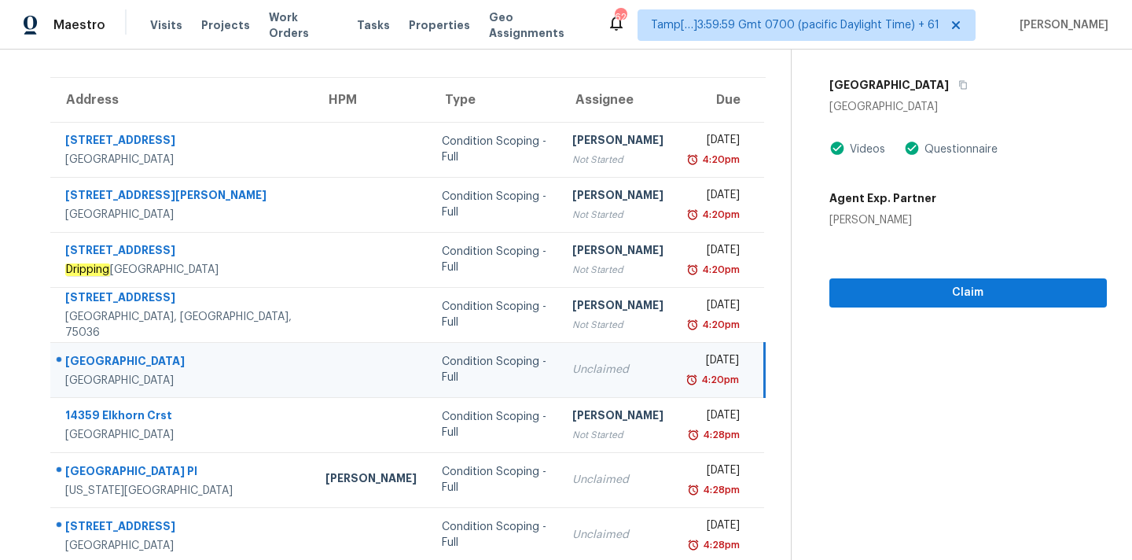
scroll to position [57, 0]
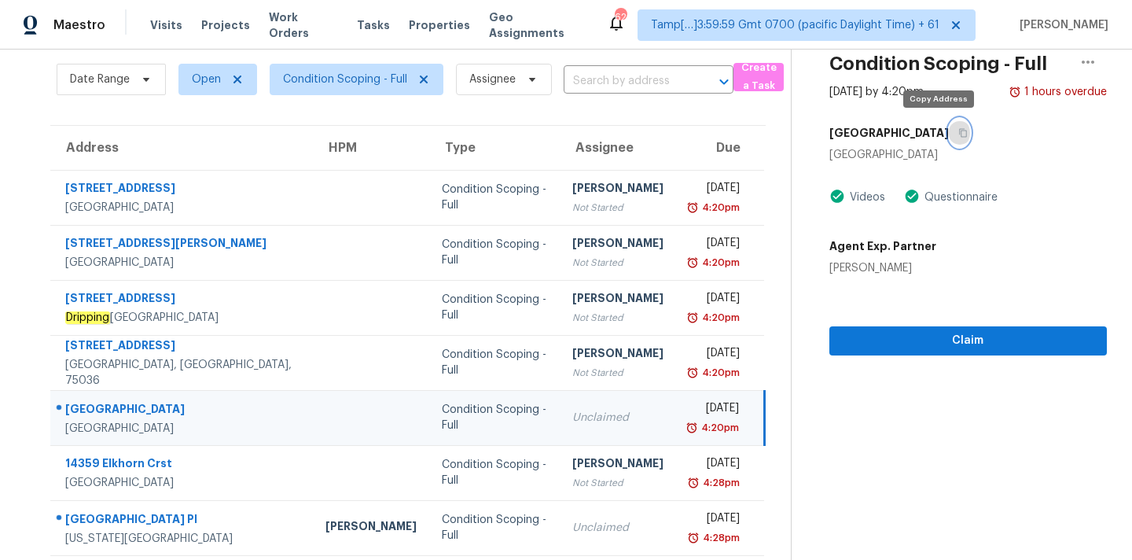
click at [949, 138] on button "button" at bounding box center [959, 133] width 21 height 28
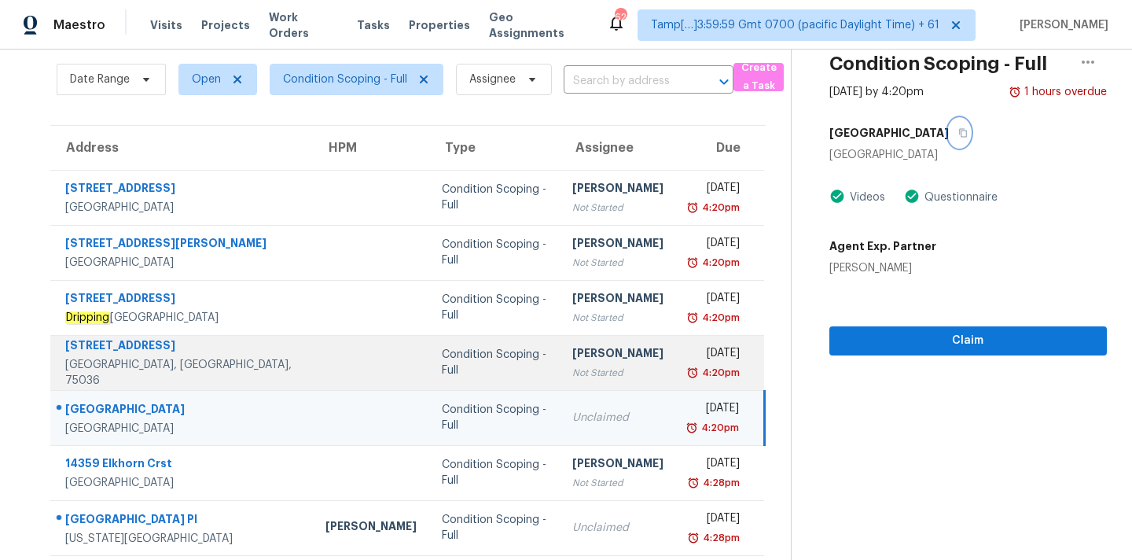
scroll to position [259, 0]
